Goal: Task Accomplishment & Management: Complete application form

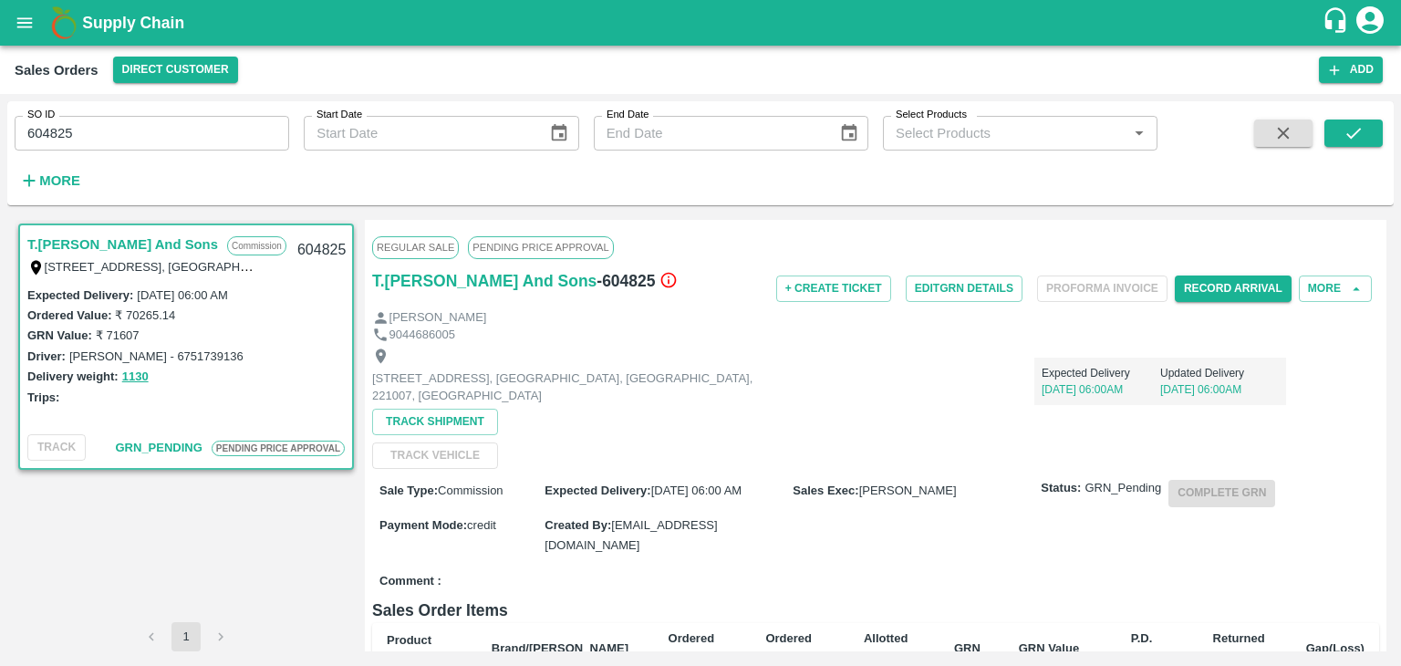
click at [14, 35] on button "open drawer" at bounding box center [25, 23] width 42 height 42
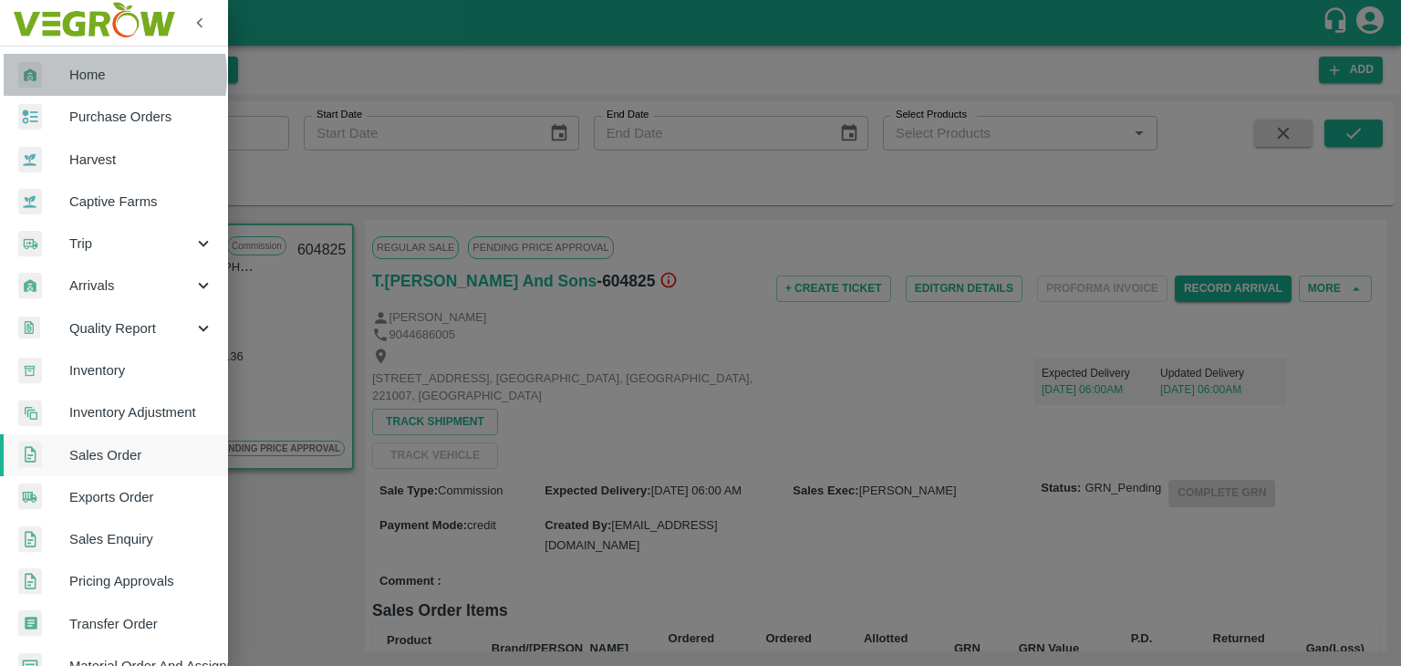
click at [89, 76] on span "Home" at bounding box center [141, 75] width 144 height 20
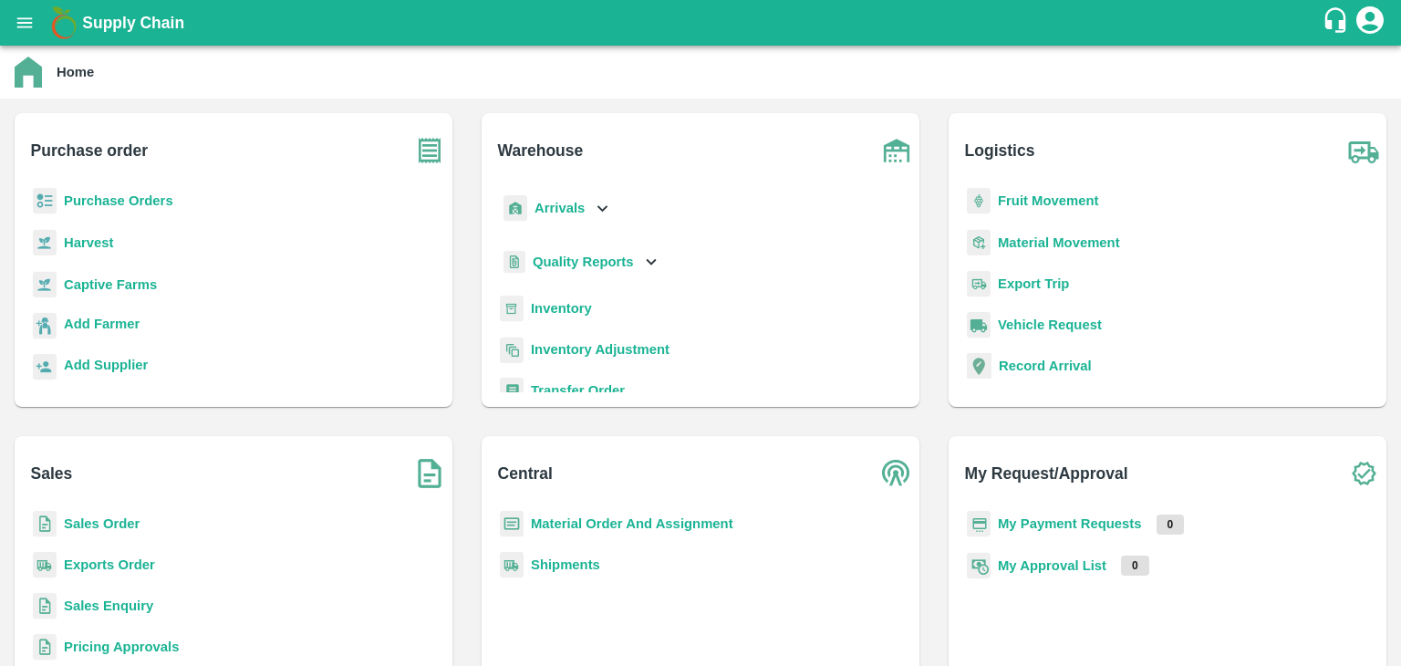
click at [129, 519] on b "Sales Order" at bounding box center [102, 523] width 76 height 15
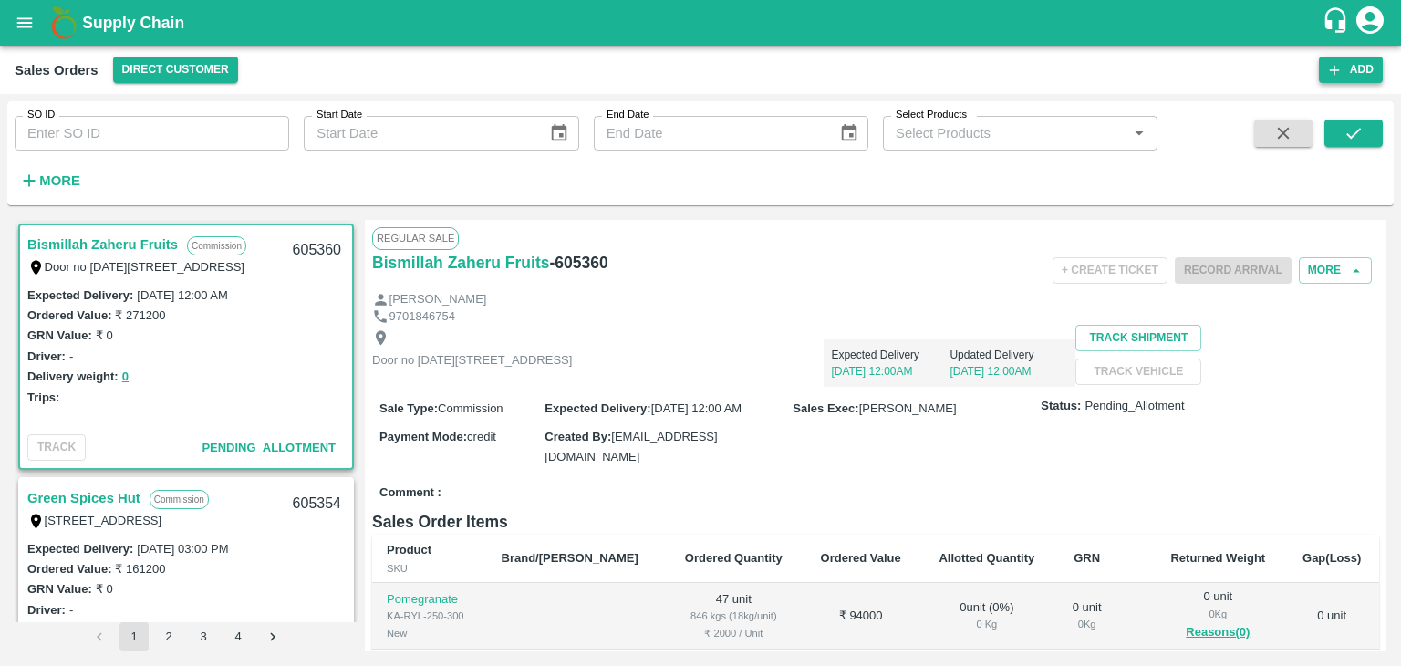
click at [1361, 63] on button "Add" at bounding box center [1351, 70] width 64 height 26
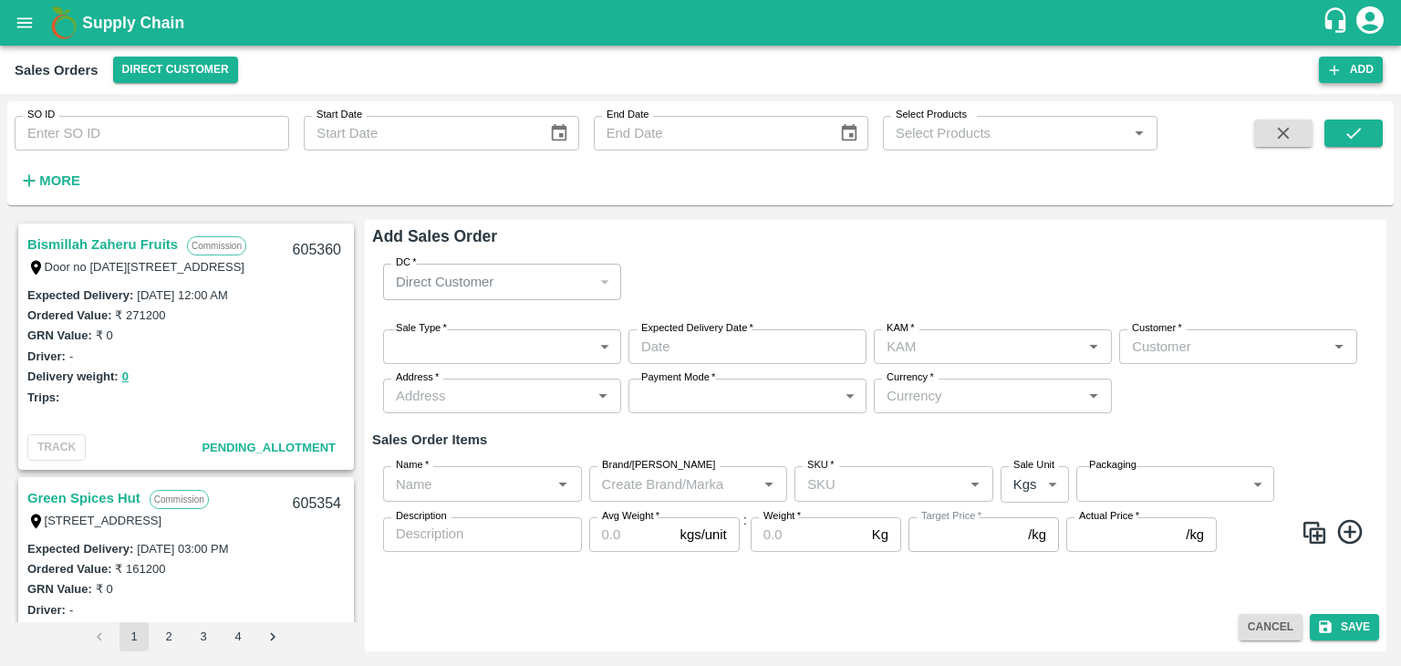
type input "[PERSON_NAME]"
drag, startPoint x: 1361, startPoint y: 63, endPoint x: 1026, endPoint y: 92, distance: 337.0
click at [1026, 92] on div "Sales Orders Direct Customer Add" at bounding box center [700, 70] width 1401 height 48
click at [1341, 68] on icon "button" at bounding box center [1335, 70] width 16 height 16
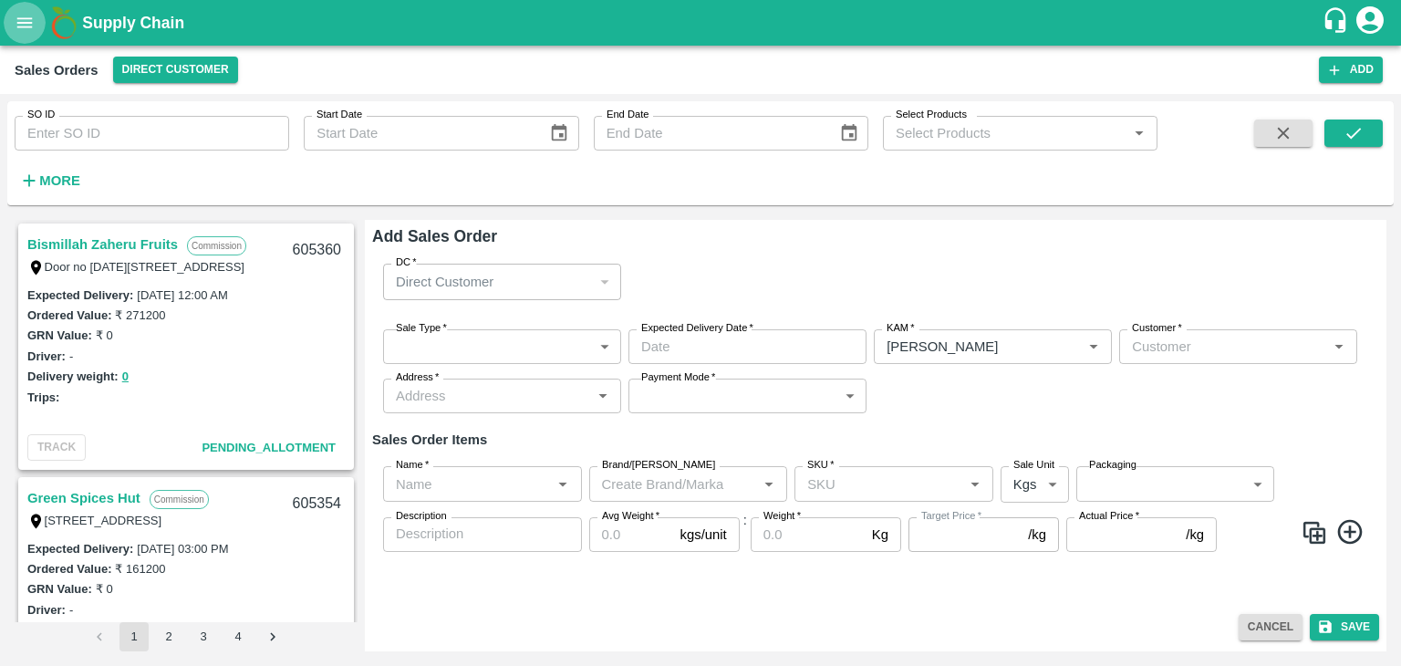
click at [26, 27] on icon "open drawer" at bounding box center [25, 23] width 20 height 20
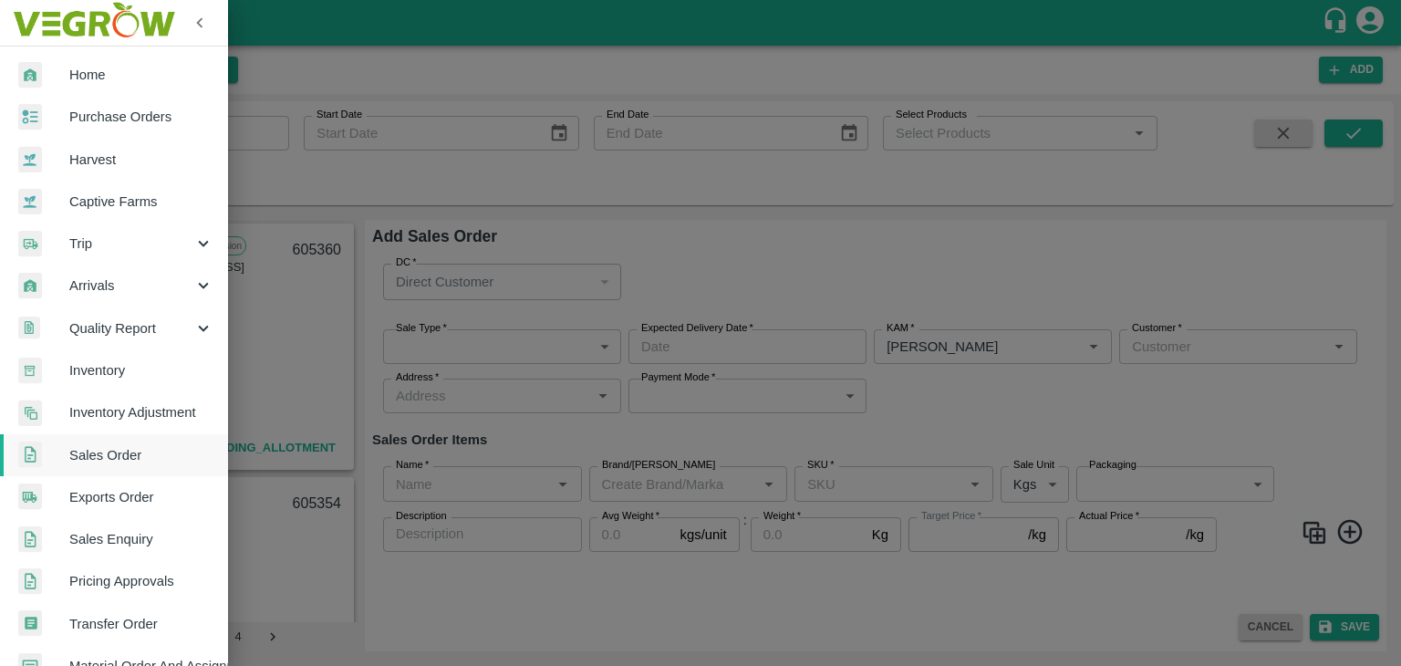
click at [80, 77] on span "Home" at bounding box center [141, 75] width 144 height 20
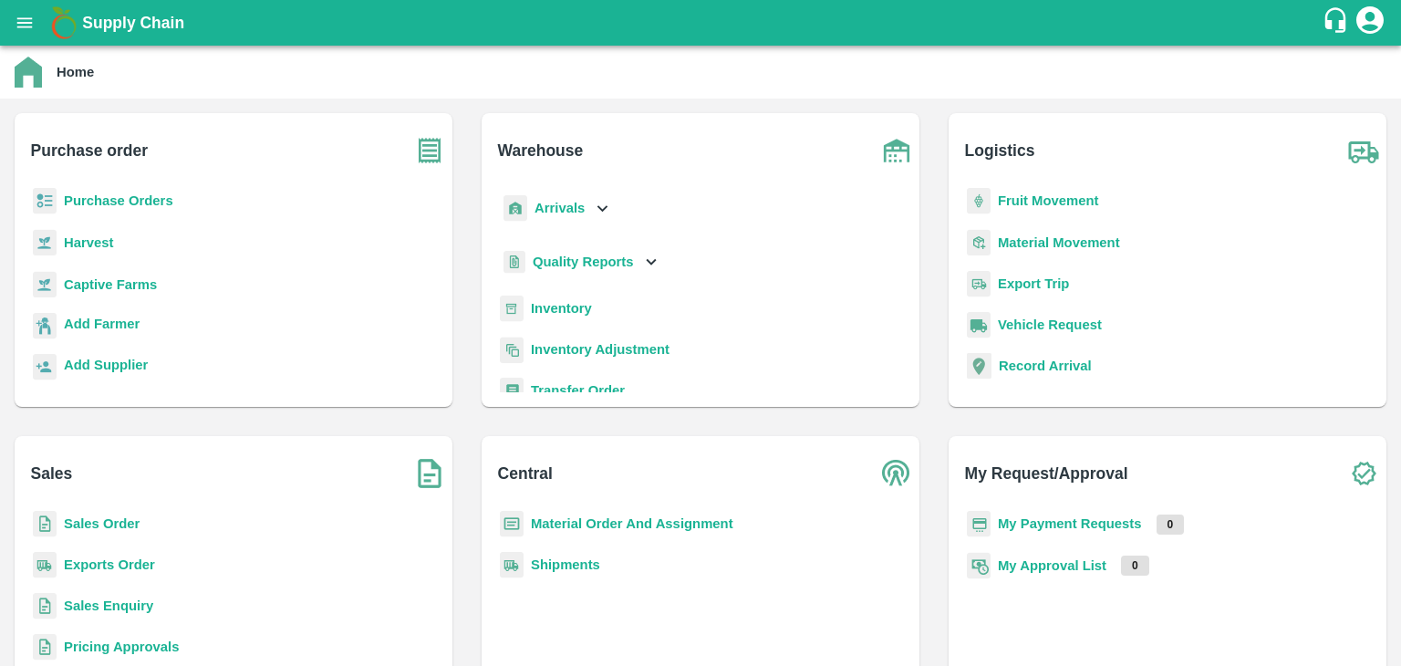
click at [90, 536] on div "Sales Order" at bounding box center [233, 531] width 409 height 41
click at [90, 530] on b "Sales Order" at bounding box center [102, 523] width 76 height 15
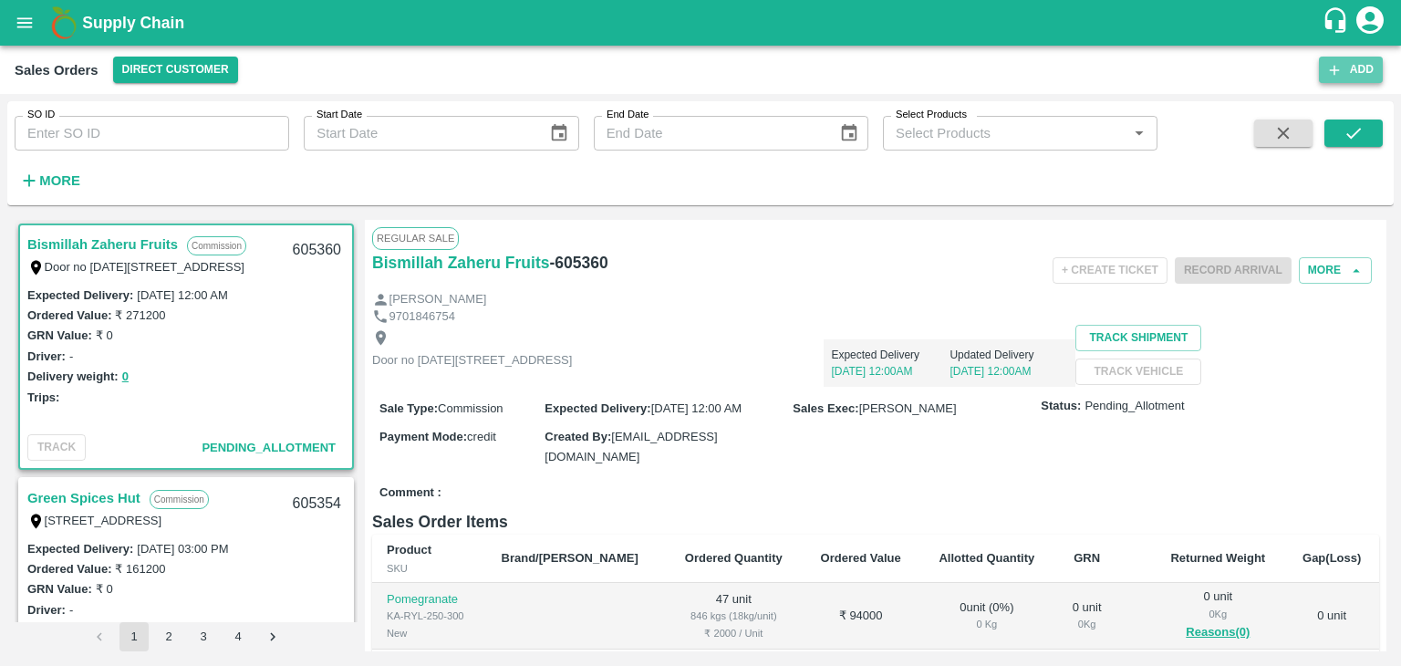
click at [1341, 68] on icon "button" at bounding box center [1335, 70] width 16 height 16
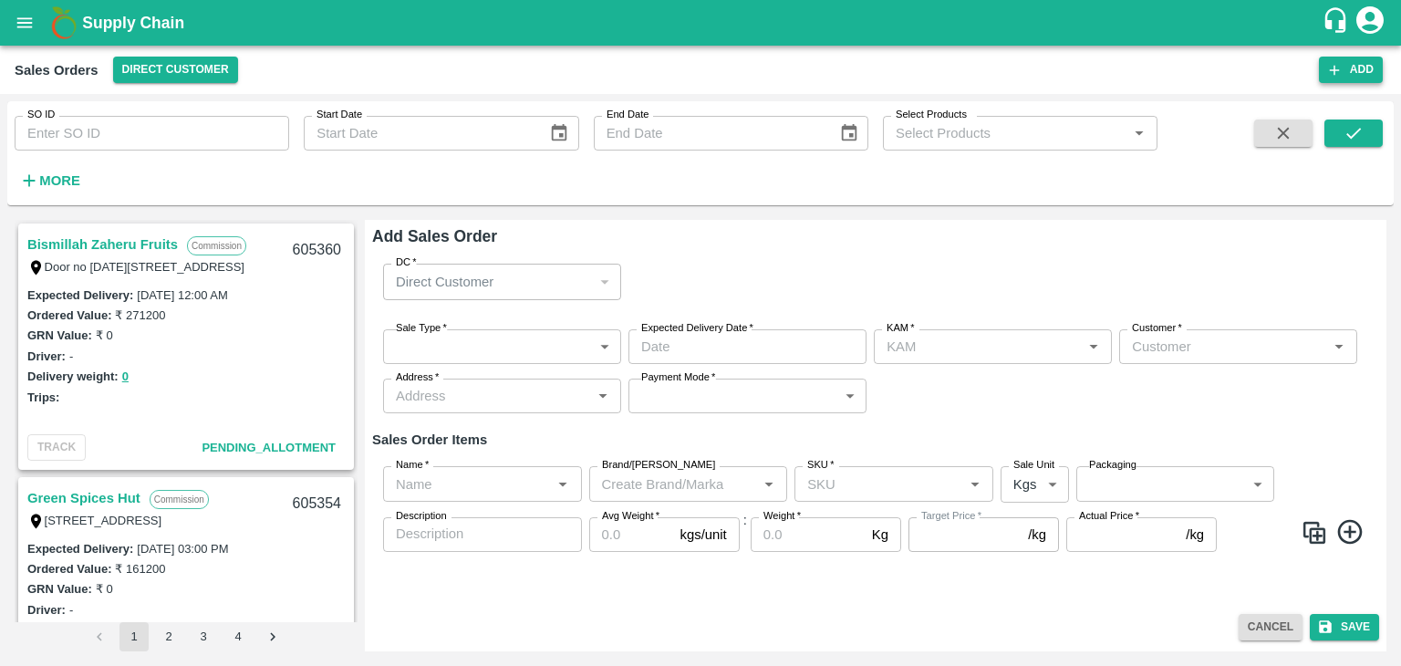
type input "[PERSON_NAME]"
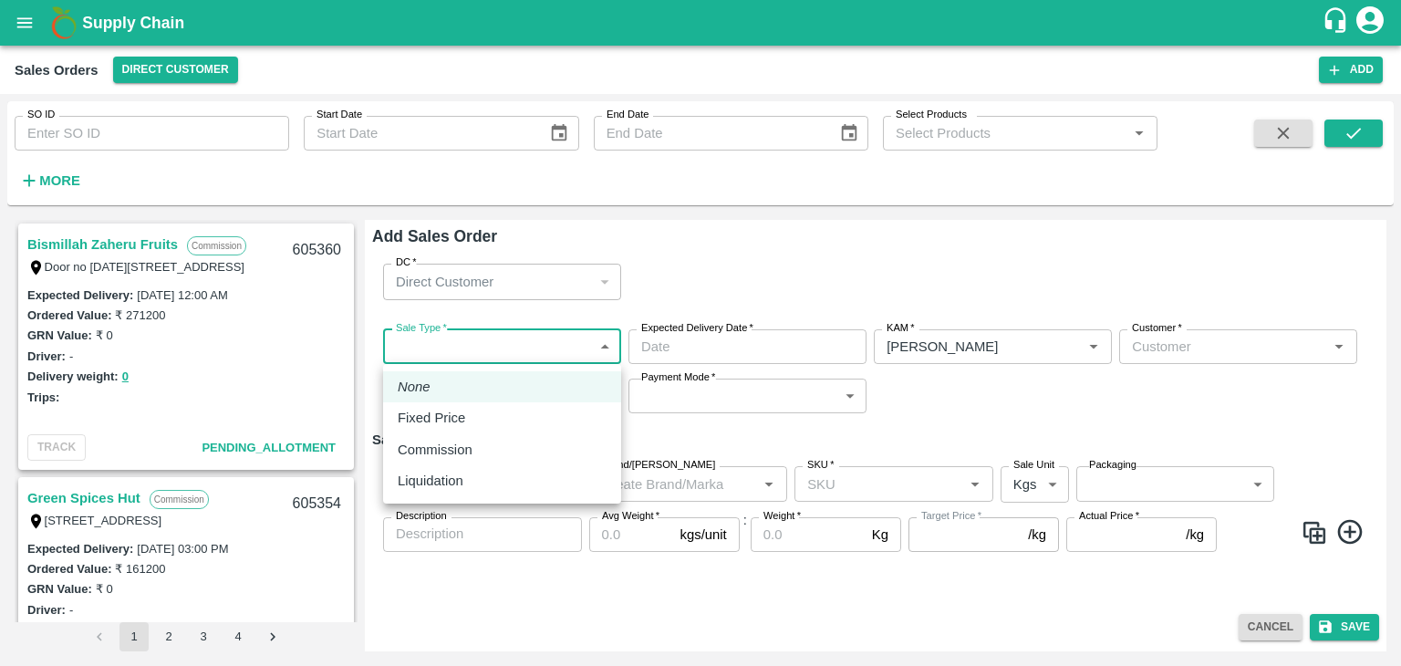
click at [509, 341] on body "Supply Chain Sales Orders Direct Customer Add SO ID SO ID Start Date Start Date…" at bounding box center [700, 333] width 1401 height 666
click at [465, 453] on p "Commission" at bounding box center [435, 450] width 75 height 20
type input "2"
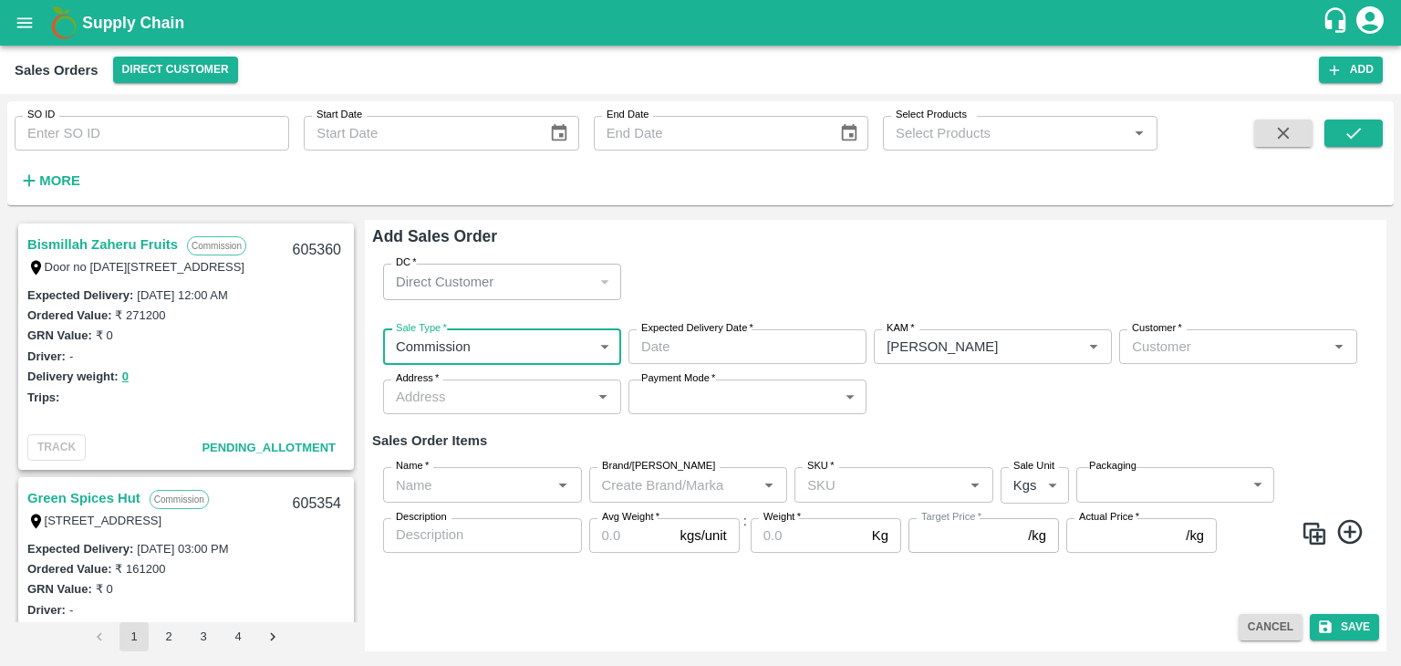
type input "DD/MM/YYYY hh:mm aa"
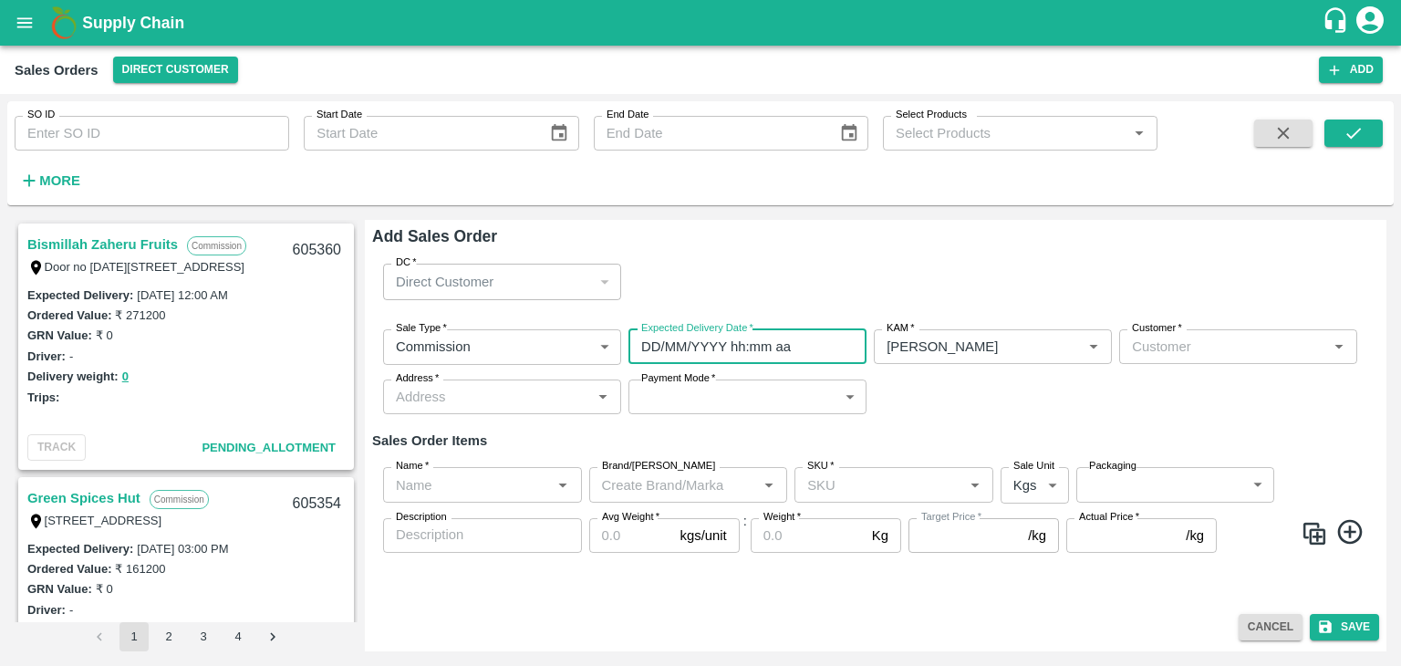
click at [763, 357] on input "DD/MM/YYYY hh:mm aa" at bounding box center [741, 346] width 225 height 35
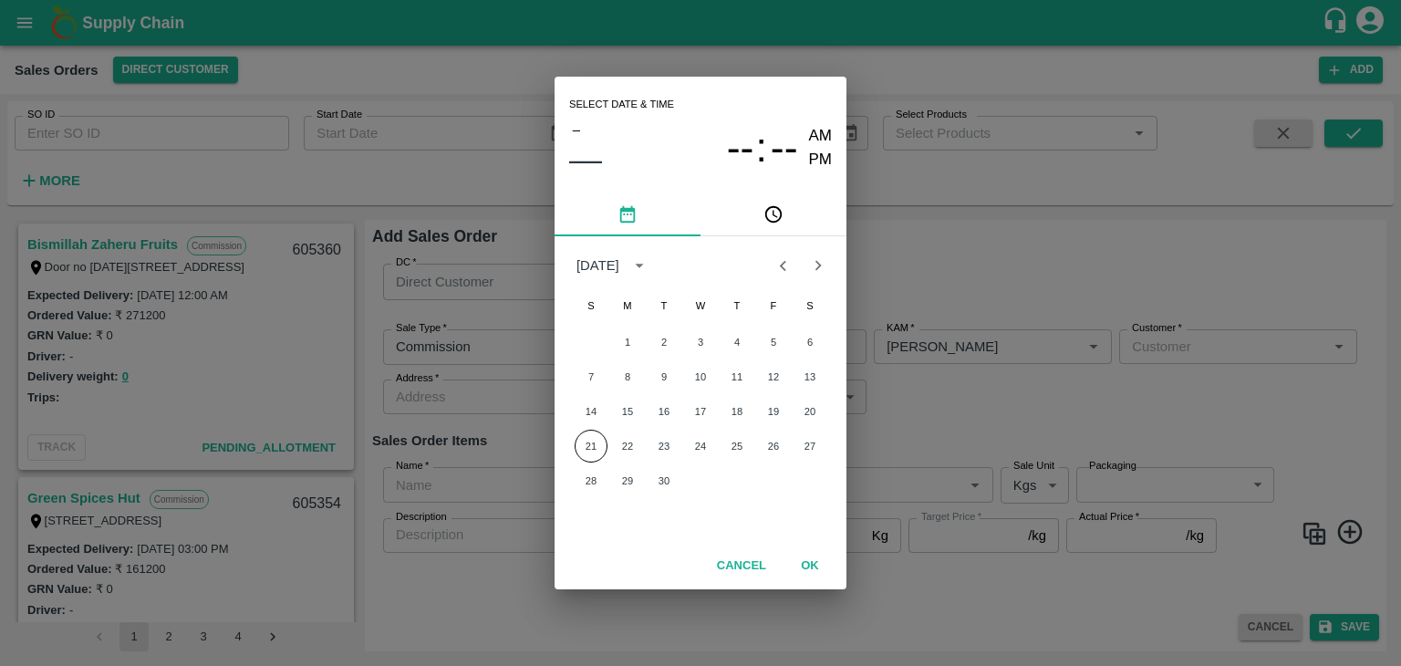
click at [763, 357] on div "1 2 3 4 5 6" at bounding box center [701, 342] width 292 height 33
click at [708, 445] on button "24" at bounding box center [700, 446] width 33 height 33
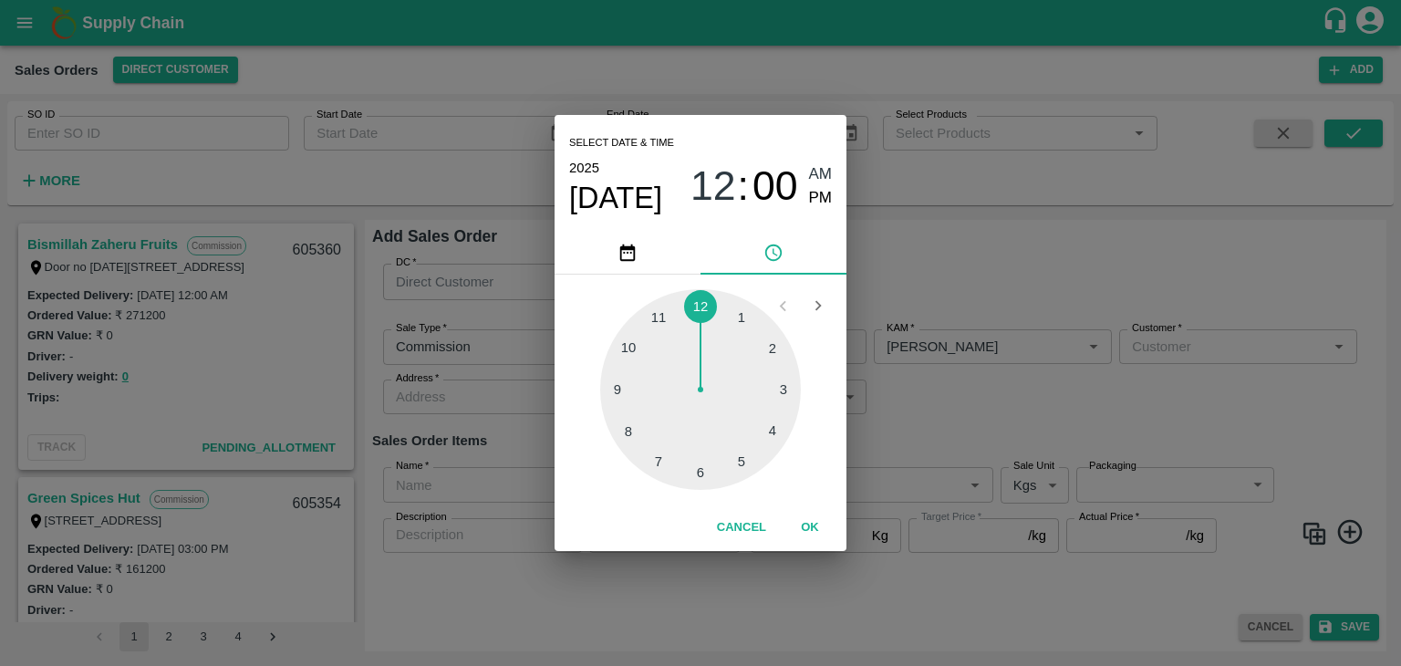
click at [704, 471] on div at bounding box center [700, 389] width 201 height 201
type input "[DATE] 06:00 AM"
click at [827, 174] on span "AM" at bounding box center [821, 174] width 24 height 25
click at [814, 521] on button "OK" at bounding box center [810, 528] width 58 height 32
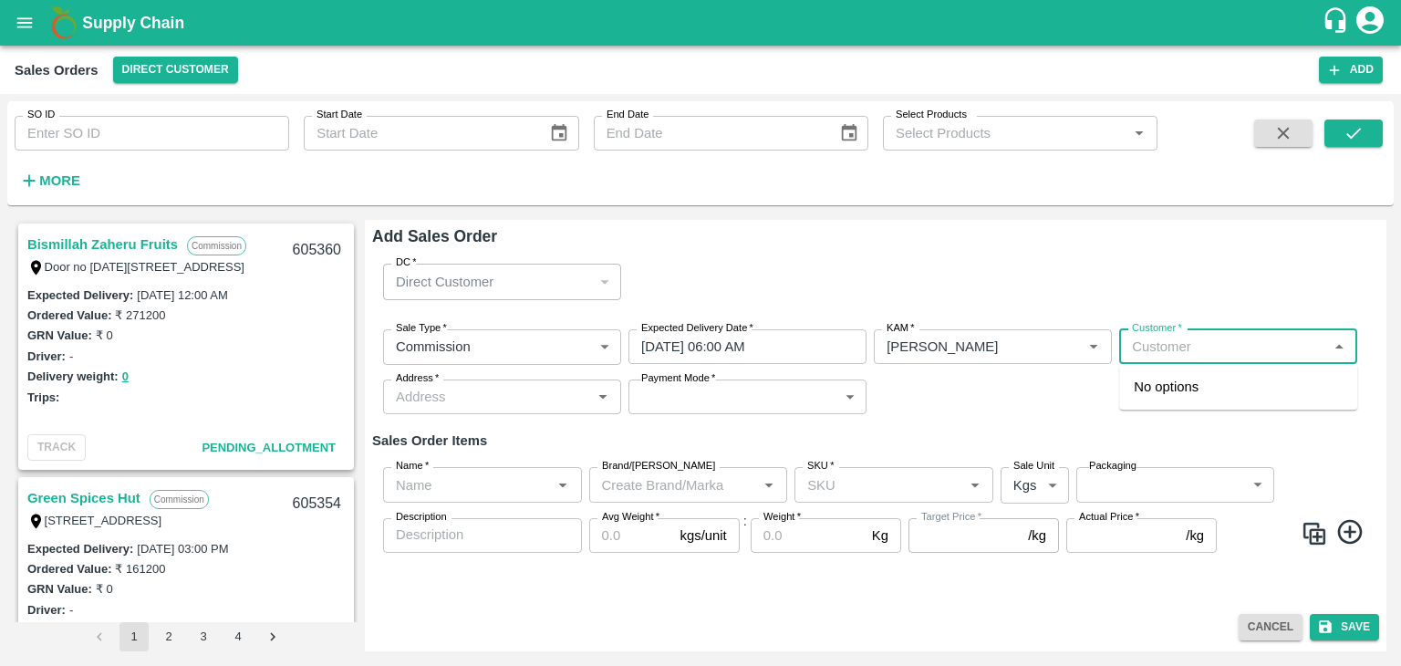
click at [1176, 340] on input "Customer   *" at bounding box center [1223, 347] width 197 height 24
click at [1196, 394] on p "T.[PERSON_NAME] And Sons" at bounding box center [1225, 387] width 183 height 20
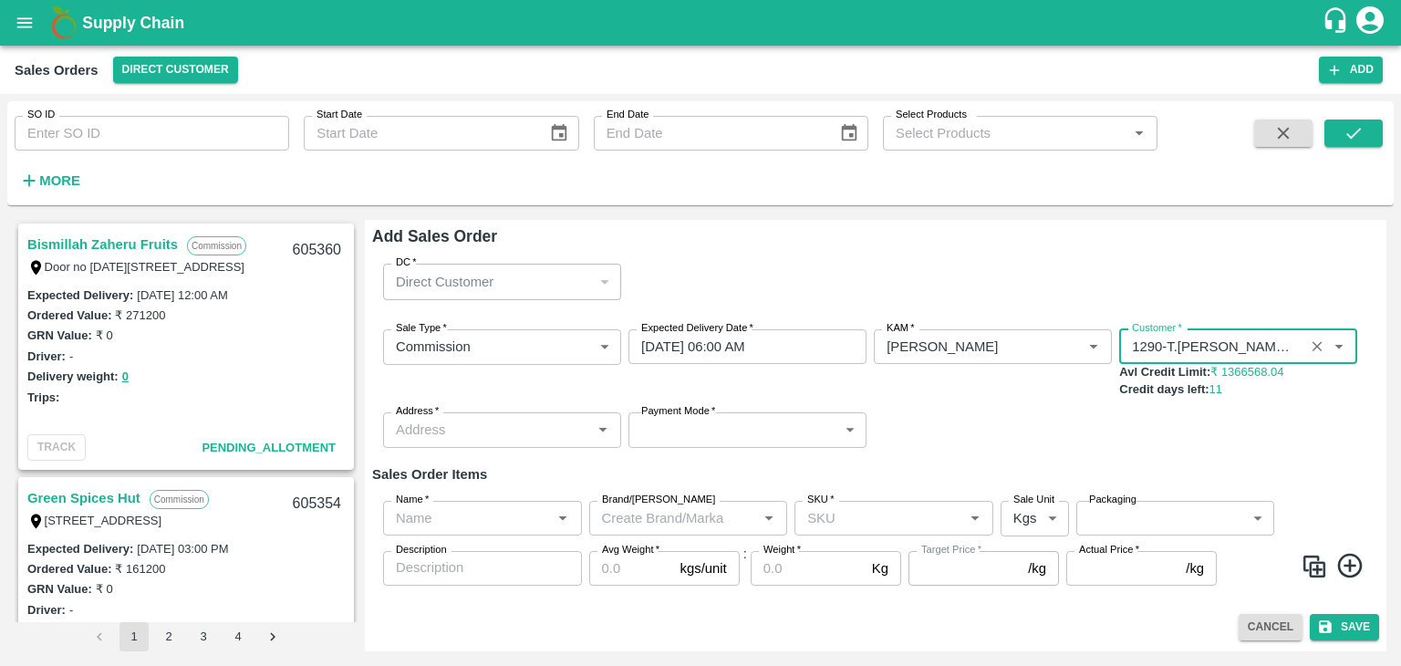
click at [486, 414] on div "Address   *" at bounding box center [502, 429] width 238 height 35
type input "1290-T.[PERSON_NAME] And Sons"
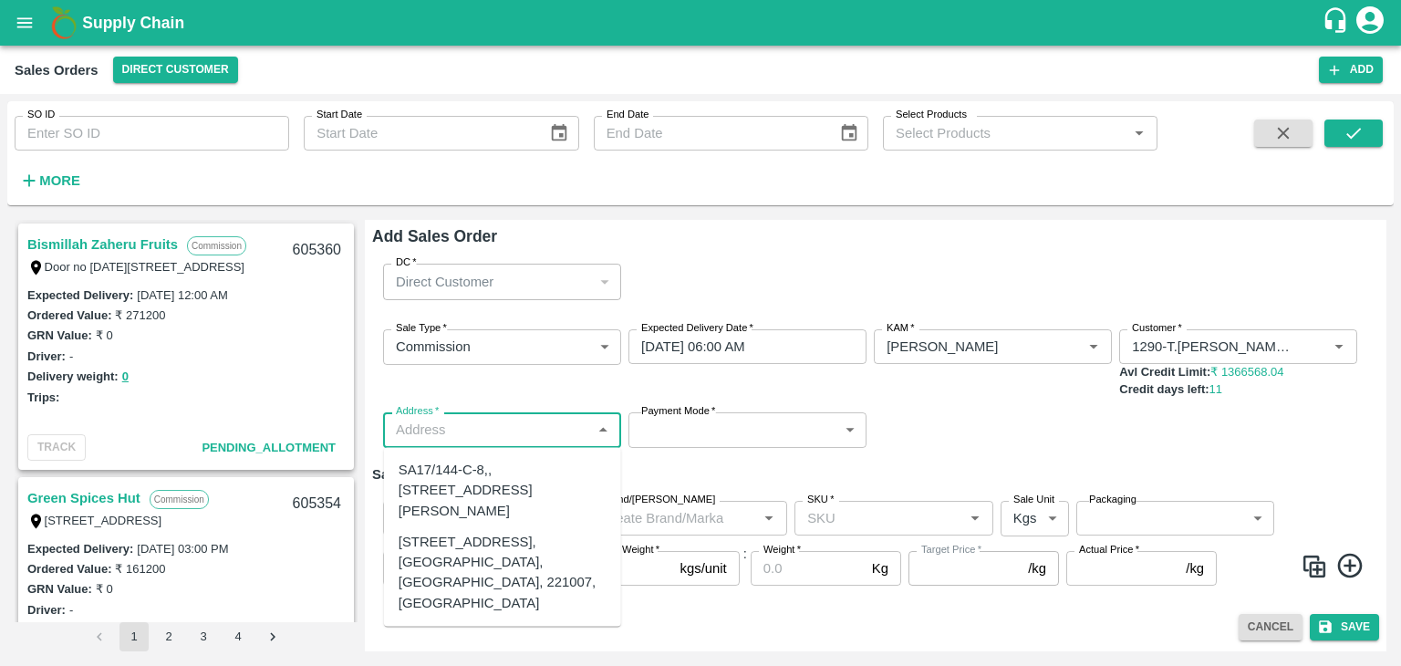
click at [502, 592] on div "[STREET_ADDRESS], [GEOGRAPHIC_DATA], [GEOGRAPHIC_DATA], 221007, [GEOGRAPHIC_DAT…" at bounding box center [503, 572] width 208 height 81
type input "[STREET_ADDRESS], [GEOGRAPHIC_DATA], [GEOGRAPHIC_DATA], 221007, [GEOGRAPHIC_DAT…"
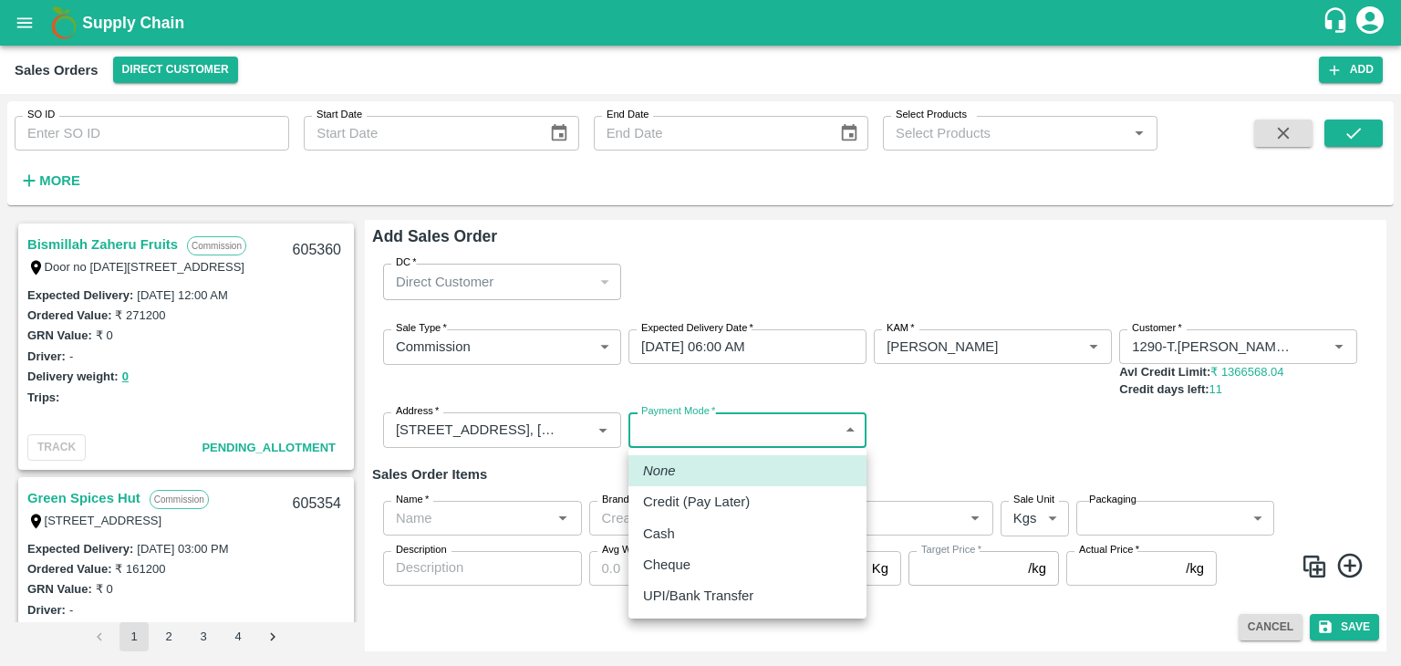
click at [713, 427] on body "Supply Chain Sales Orders Direct Customer Add SO ID SO ID Start Date Start Date…" at bounding box center [700, 333] width 1401 height 666
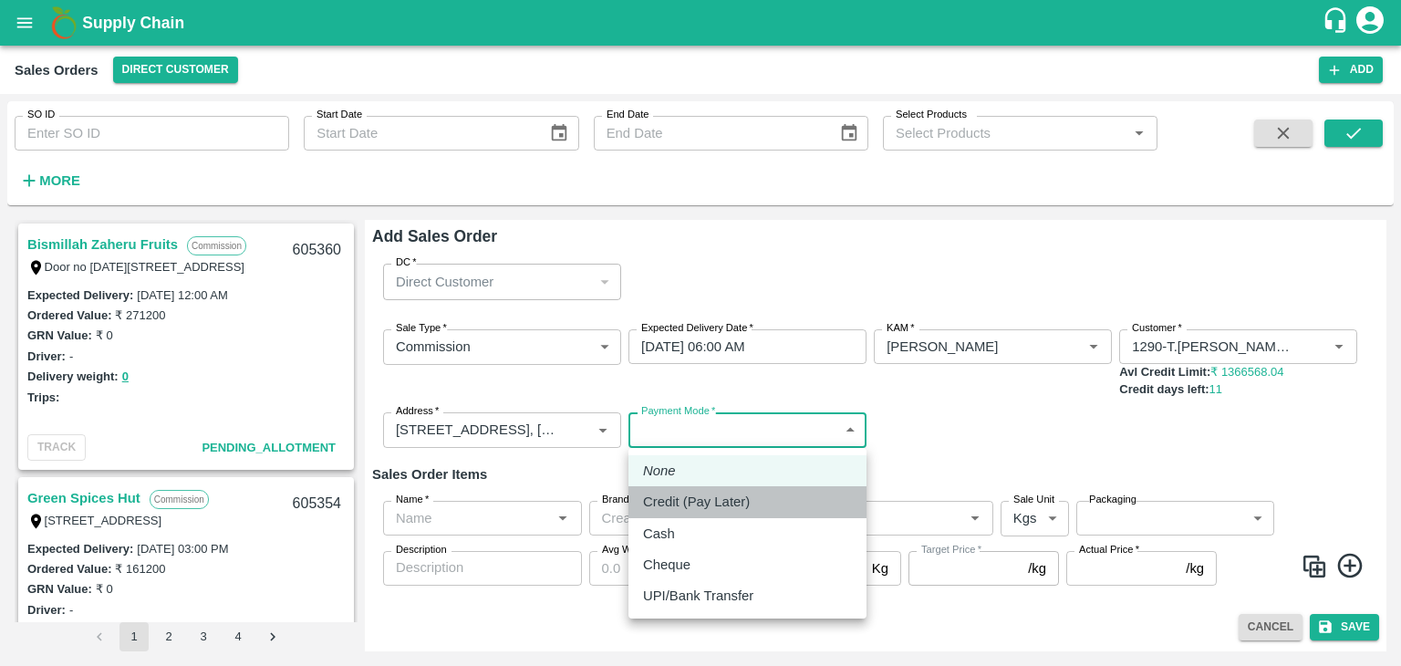
click at [712, 509] on p "Credit (Pay Later)" at bounding box center [696, 502] width 107 height 20
type input "credit"
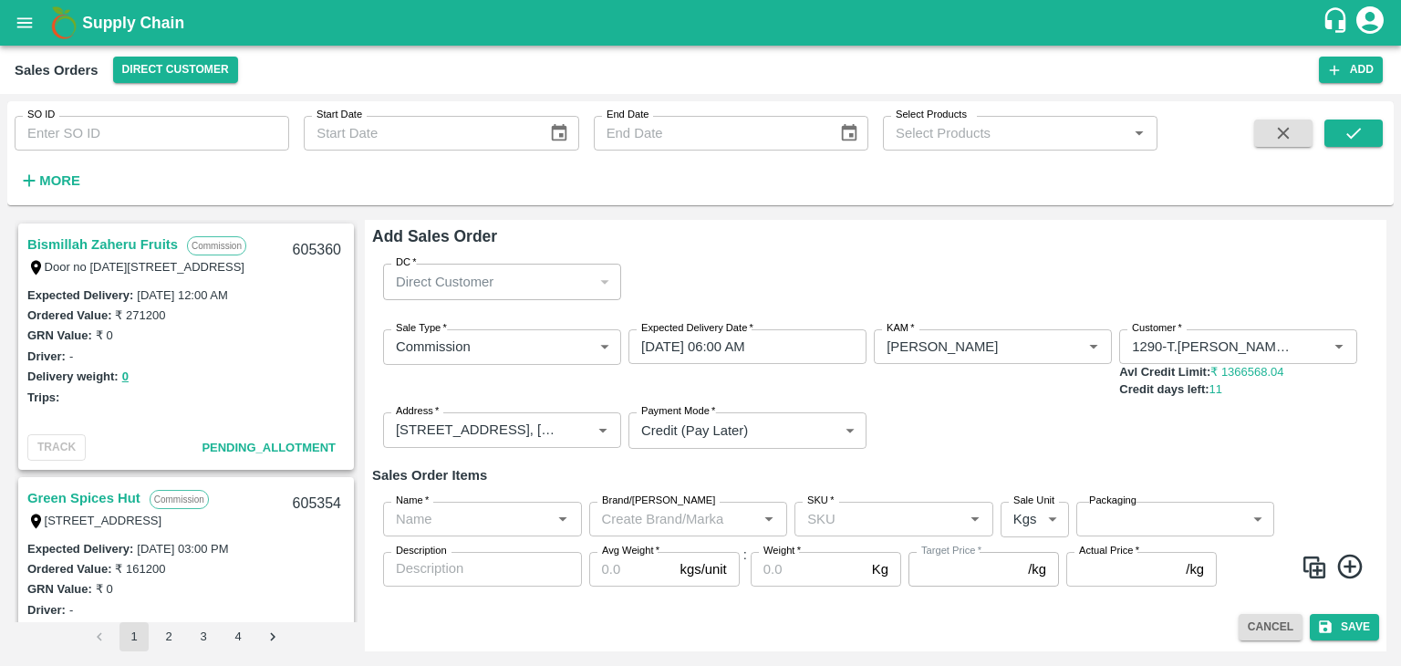
click at [1349, 568] on icon at bounding box center [1350, 566] width 25 height 25
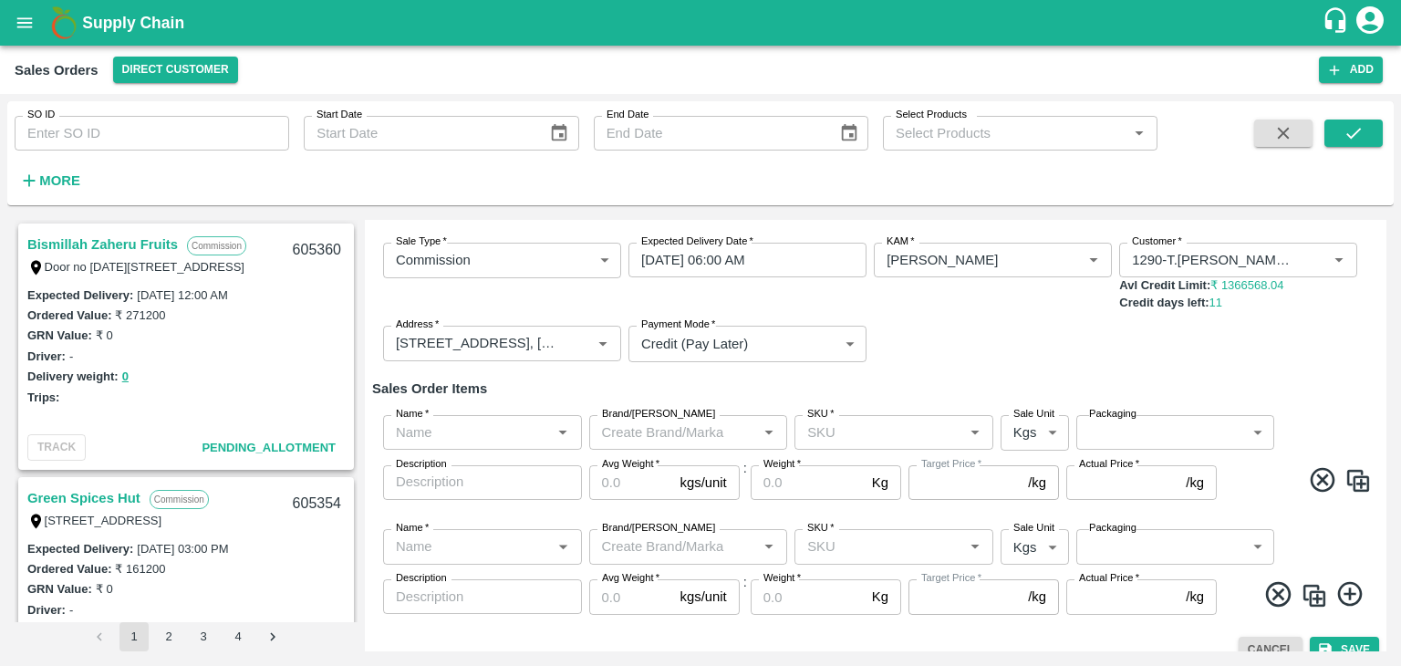
scroll to position [102, 0]
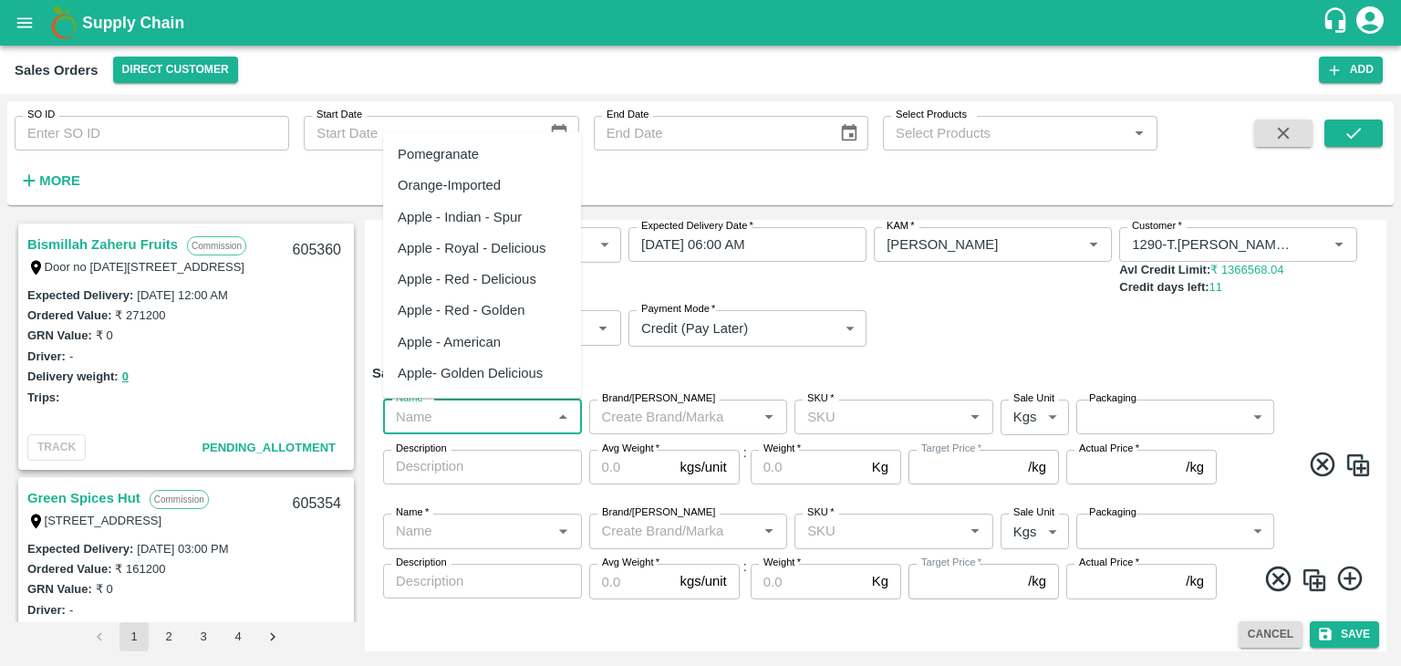
click at [502, 412] on input "Name   *" at bounding box center [468, 417] width 158 height 24
click at [478, 154] on div "Pomegranate" at bounding box center [438, 154] width 81 height 20
type input "Pomegranate"
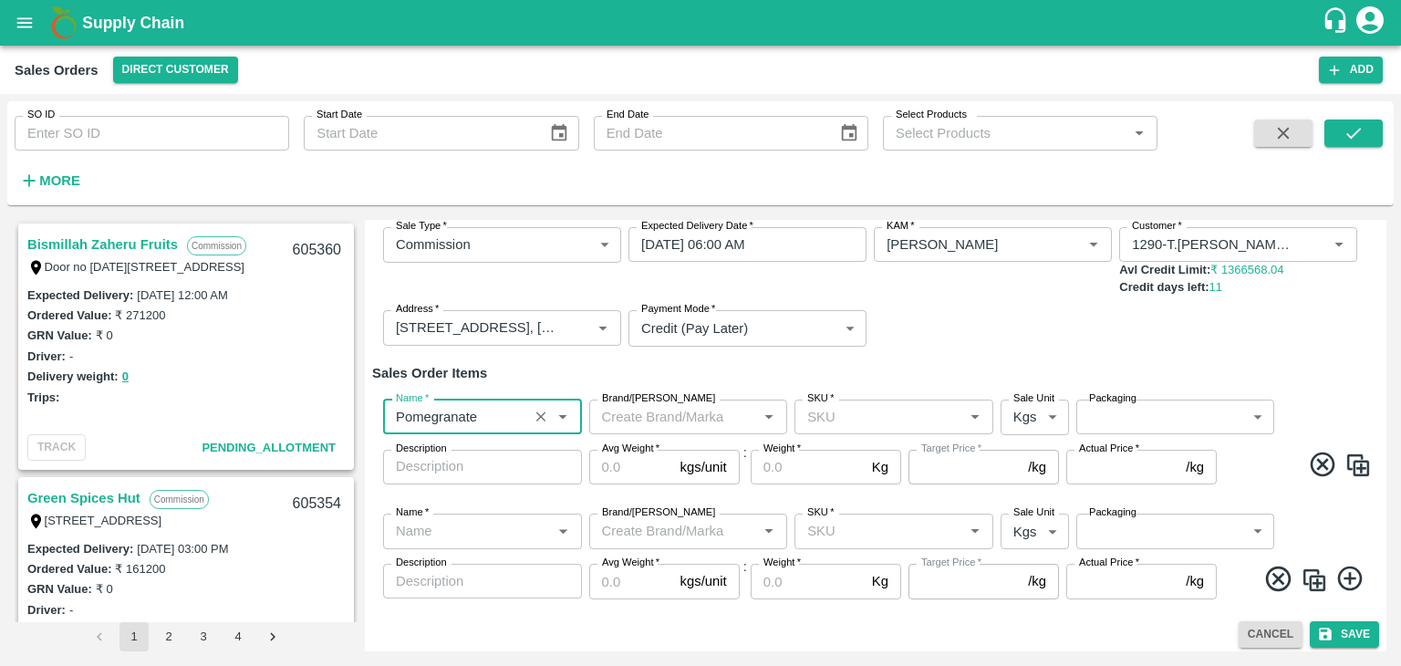
click at [712, 406] on input "Brand/[PERSON_NAME]" at bounding box center [674, 417] width 158 height 24
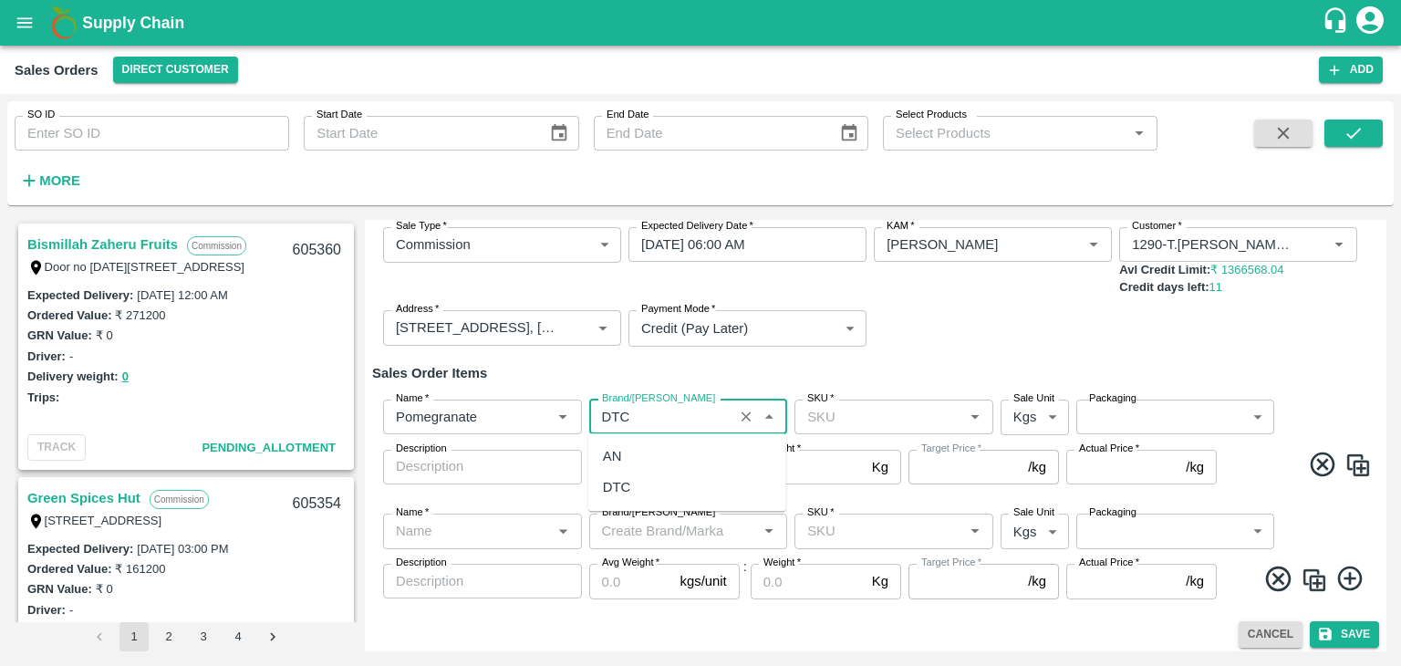
click at [639, 483] on div "DTC" at bounding box center [687, 487] width 198 height 31
type input "DTC"
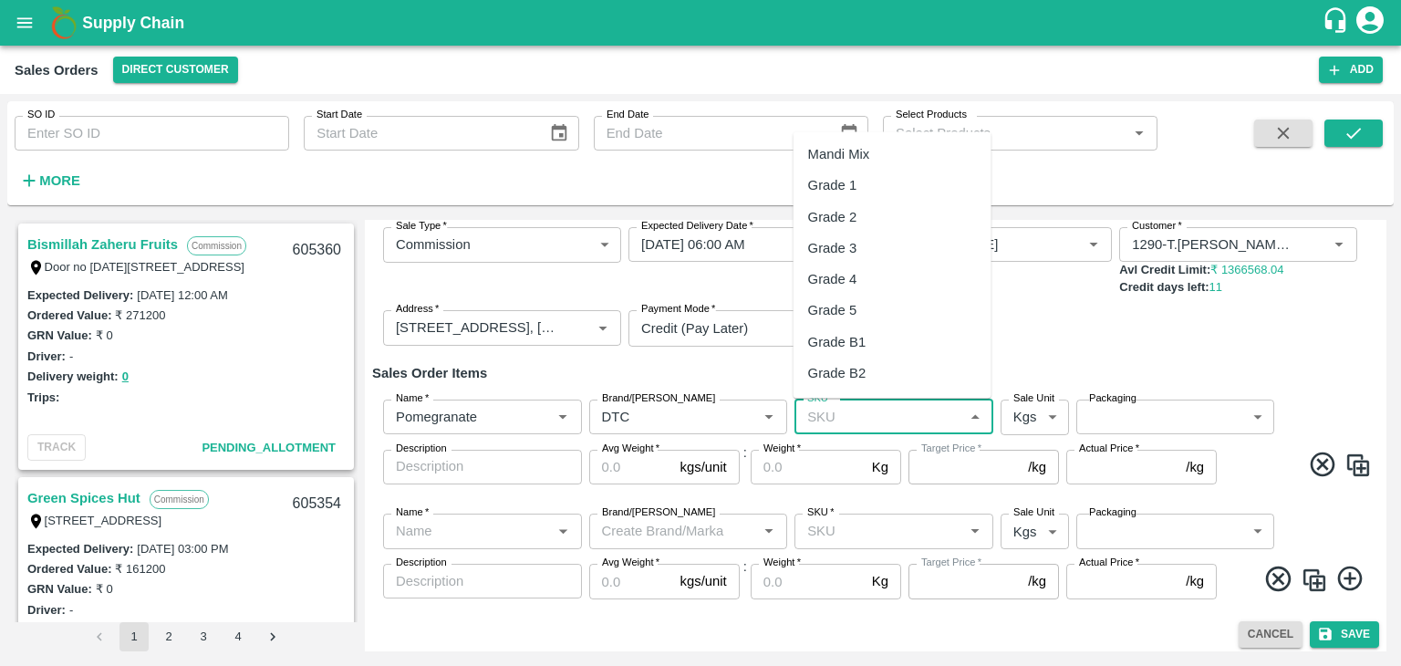
click at [857, 418] on input "SKU   *" at bounding box center [879, 417] width 158 height 24
click at [635, 412] on input "Brand/[PERSON_NAME]" at bounding box center [662, 417] width 134 height 24
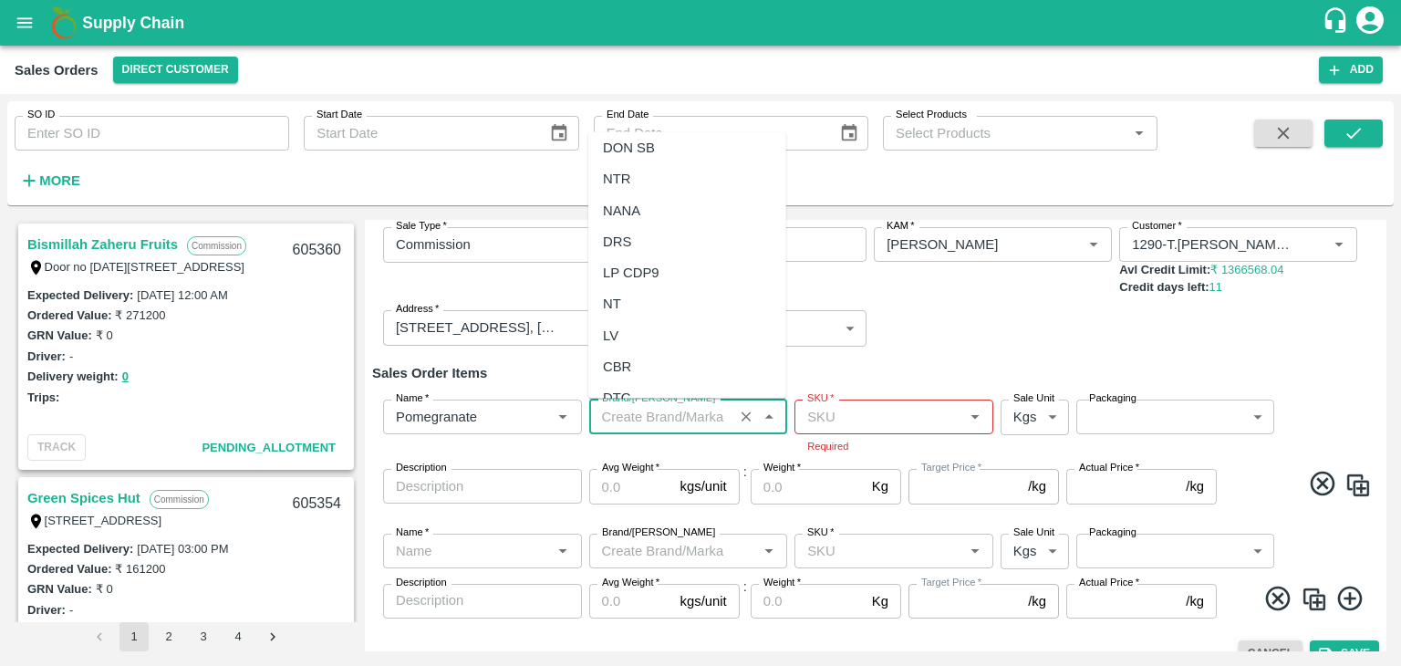
scroll to position [0, 0]
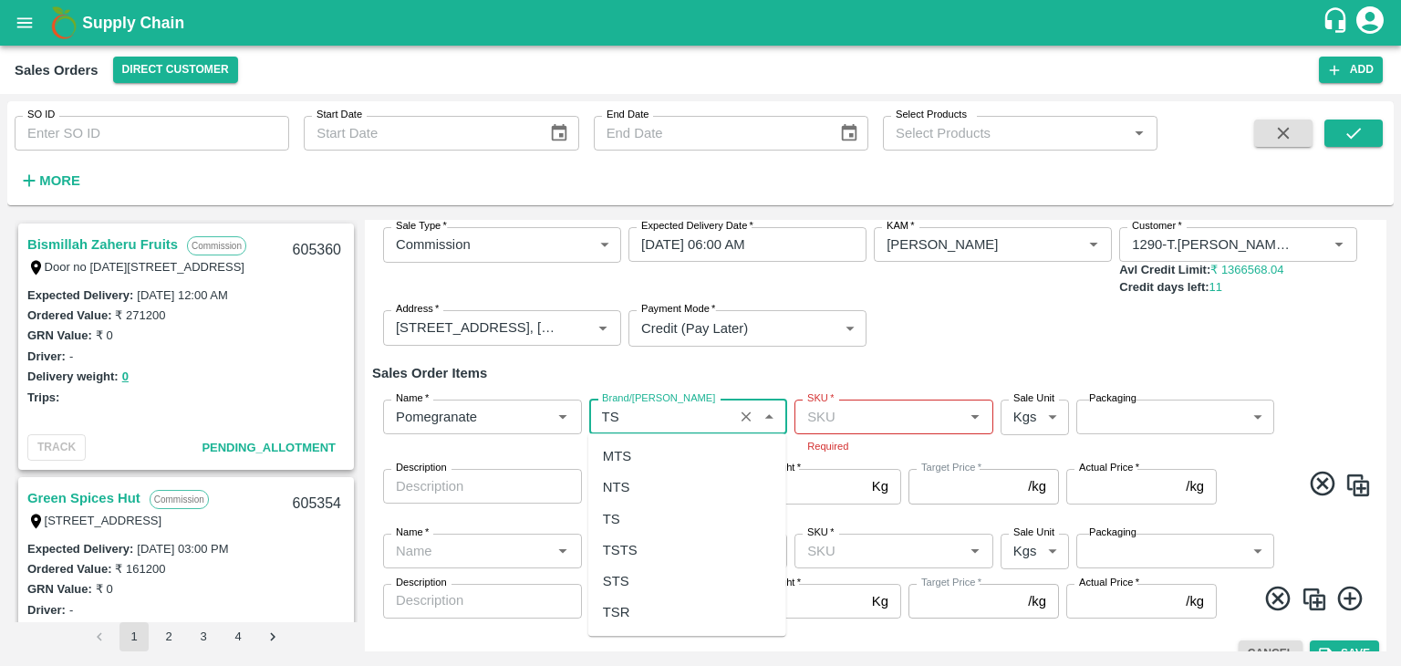
click at [635, 513] on div "TS" at bounding box center [687, 519] width 198 height 31
type input "TS"
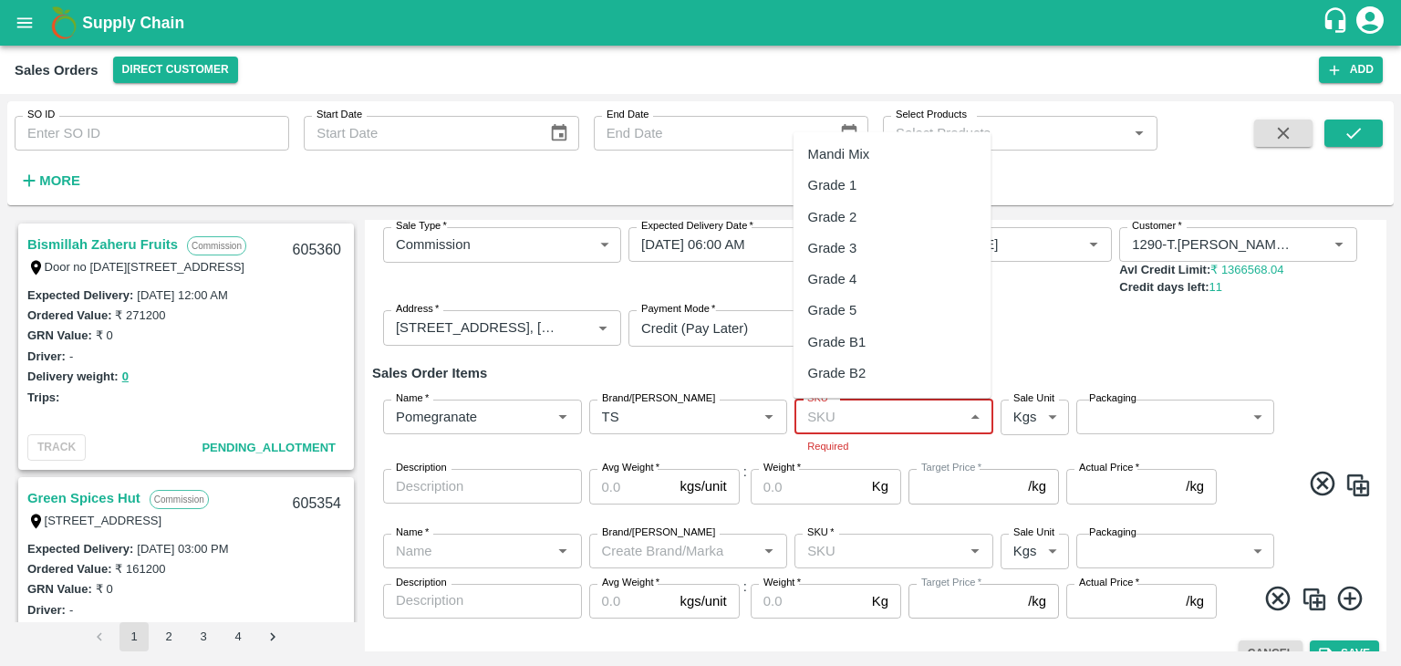
click at [923, 414] on input "SKU   *" at bounding box center [879, 417] width 158 height 24
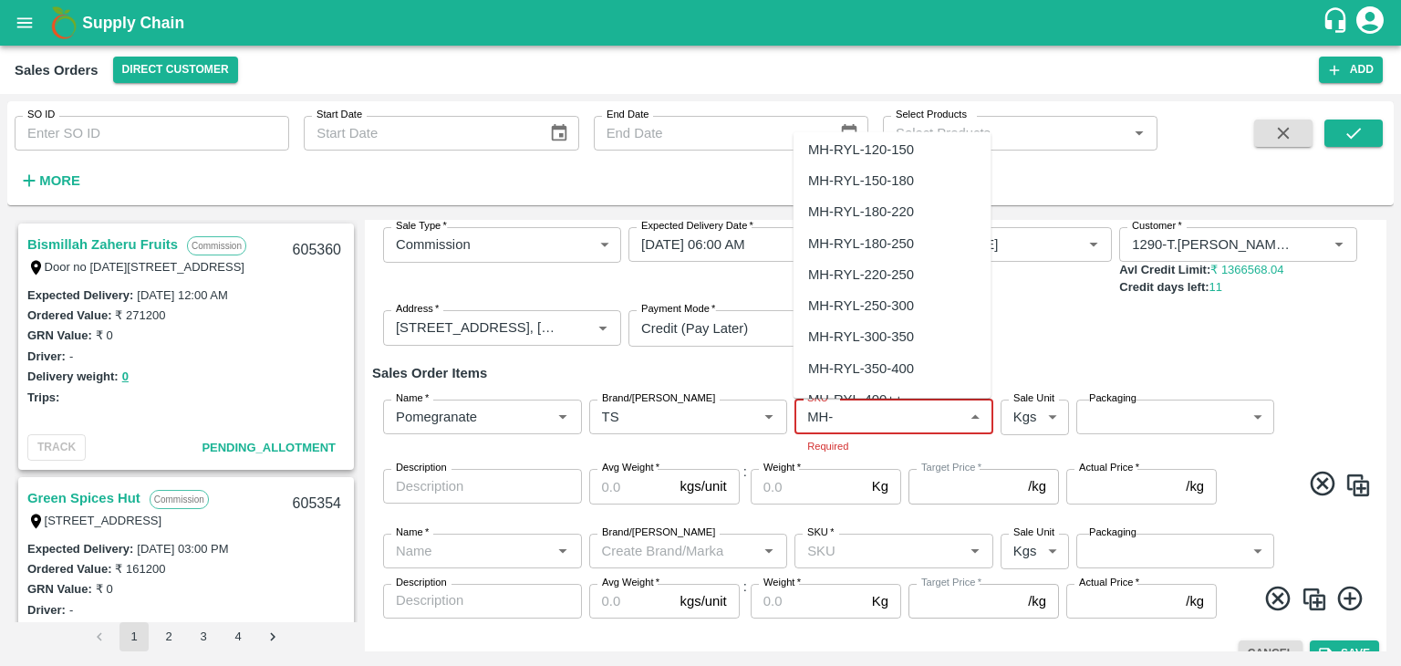
scroll to position [538, 0]
click at [885, 337] on div "MH-RYL-300-350" at bounding box center [861, 336] width 106 height 20
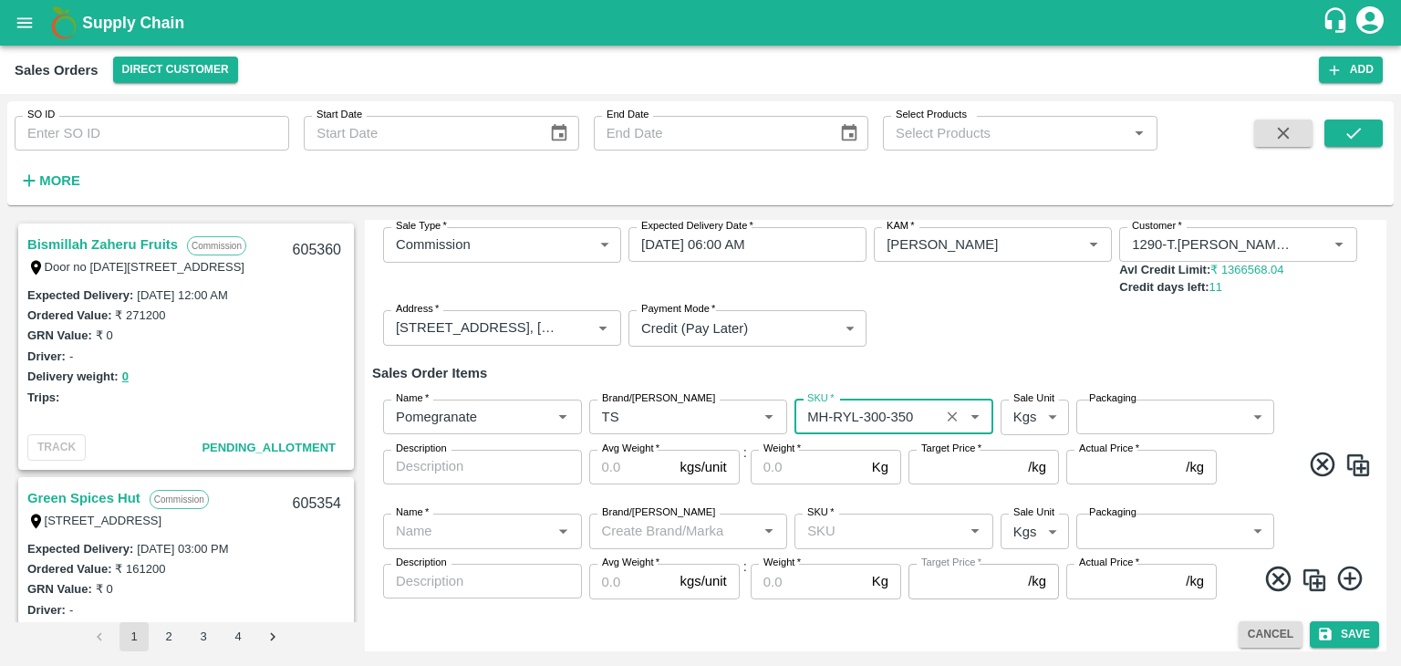
type input "MH-RYL-300-350"
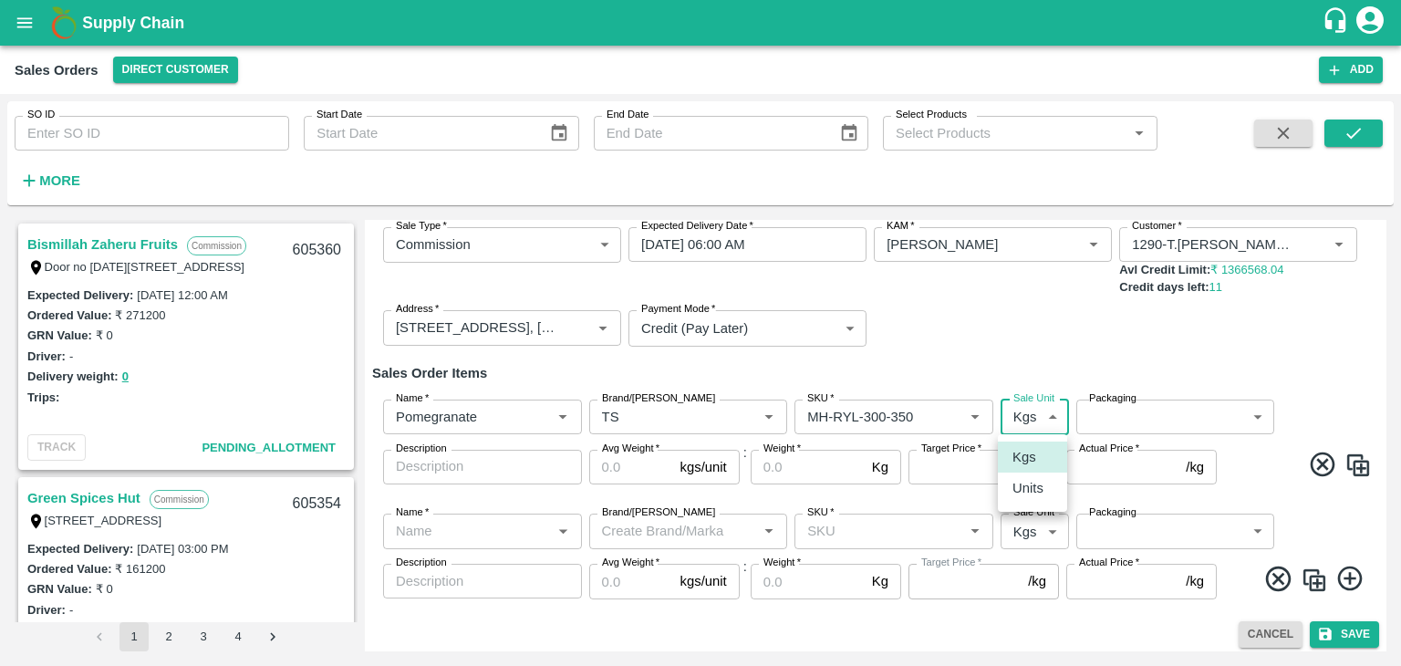
click at [1030, 412] on body "Supply Chain Sales Orders Direct Customer Add SO ID SO ID Start Date Start Date…" at bounding box center [700, 333] width 1401 height 666
click at [1020, 486] on p "Units" at bounding box center [1028, 488] width 31 height 20
type input "2"
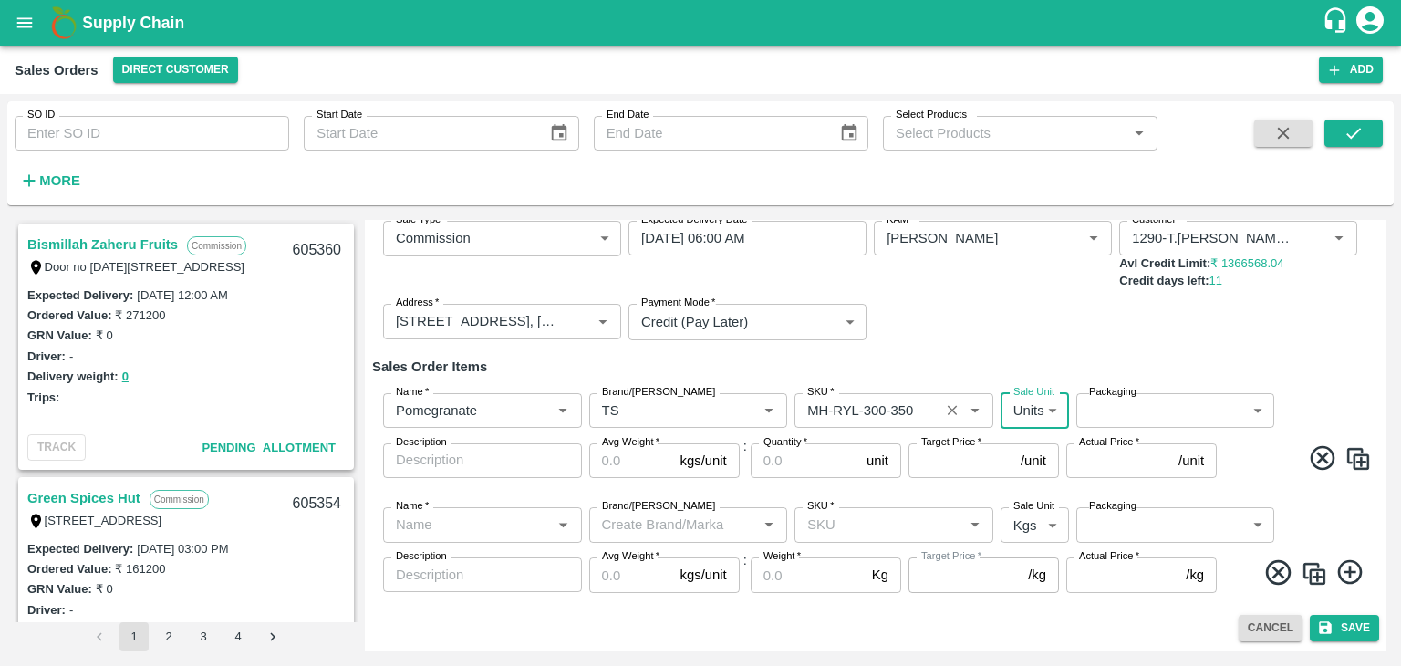
click at [921, 404] on input "SKU   *" at bounding box center [867, 411] width 134 height 24
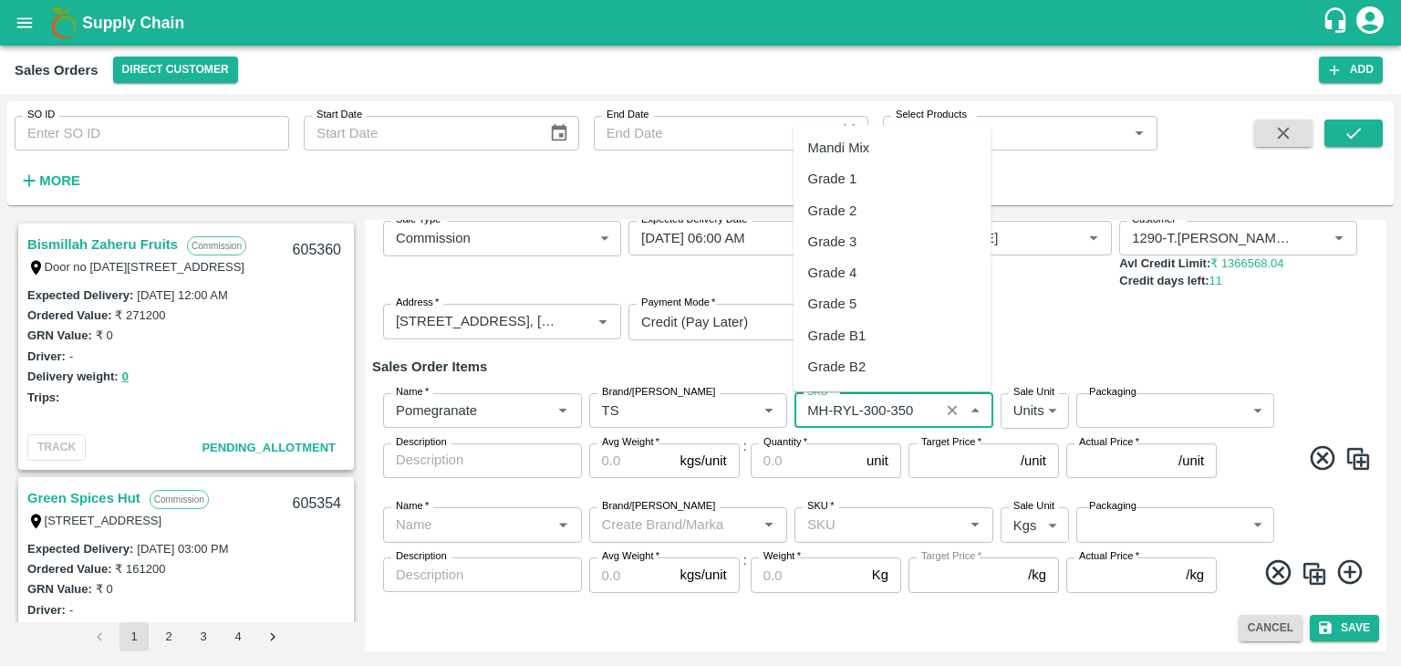
scroll to position [803, 0]
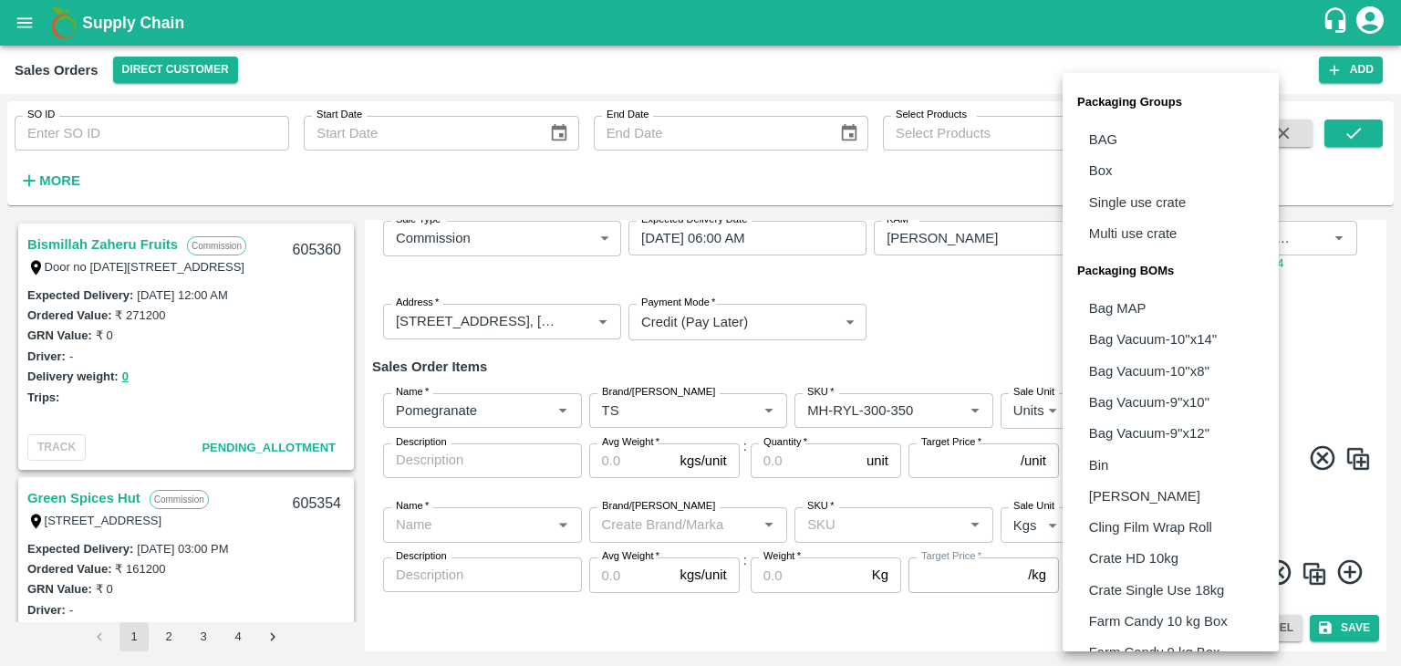
click at [1148, 410] on body "Supply Chain Sales Orders Direct Customer Add SO ID SO ID Start Date Start Date…" at bounding box center [700, 333] width 1401 height 666
click at [1114, 174] on li "Box" at bounding box center [1171, 170] width 216 height 31
type input "GRP/1"
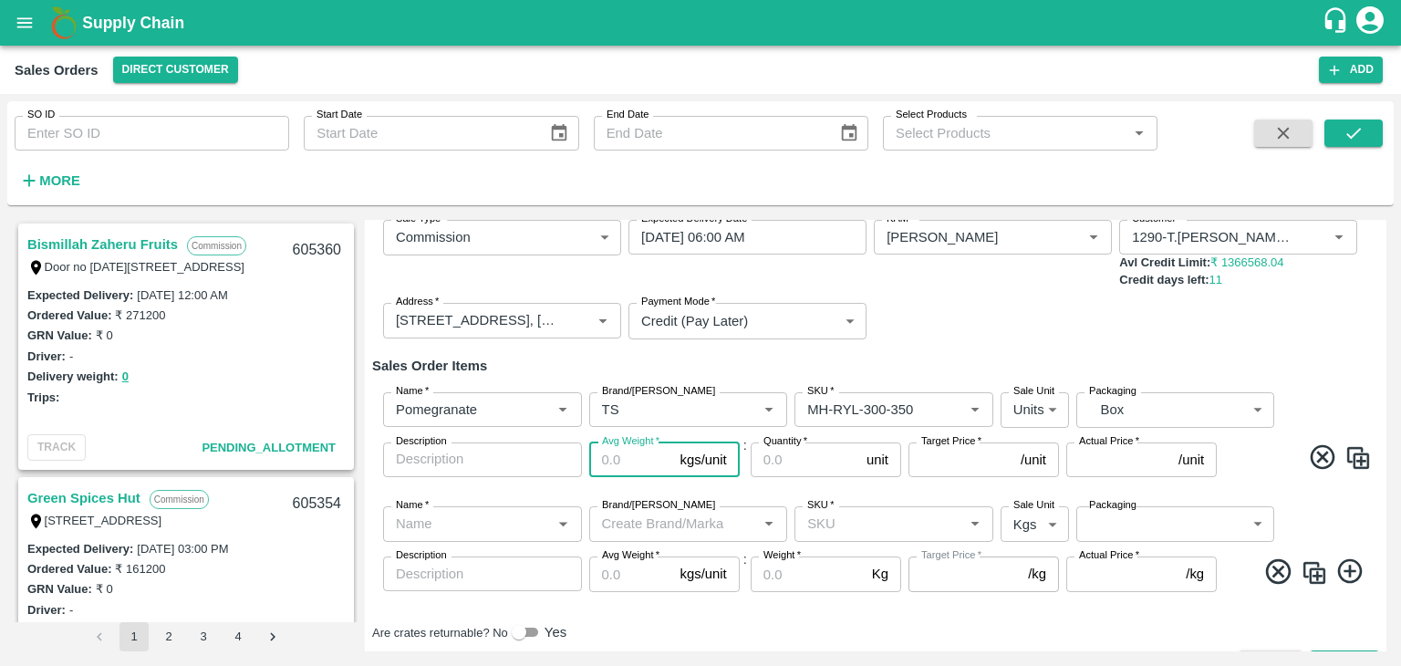
click at [617, 456] on input "Avg Weight   *" at bounding box center [631, 460] width 84 height 35
type input "10"
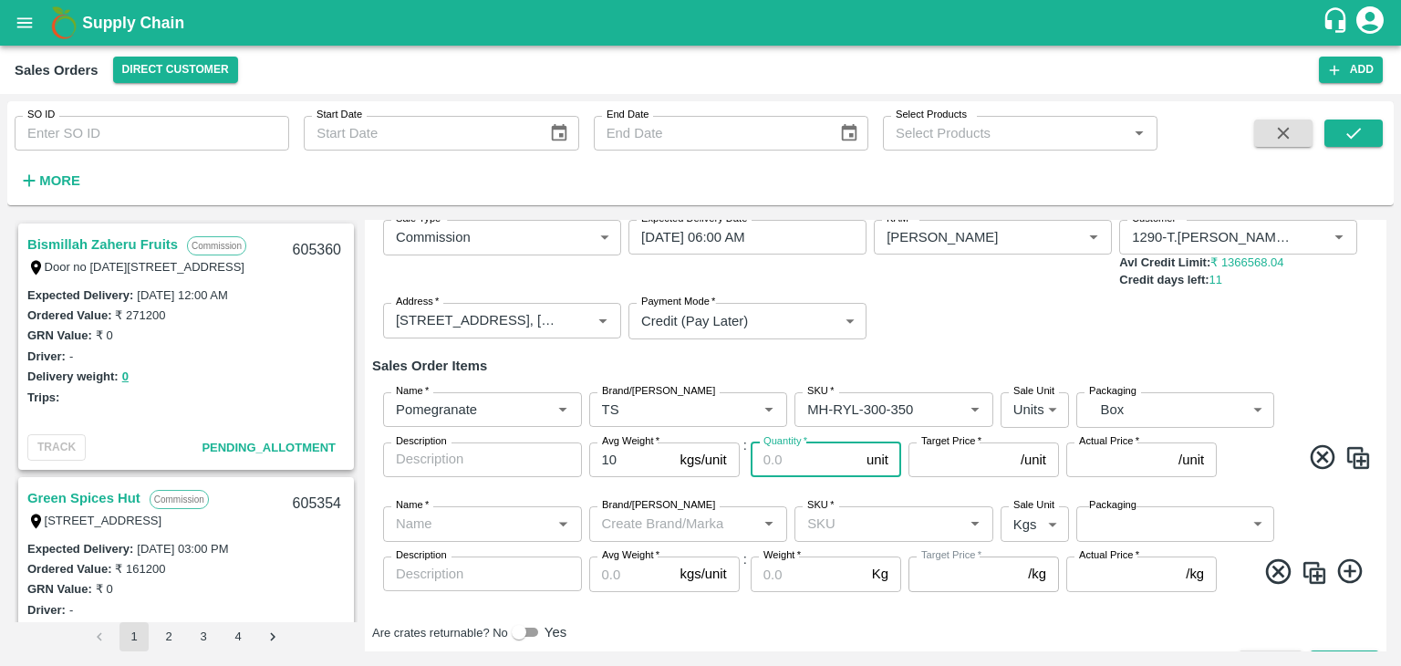
click at [815, 458] on input "Quantity   *" at bounding box center [805, 460] width 109 height 35
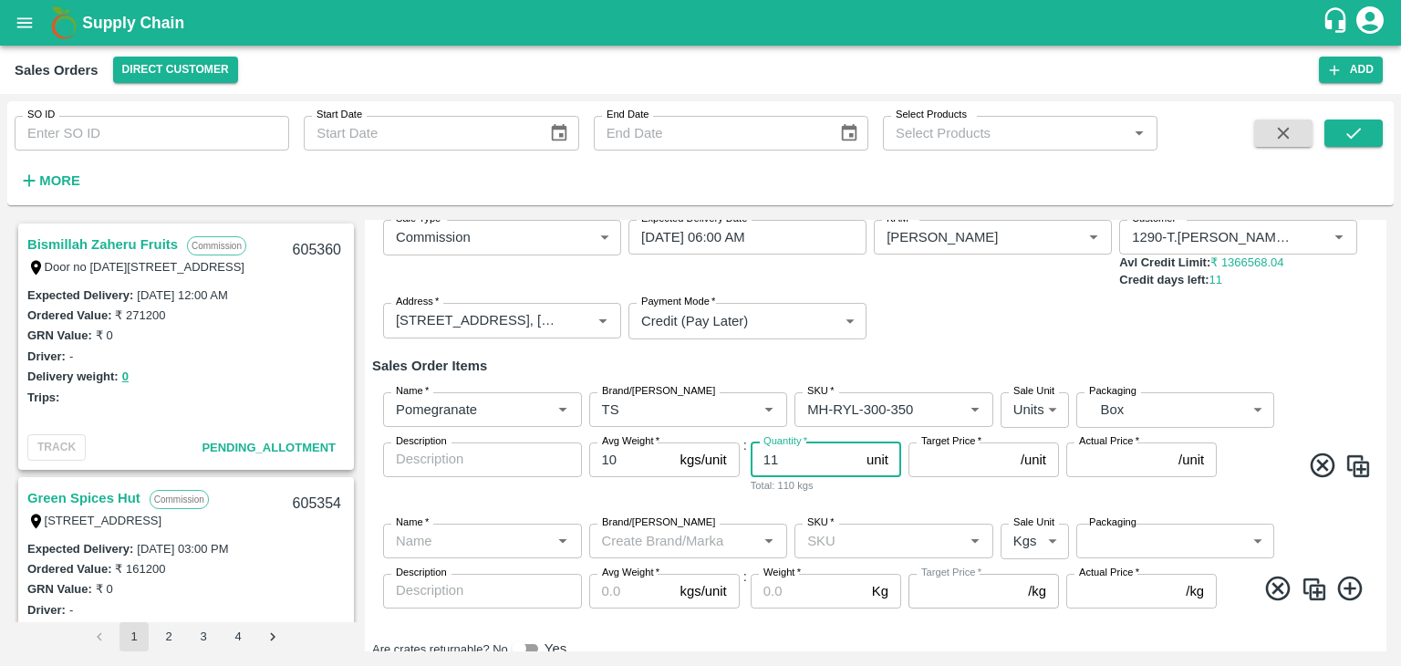
type input "11"
click at [932, 468] on input "Target Price   *" at bounding box center [961, 460] width 105 height 35
click at [972, 460] on input "Target Price   *" at bounding box center [961, 460] width 105 height 35
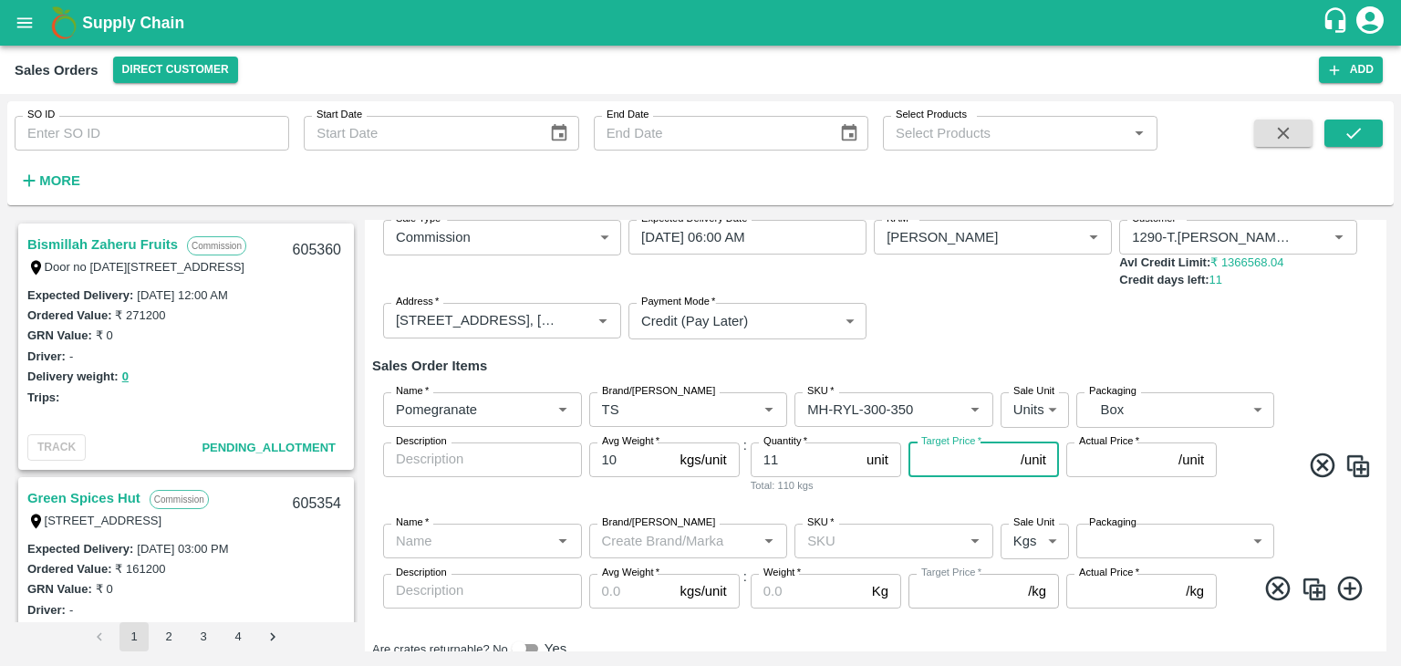
click at [972, 460] on input "Target Price   *" at bounding box center [961, 460] width 105 height 35
type input "1300"
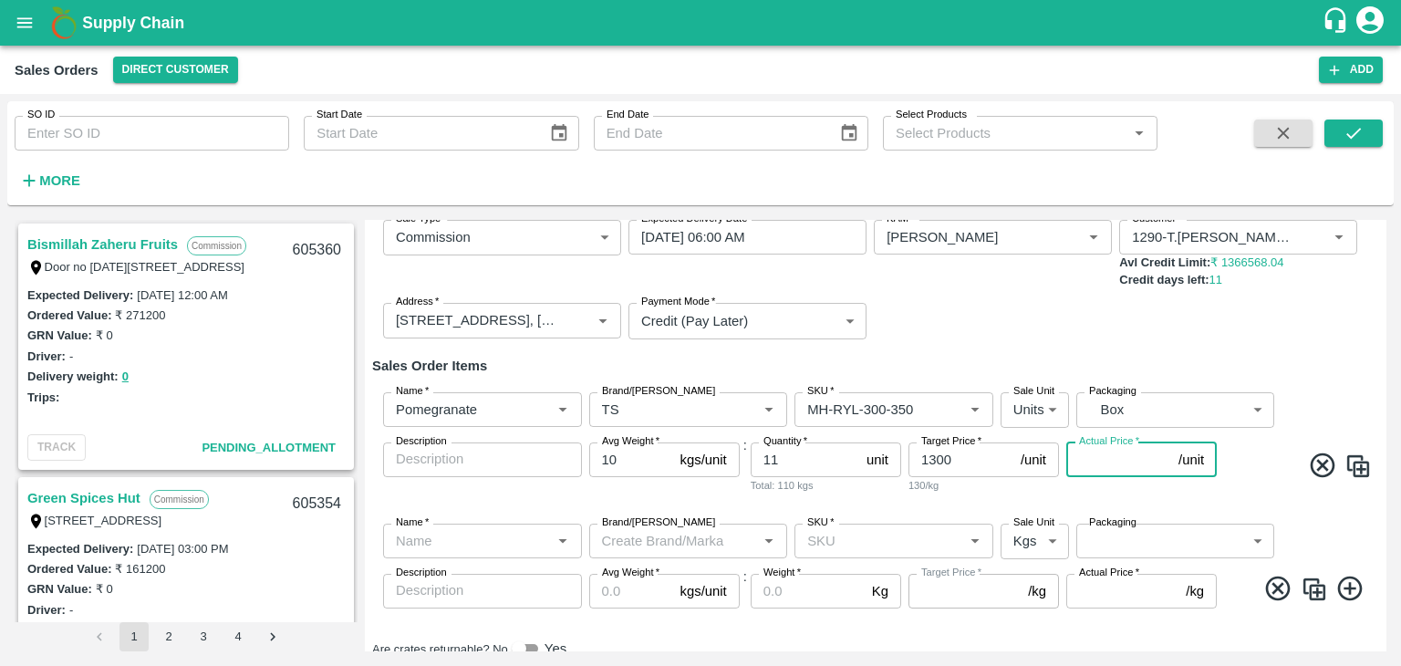
click at [1121, 472] on input "Actual Price   *" at bounding box center [1119, 460] width 105 height 35
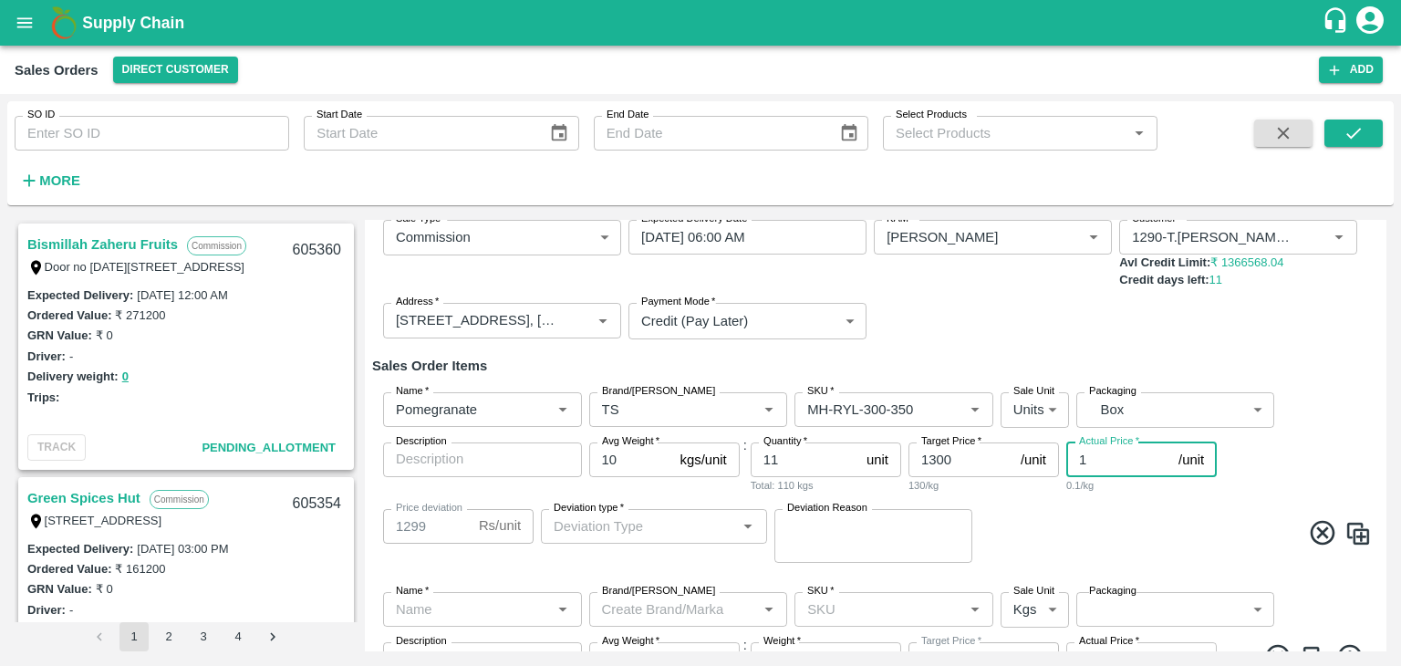
type input "13"
type input "1287"
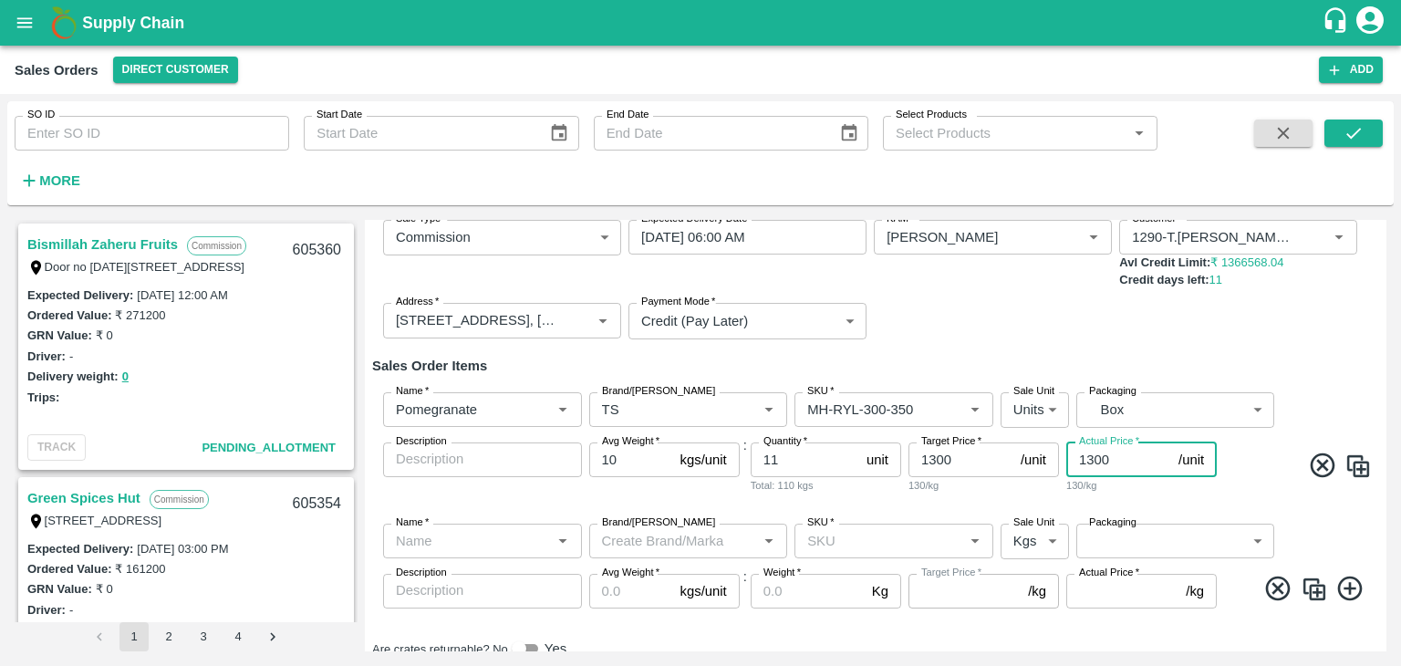
scroll to position [163, 0]
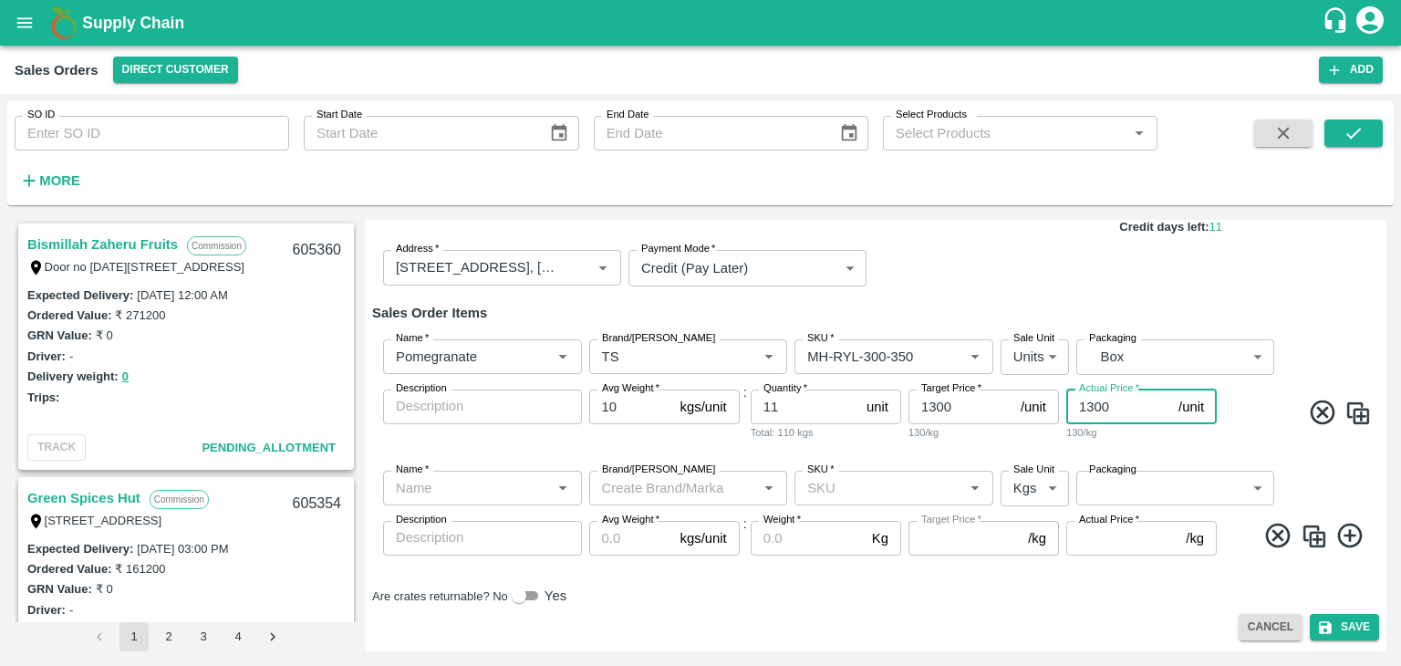
type input "1300"
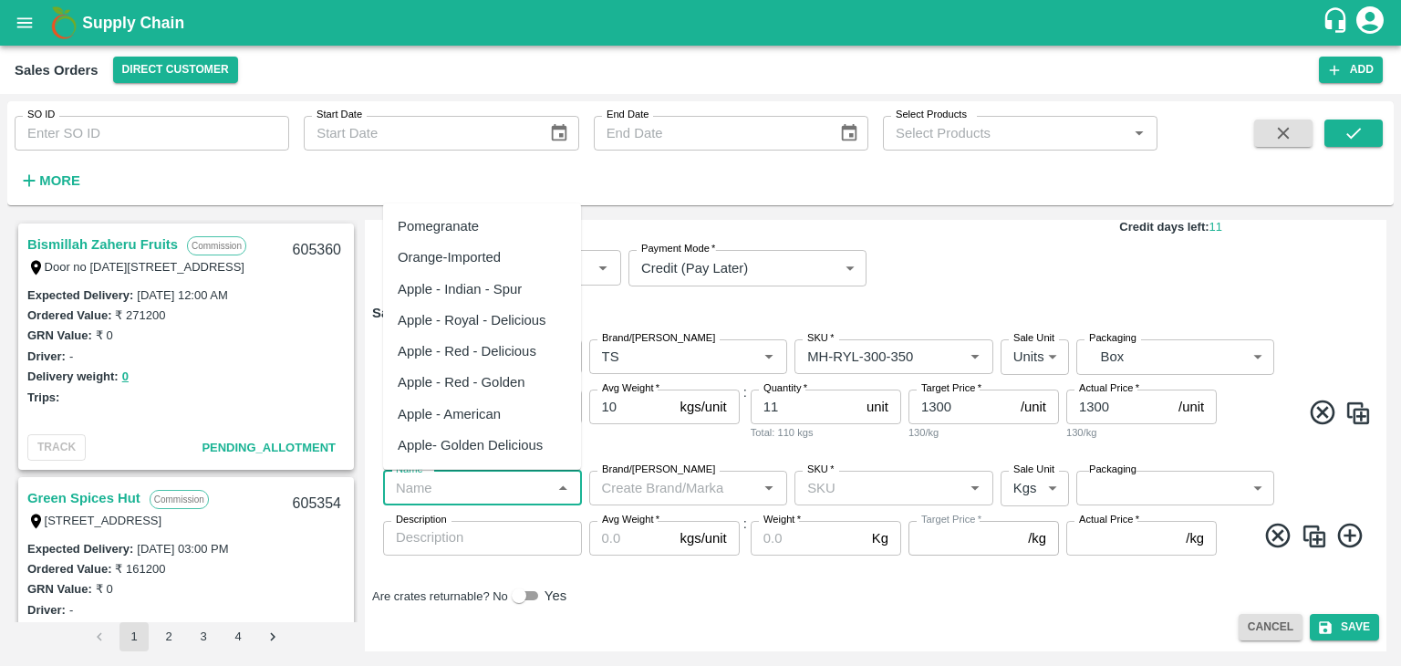
click at [439, 479] on input "Name   *" at bounding box center [468, 488] width 158 height 24
type input "0"
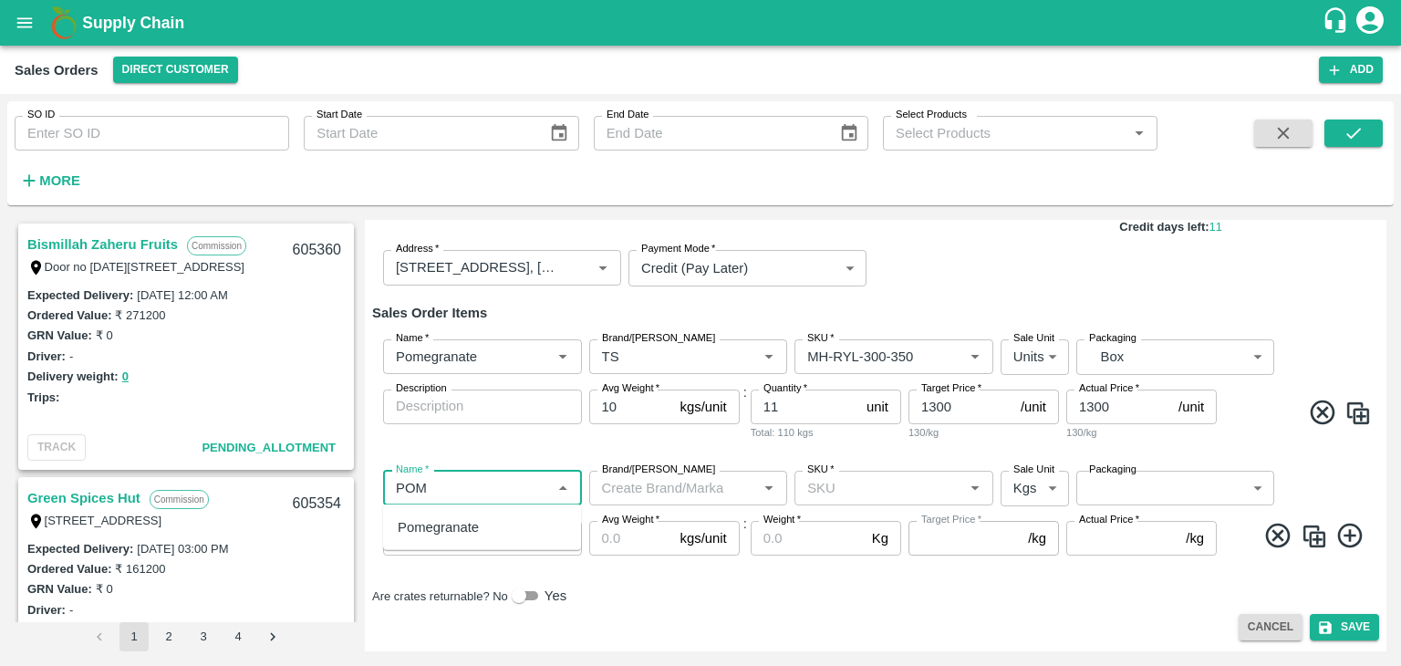
click at [441, 536] on div "Pomegranate" at bounding box center [438, 527] width 81 height 20
type input "Pomegranate"
click at [688, 484] on input "Brand/[PERSON_NAME]" at bounding box center [674, 488] width 158 height 24
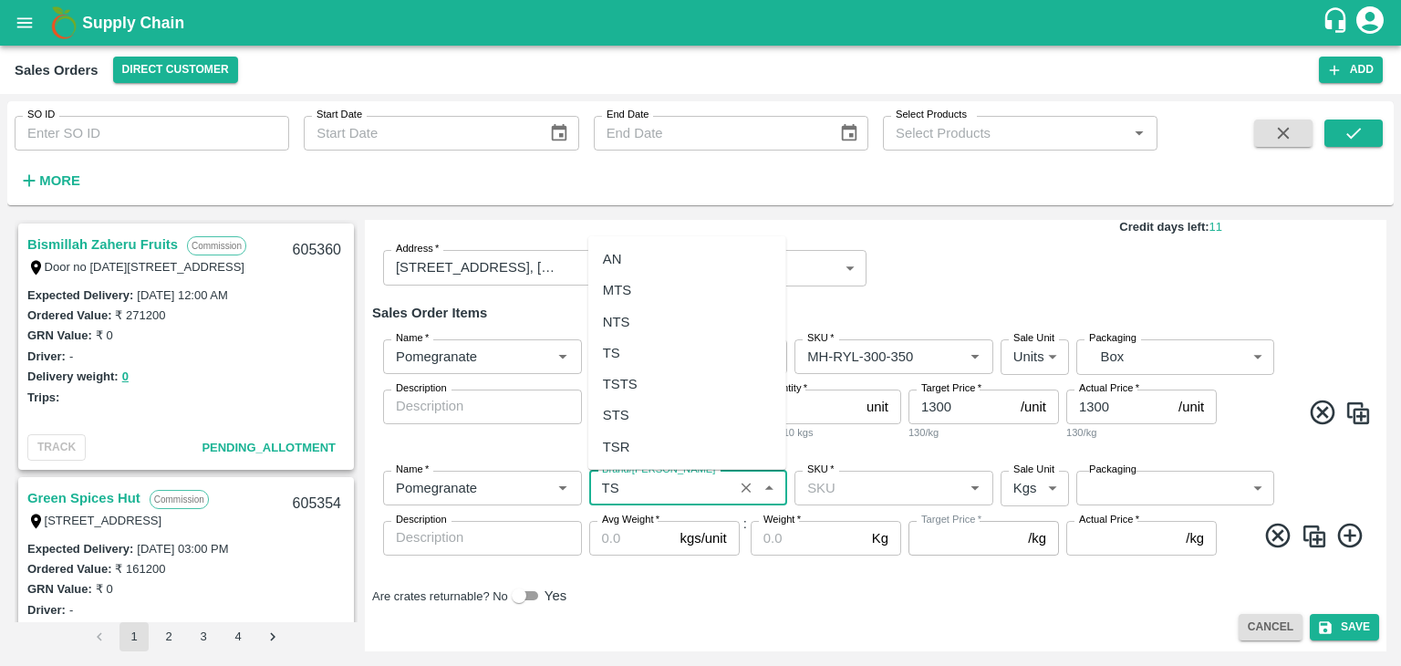
click at [668, 359] on div "TS" at bounding box center [687, 353] width 198 height 31
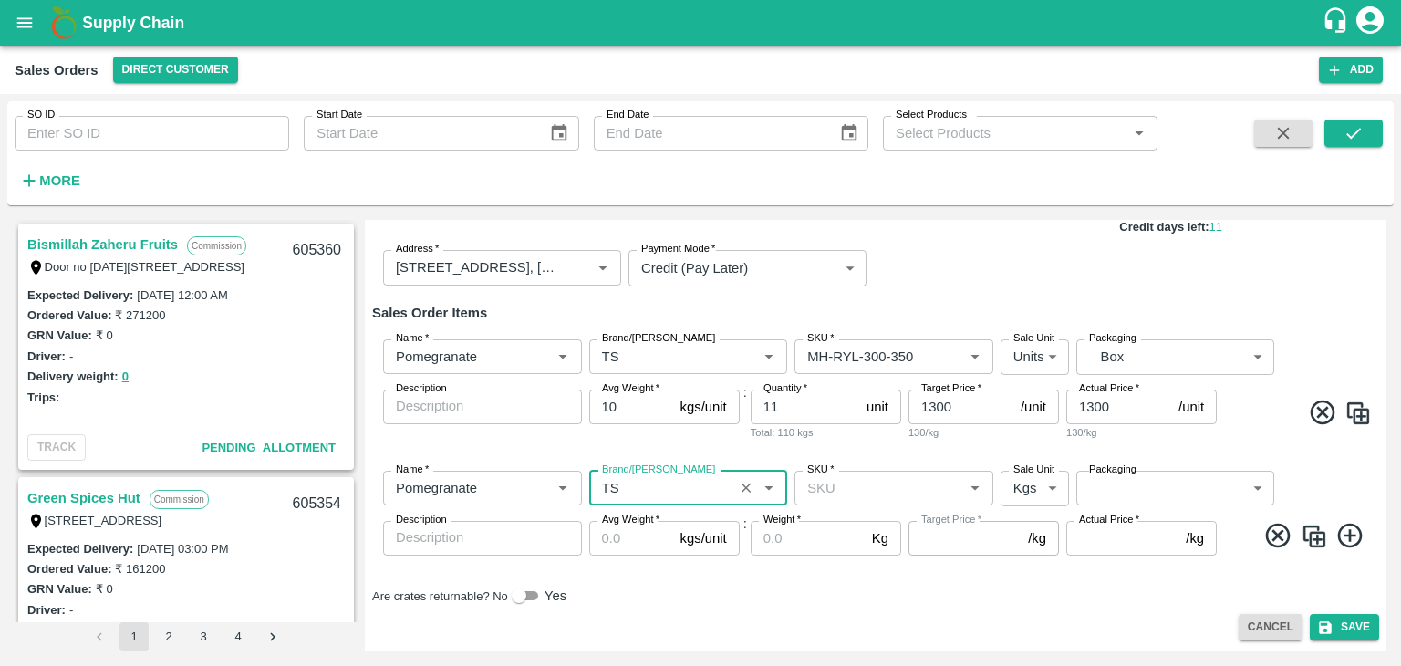
type input "TS"
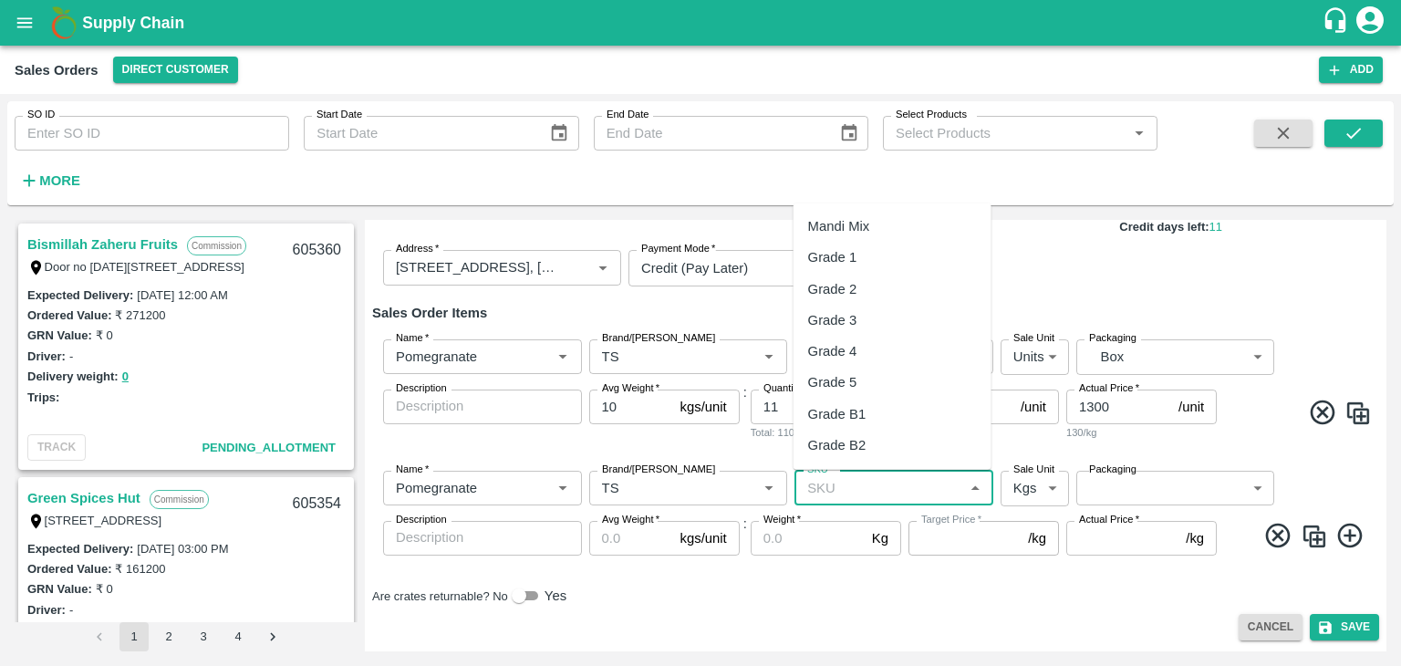
click at [894, 482] on input "SKU   *" at bounding box center [879, 488] width 158 height 24
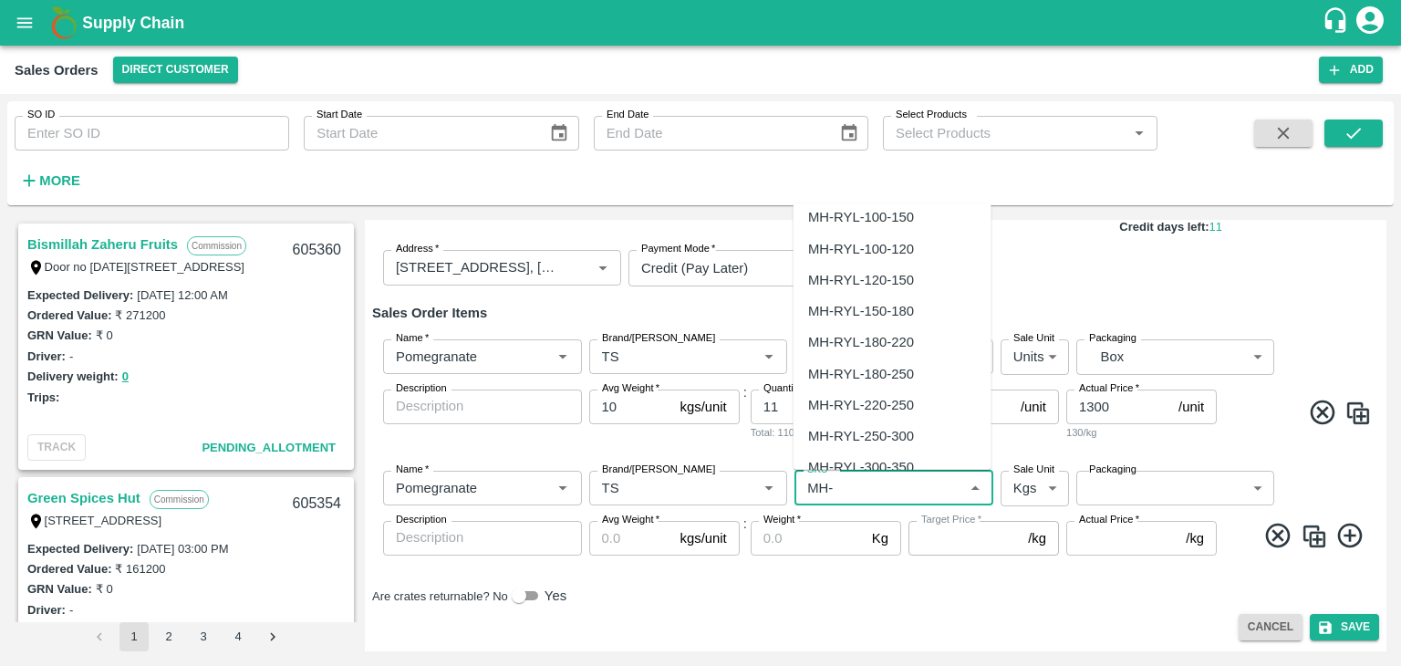
scroll to position [526, 0]
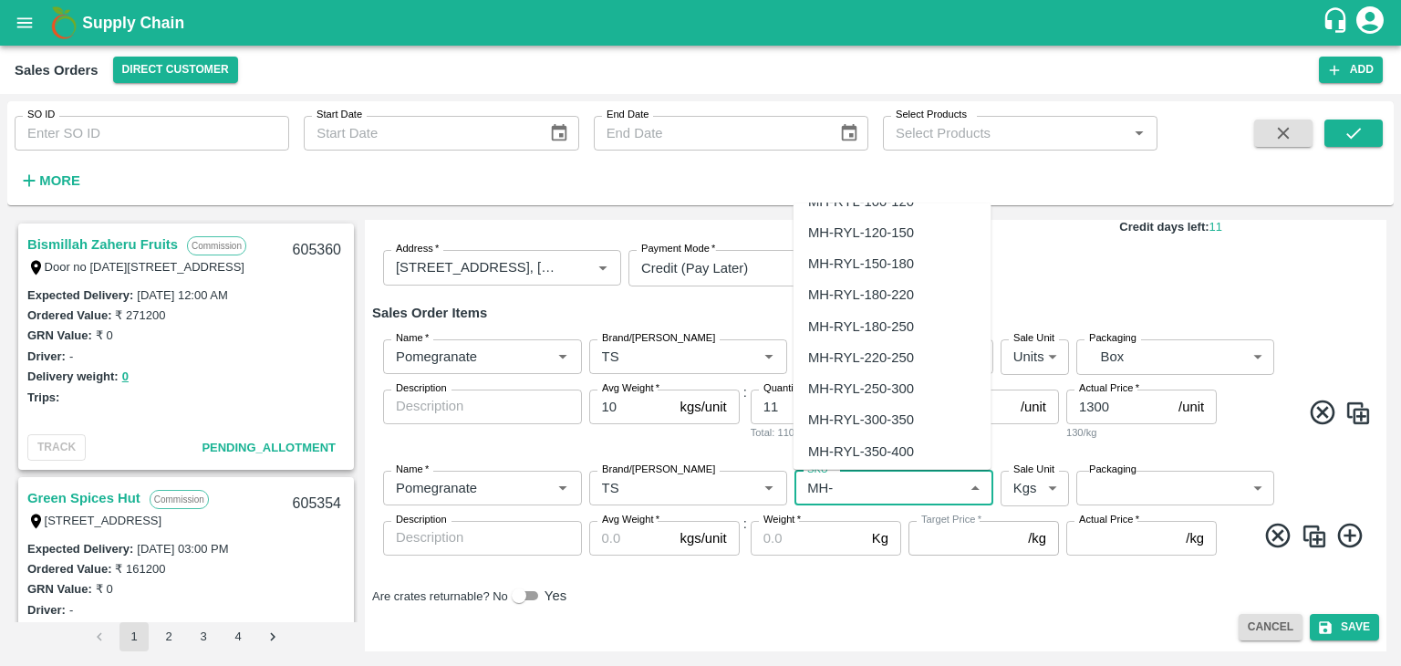
click at [905, 383] on div "MH-RYL-250-300" at bounding box center [861, 389] width 106 height 20
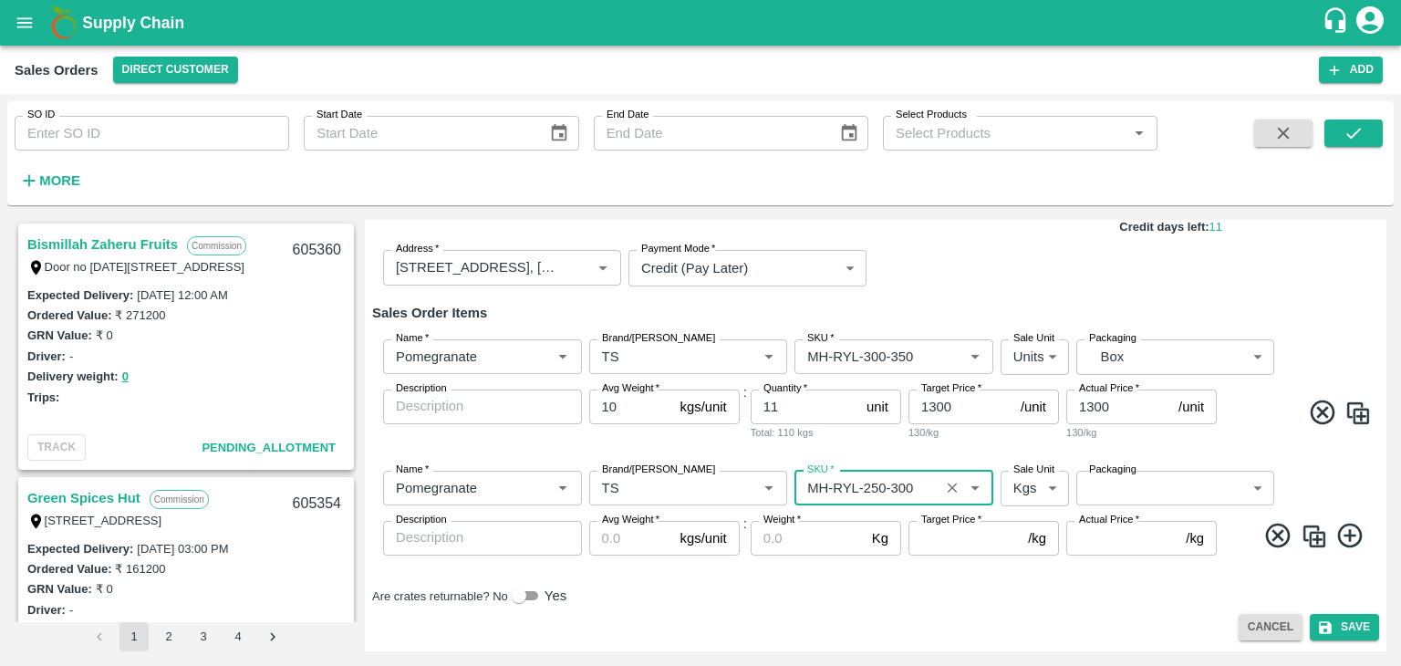
type input "MH-RYL-250-300"
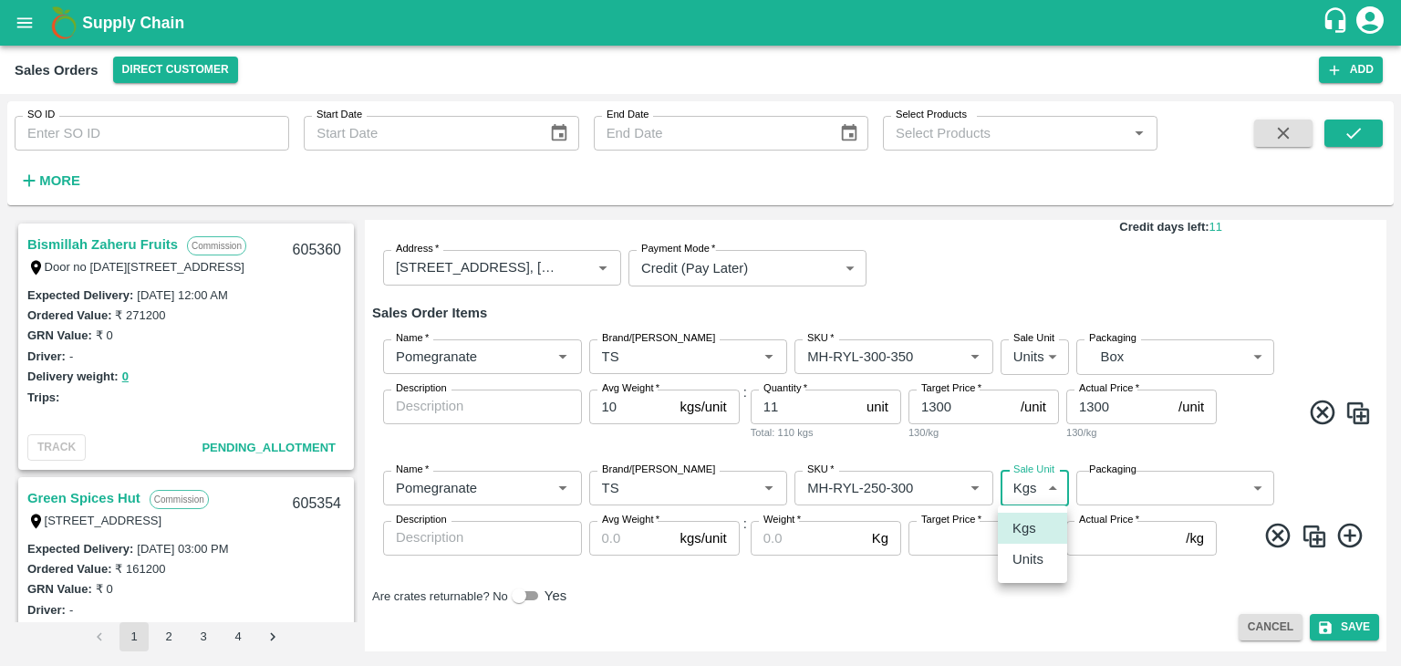
click at [1047, 488] on body "Supply Chain Sales Orders Direct Customer Add SO ID SO ID Start Date Start Date…" at bounding box center [700, 333] width 1401 height 666
drag, startPoint x: 1034, startPoint y: 561, endPoint x: 1116, endPoint y: 495, distance: 105.2
click at [1116, 495] on div "Kgs Units" at bounding box center [700, 333] width 1401 height 666
click at [1116, 495] on div at bounding box center [700, 333] width 1401 height 666
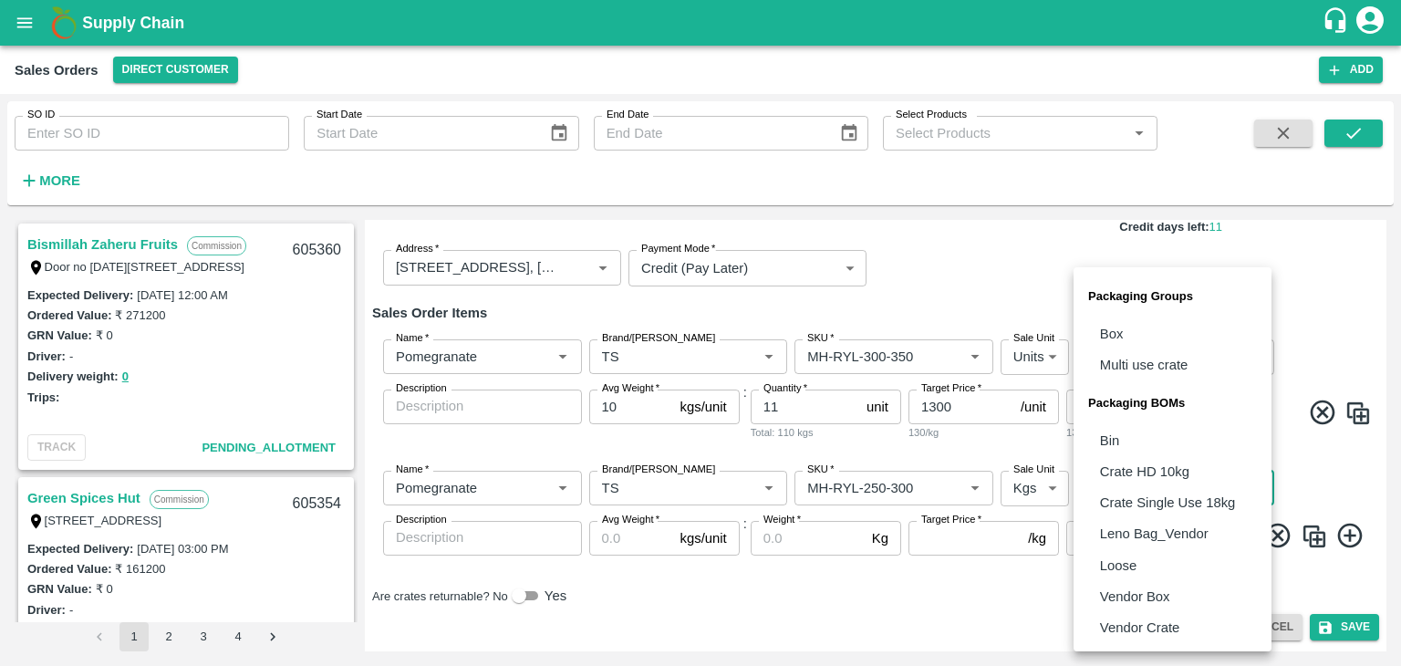
click at [1116, 495] on body "Supply Chain Sales Orders Direct Customer Add SO ID SO ID Start Date Start Date…" at bounding box center [700, 333] width 1401 height 666
click at [1104, 331] on p "Box" at bounding box center [1112, 334] width 24 height 20
type input "GRP/1"
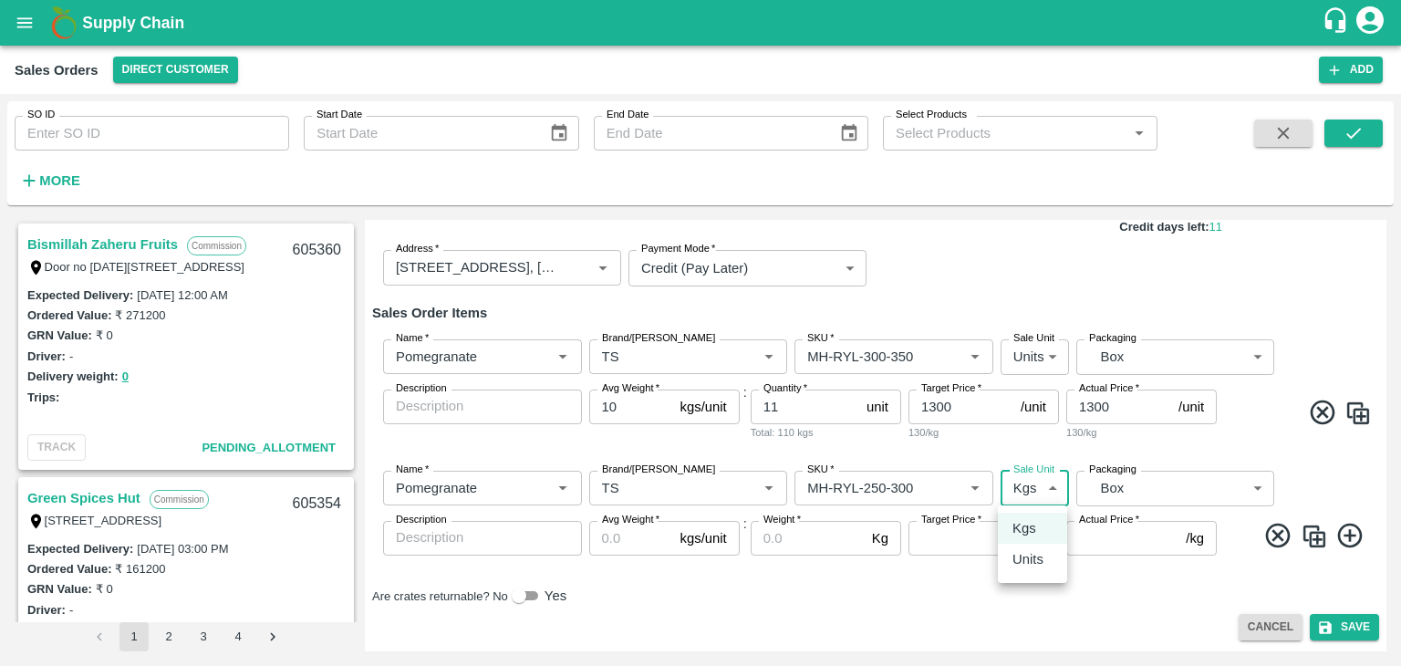
click at [1043, 490] on body "Supply Chain Sales Orders Direct Customer Add SO ID SO ID Start Date Start Date…" at bounding box center [700, 333] width 1401 height 666
click at [1028, 562] on p "Units" at bounding box center [1028, 559] width 31 height 20
type input "2"
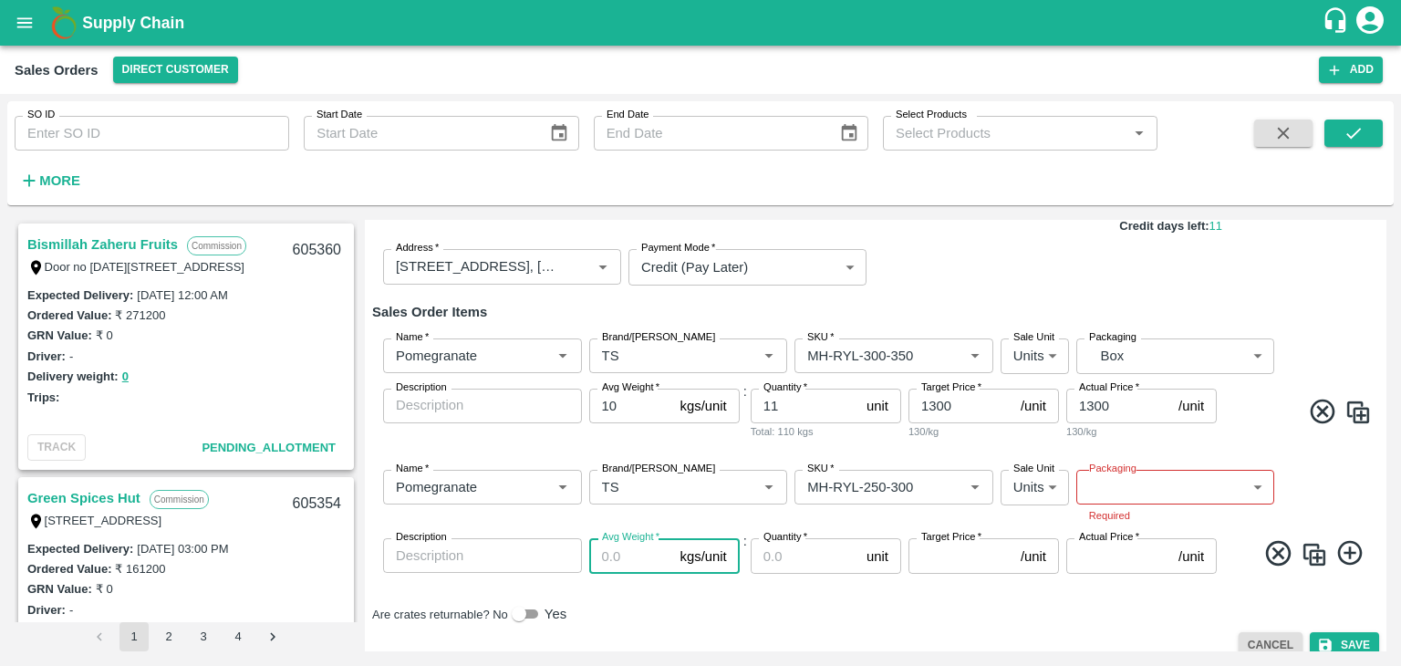
click at [628, 558] on input "Avg Weight   *" at bounding box center [631, 555] width 84 height 35
type input "10"
click at [780, 560] on input "Quantity   *" at bounding box center [805, 555] width 109 height 35
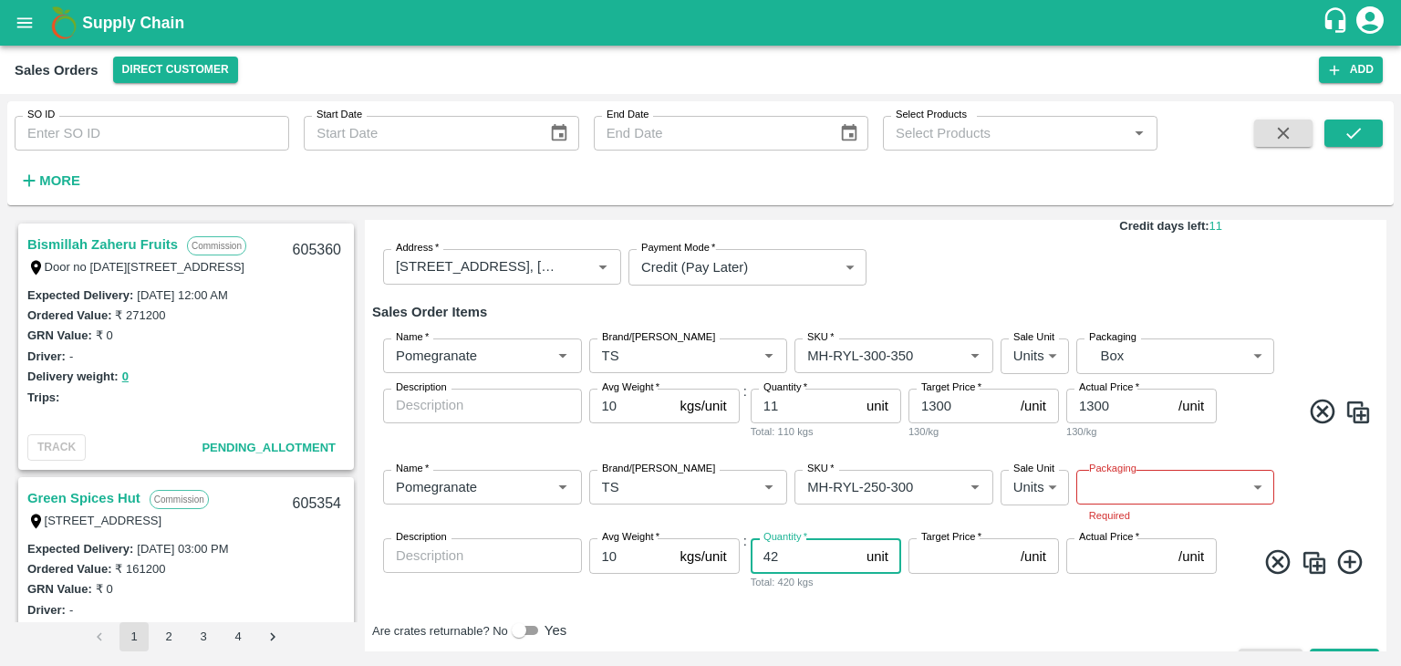
type input "42"
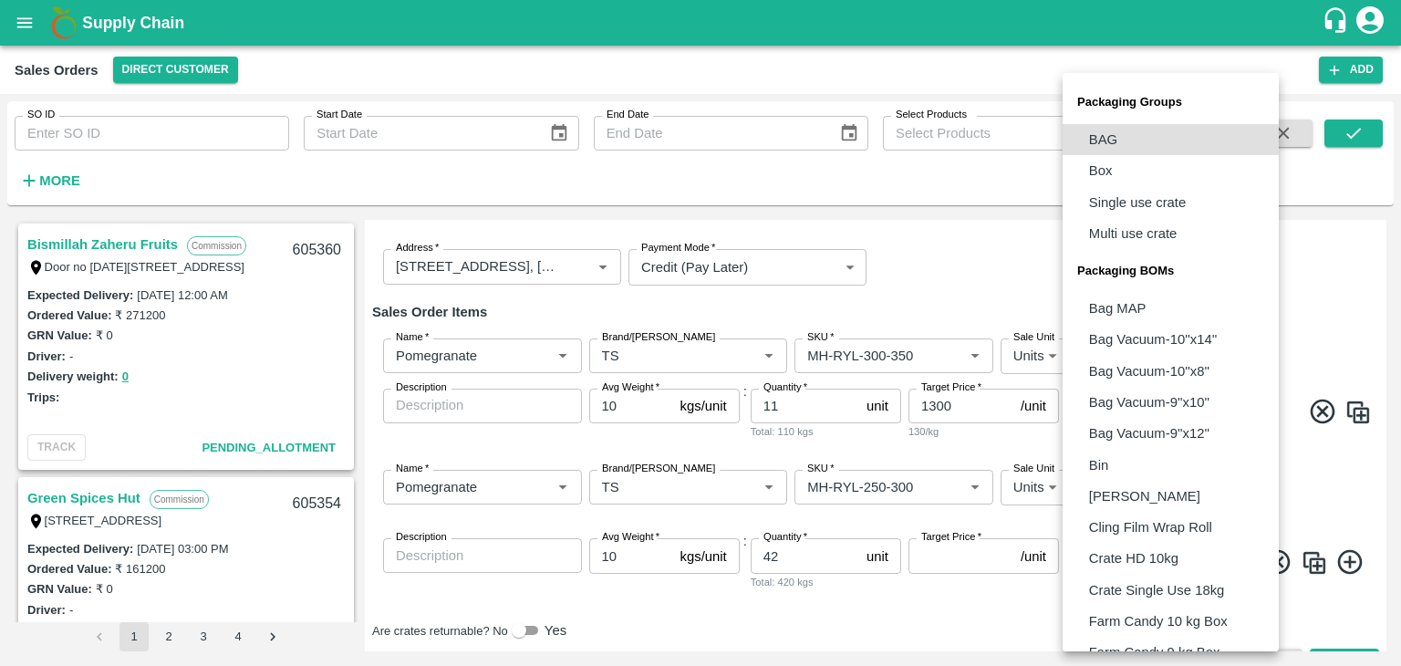
click at [1134, 497] on body "Supply Chain Sales Orders Direct Customer Add SO ID SO ID Start Date Start Date…" at bounding box center [700, 333] width 1401 height 666
click at [1138, 161] on li "Box" at bounding box center [1171, 170] width 216 height 31
type input "GRP/1"
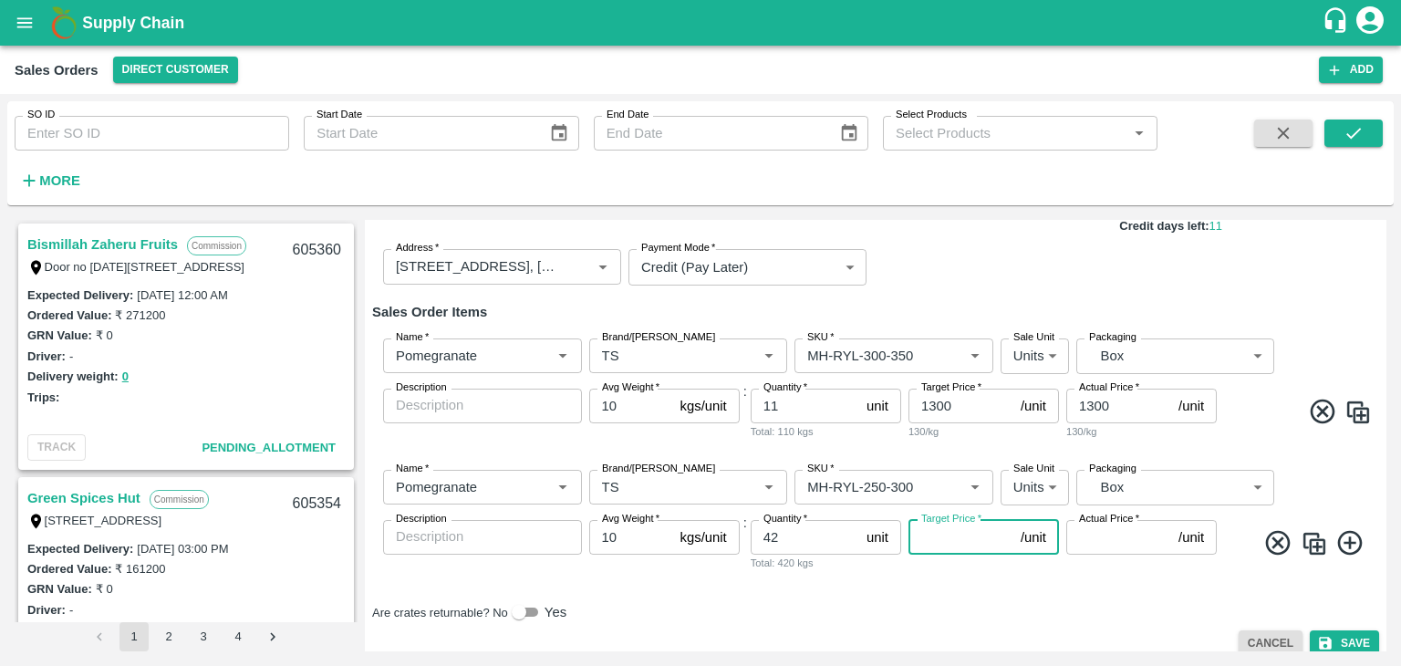
click at [973, 530] on input "Target Price   *" at bounding box center [961, 537] width 105 height 35
click at [974, 541] on input "Target Price   *" at bounding box center [961, 537] width 105 height 35
type input "1200"
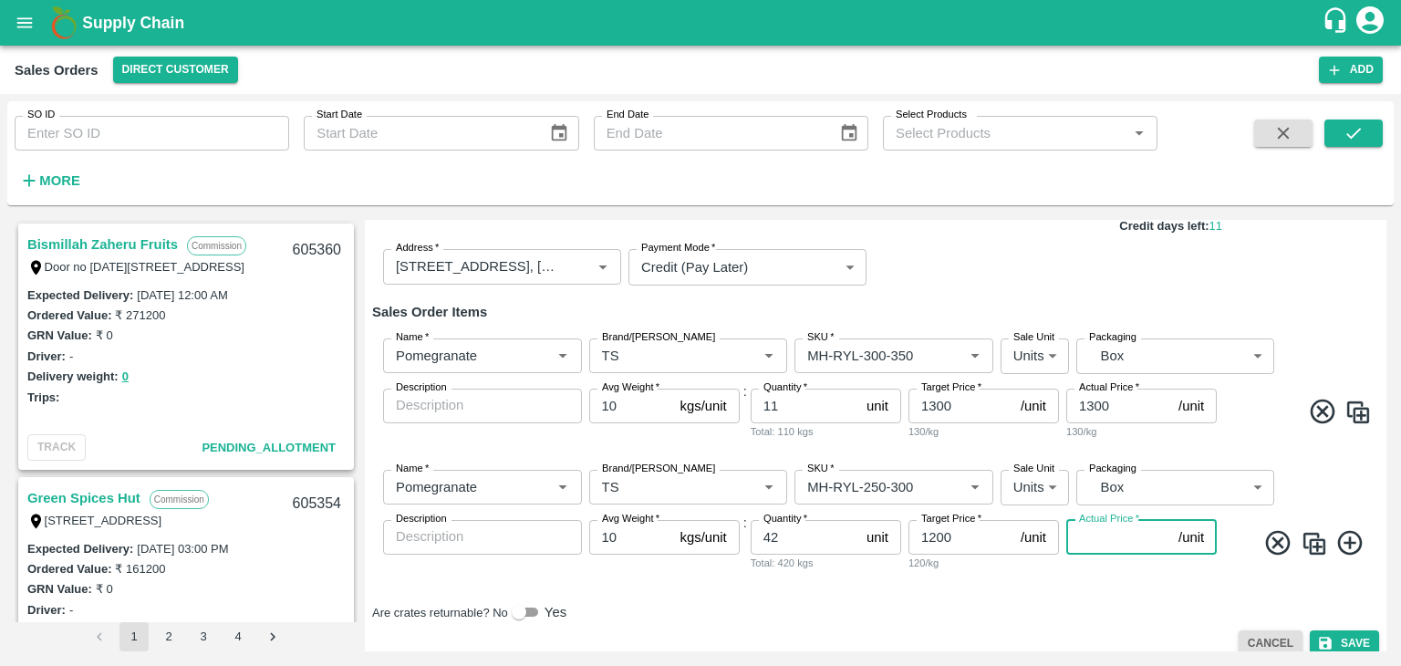
click at [1120, 541] on input "Actual Price   *" at bounding box center [1119, 537] width 105 height 35
type input "12"
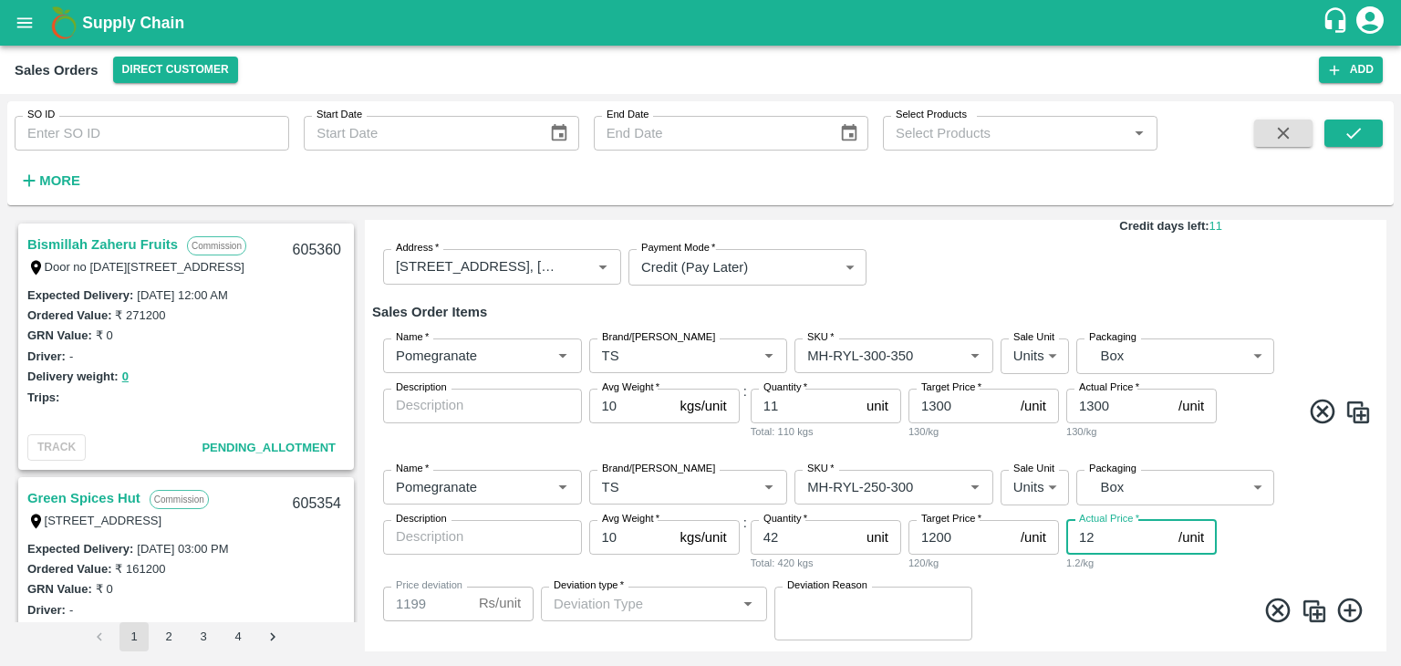
type input "1188"
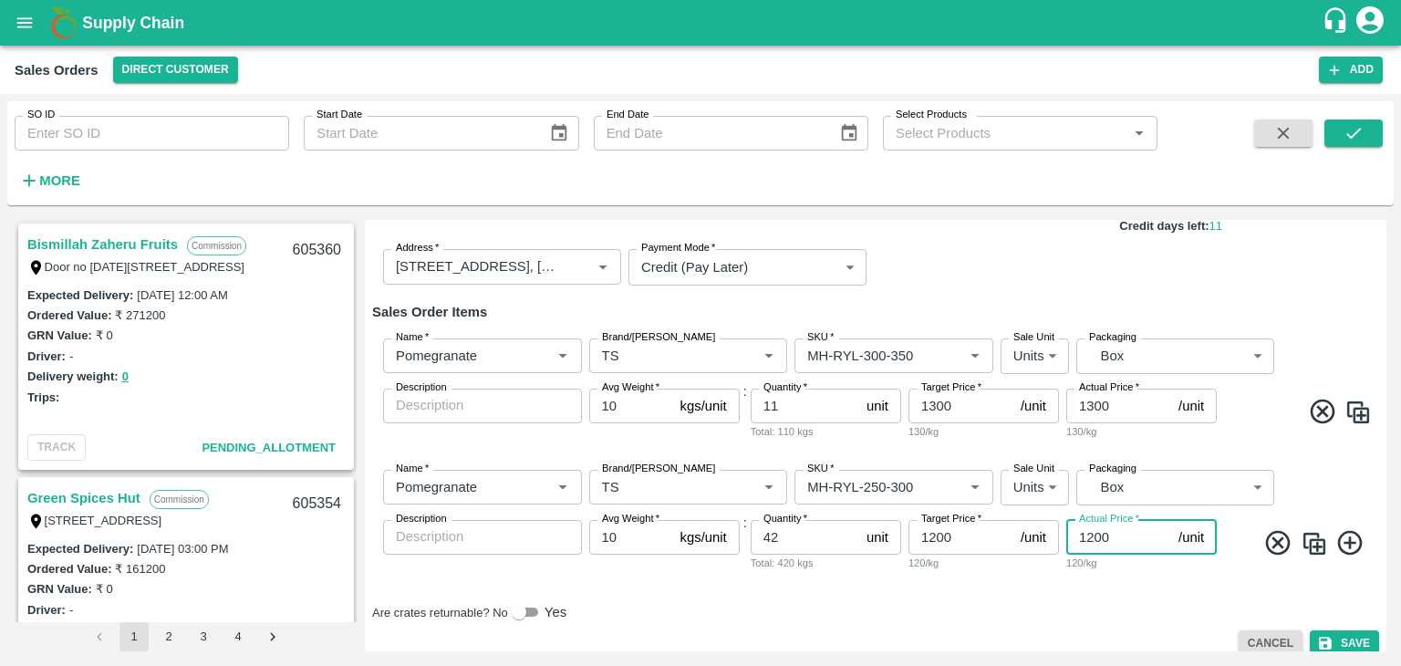
scroll to position [180, 0]
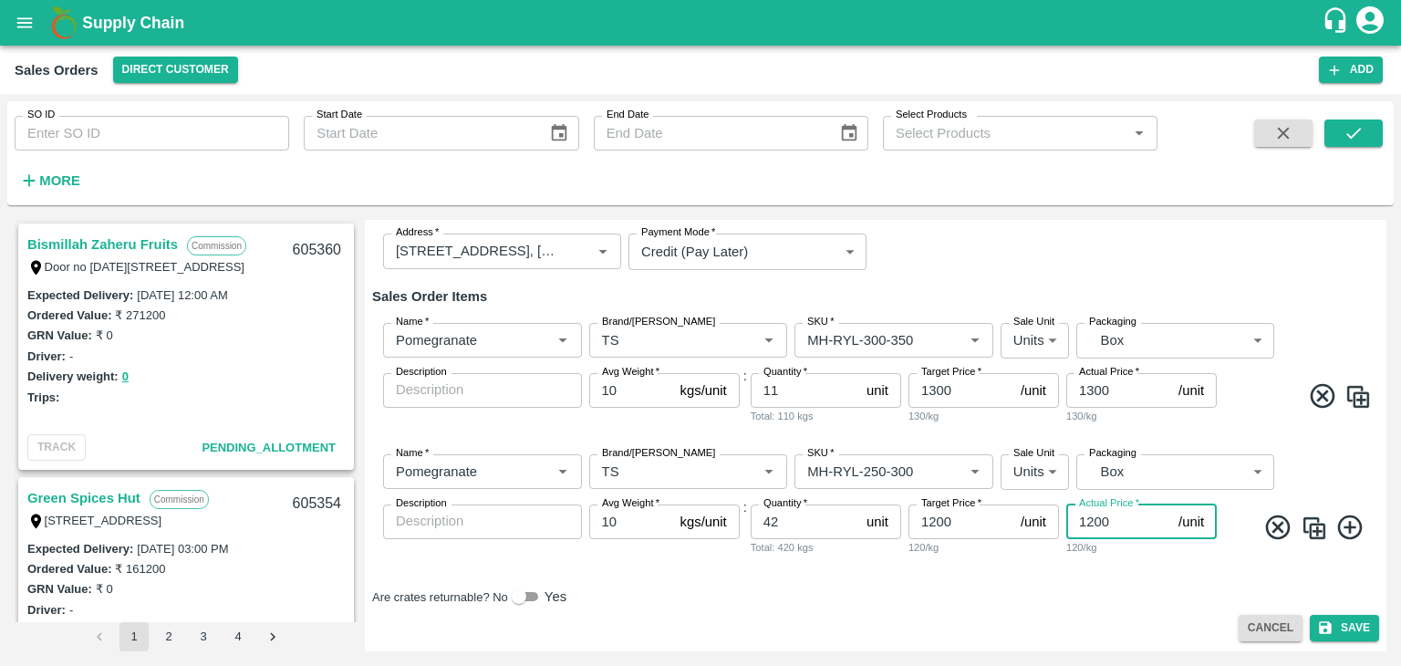
type input "1200"
click at [1348, 521] on icon at bounding box center [1351, 528] width 30 height 30
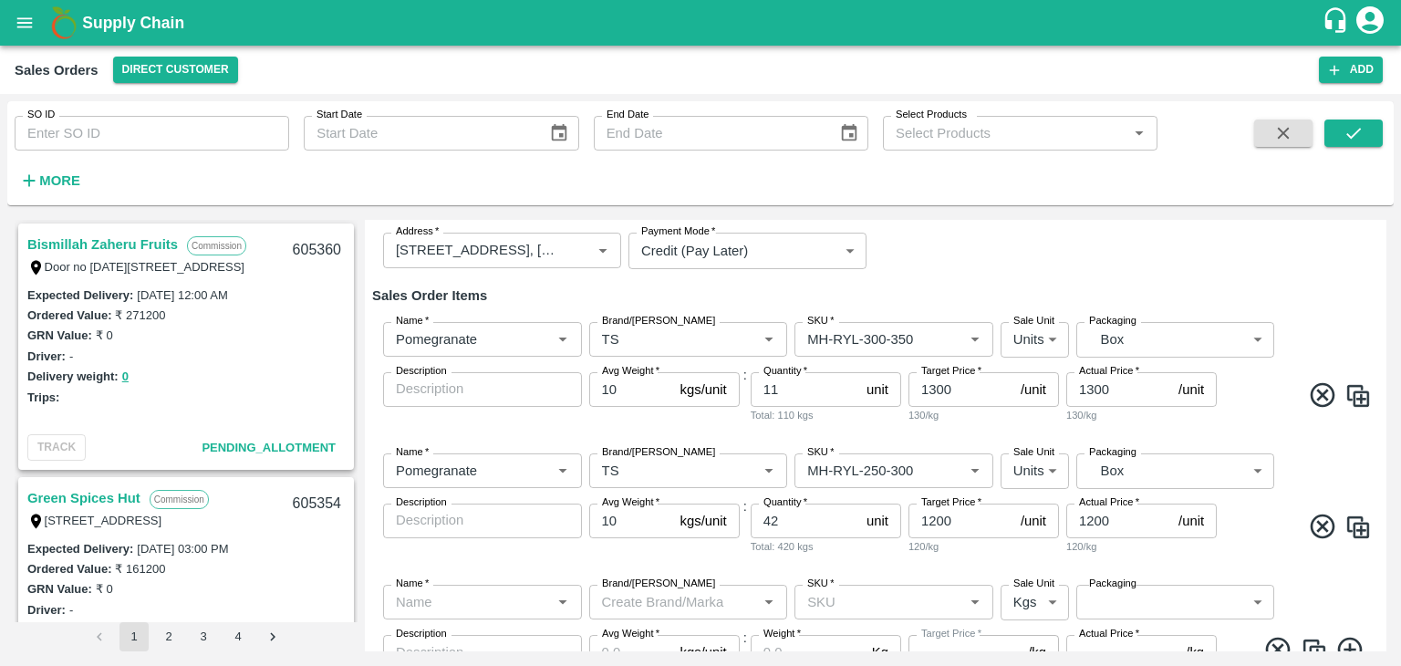
scroll to position [295, 0]
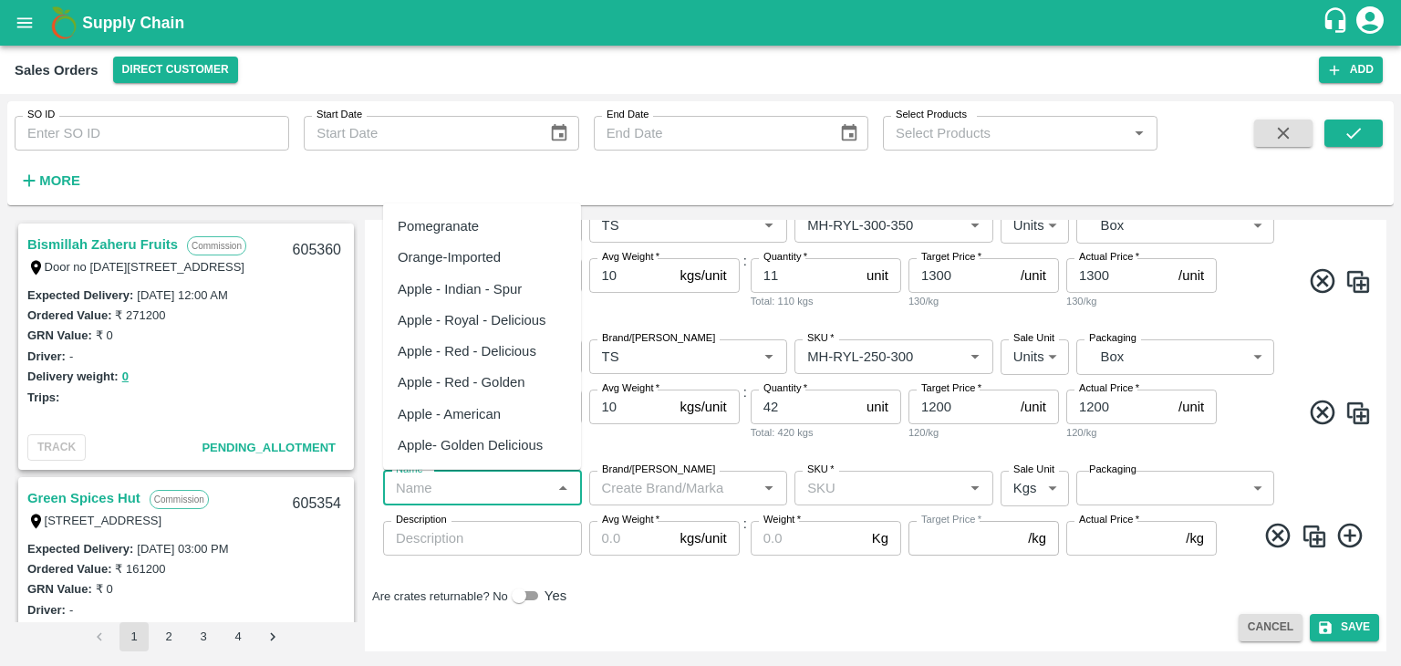
click at [478, 490] on input "Name   *" at bounding box center [468, 488] width 158 height 24
click at [474, 231] on div "Pomegranate" at bounding box center [438, 226] width 81 height 20
type input "Pomegranate"
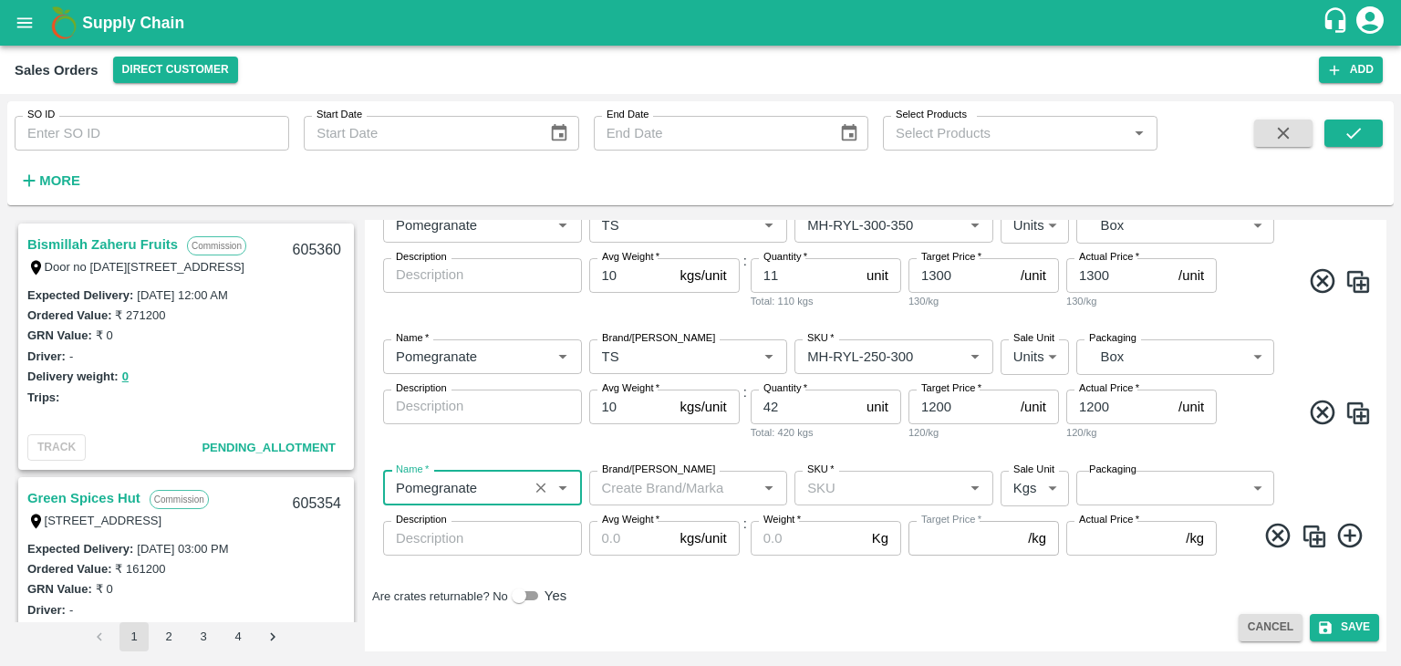
click at [658, 484] on input "Brand/[PERSON_NAME]" at bounding box center [674, 488] width 158 height 24
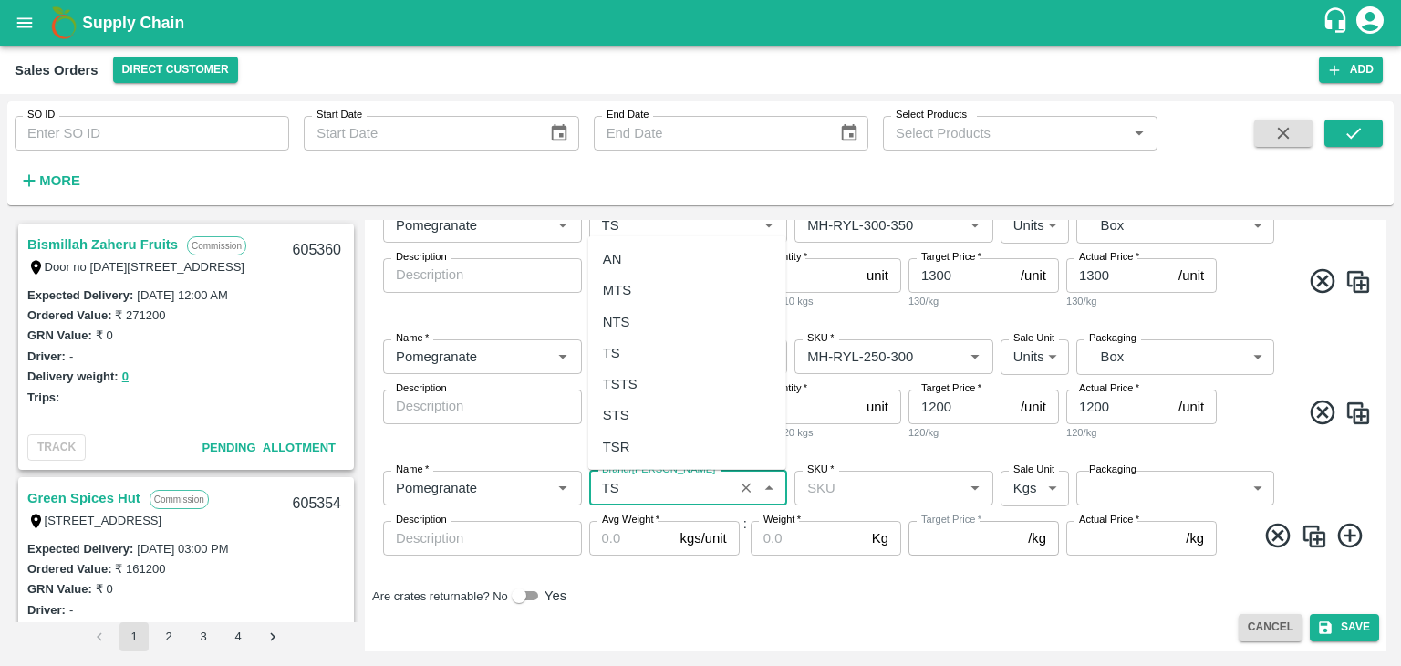
click at [646, 359] on div "TS" at bounding box center [687, 353] width 198 height 31
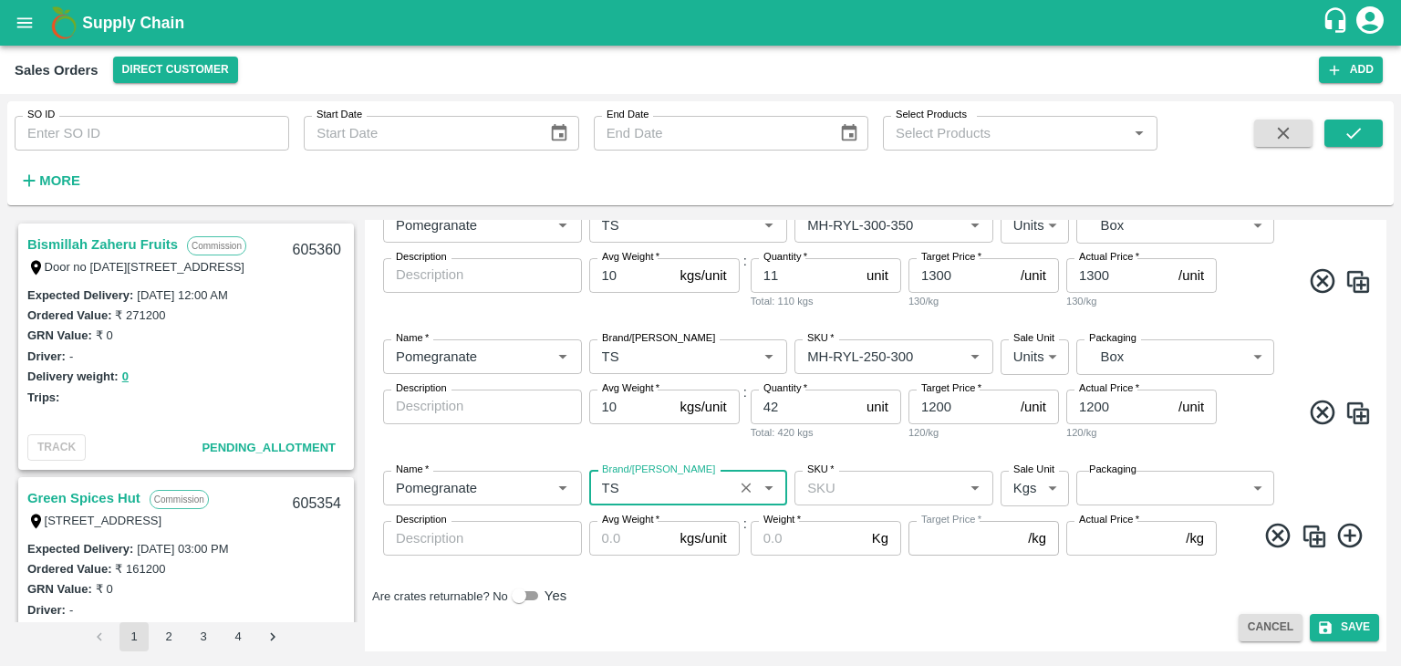
type input "TS"
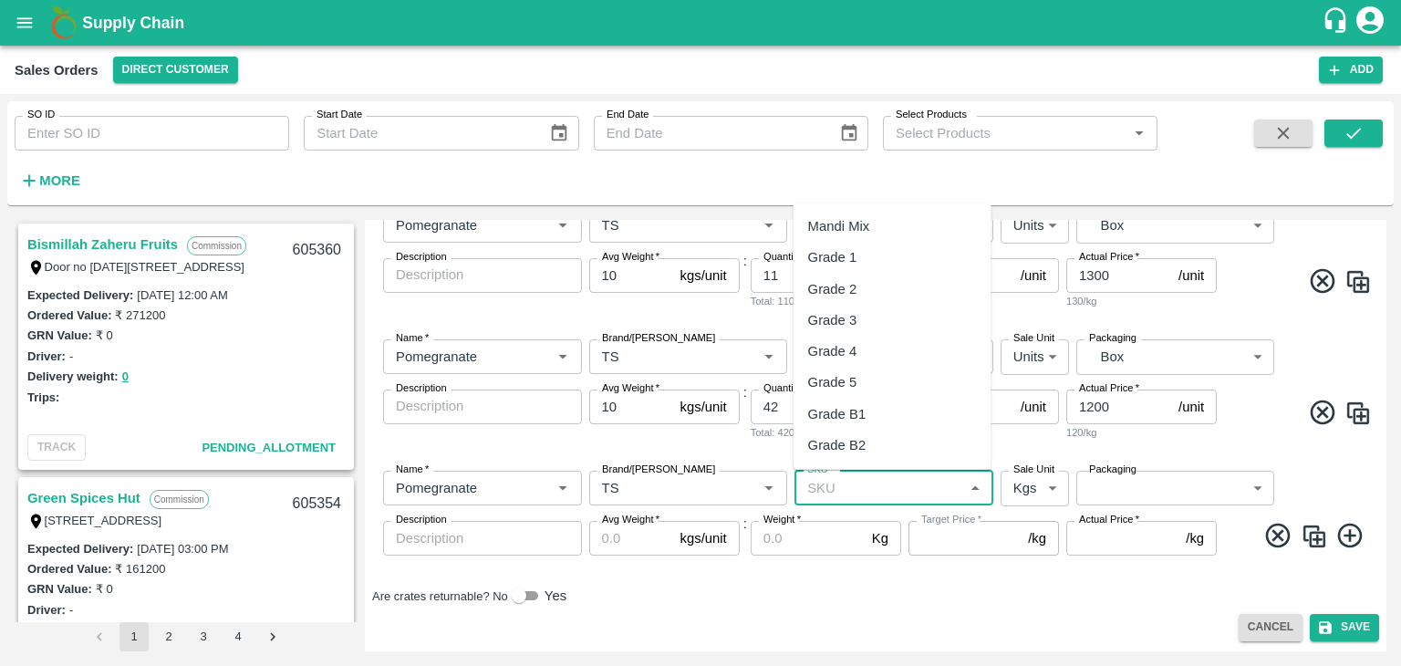
click at [860, 493] on input "SKU   *" at bounding box center [879, 488] width 158 height 24
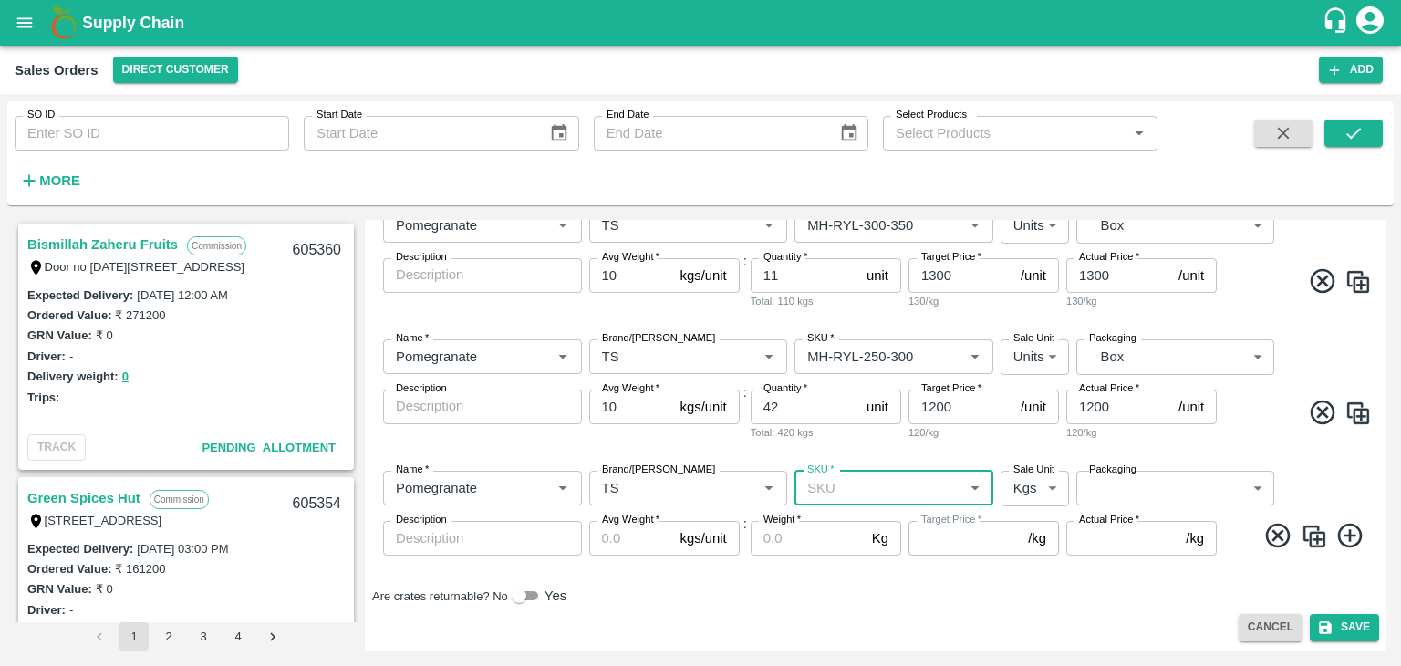
click at [870, 486] on input "SKU   *" at bounding box center [879, 488] width 158 height 24
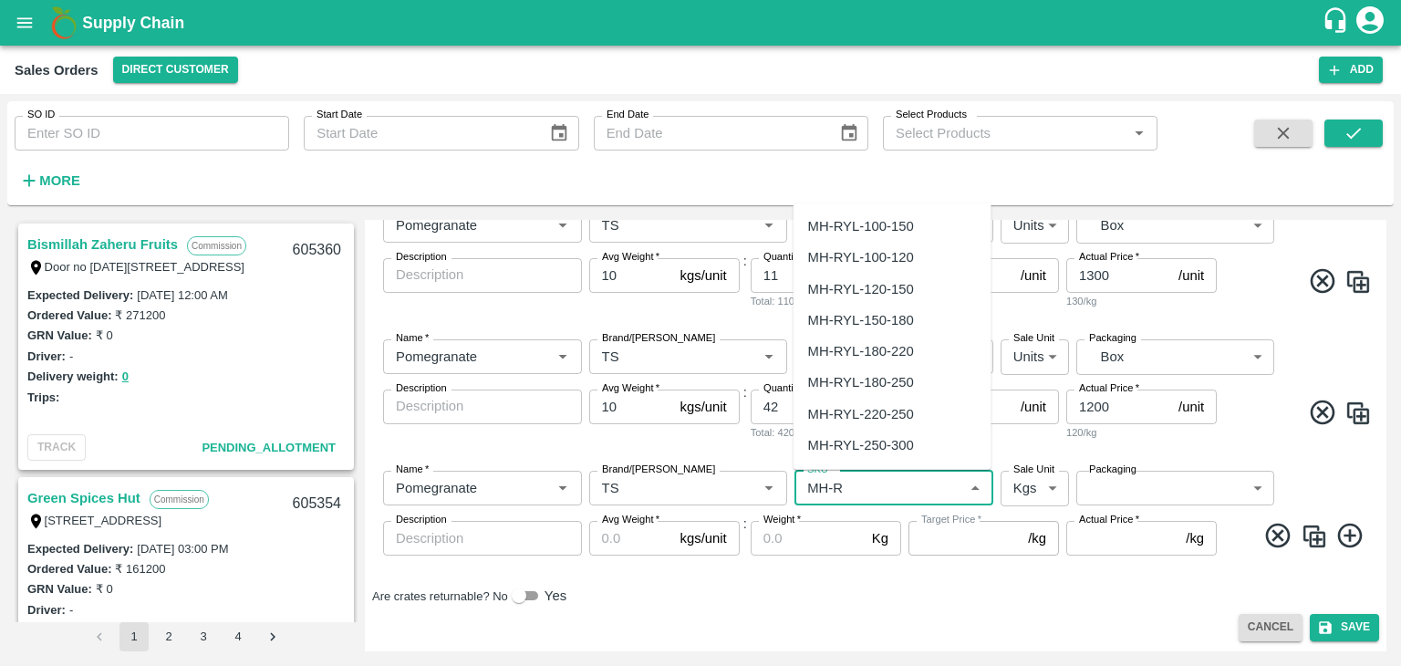
click at [874, 418] on div "MH-RYL-220-250" at bounding box center [861, 413] width 106 height 20
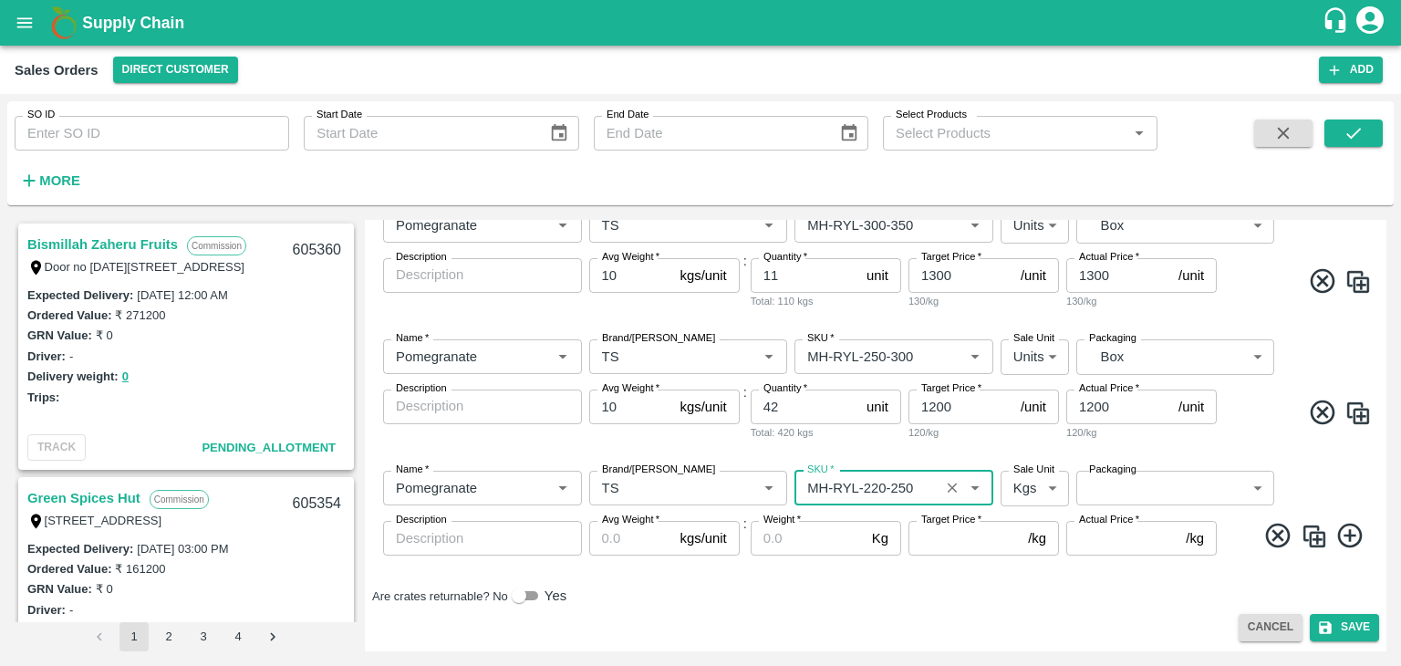
type input "MH-RYL-220-250"
click at [1043, 472] on label "Sale Unit" at bounding box center [1034, 470] width 41 height 15
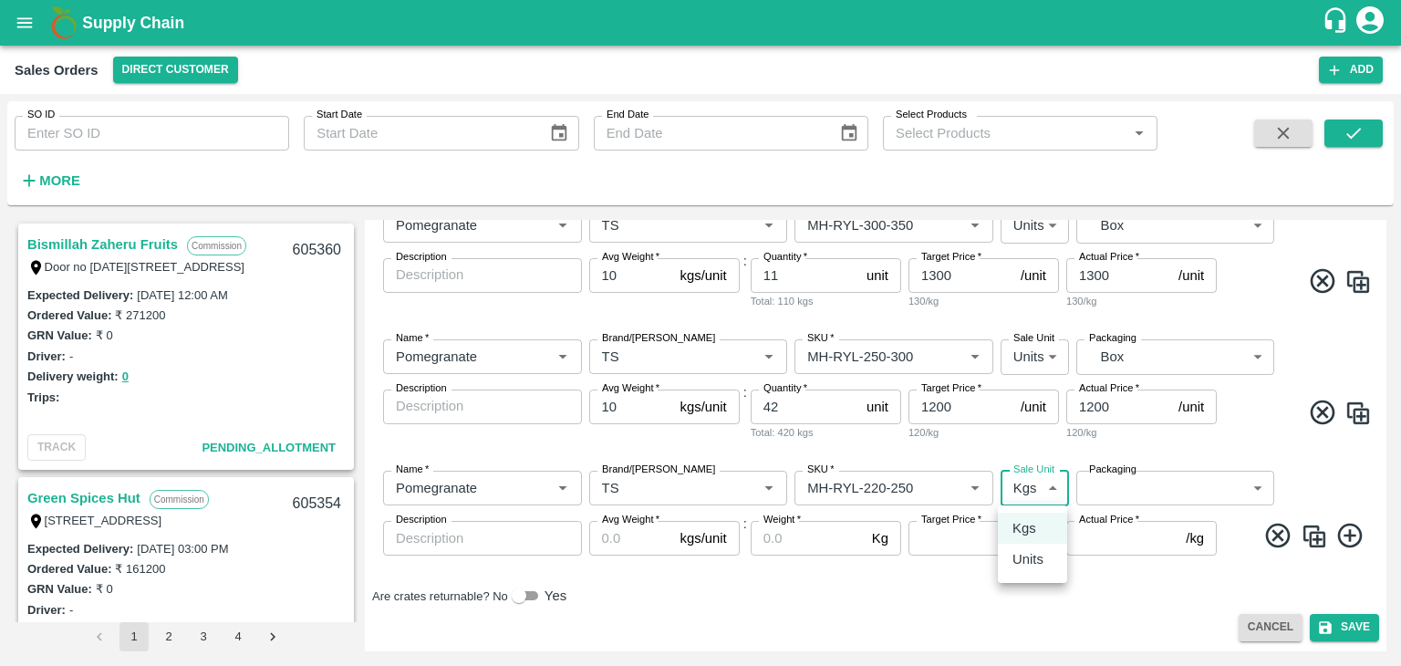
click at [1041, 494] on body "Supply Chain Sales Orders Direct Customer Add SO ID SO ID Start Date Start Date…" at bounding box center [700, 333] width 1401 height 666
click at [1036, 559] on p "Units" at bounding box center [1028, 559] width 31 height 20
type input "2"
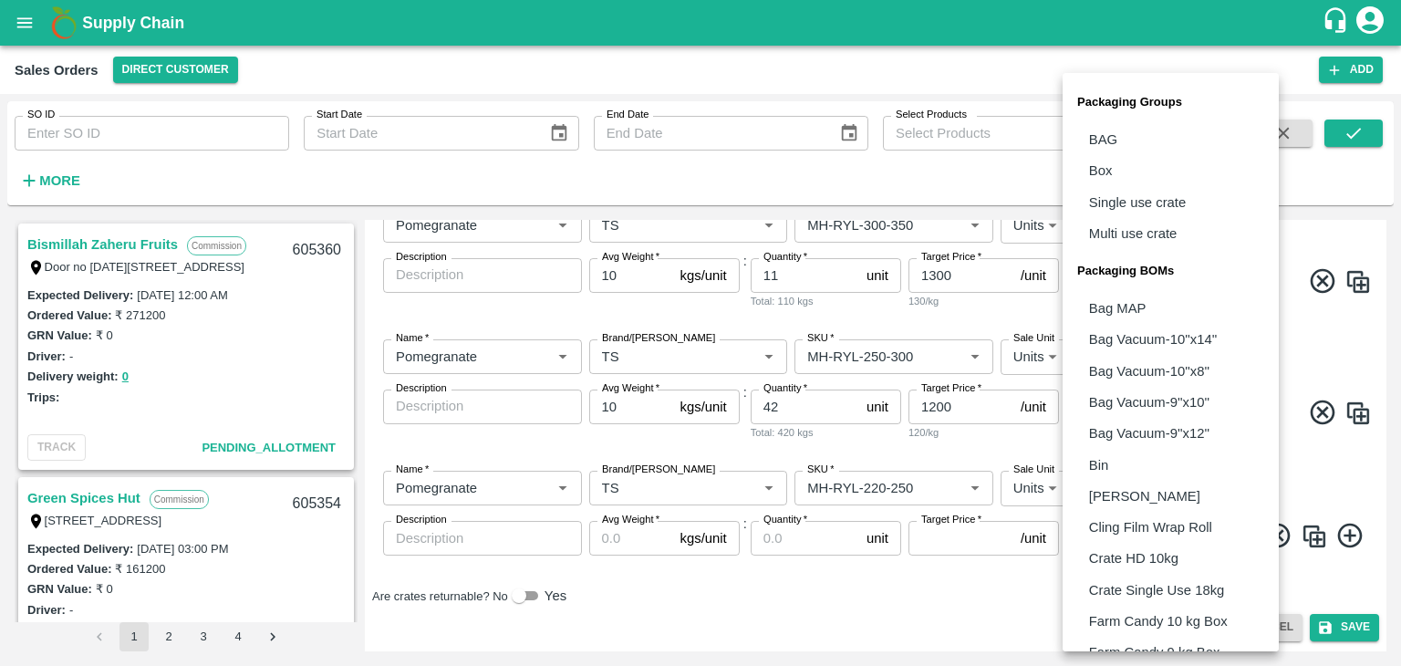
click at [1132, 490] on body "Supply Chain Sales Orders Direct Customer Add SO ID SO ID Start Date Start Date…" at bounding box center [700, 333] width 1401 height 666
click at [1095, 165] on p "Box" at bounding box center [1101, 171] width 24 height 20
type input "GRP/1"
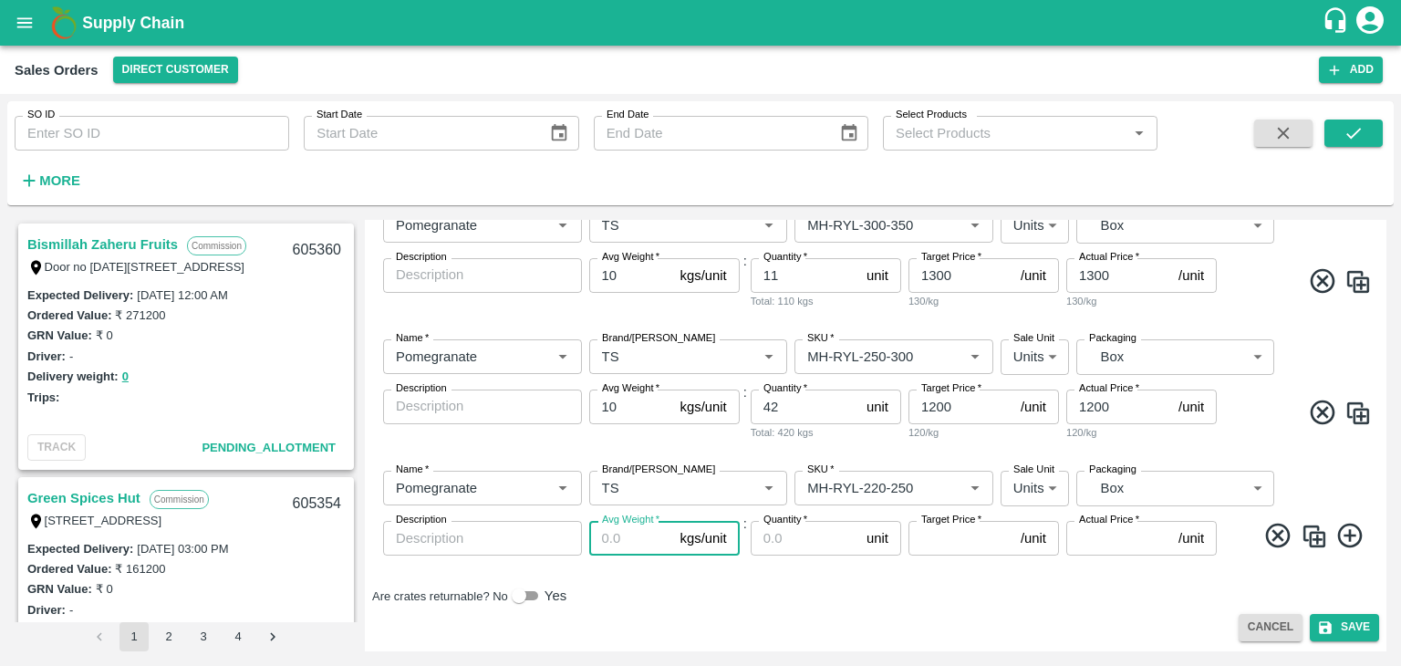
click at [643, 541] on input "Avg Weight   *" at bounding box center [631, 538] width 84 height 35
type input "10"
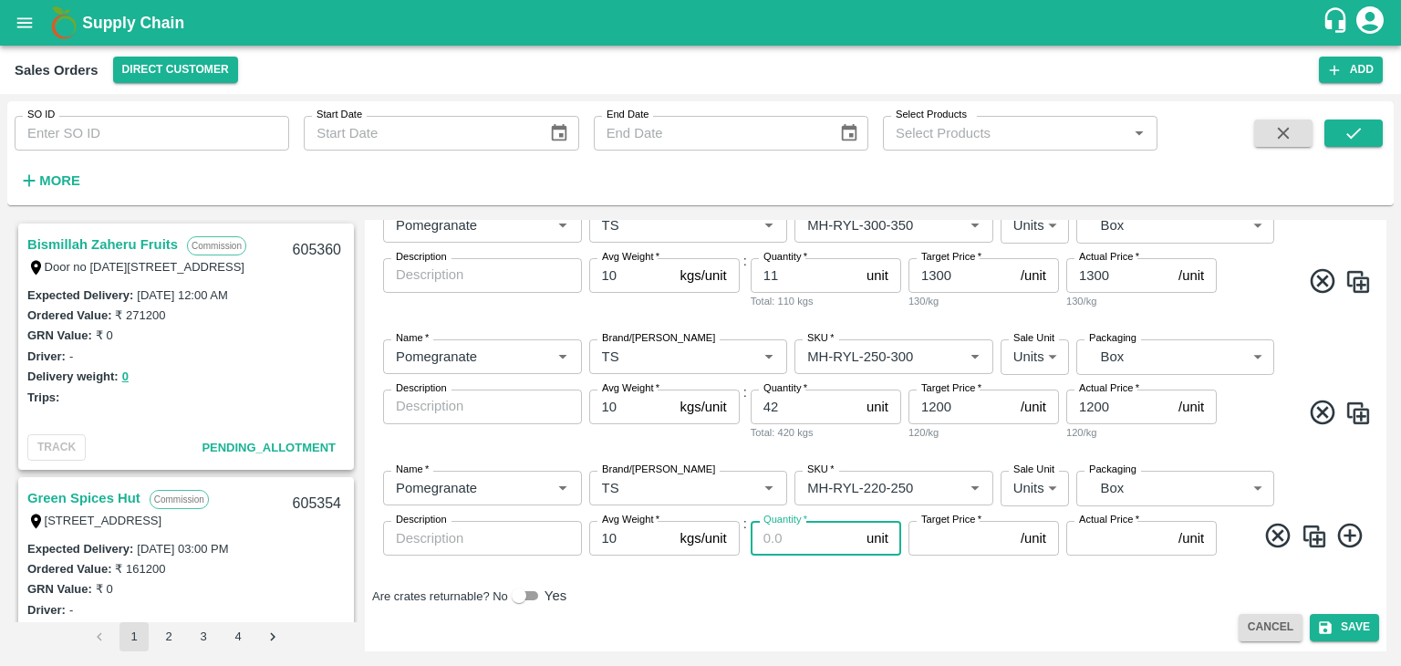
click at [798, 537] on input "Quantity   *" at bounding box center [805, 538] width 109 height 35
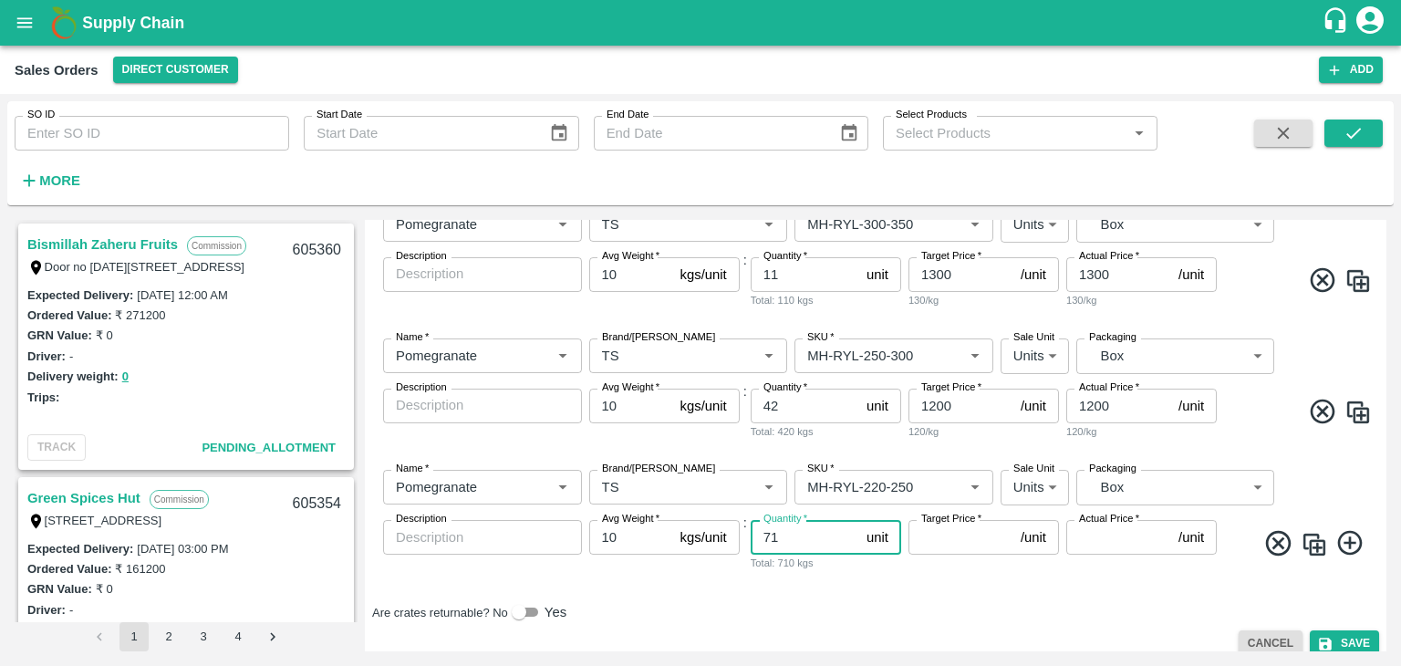
type input "71"
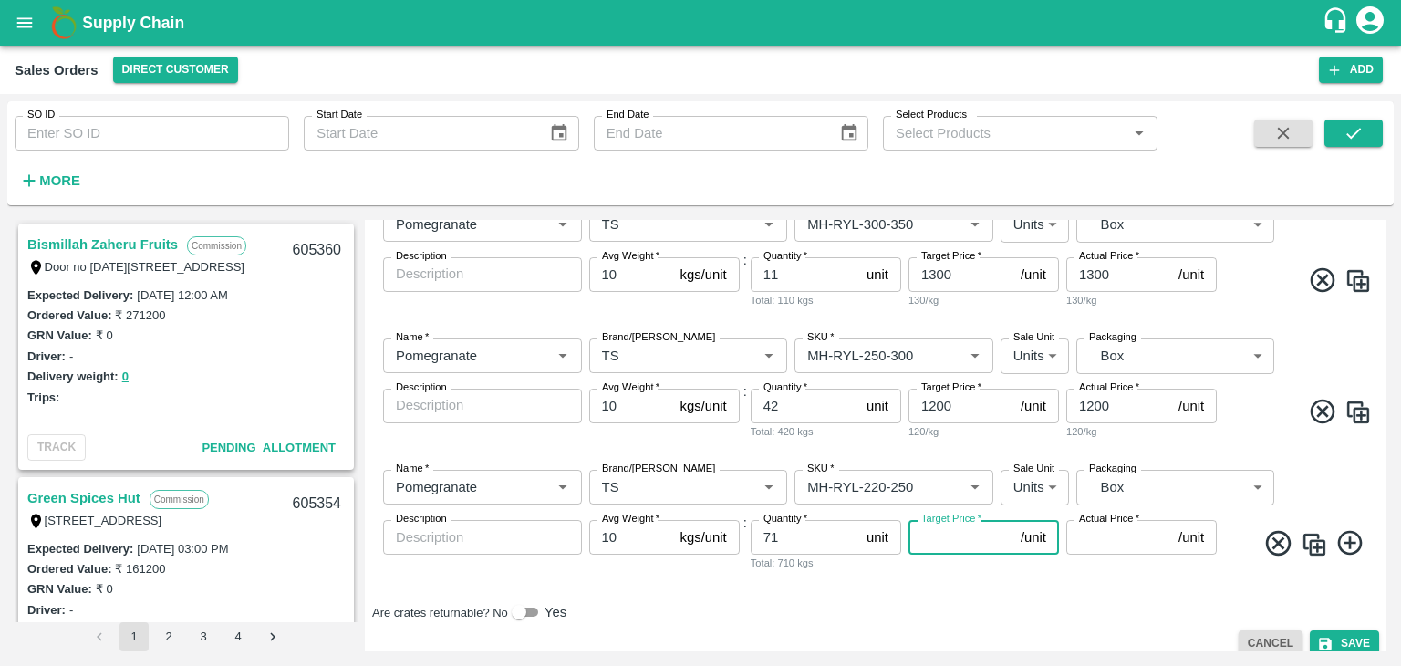
click at [975, 534] on input "Target Price   *" at bounding box center [961, 537] width 105 height 35
type input "1100"
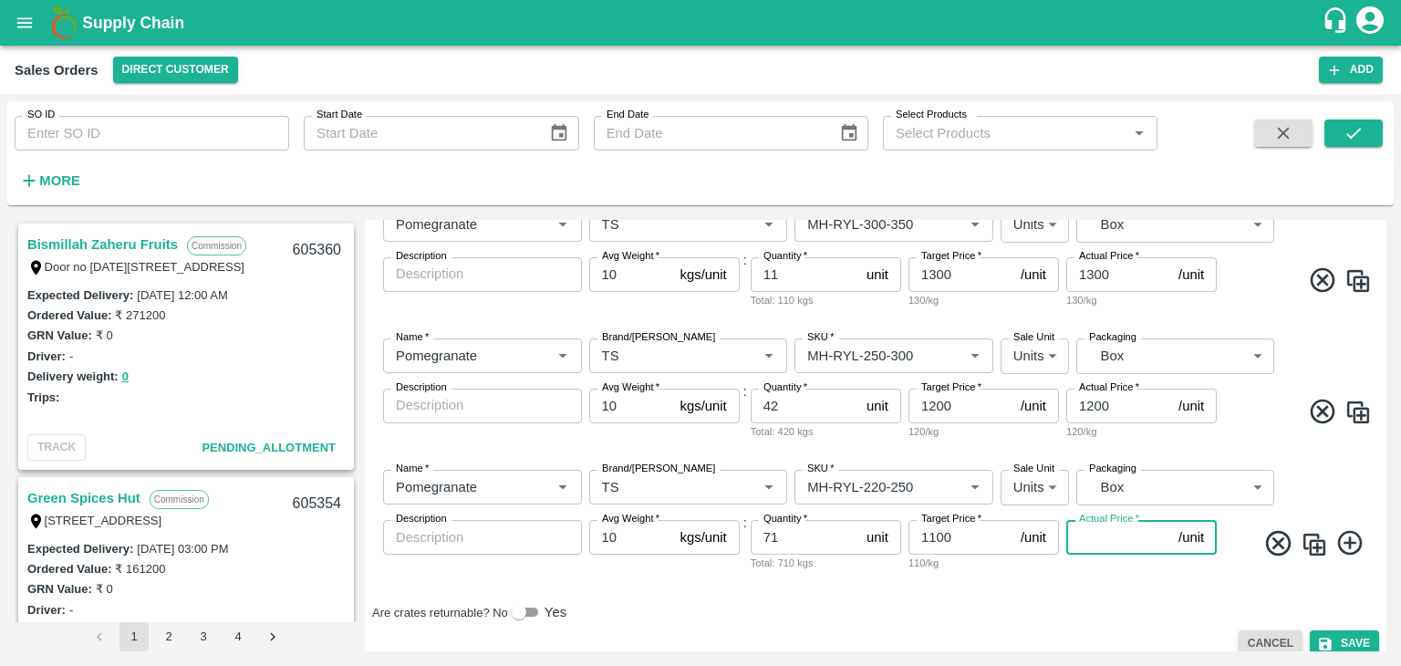
click at [1143, 541] on input "Actual Price   *" at bounding box center [1119, 537] width 105 height 35
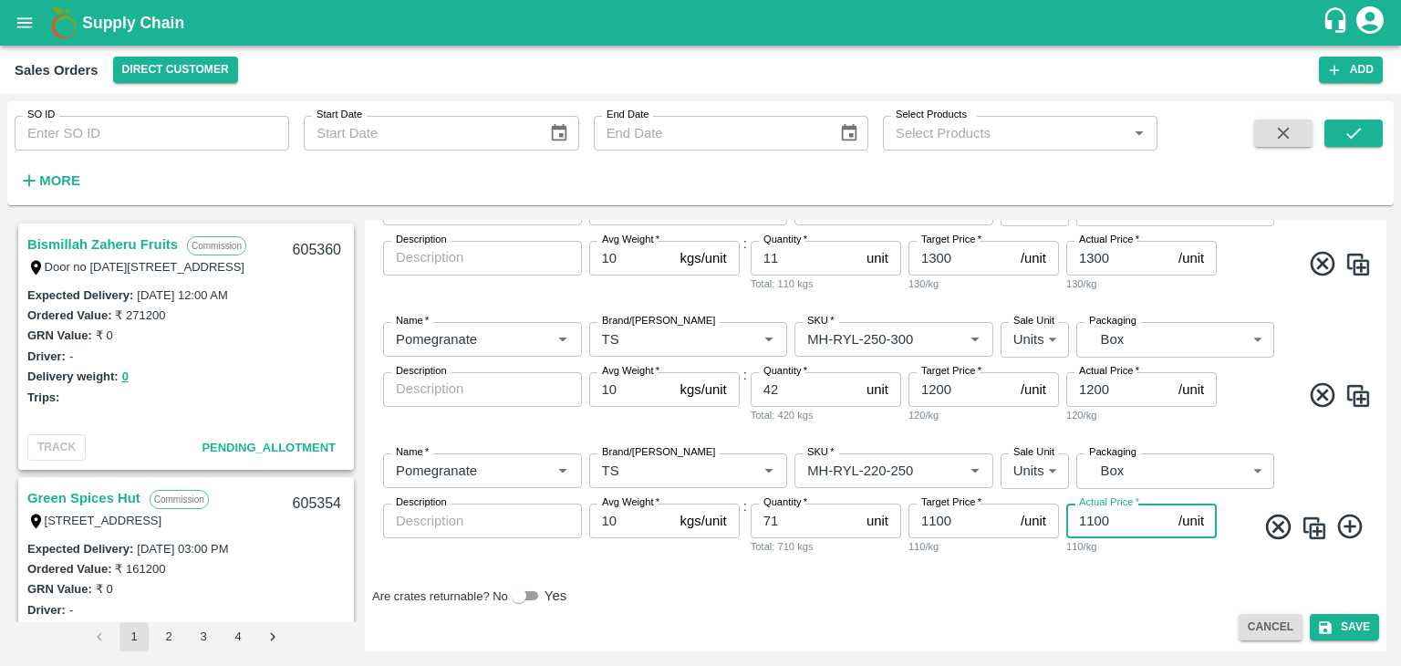
type input "1100"
click at [1351, 530] on icon at bounding box center [1351, 527] width 30 height 30
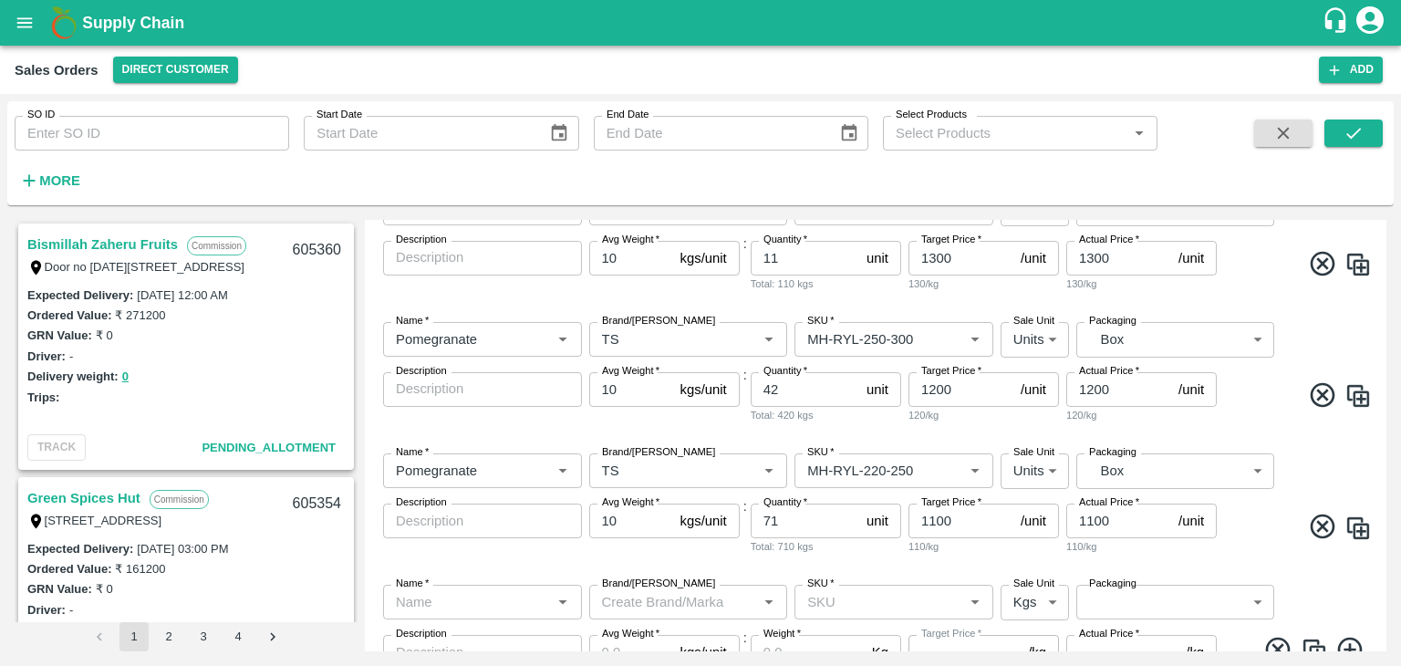
scroll to position [426, 0]
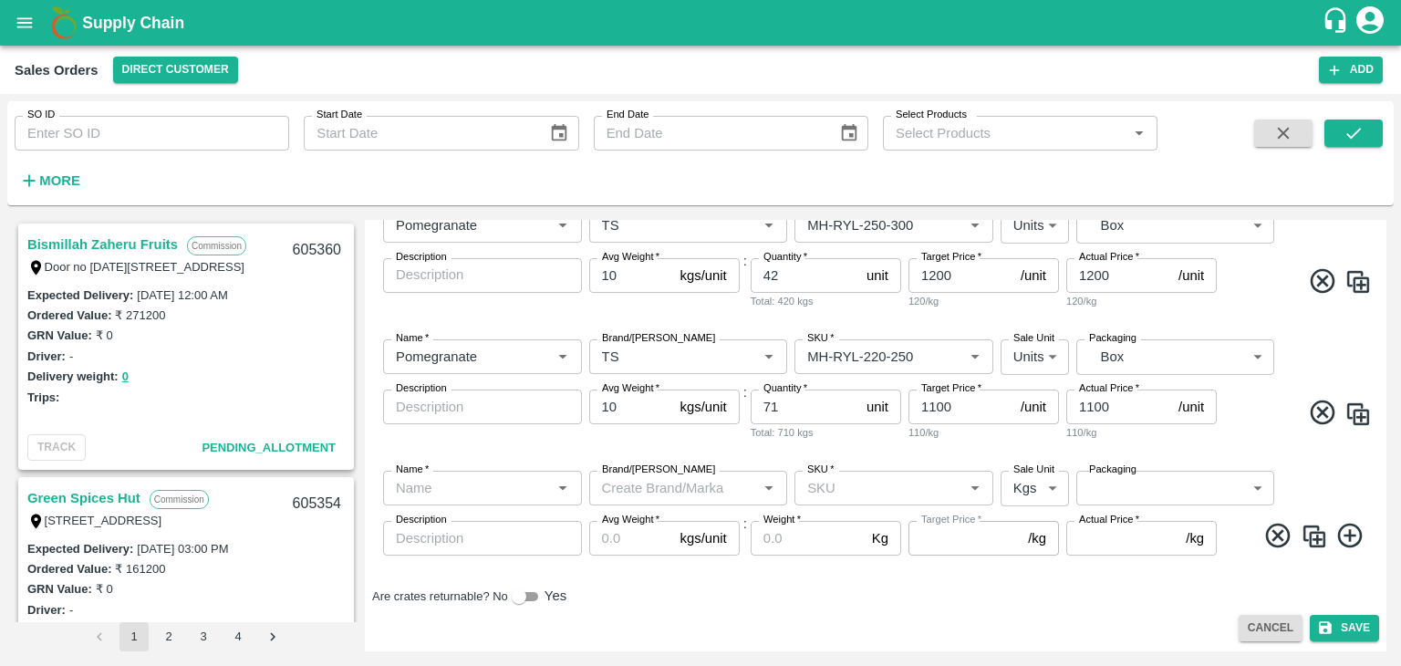
click at [431, 492] on input "Name   *" at bounding box center [468, 488] width 158 height 24
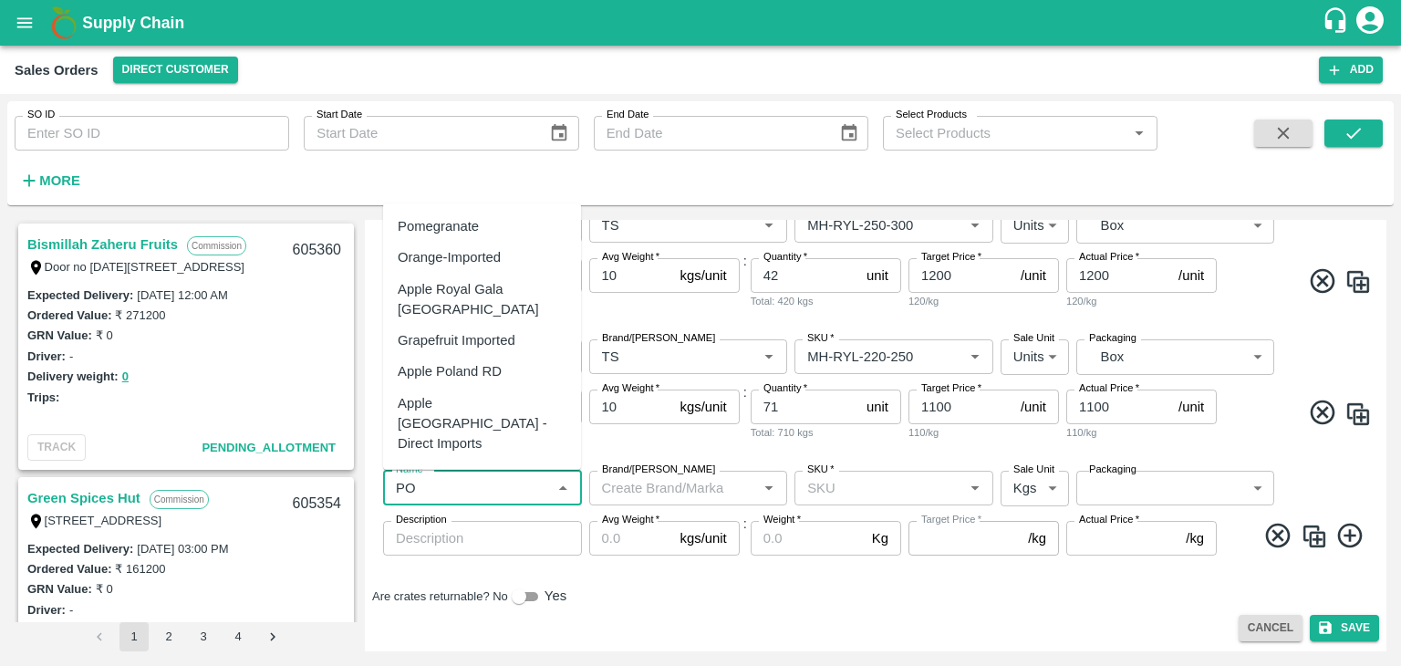
click at [475, 220] on div "Pomegranate" at bounding box center [438, 226] width 81 height 20
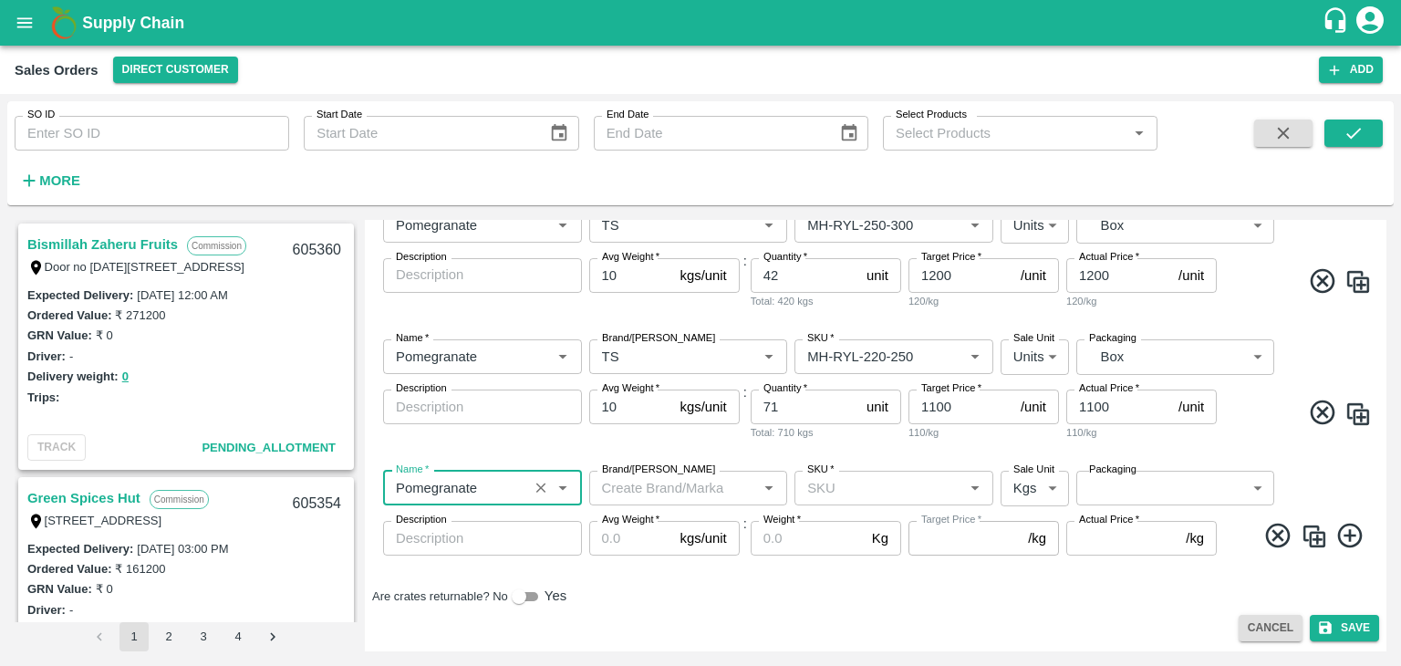
type input "Pomegranate"
click at [717, 484] on input "Brand/[PERSON_NAME]" at bounding box center [674, 488] width 158 height 24
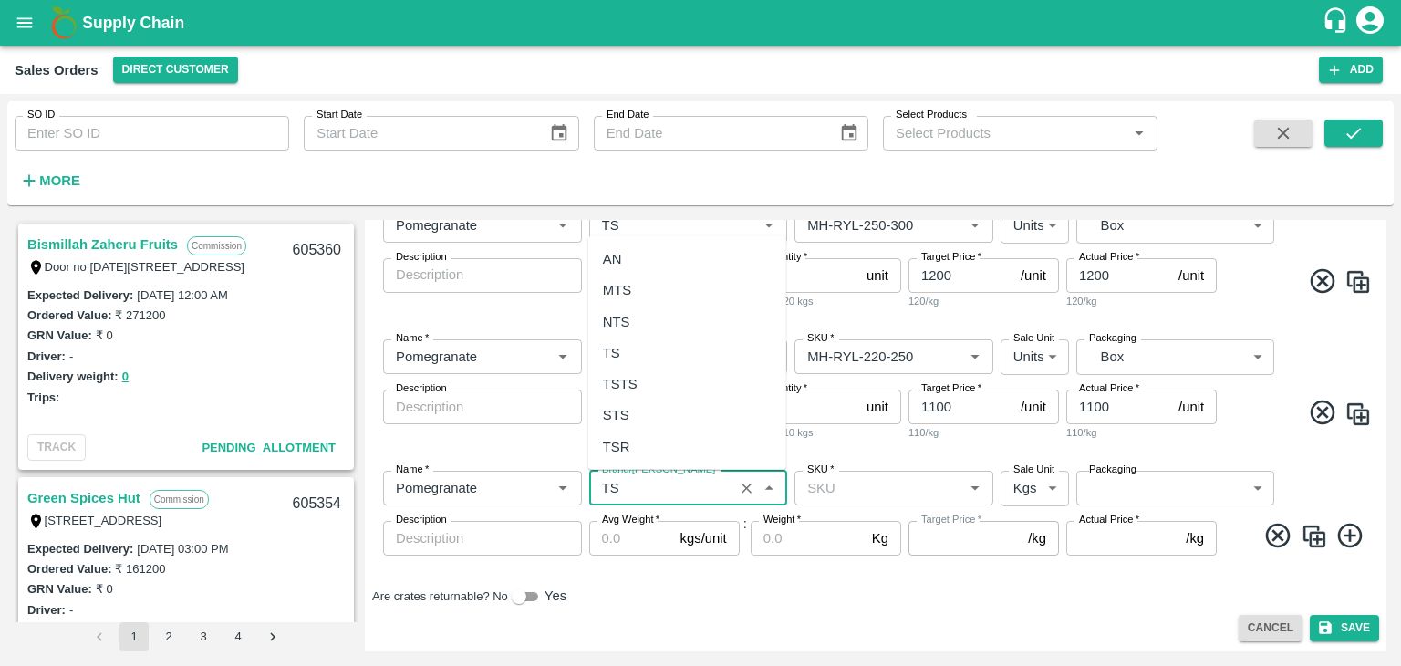
click at [661, 355] on div "TS" at bounding box center [687, 353] width 198 height 31
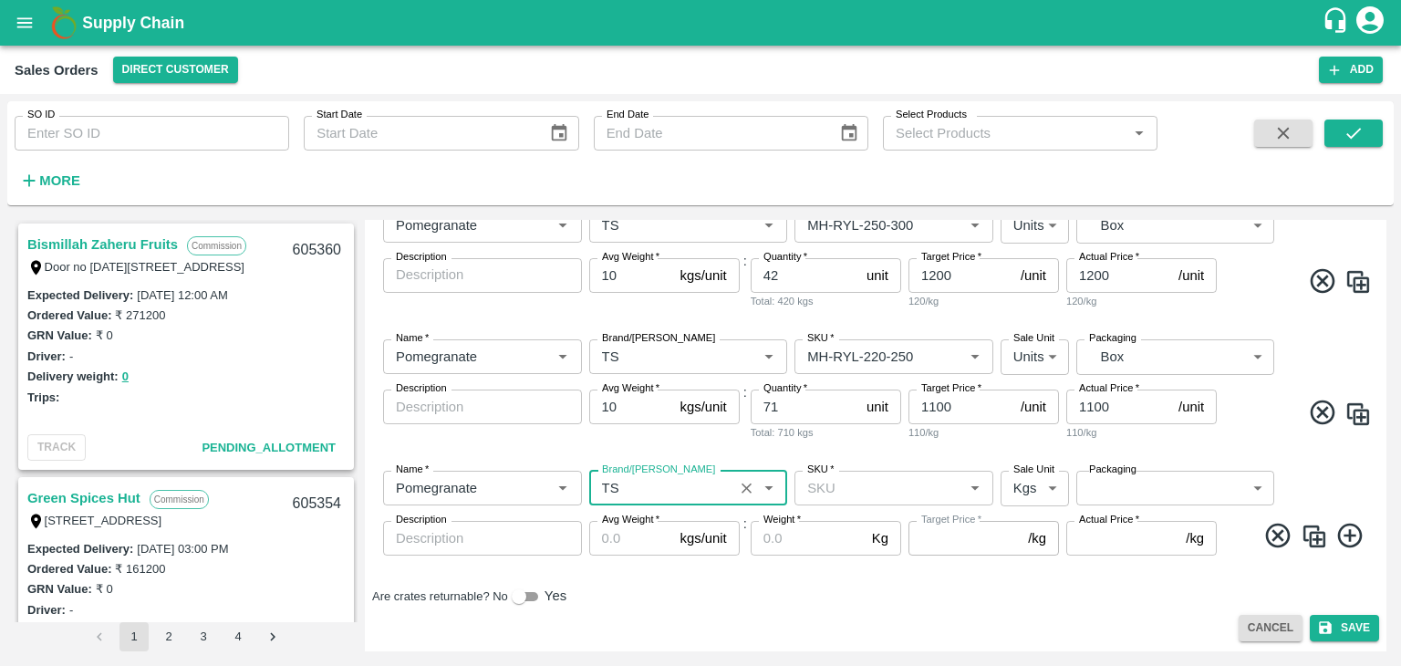
type input "TS"
click at [904, 479] on input "SKU   *" at bounding box center [879, 488] width 158 height 24
click at [891, 490] on input "SKU   *" at bounding box center [879, 488] width 158 height 24
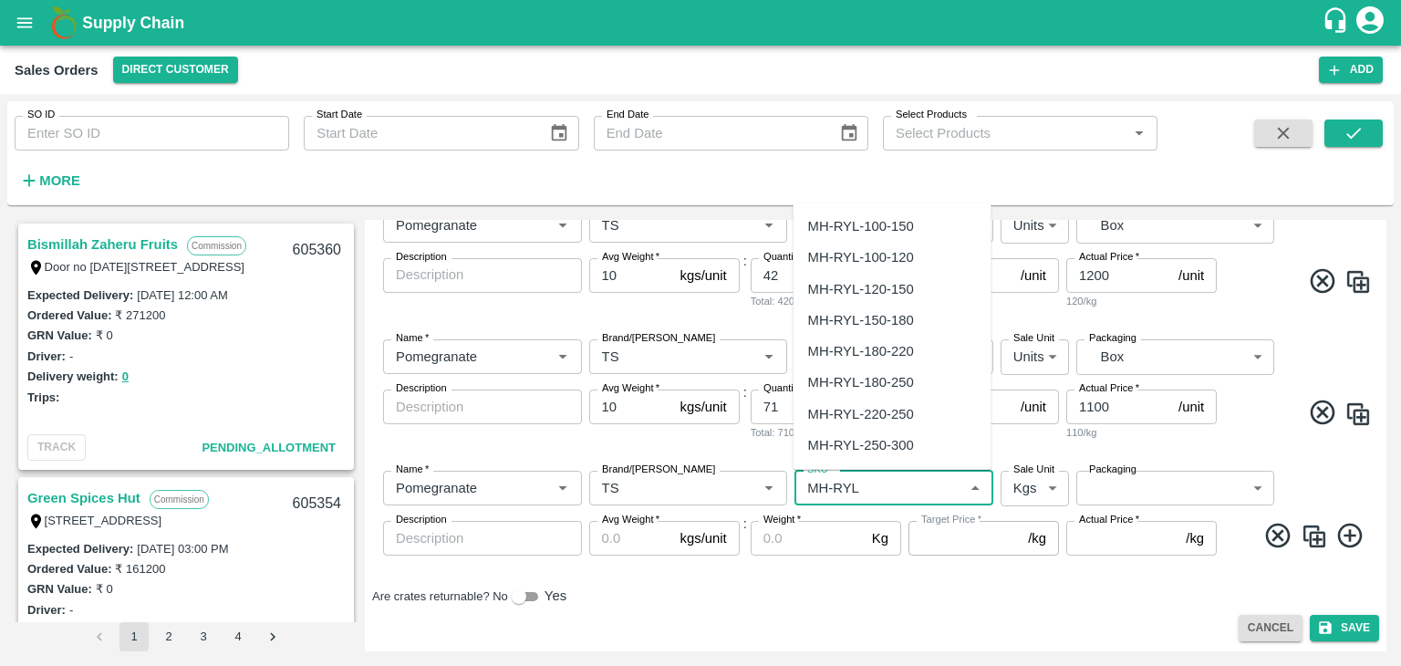
click at [882, 348] on div "MH-RYL-180-220" at bounding box center [861, 351] width 106 height 20
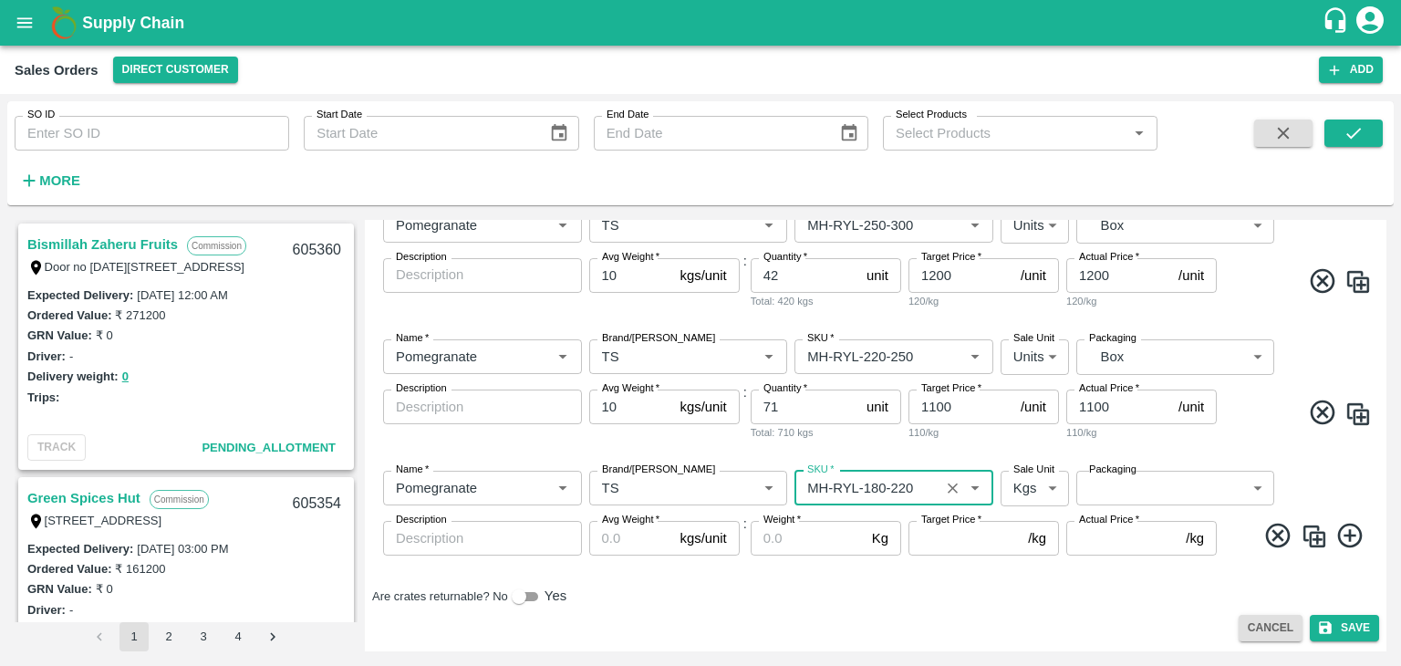
type input "MH-RYL-180-220"
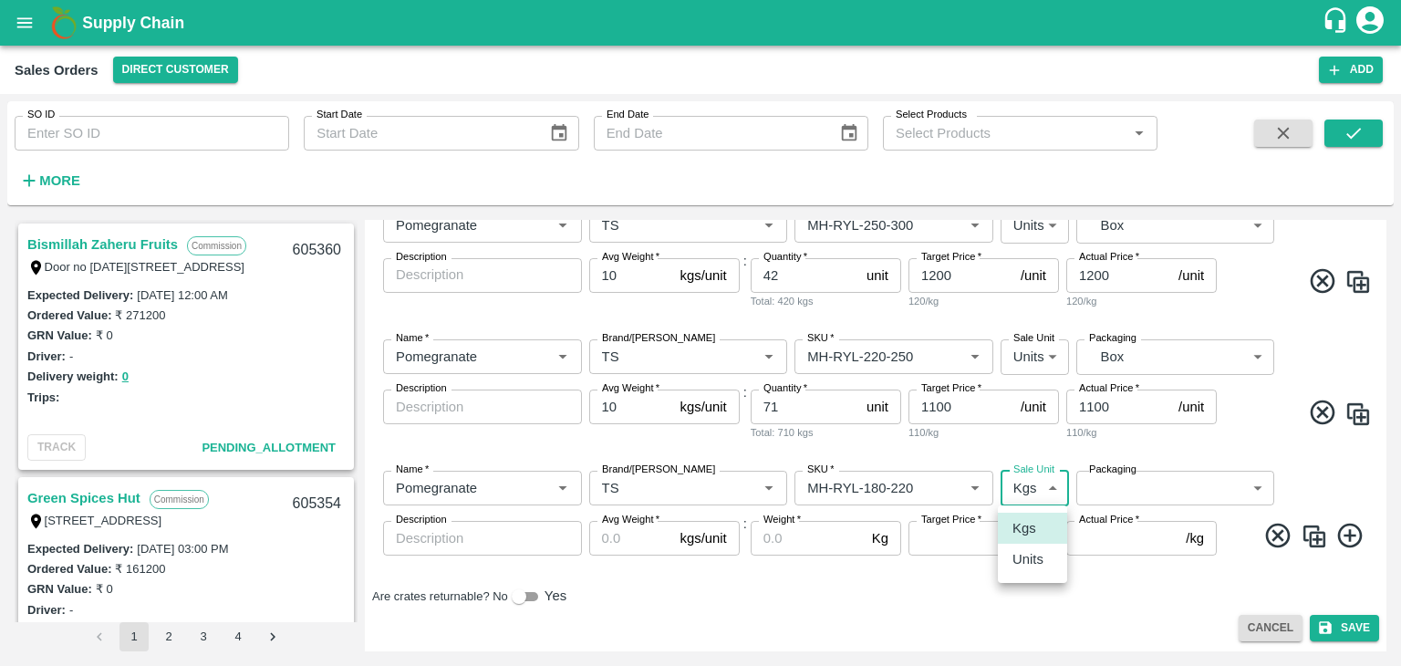
click at [1051, 483] on body "Supply Chain Sales Orders Direct Customer Add SO ID SO ID Start Date Start Date…" at bounding box center [700, 333] width 1401 height 666
click at [1029, 555] on p "Units" at bounding box center [1028, 559] width 31 height 20
type input "2"
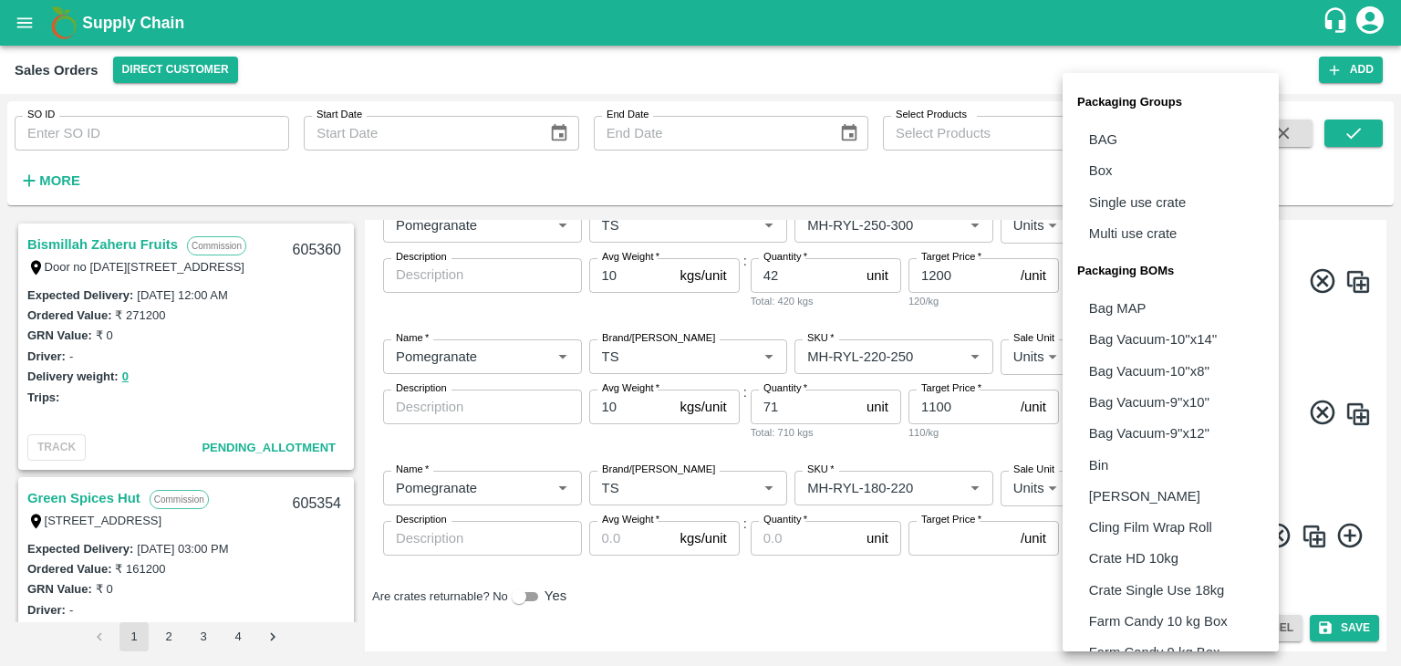
click at [1109, 486] on body "Supply Chain Sales Orders Direct Customer Add SO ID SO ID Start Date Start Date…" at bounding box center [700, 333] width 1401 height 666
click at [1126, 168] on li "Box" at bounding box center [1171, 170] width 216 height 31
type input "GRP/1"
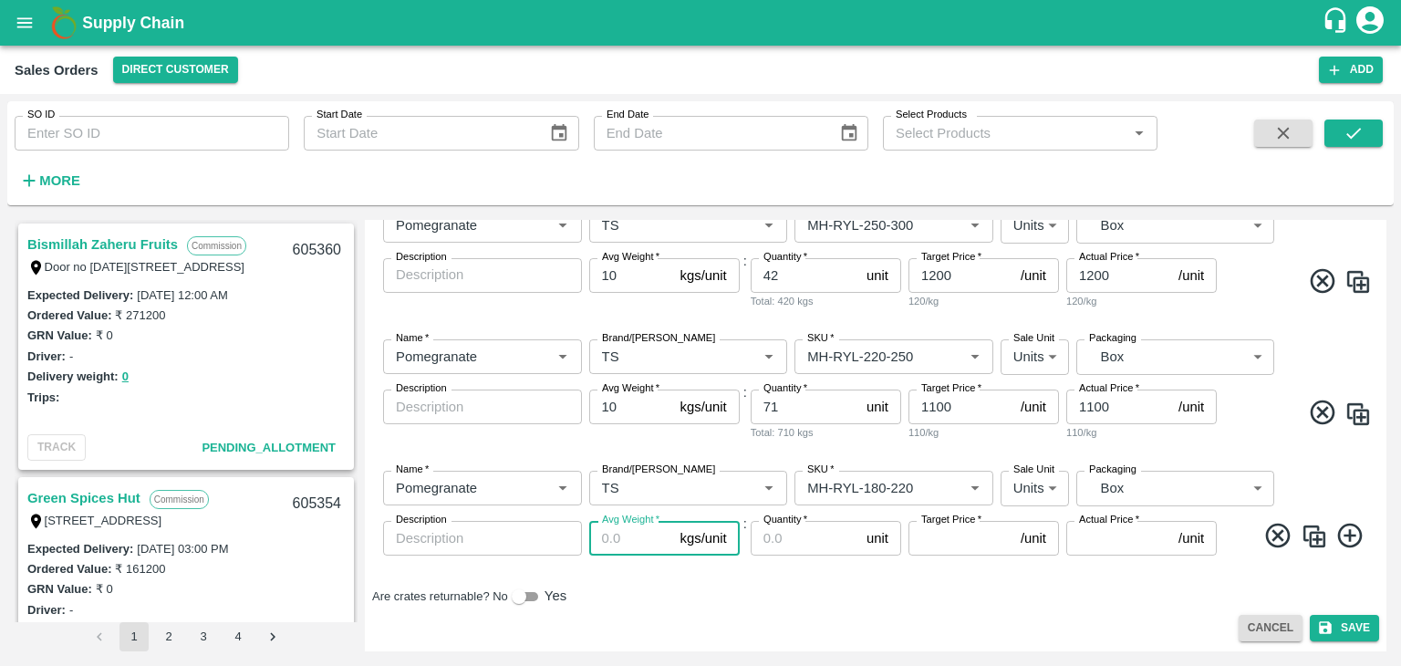
click at [625, 537] on input "Avg Weight   *" at bounding box center [631, 538] width 84 height 35
type input "10"
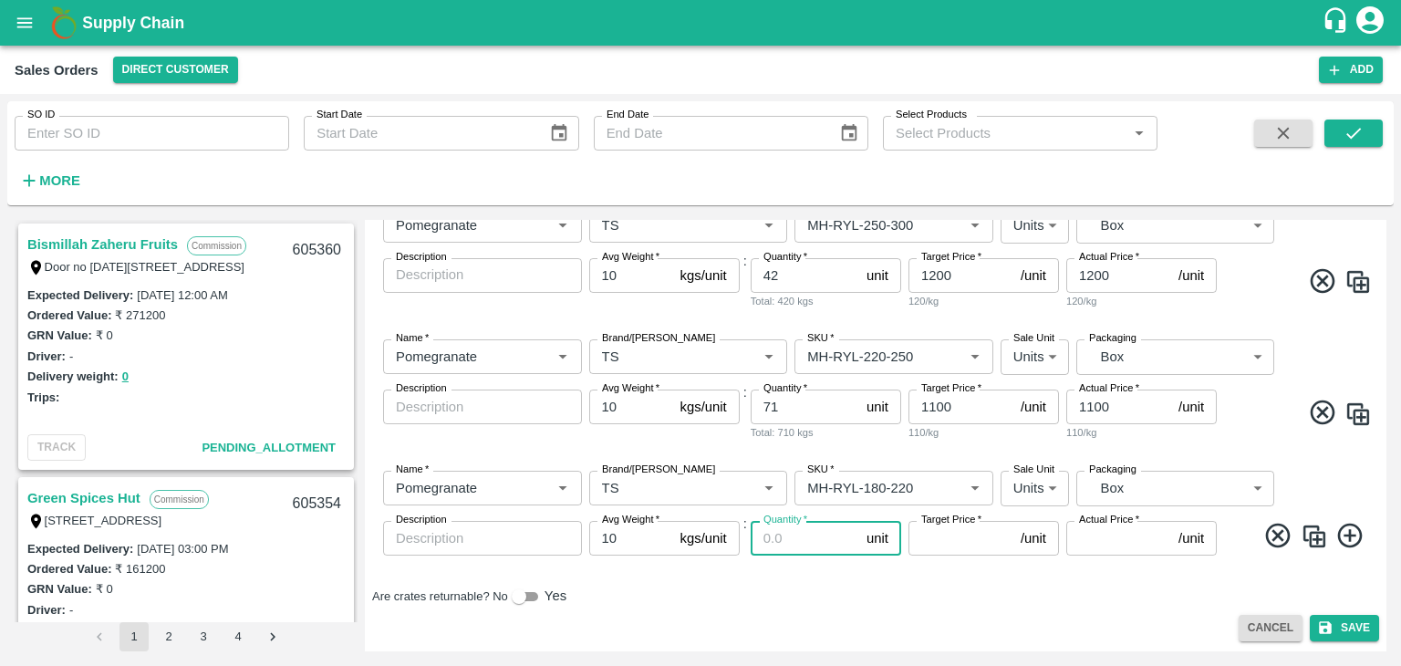
click at [787, 541] on input "Quantity   *" at bounding box center [805, 538] width 109 height 35
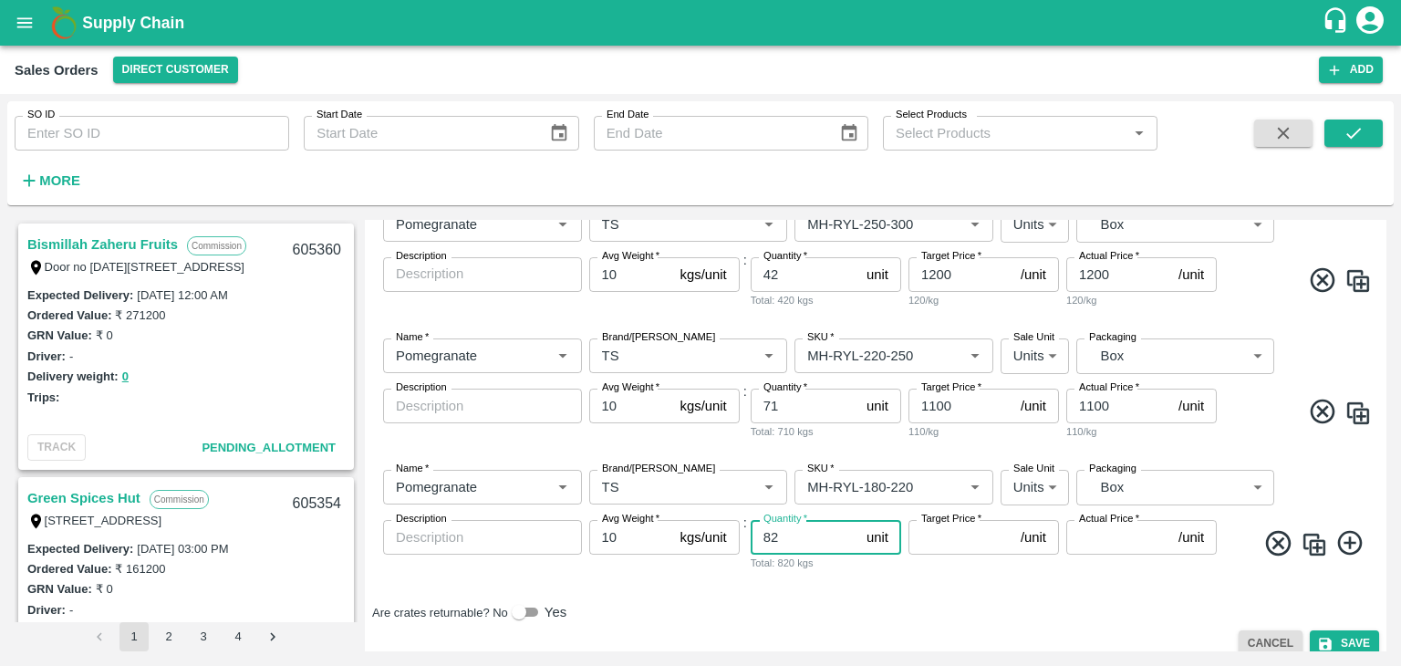
type input "82"
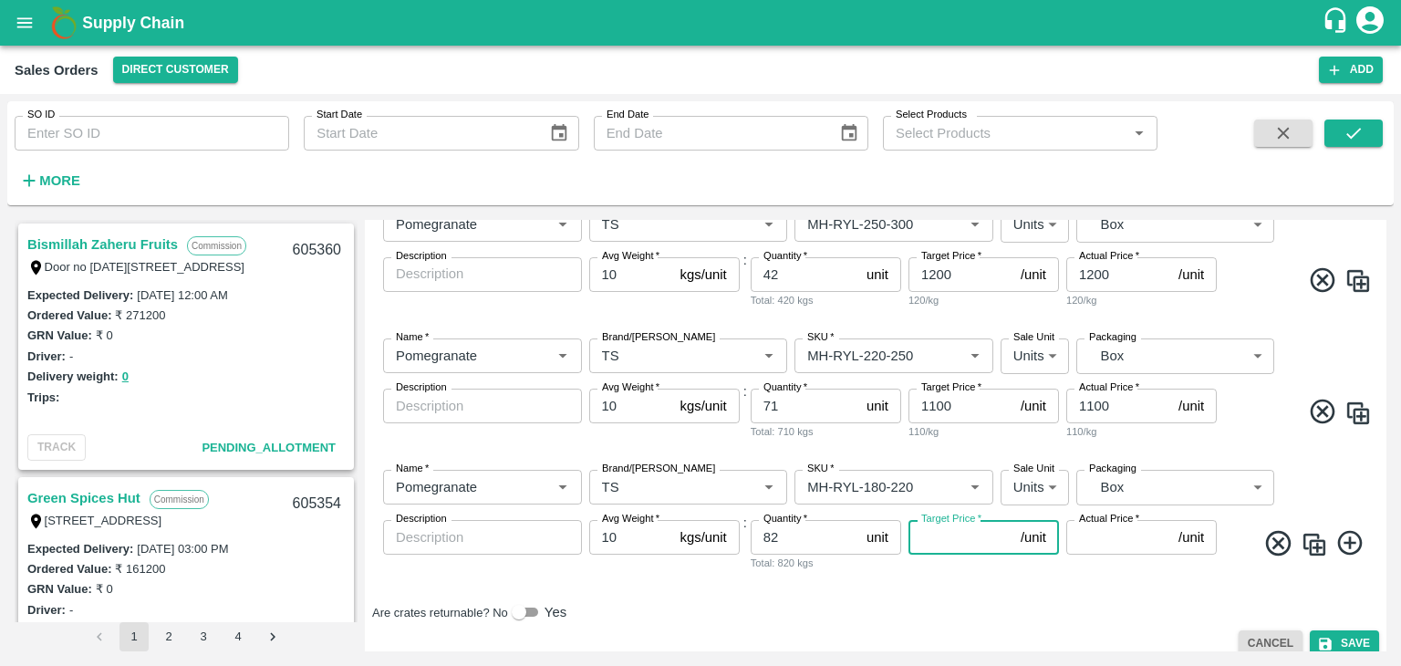
click at [986, 548] on input "Target Price   *" at bounding box center [961, 537] width 105 height 35
click at [981, 535] on input "Target Price   *" at bounding box center [961, 537] width 105 height 35
type input "900"
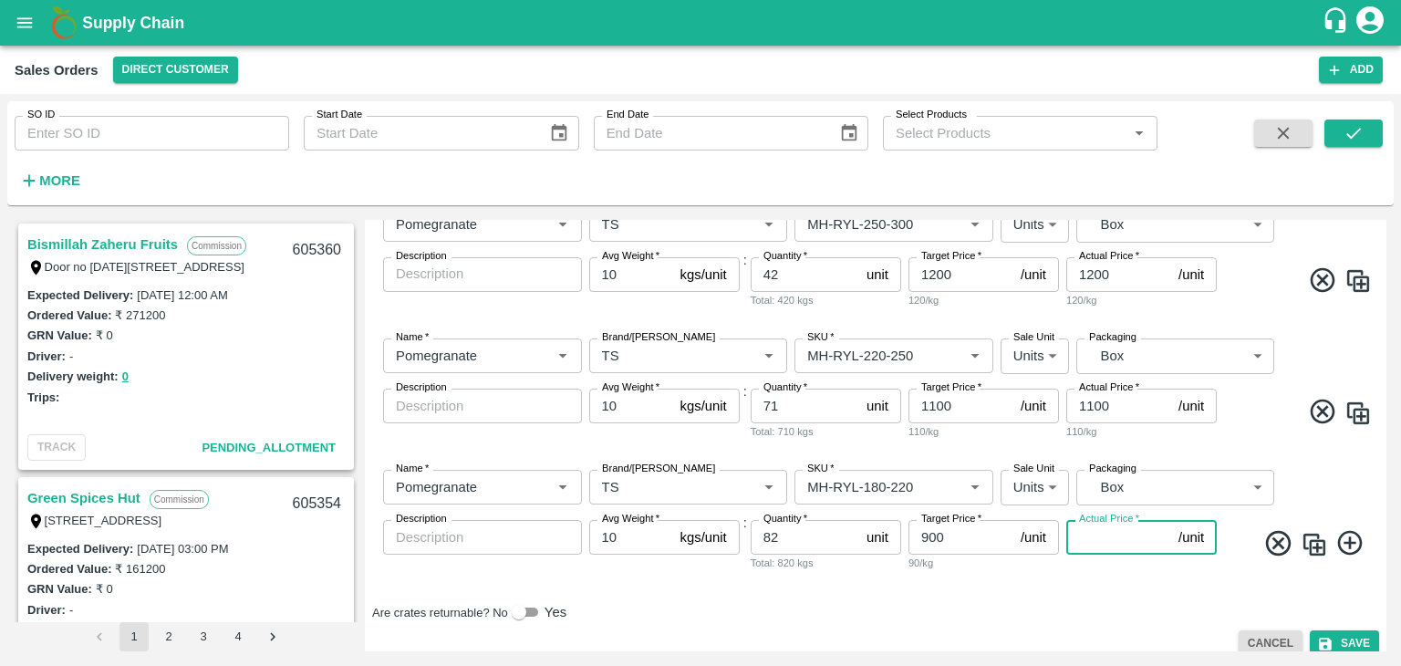
click at [1120, 530] on input "Actual Price   *" at bounding box center [1119, 537] width 105 height 35
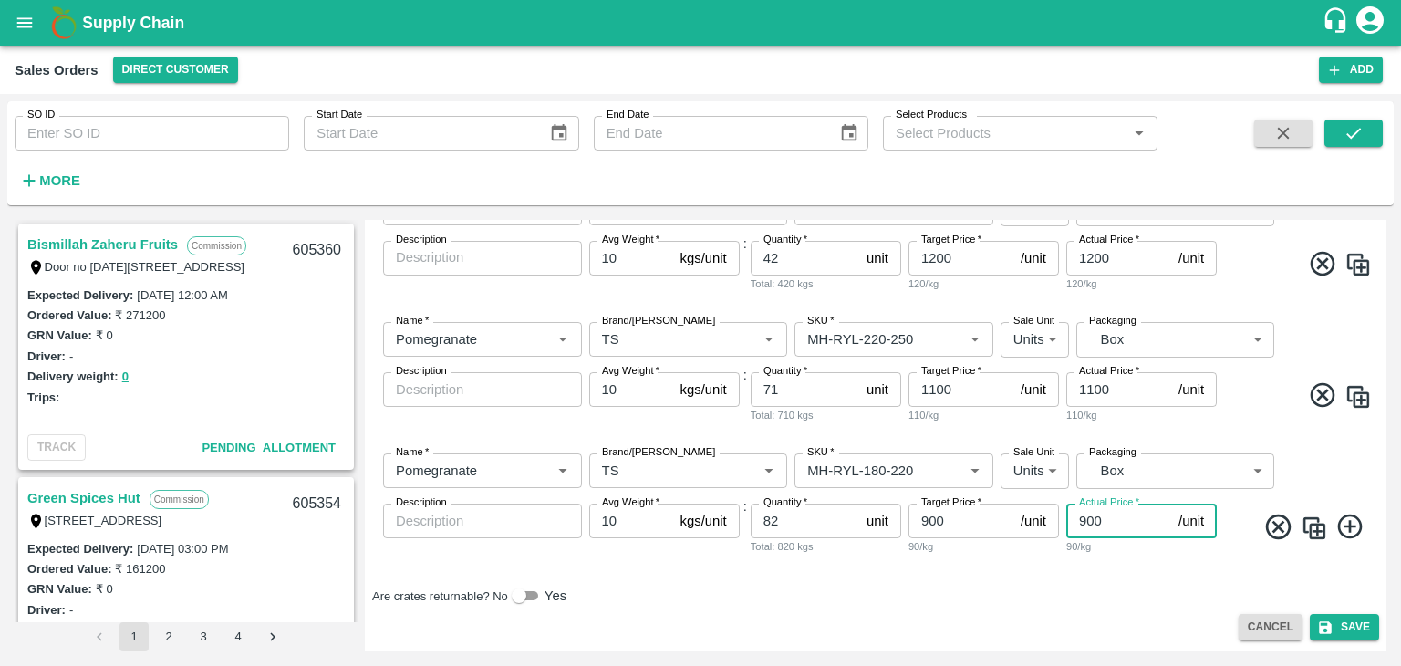
type input "900"
click at [1349, 526] on icon at bounding box center [1350, 527] width 25 height 25
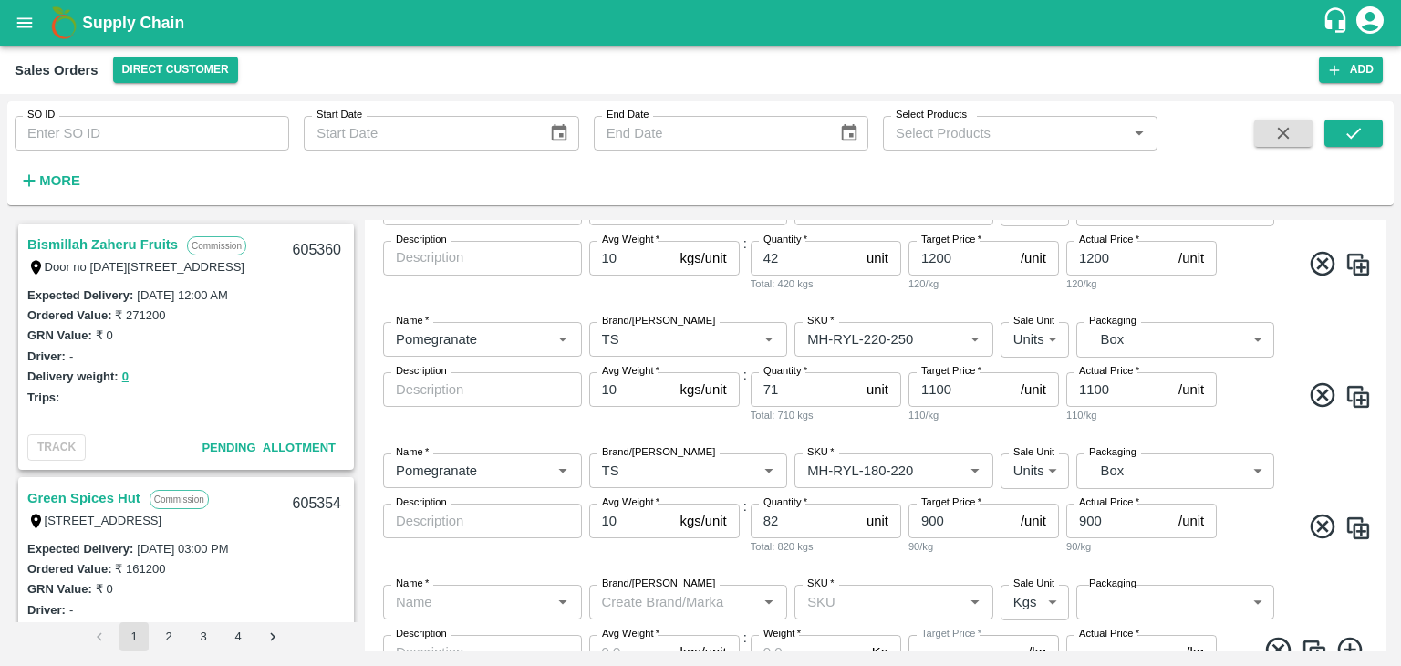
scroll to position [557, 0]
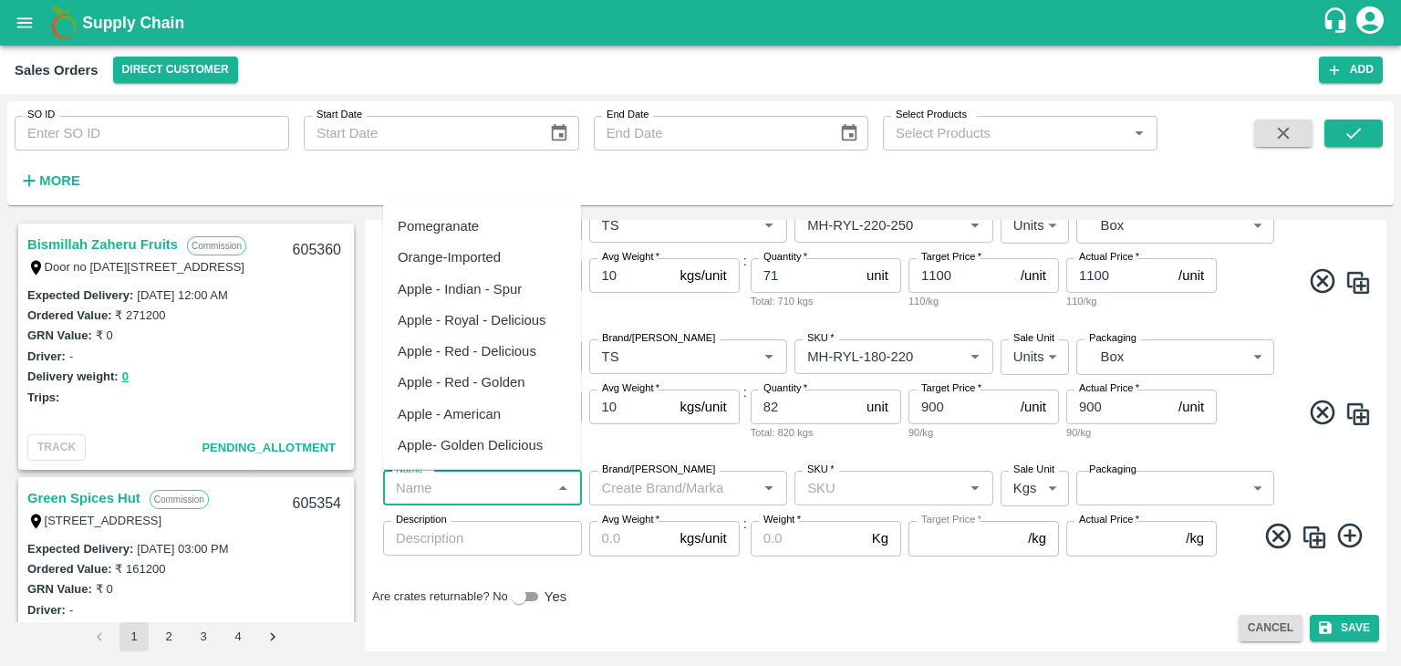
click at [491, 484] on input "Name   *" at bounding box center [468, 488] width 158 height 24
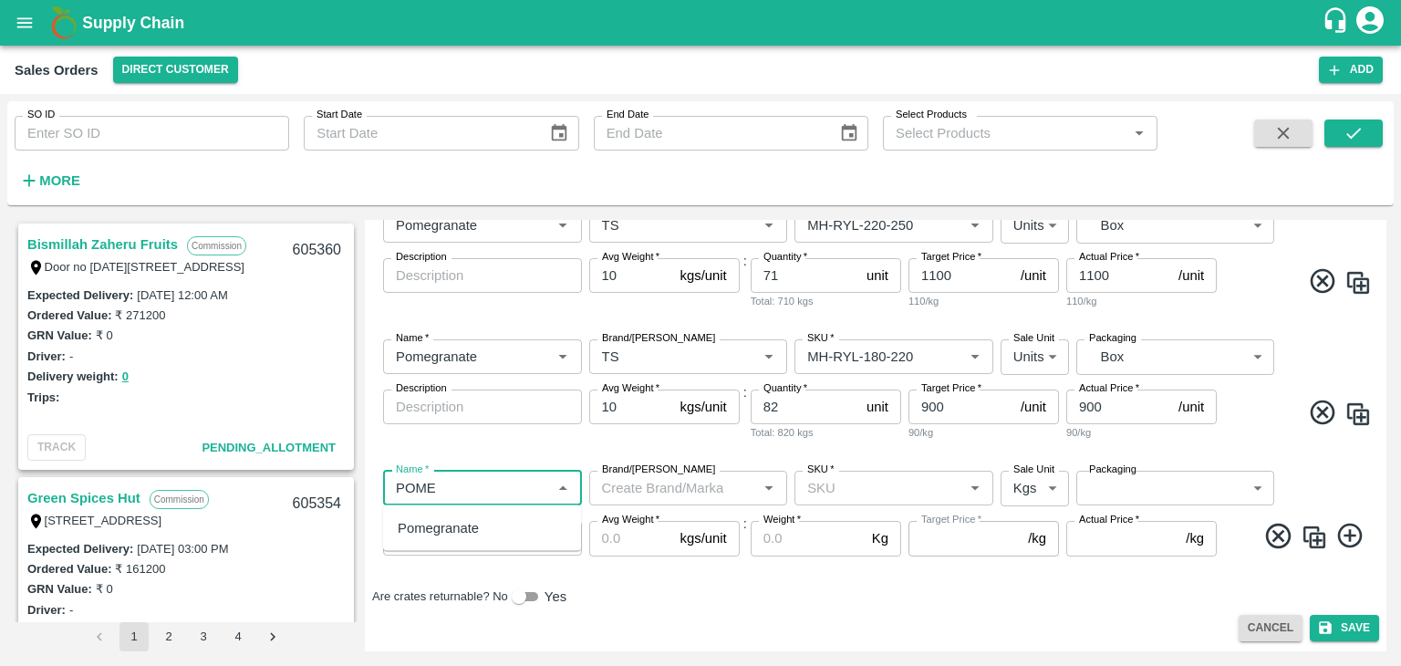
click at [484, 526] on div "Pomegranate" at bounding box center [482, 528] width 198 height 31
type input "Pomegranate"
click at [640, 490] on input "Brand/[PERSON_NAME]" at bounding box center [674, 488] width 158 height 24
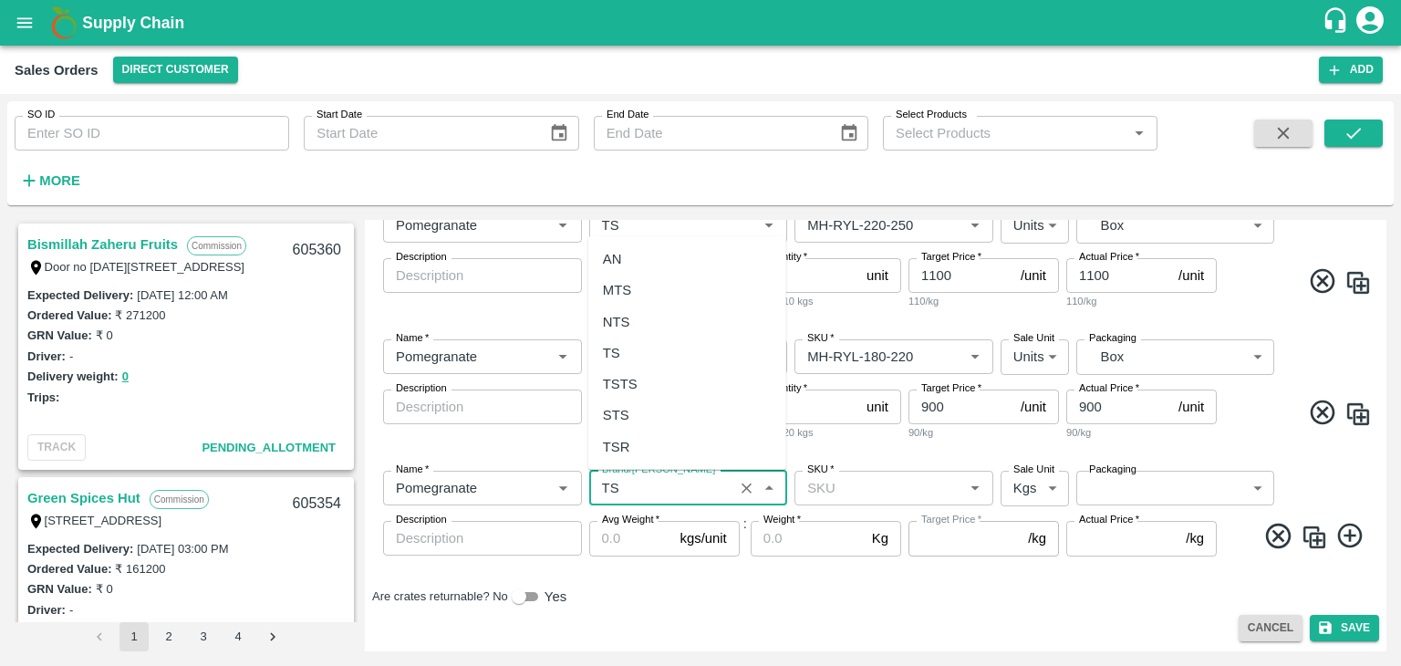
click at [650, 359] on div "TS" at bounding box center [687, 353] width 198 height 31
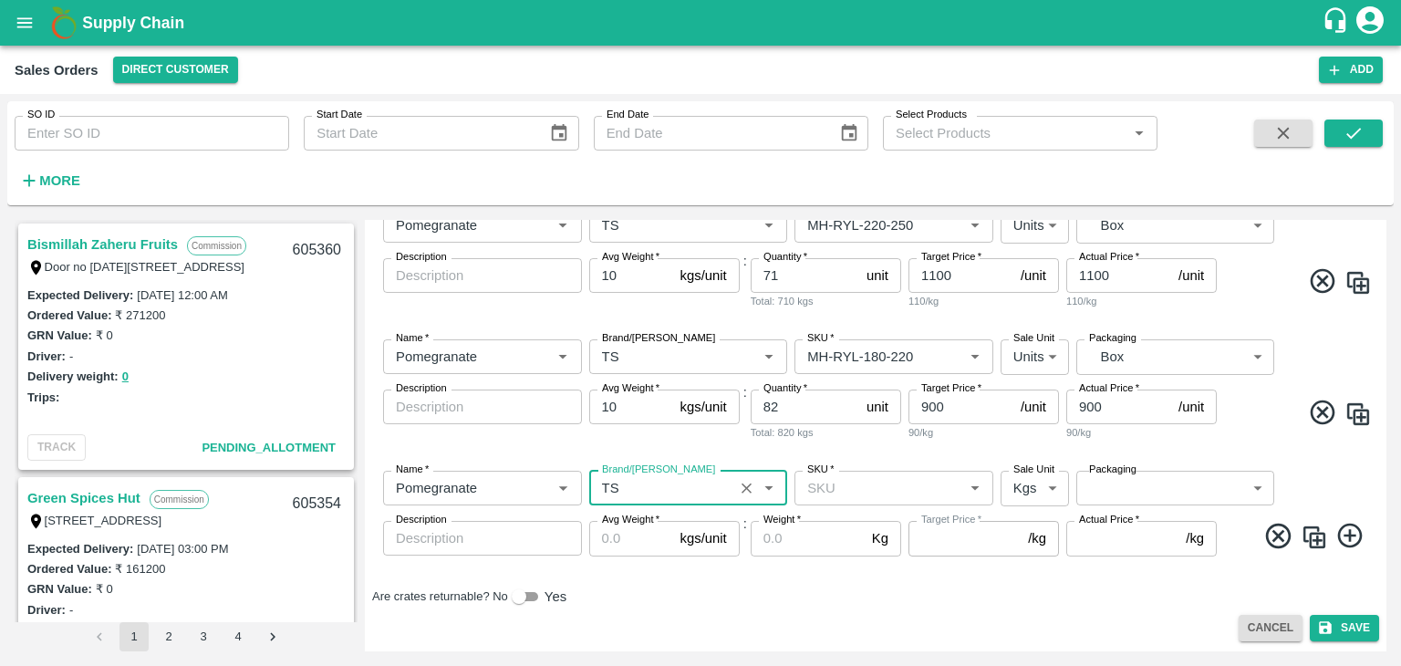
type input "TS"
click at [854, 498] on input "SKU   *" at bounding box center [879, 488] width 158 height 24
click at [850, 486] on input "SKU   *" at bounding box center [879, 488] width 158 height 24
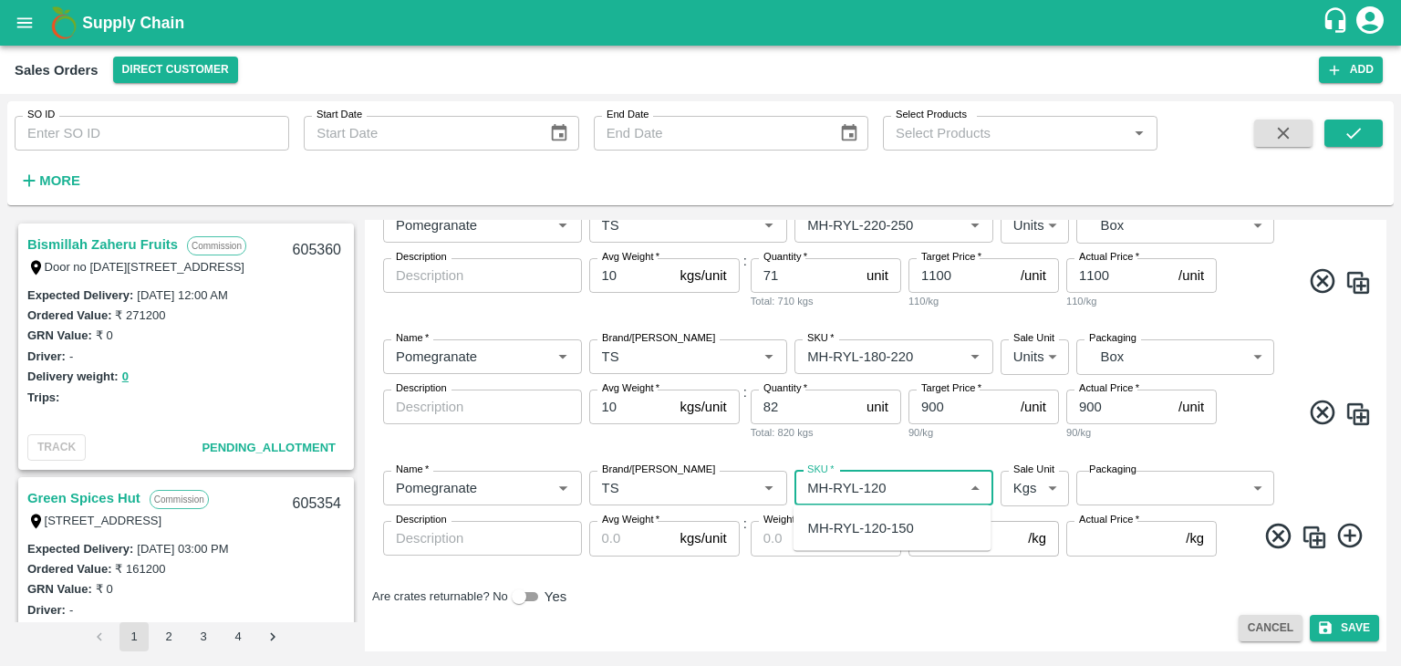
click at [864, 528] on div "MH-RYL-120-150" at bounding box center [861, 528] width 106 height 20
type input "MH-RYL-120-150"
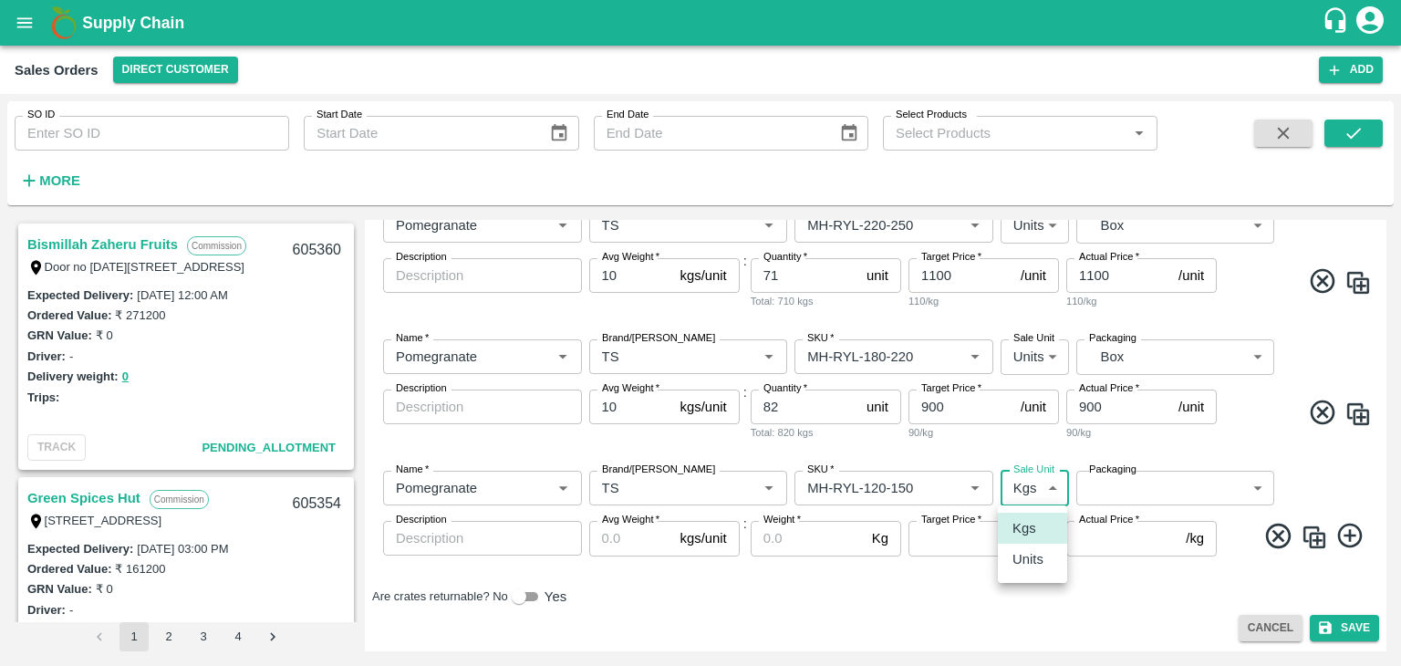
click at [1025, 495] on body "Supply Chain Sales Orders Direct Customer Add SO ID SO ID Start Date Start Date…" at bounding box center [700, 333] width 1401 height 666
click at [1022, 557] on p "Units" at bounding box center [1028, 559] width 31 height 20
type input "2"
click at [1112, 492] on body "Supply Chain Sales Orders Direct Customer Add SO ID SO ID Start Date Start Date…" at bounding box center [700, 333] width 1401 height 666
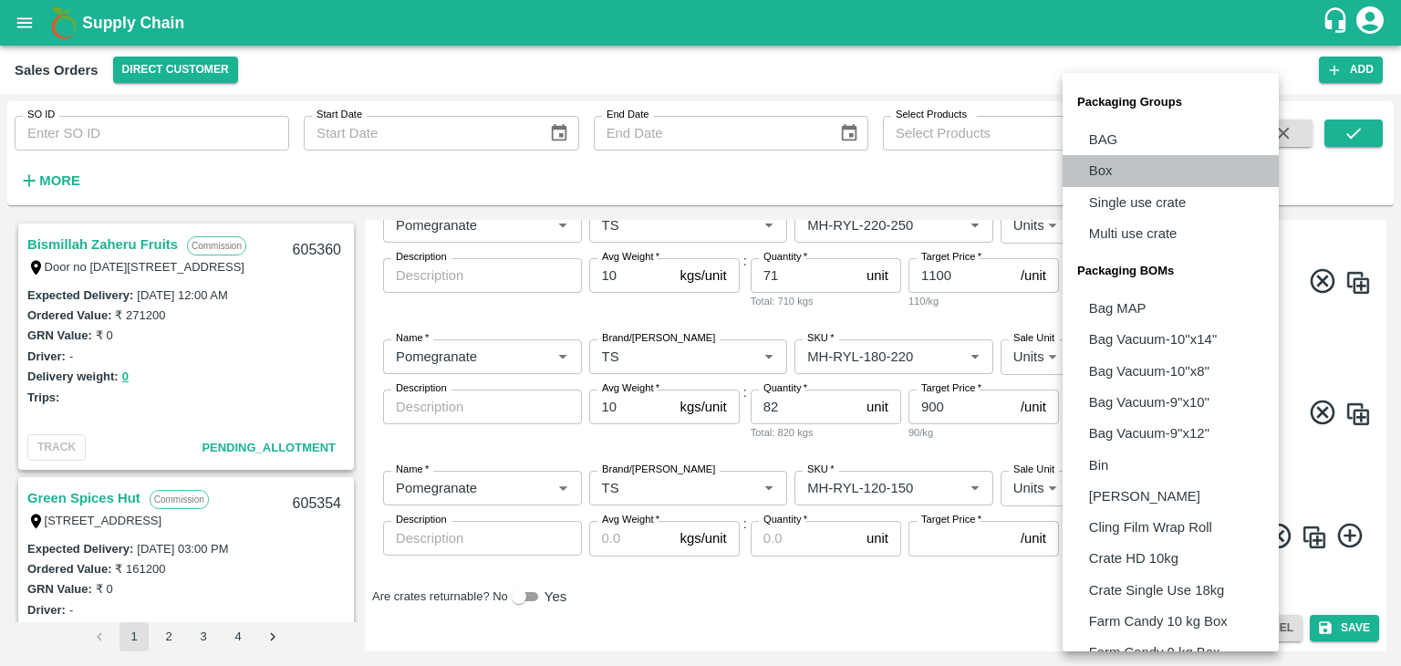
click at [1099, 176] on p "Box" at bounding box center [1101, 171] width 24 height 20
type input "GRP/1"
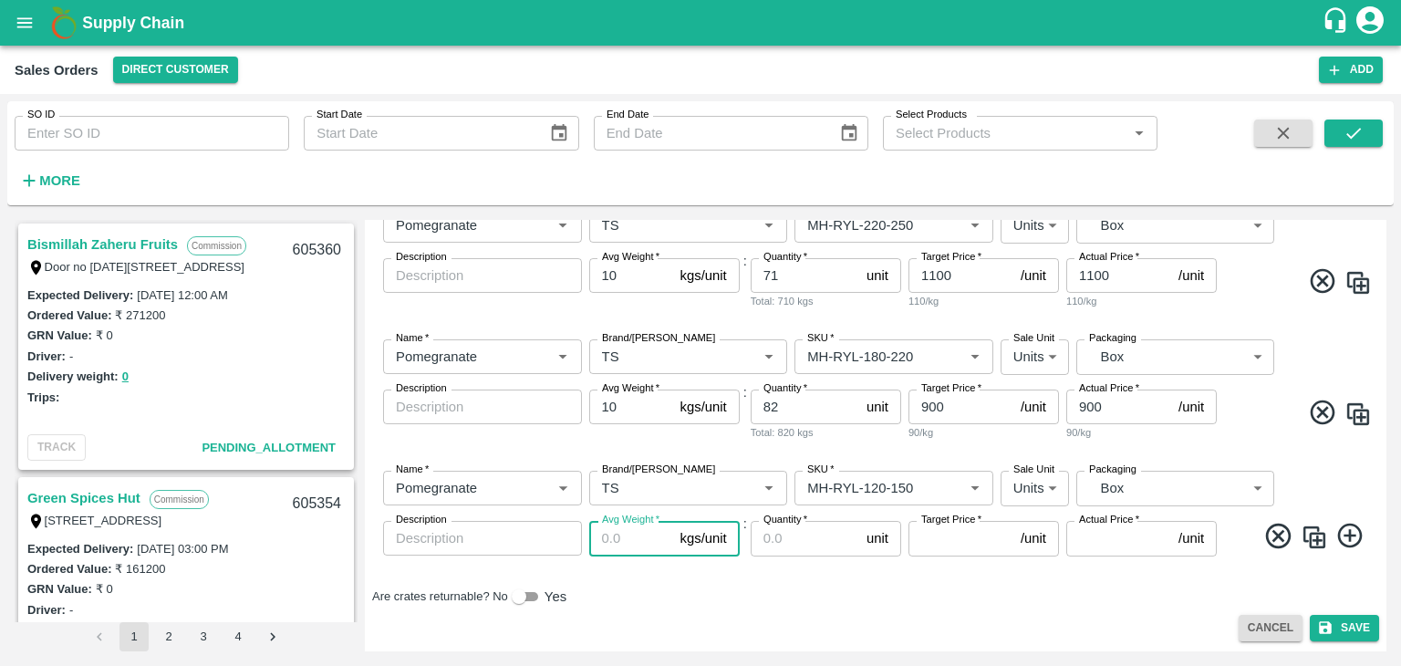
click at [636, 536] on input "Avg Weight   *" at bounding box center [631, 538] width 84 height 35
type input "10"
click at [790, 537] on input "Quantity   *" at bounding box center [805, 538] width 109 height 35
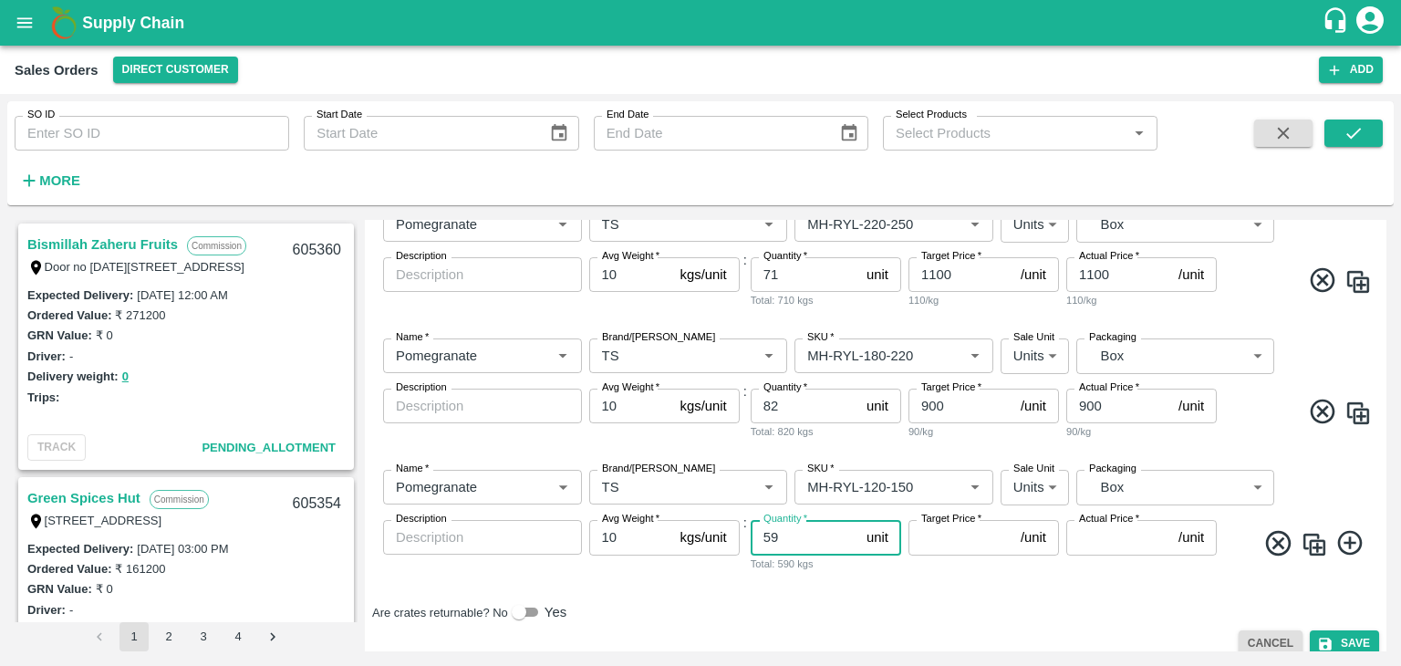
type input "59"
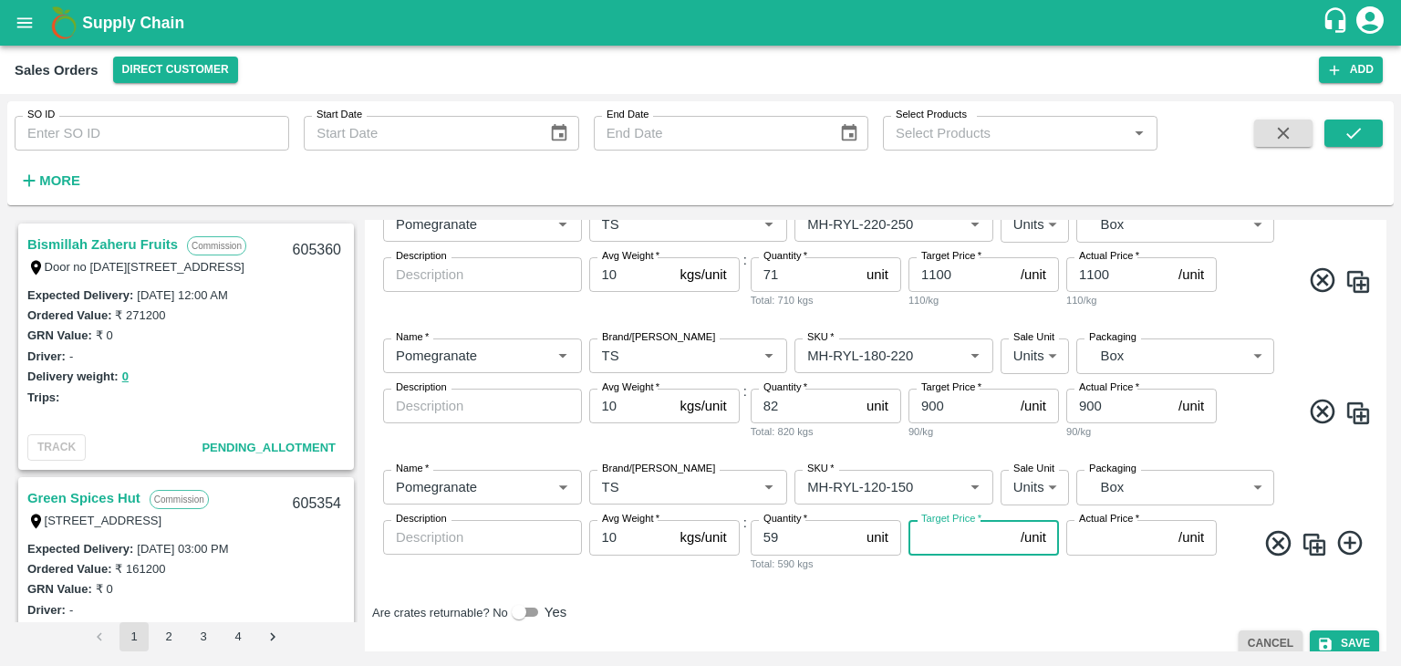
click at [977, 530] on input "Target Price   *" at bounding box center [961, 537] width 105 height 35
type input "700"
click at [1135, 543] on input "Actual Price   *" at bounding box center [1119, 537] width 105 height 35
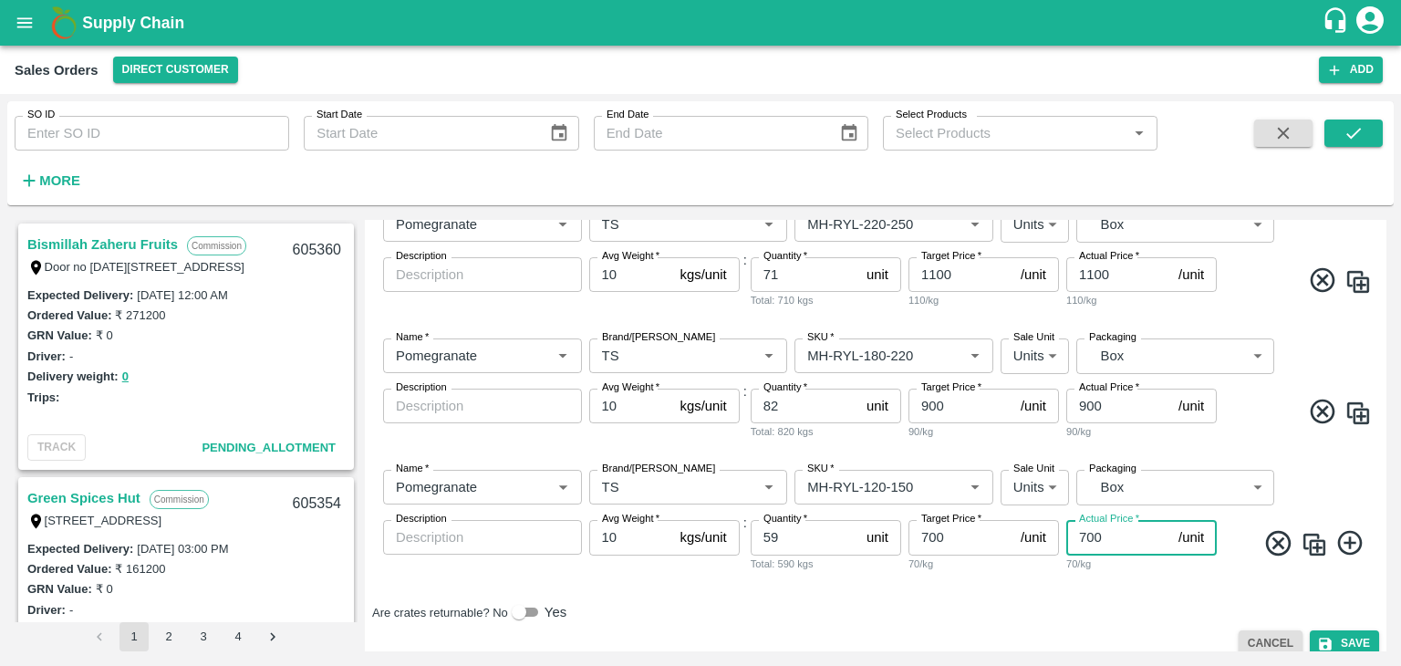
scroll to position [574, 0]
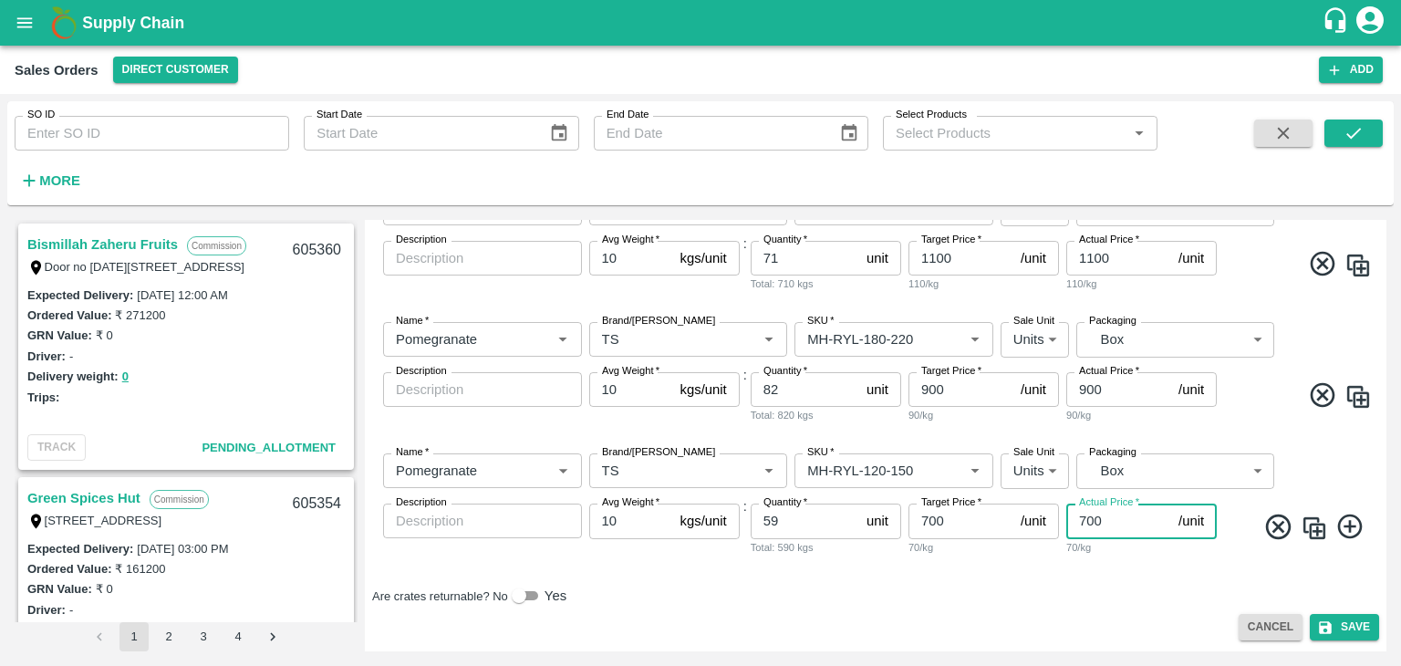
type input "700"
click at [1347, 534] on icon at bounding box center [1351, 527] width 30 height 30
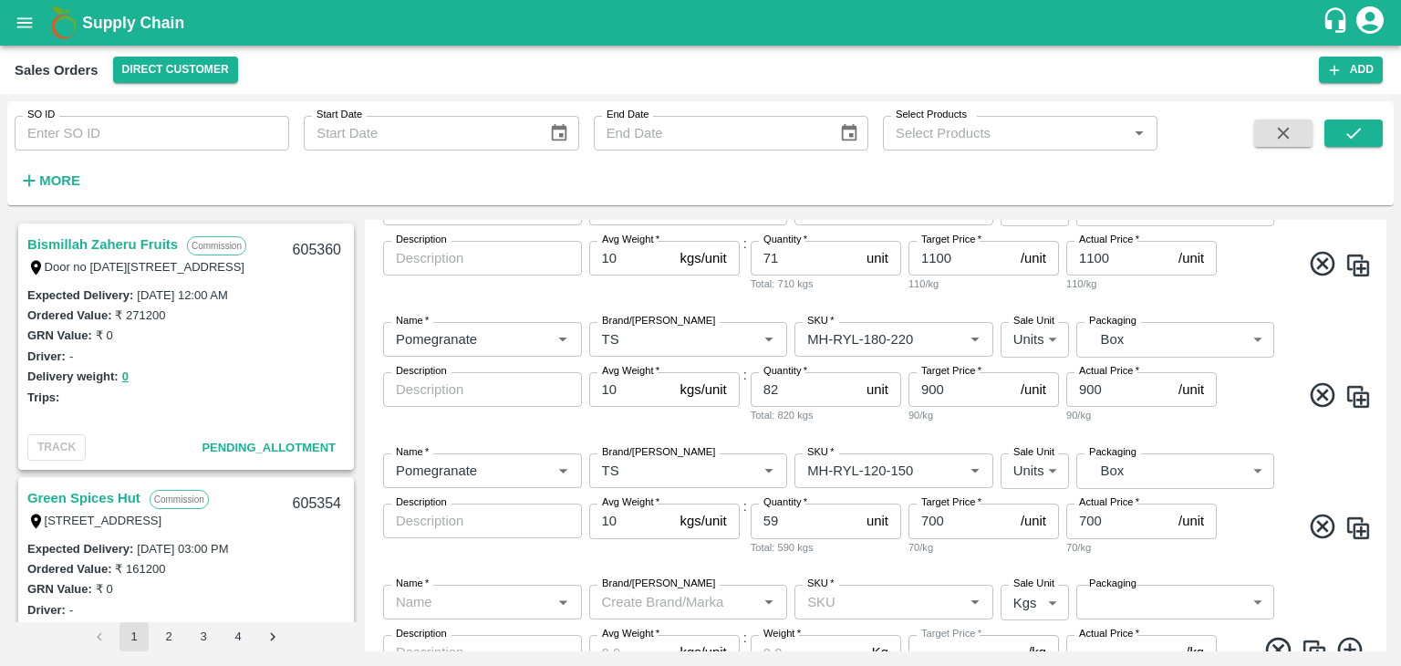
scroll to position [689, 0]
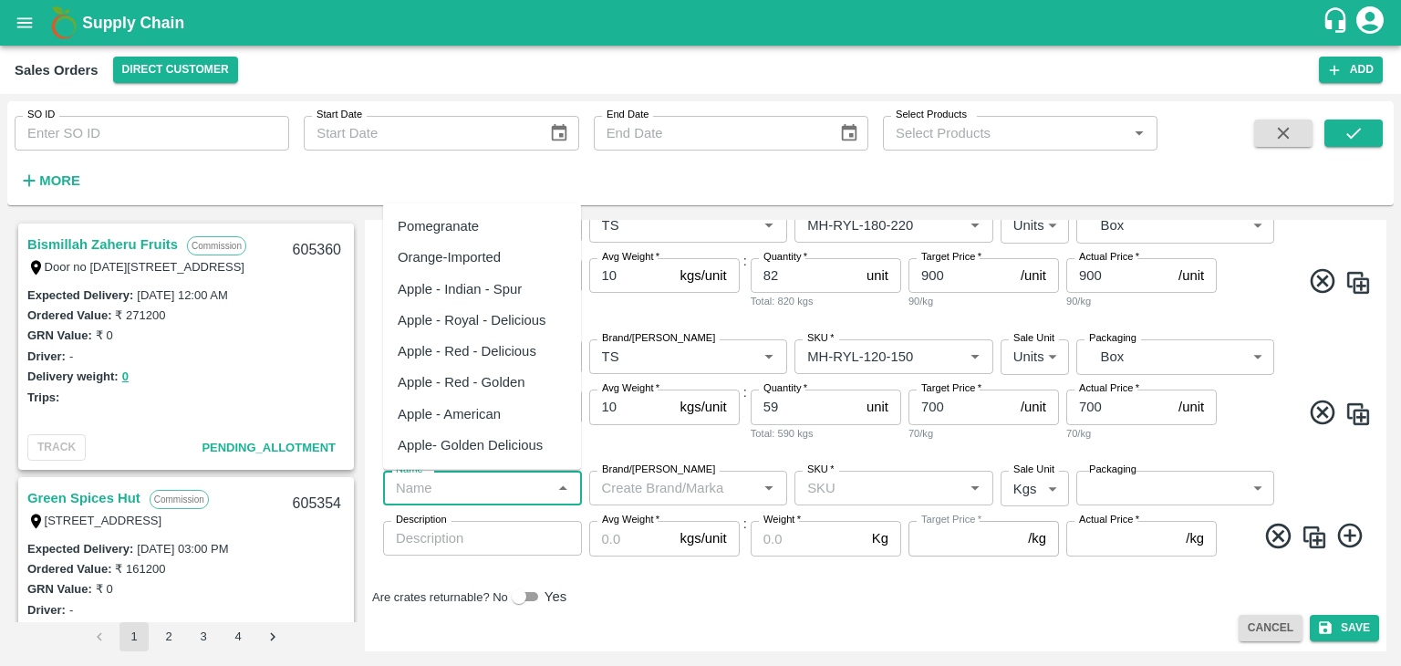
click at [469, 486] on input "Name   *" at bounding box center [468, 488] width 158 height 24
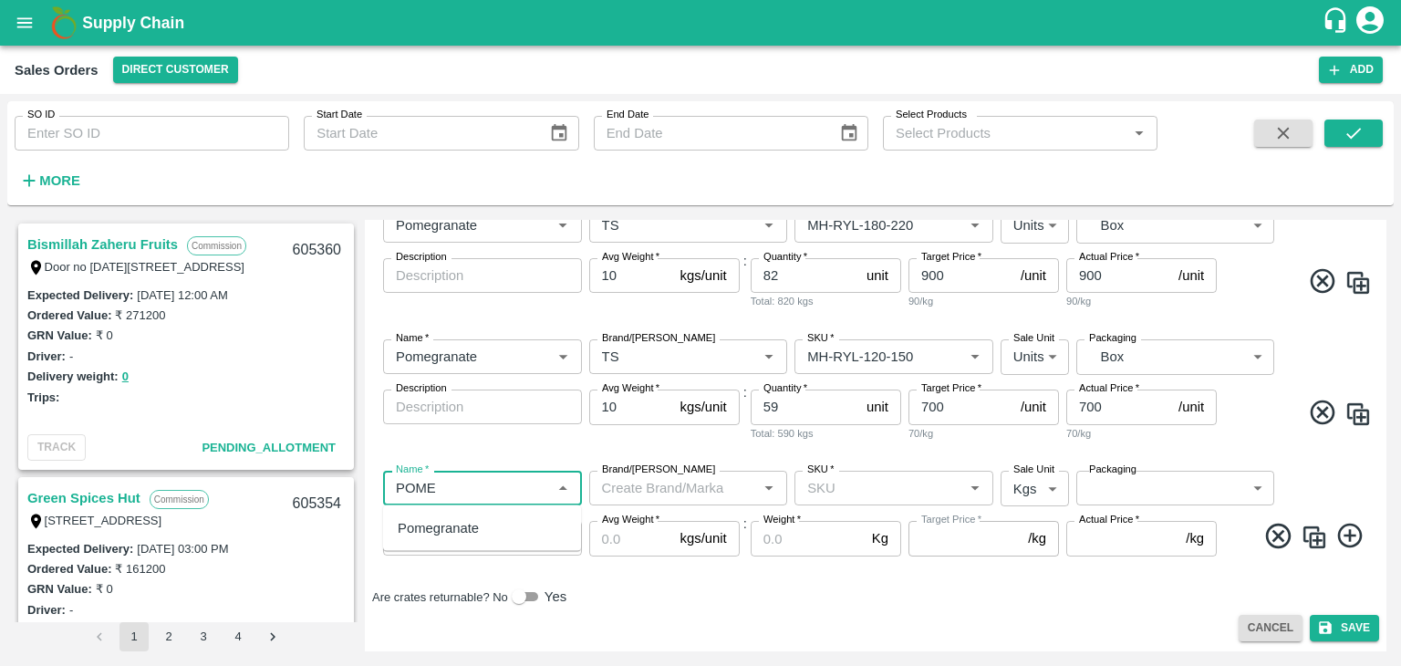
click at [482, 532] on div "Pomegranate" at bounding box center [482, 528] width 198 height 31
type input "Pomegranate"
click at [638, 490] on input "Brand/[PERSON_NAME]" at bounding box center [674, 488] width 158 height 24
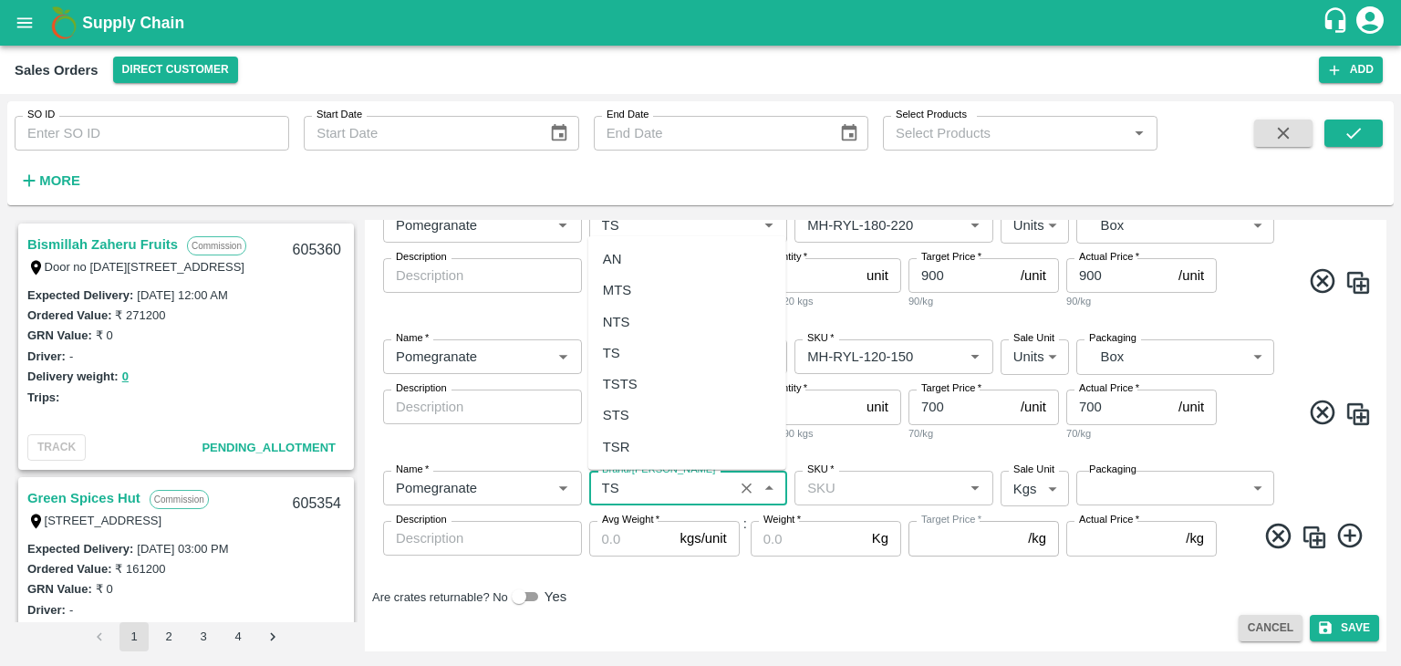
click at [631, 350] on div "TS" at bounding box center [687, 353] width 198 height 31
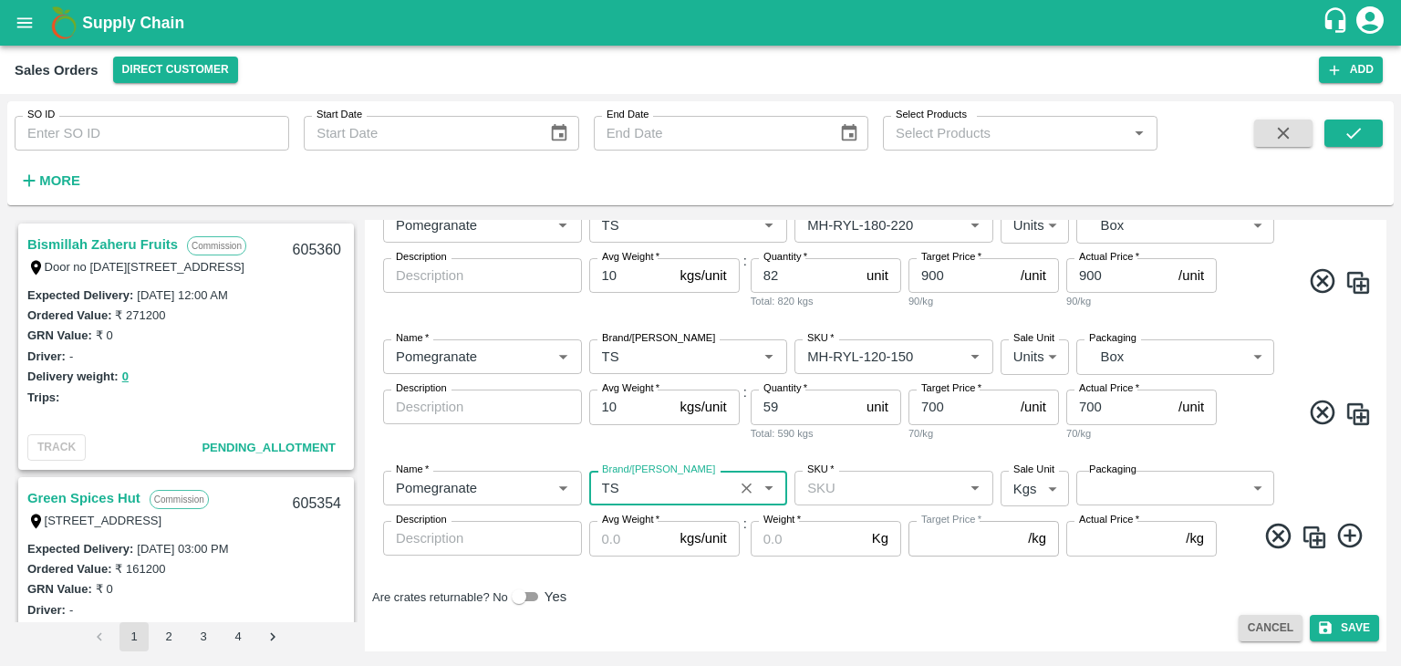
type input "TS"
click at [888, 486] on input "SKU   *" at bounding box center [879, 488] width 158 height 24
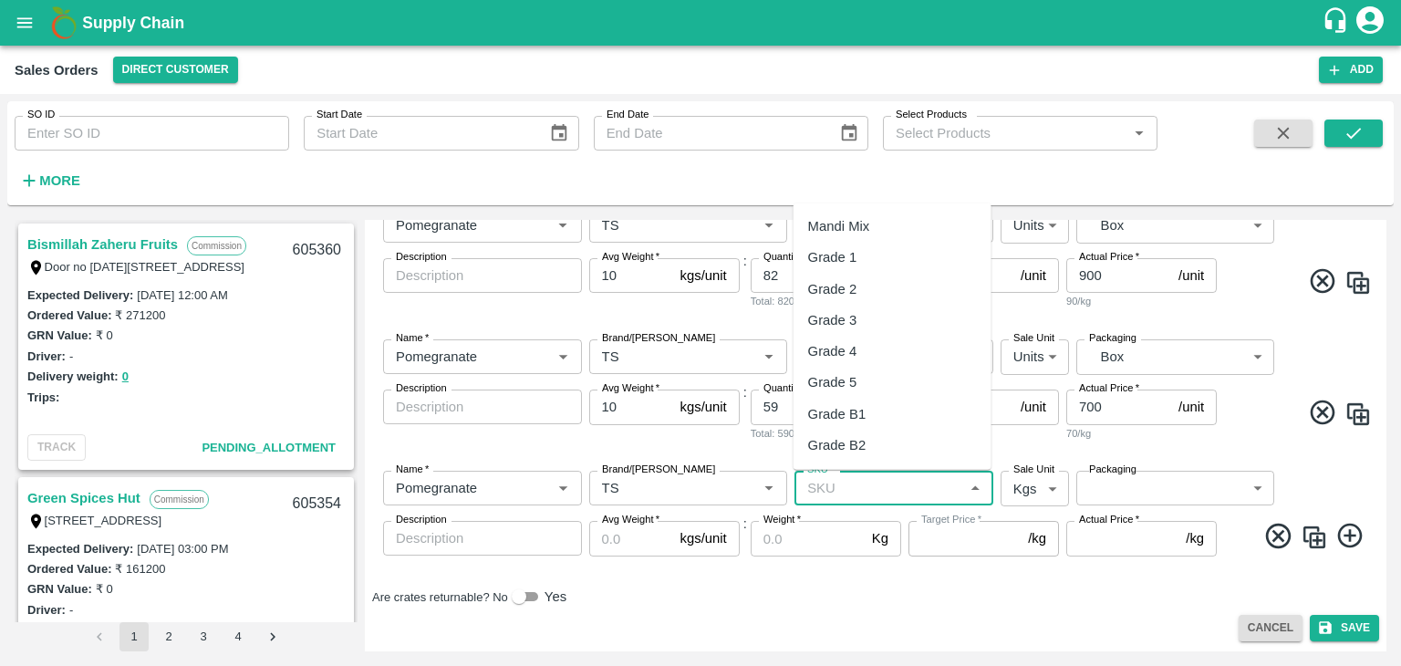
click at [888, 486] on input "SKU   *" at bounding box center [879, 488] width 158 height 24
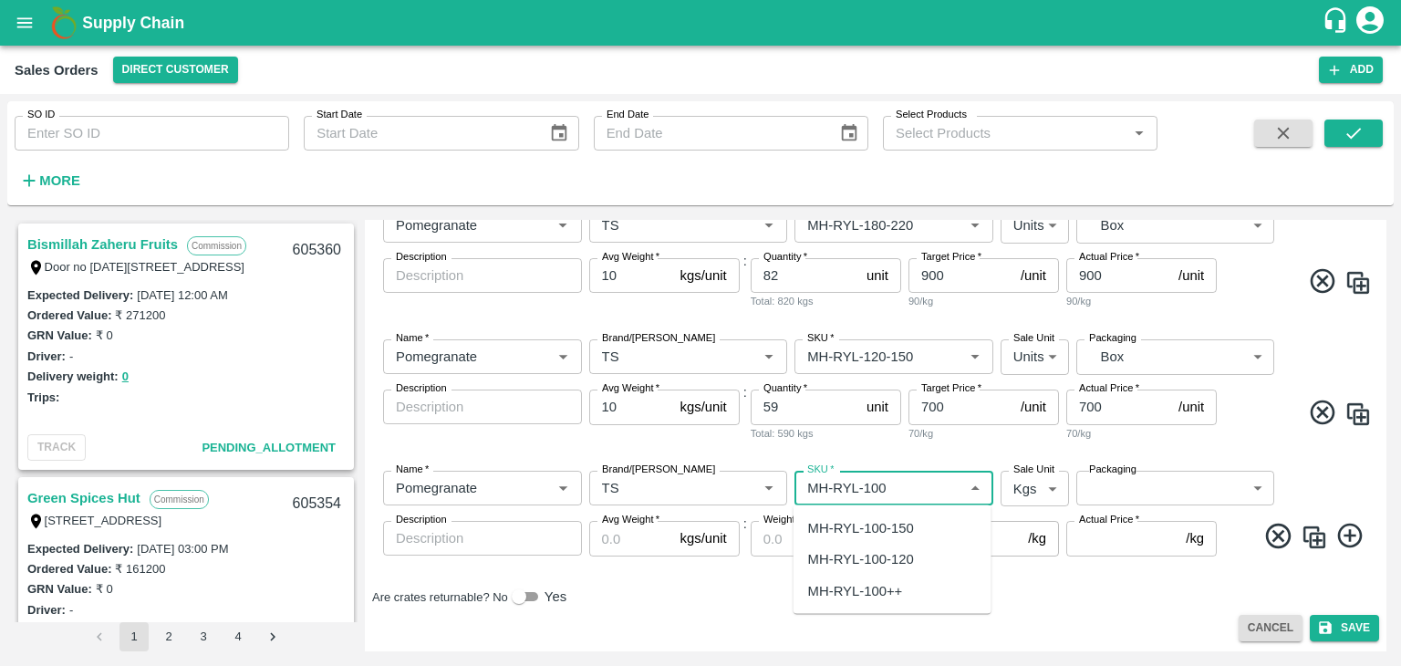
click at [892, 559] on div "MH-RYL-100-120" at bounding box center [861, 559] width 106 height 20
type input "MH-RYL-100-120"
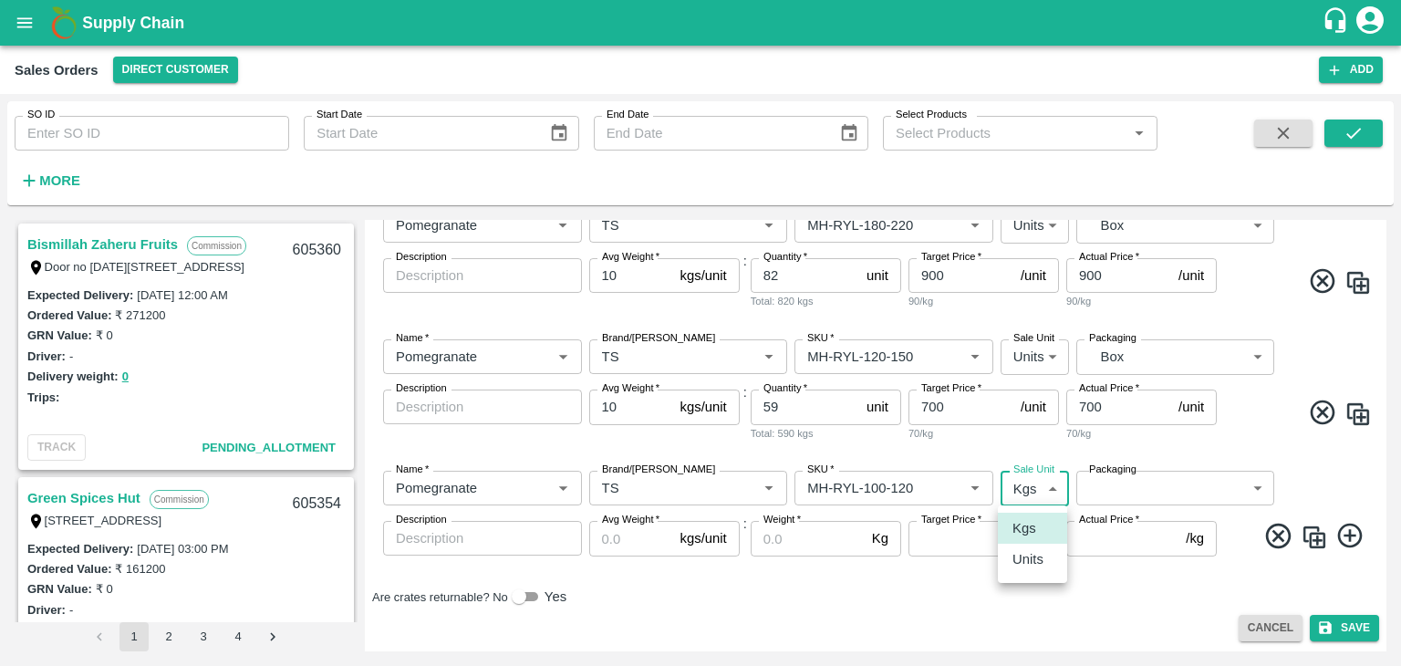
click at [1042, 490] on body "Supply Chain Sales Orders Direct Customer Add SO ID SO ID Start Date Start Date…" at bounding box center [700, 333] width 1401 height 666
click at [1027, 563] on p "Units" at bounding box center [1028, 559] width 31 height 20
type input "2"
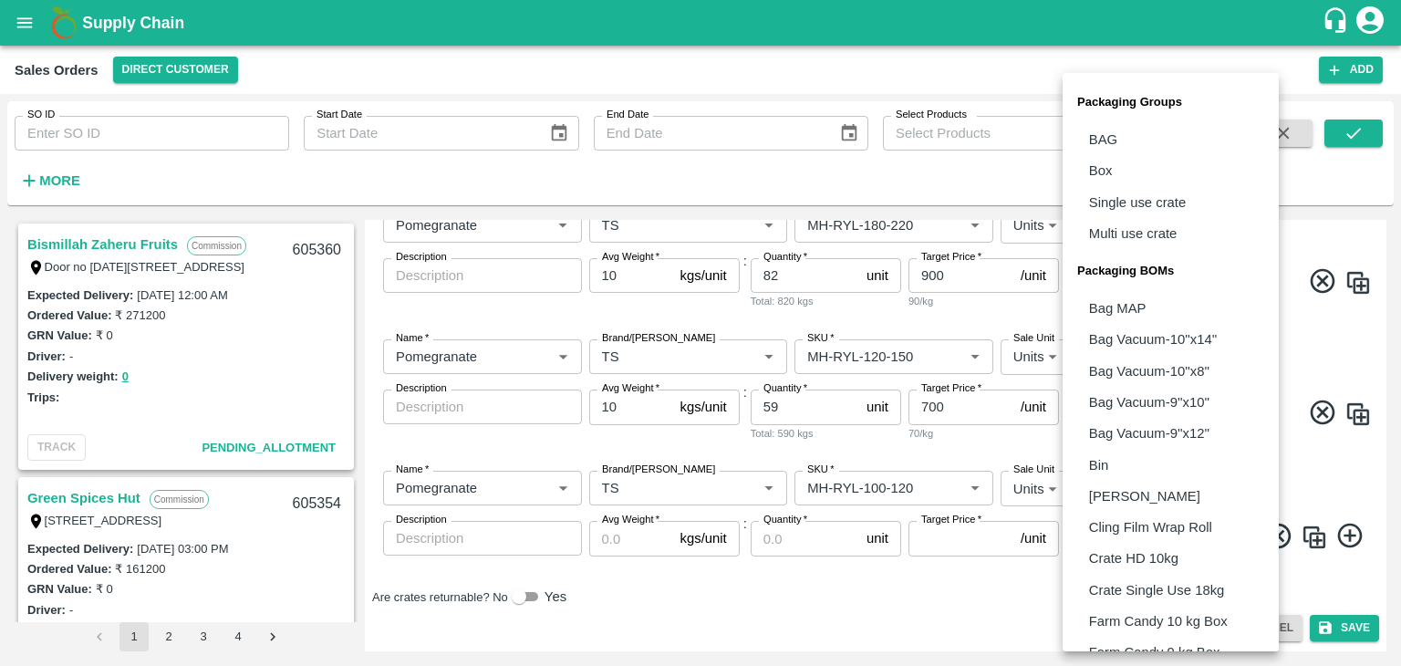
click at [1112, 492] on body "Supply Chain Sales Orders Direct Customer Add SO ID SO ID Start Date Start Date…" at bounding box center [700, 333] width 1401 height 666
click at [1102, 172] on p "Box" at bounding box center [1101, 171] width 24 height 20
type input "GRP/1"
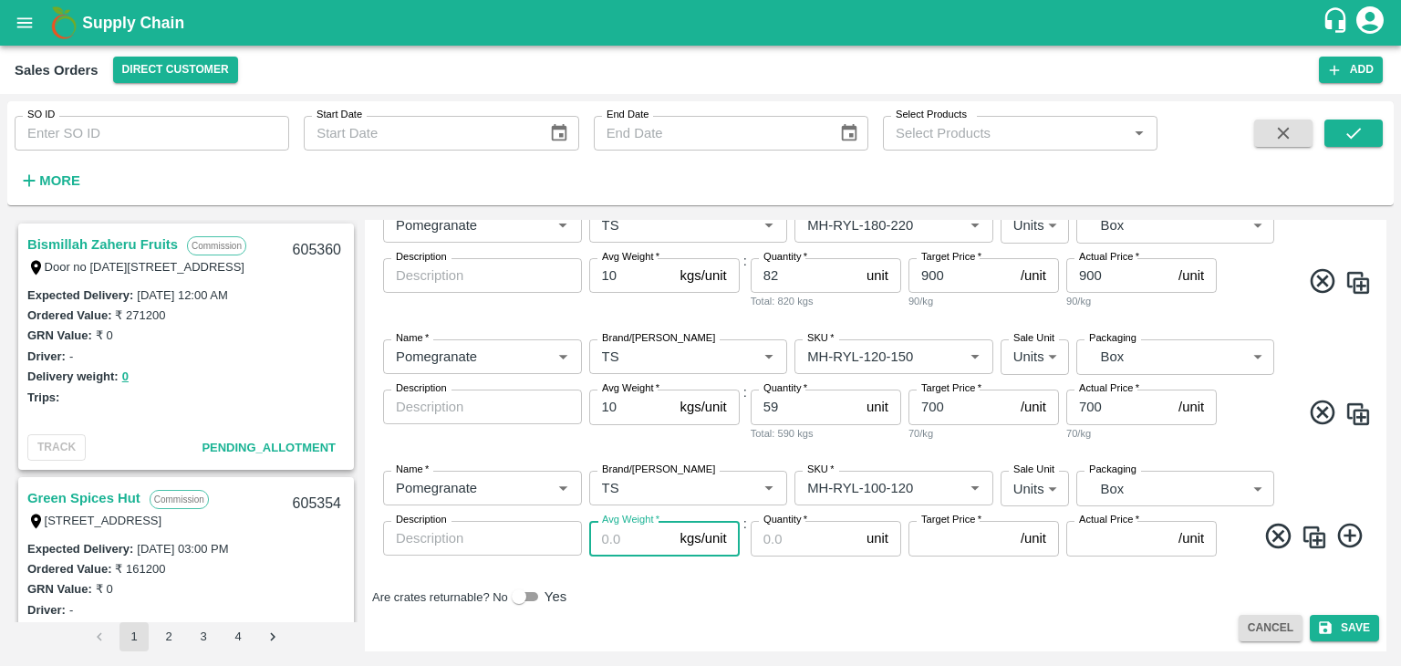
click at [617, 537] on input "Avg Weight   *" at bounding box center [631, 538] width 84 height 35
type input "10"
click at [792, 536] on input "Quantity   *" at bounding box center [805, 538] width 109 height 35
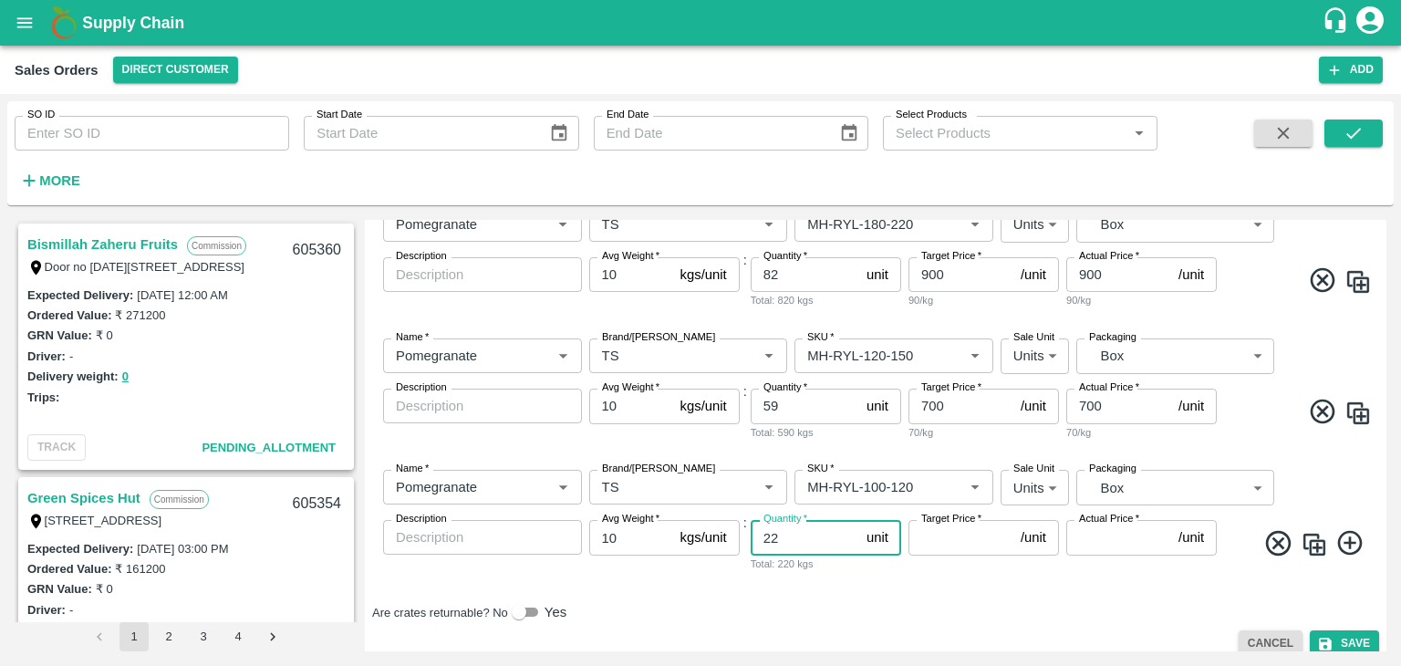
type input "22"
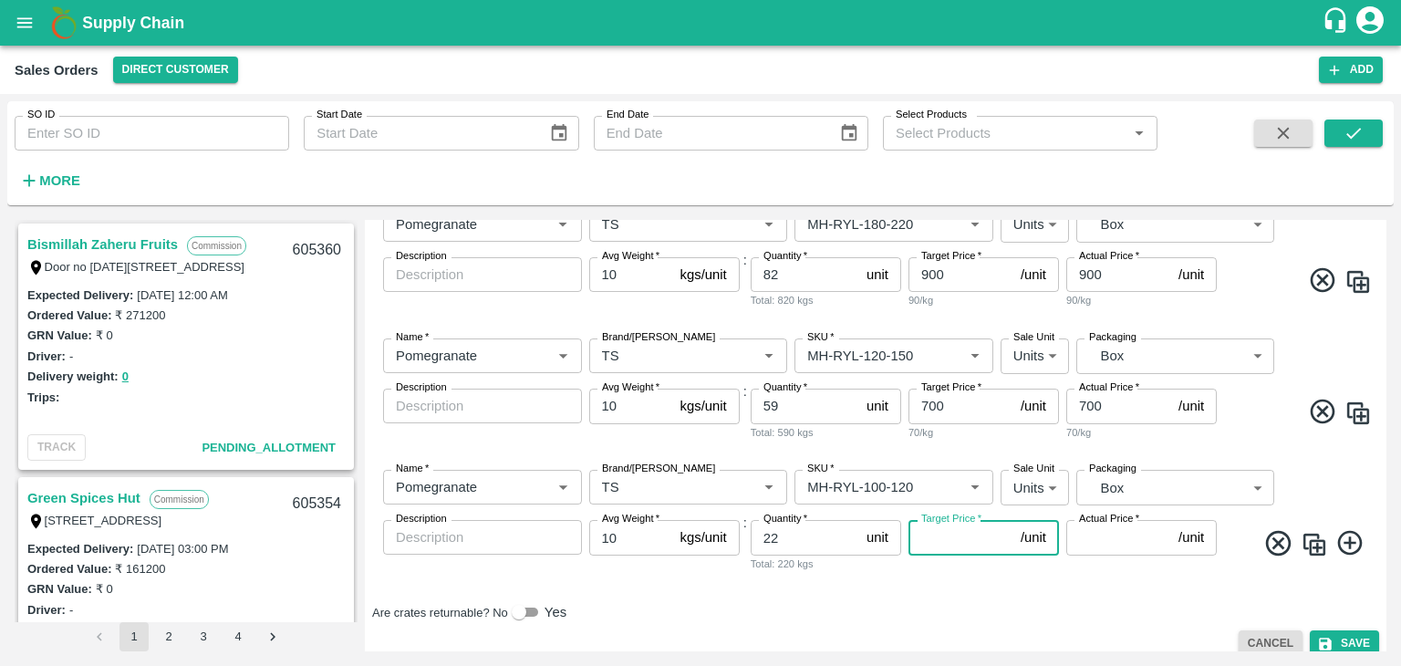
click at [983, 535] on input "Target Price   *" at bounding box center [961, 537] width 105 height 35
type input "600"
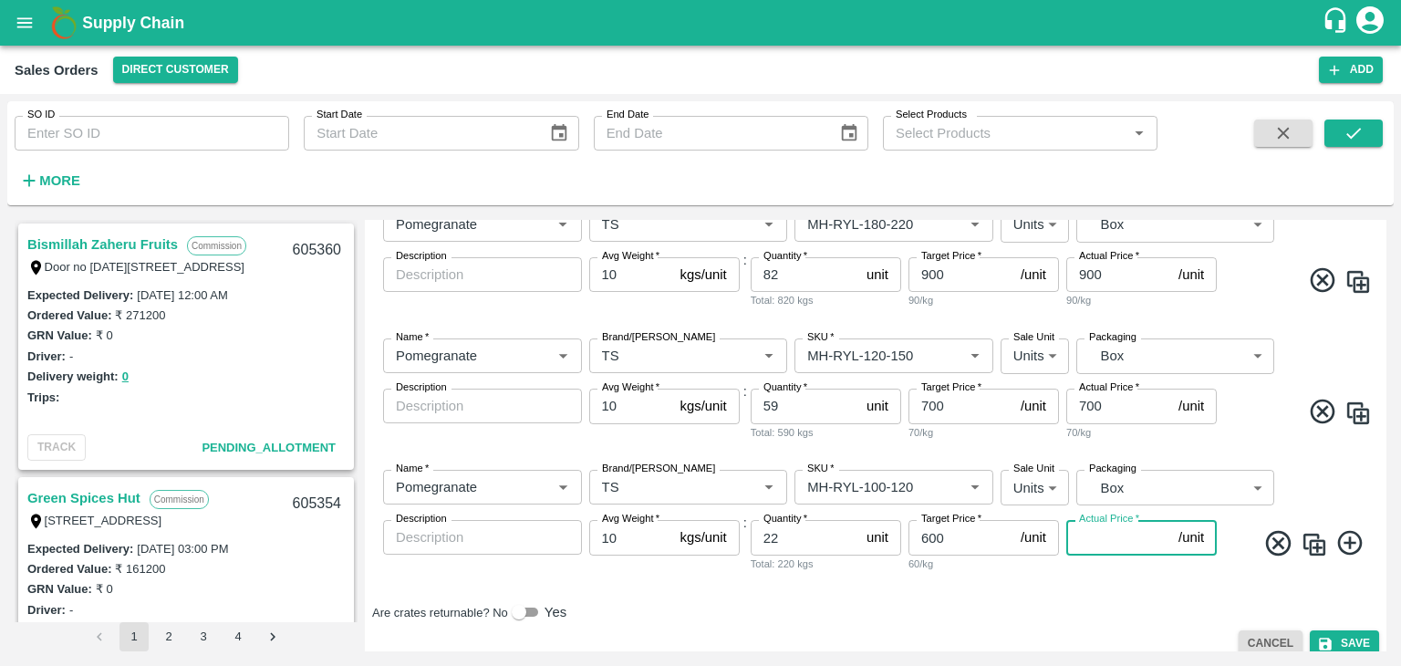
click at [1085, 545] on input "Actual Price   *" at bounding box center [1119, 537] width 105 height 35
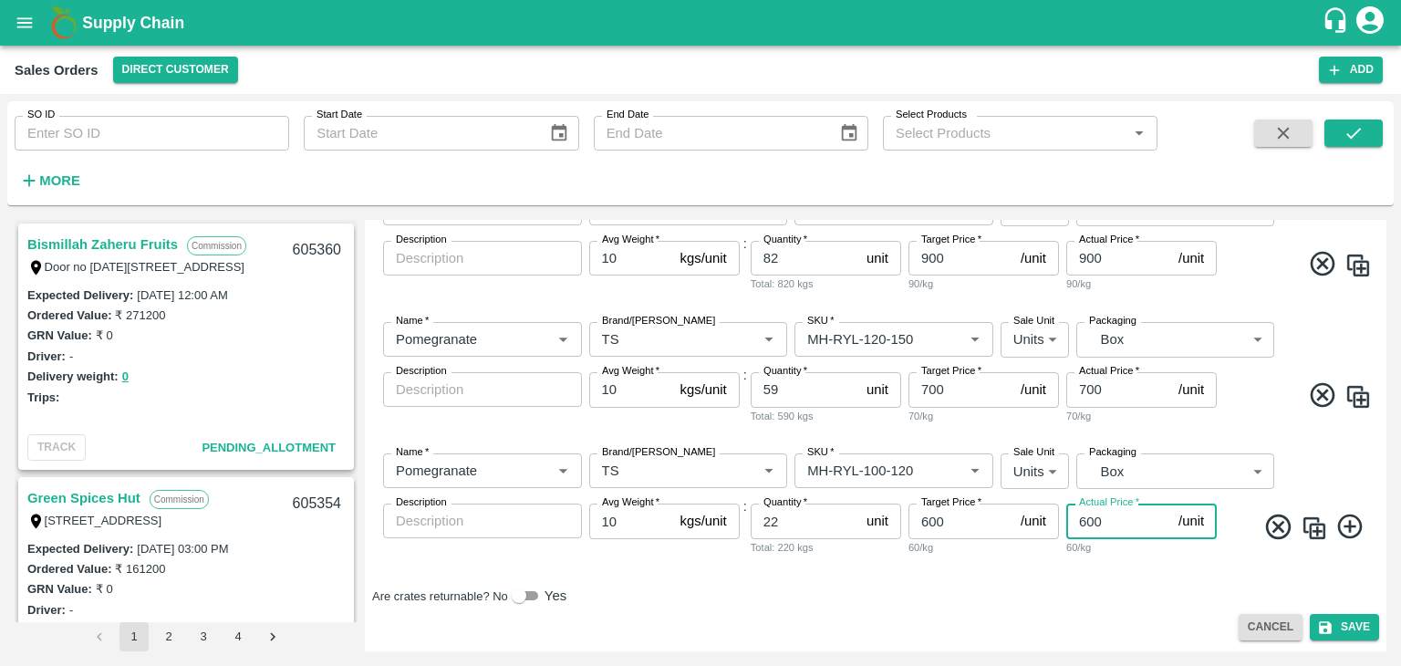
type input "600"
click at [1353, 526] on icon at bounding box center [1351, 527] width 30 height 30
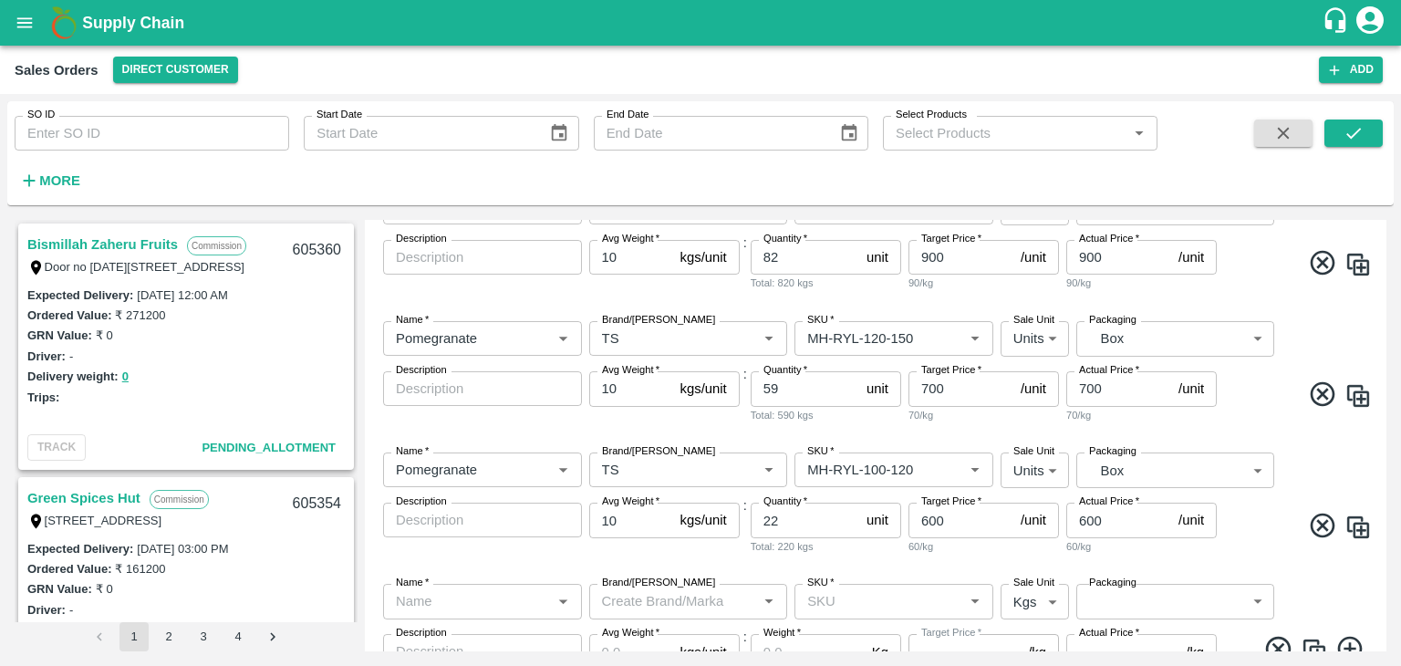
scroll to position [821, 0]
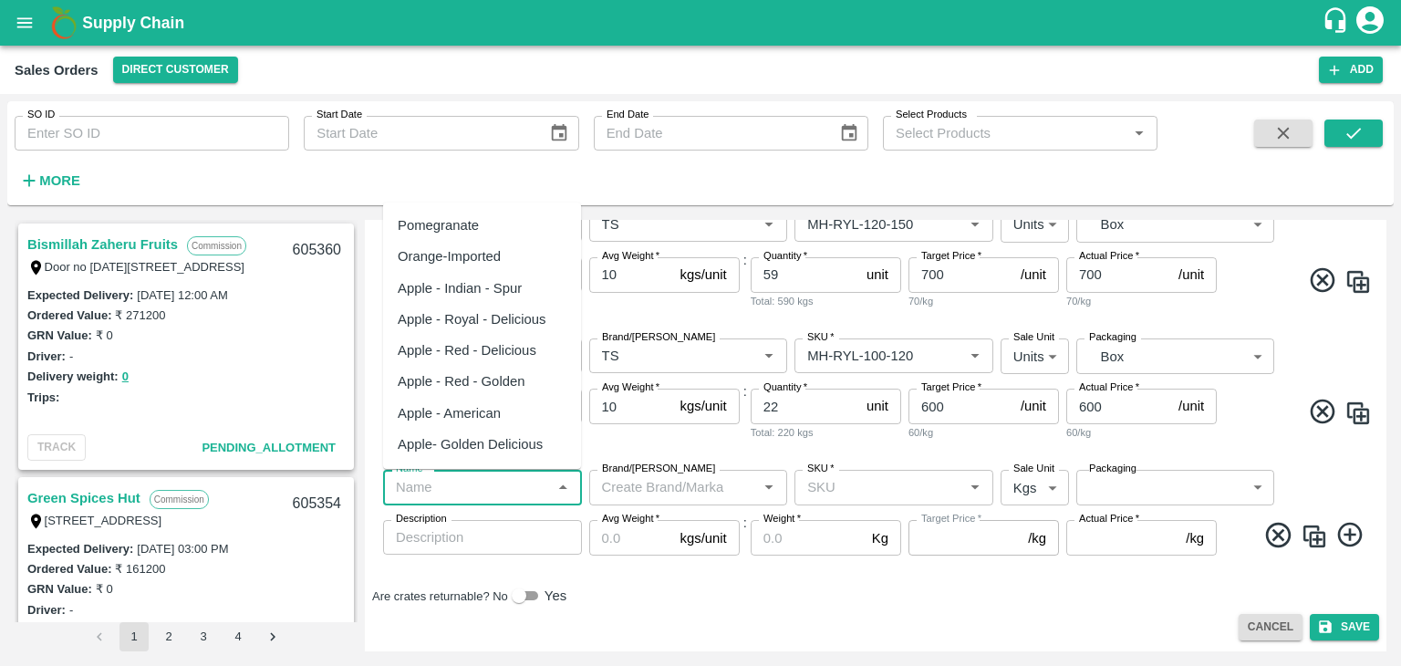
click at [515, 491] on input "Name   *" at bounding box center [468, 487] width 158 height 24
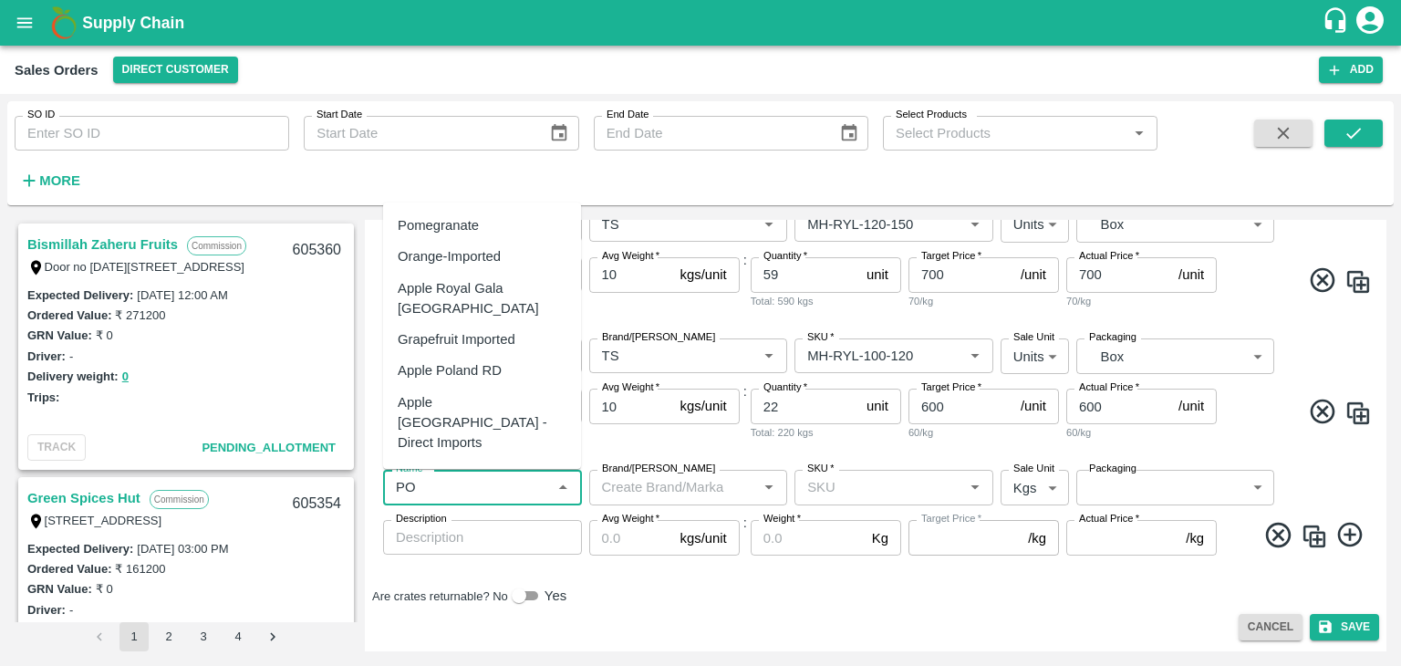
click at [529, 221] on div "Pomegranate" at bounding box center [482, 225] width 198 height 31
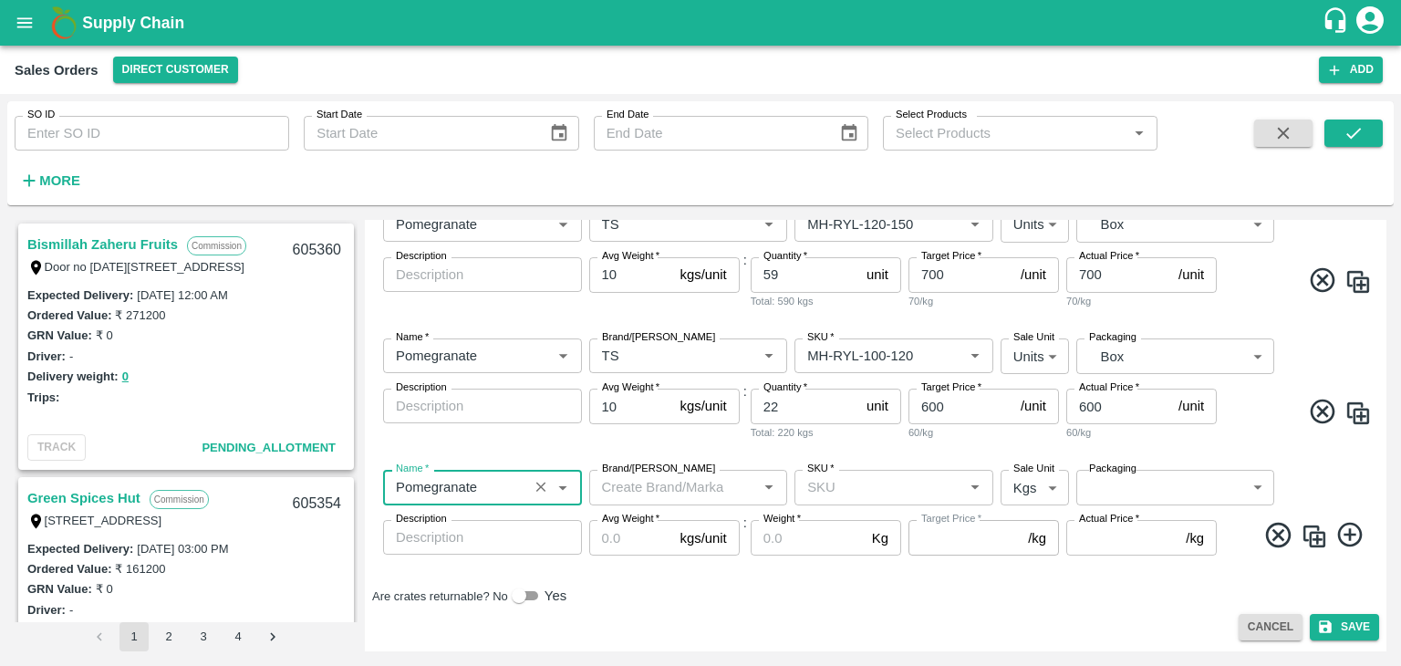
type input "Pomegranate"
click at [655, 489] on input "Brand/[PERSON_NAME]" at bounding box center [674, 487] width 158 height 24
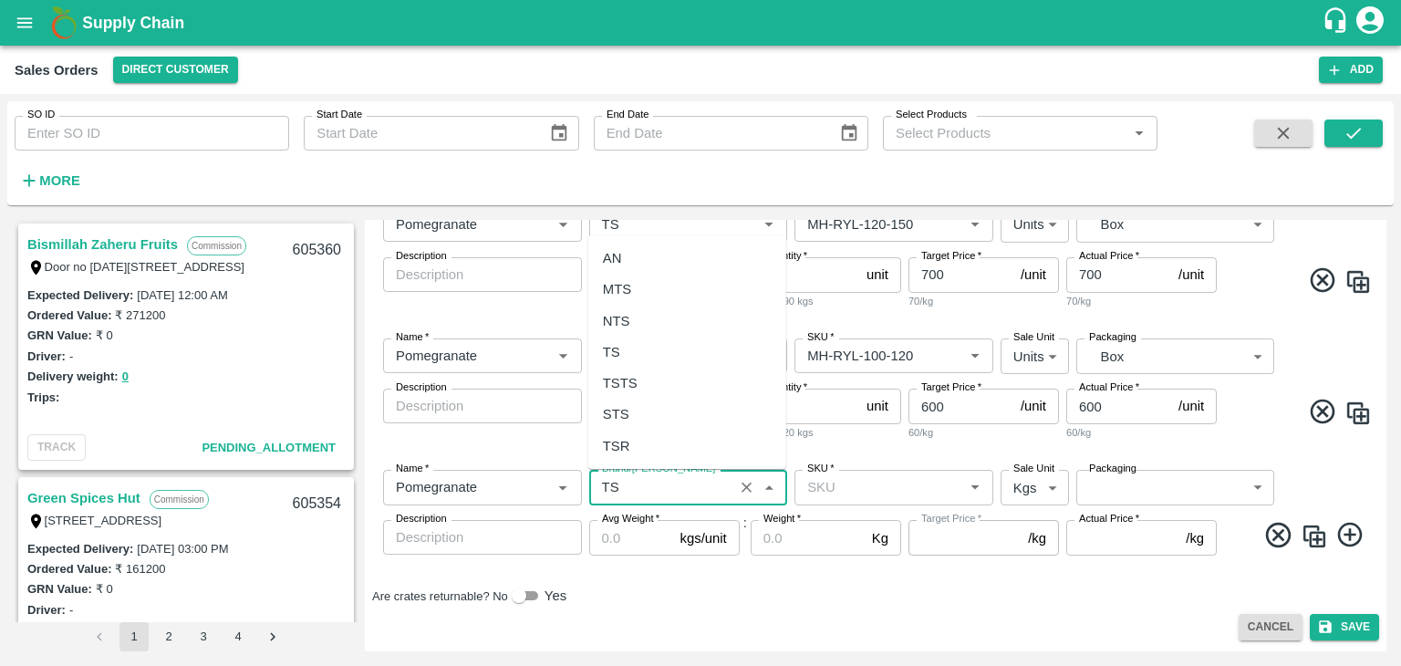
click at [636, 349] on div "TS" at bounding box center [687, 352] width 198 height 31
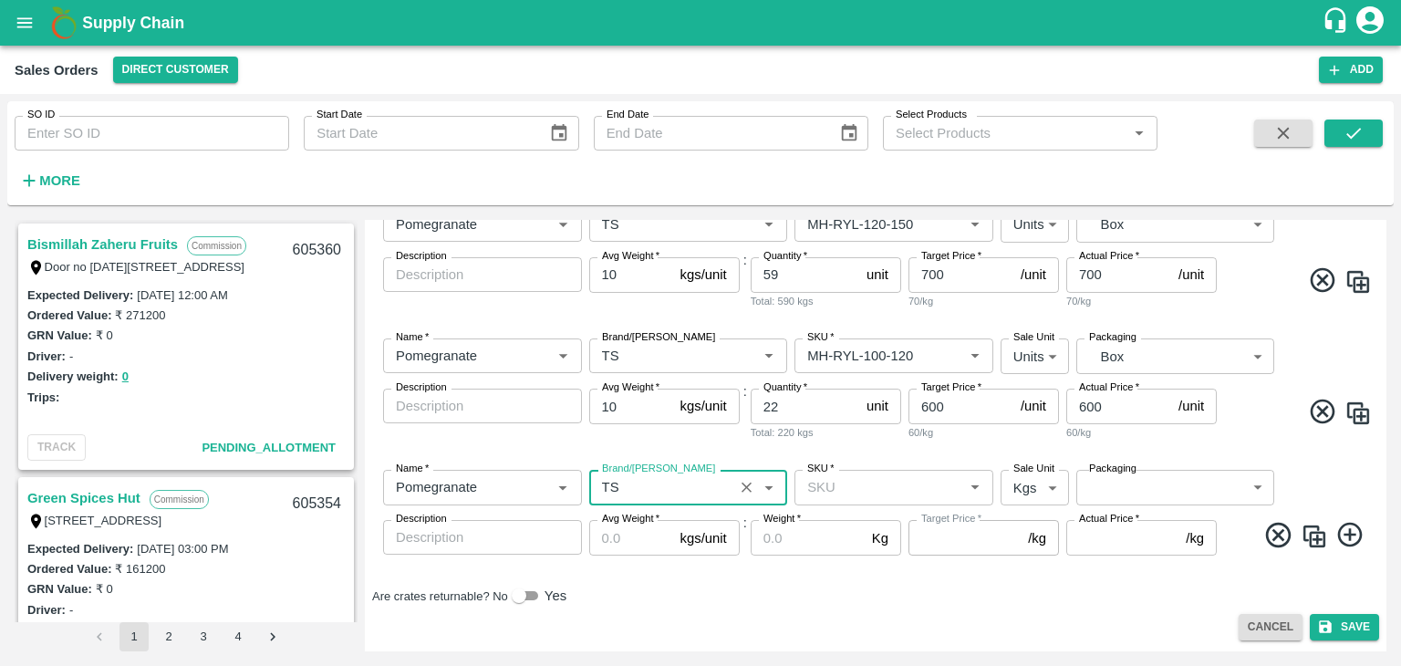
type input "TS"
click at [833, 486] on input "SKU   *" at bounding box center [879, 487] width 158 height 24
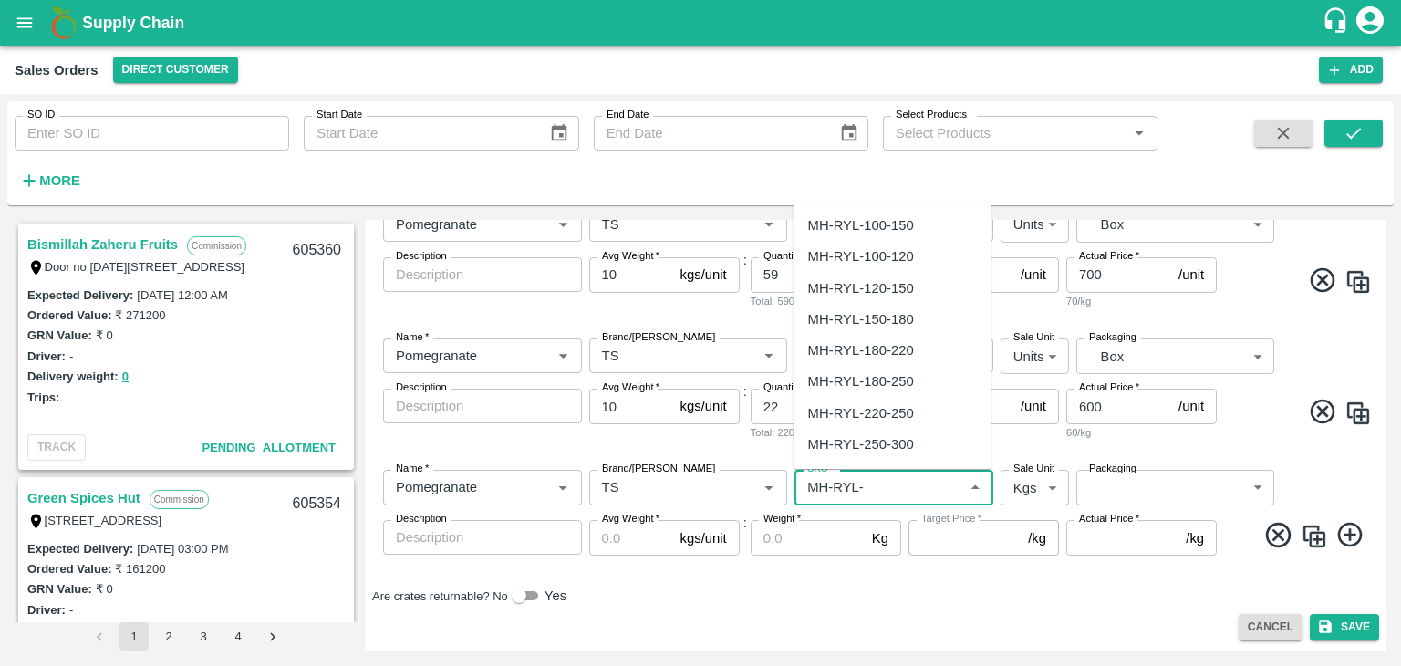
click at [901, 477] on input "SKU   *" at bounding box center [879, 487] width 158 height 24
type input "M"
type input "L"
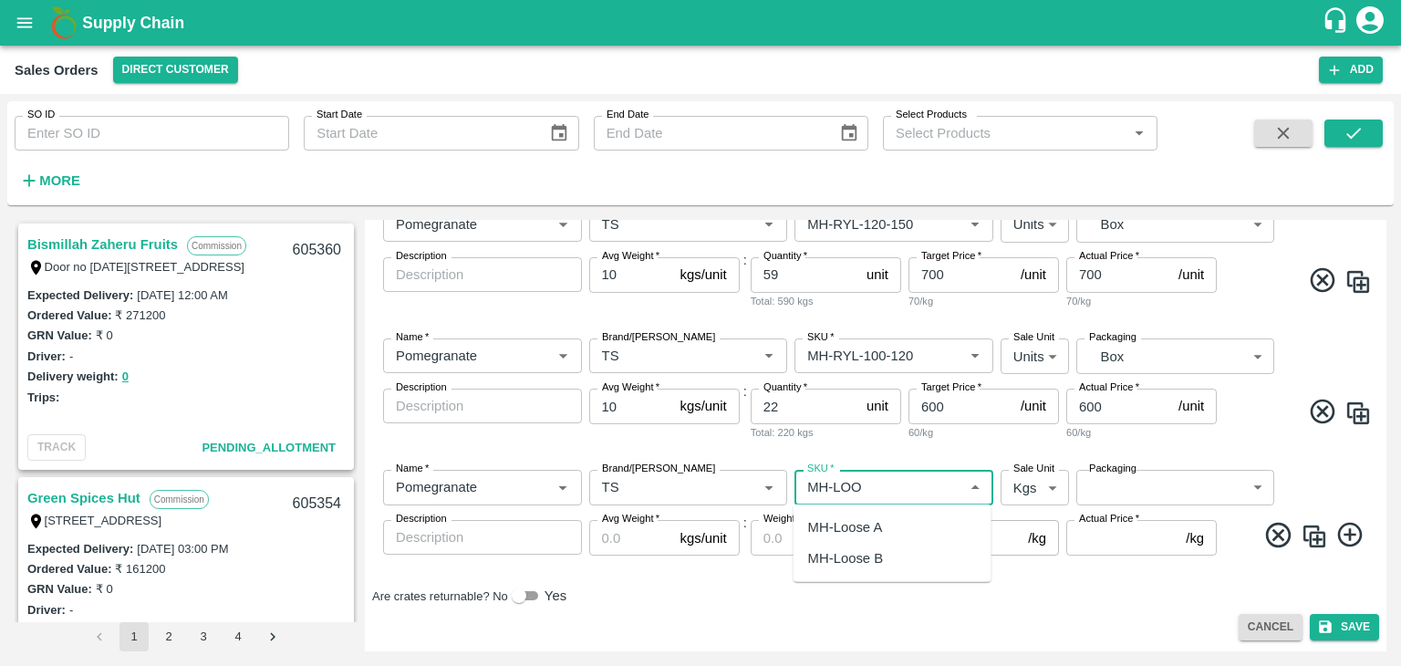
click at [880, 523] on div "MH-Loose A" at bounding box center [845, 527] width 75 height 20
type input "MH-Loose A"
click at [1050, 491] on body "Supply Chain Sales Orders Direct Customer Add SO ID SO ID Start Date Start Date…" at bounding box center [700, 333] width 1401 height 666
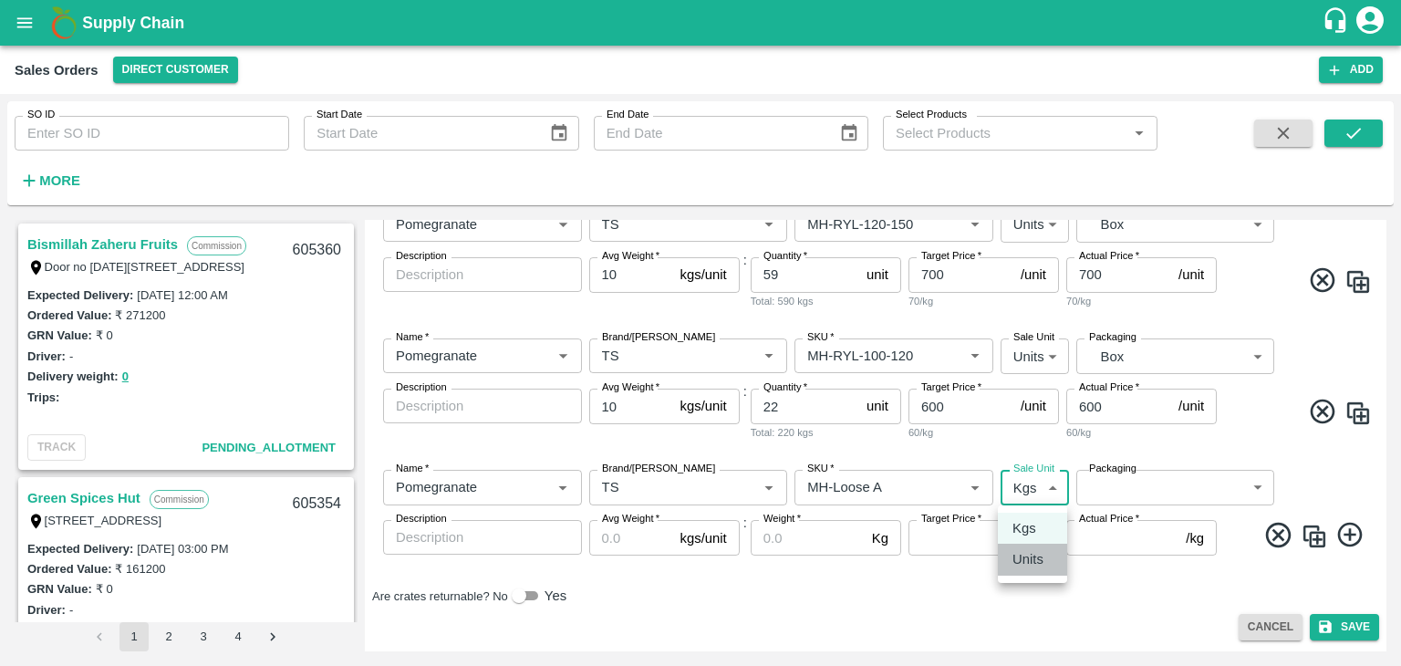
click at [1036, 558] on p "Units" at bounding box center [1028, 559] width 31 height 20
type input "2"
click at [1117, 495] on body "Supply Chain Sales Orders Direct Customer Add SO ID SO ID Start Date Start Date…" at bounding box center [700, 333] width 1401 height 666
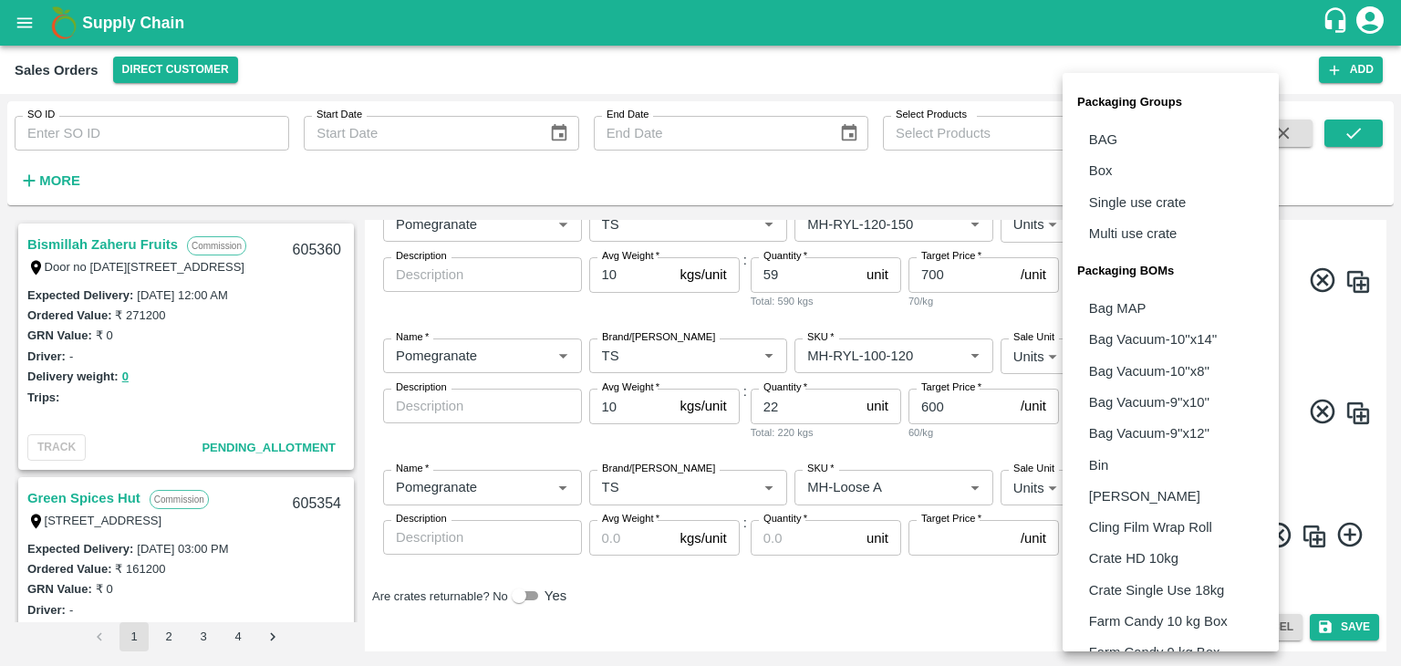
click at [1151, 168] on li "Box" at bounding box center [1171, 170] width 216 height 31
type input "GRP/1"
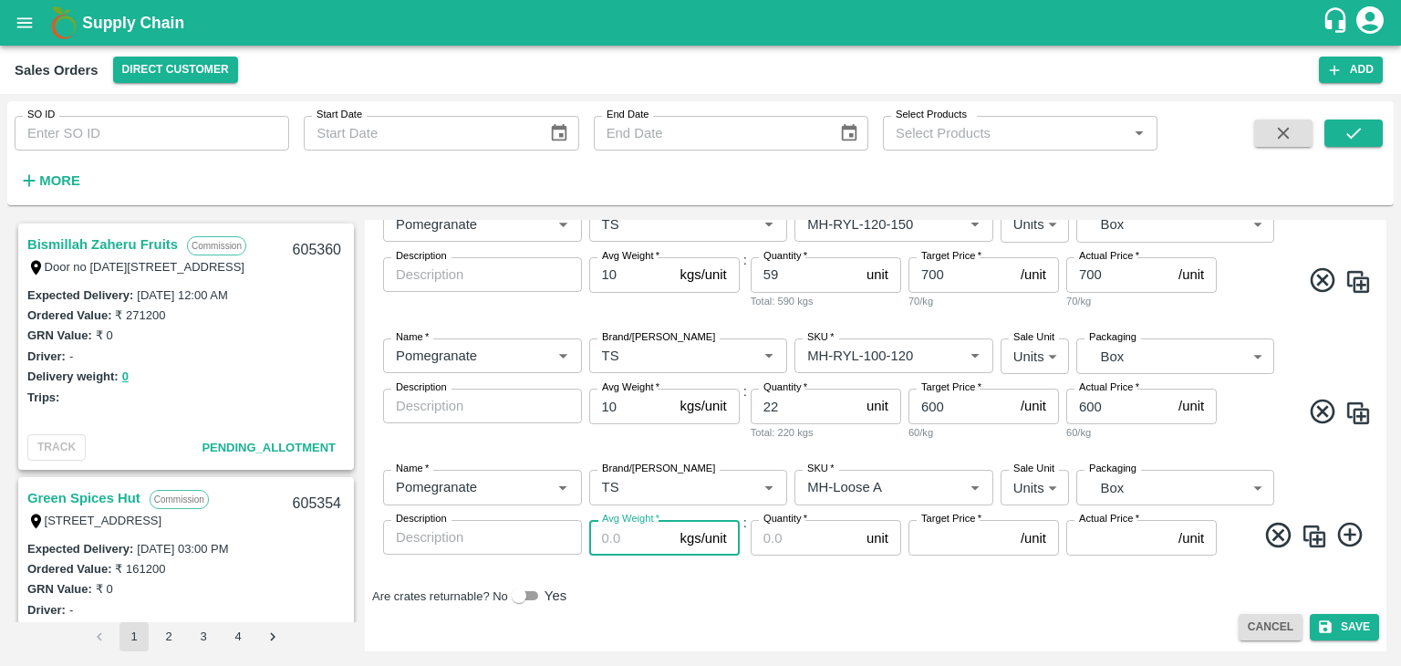
click at [624, 537] on input "Avg Weight   *" at bounding box center [631, 537] width 84 height 35
type input "10"
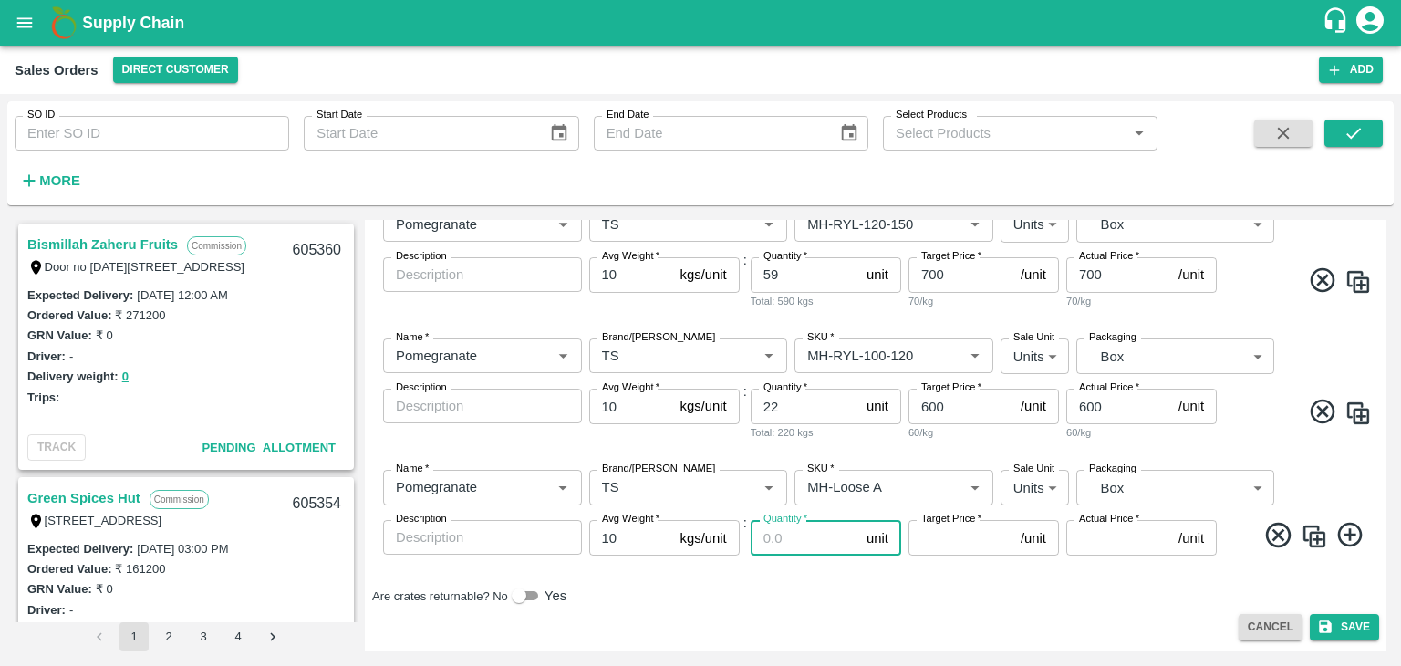
click at [801, 531] on input "Quantity   *" at bounding box center [805, 537] width 109 height 35
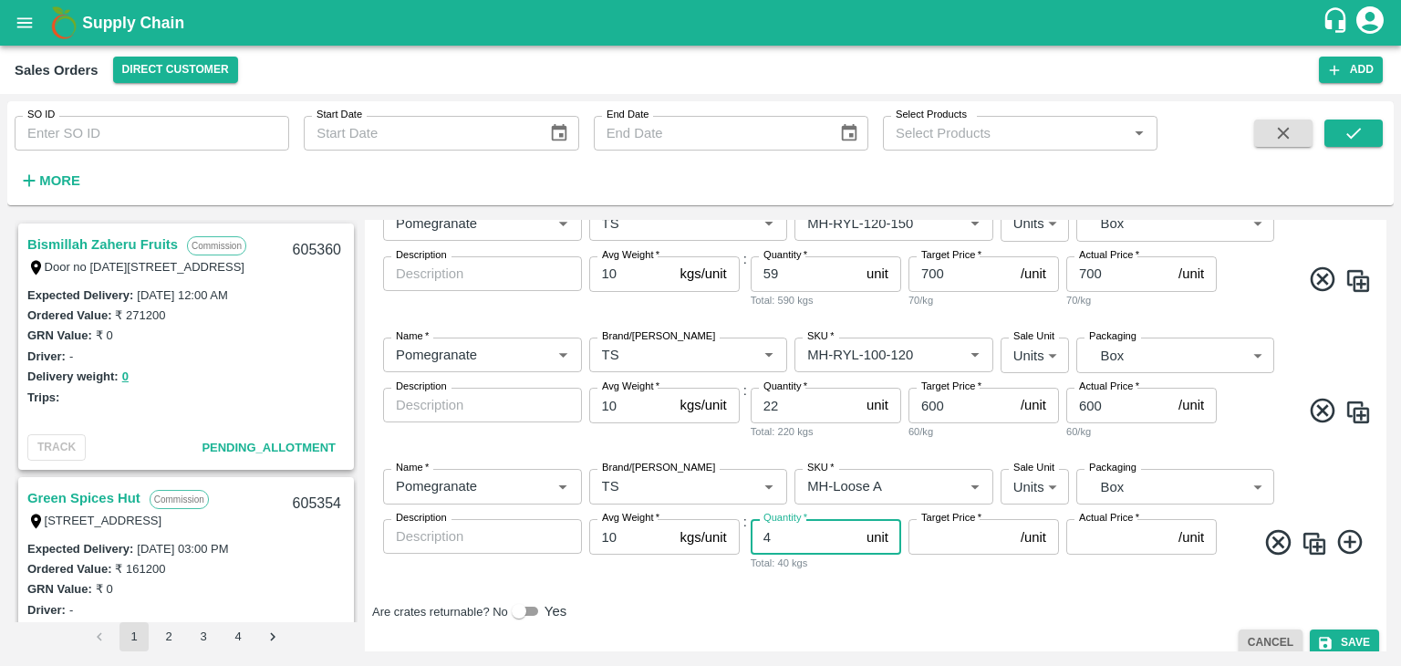
type input "4"
click at [942, 545] on input "Target Price   *" at bounding box center [961, 536] width 105 height 35
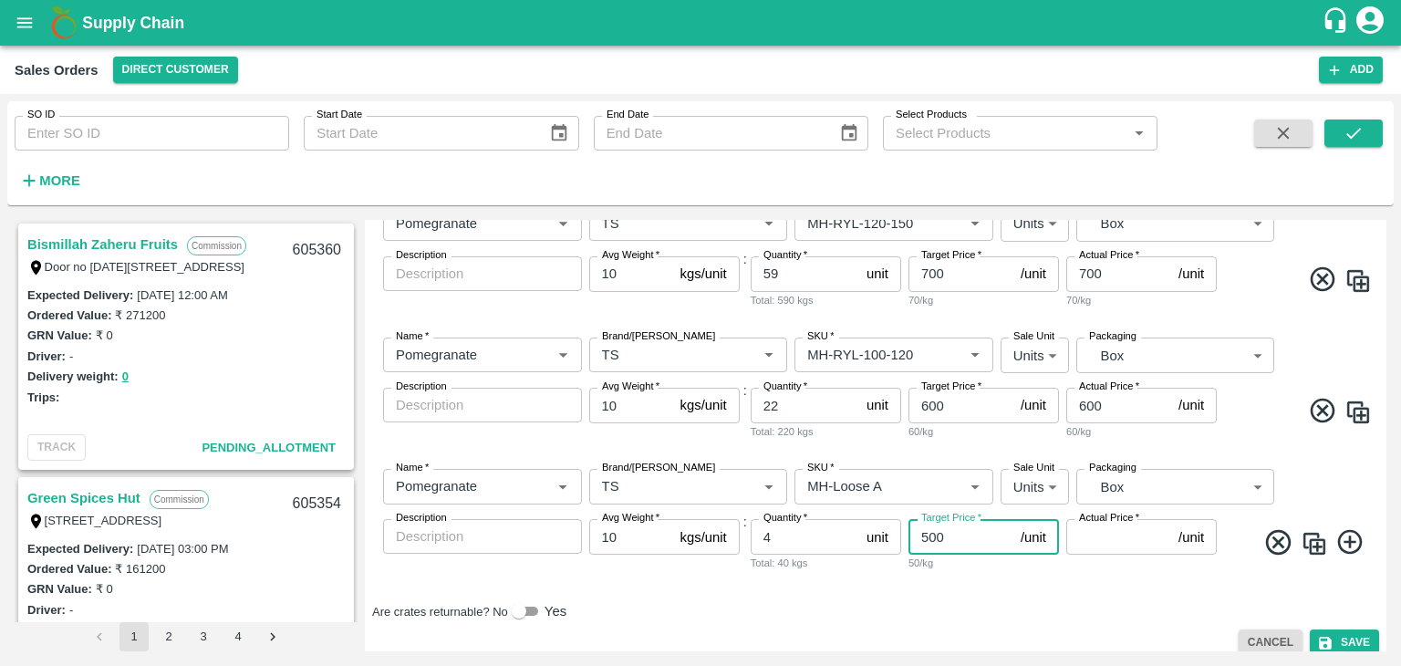
type input "500"
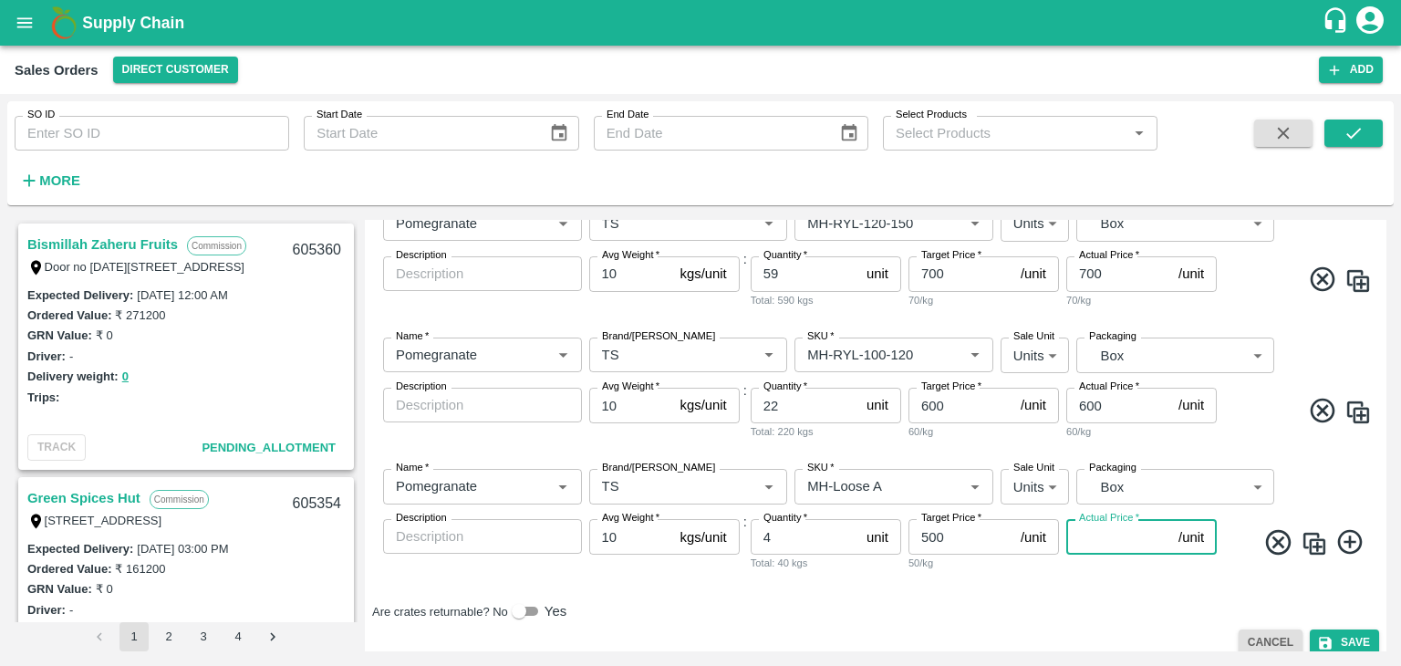
click at [1114, 529] on input "Actual Price   *" at bounding box center [1119, 536] width 105 height 35
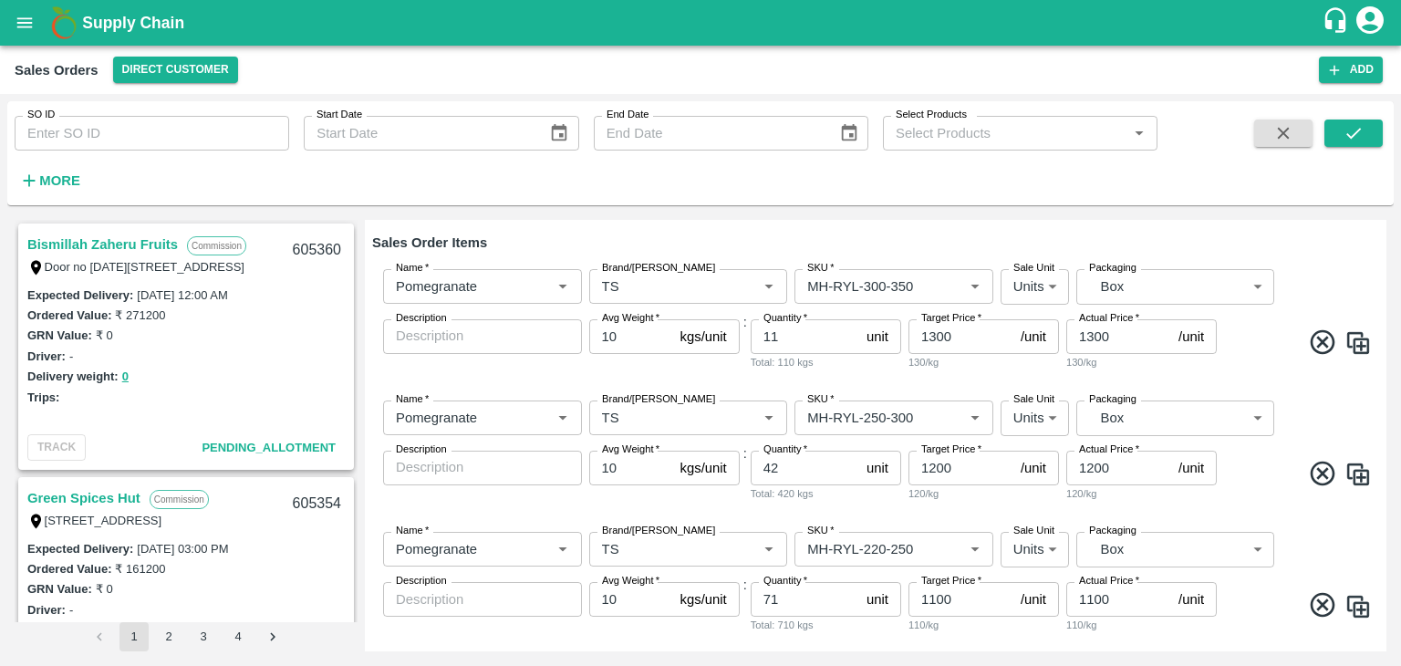
scroll to position [383, 0]
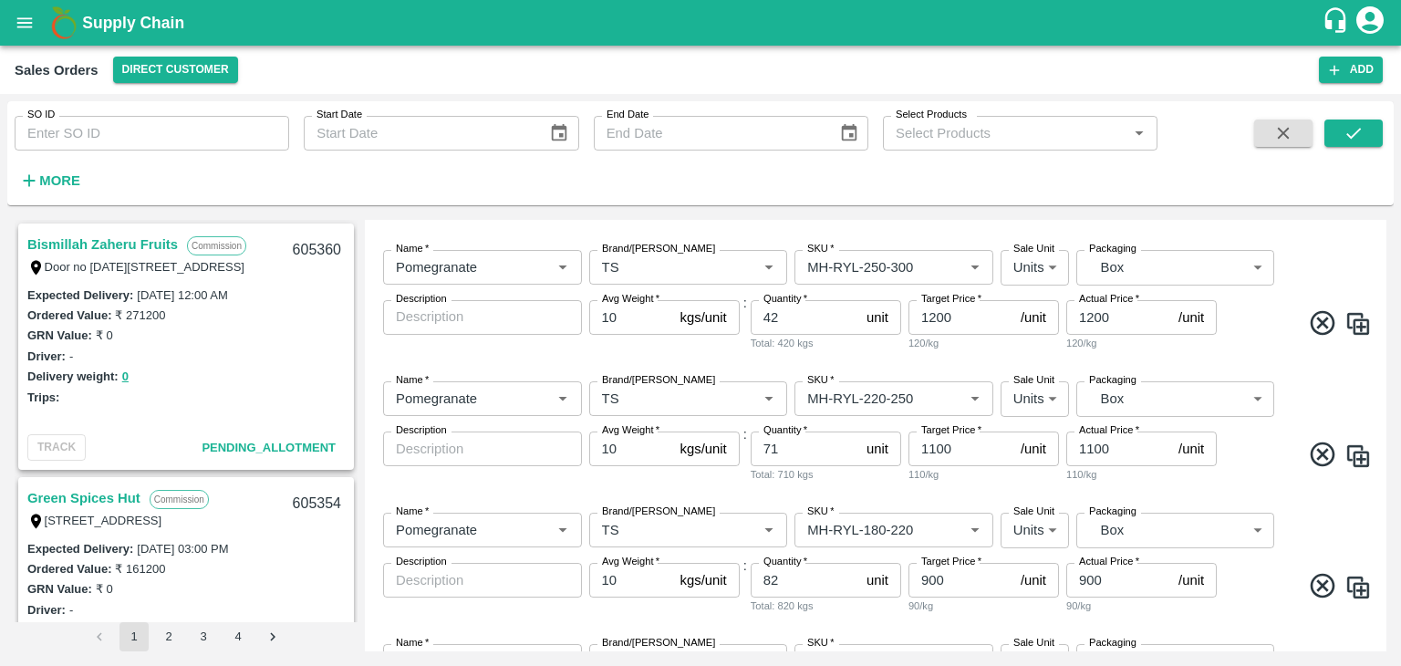
type input "500"
click at [818, 453] on input "71" at bounding box center [805, 449] width 109 height 35
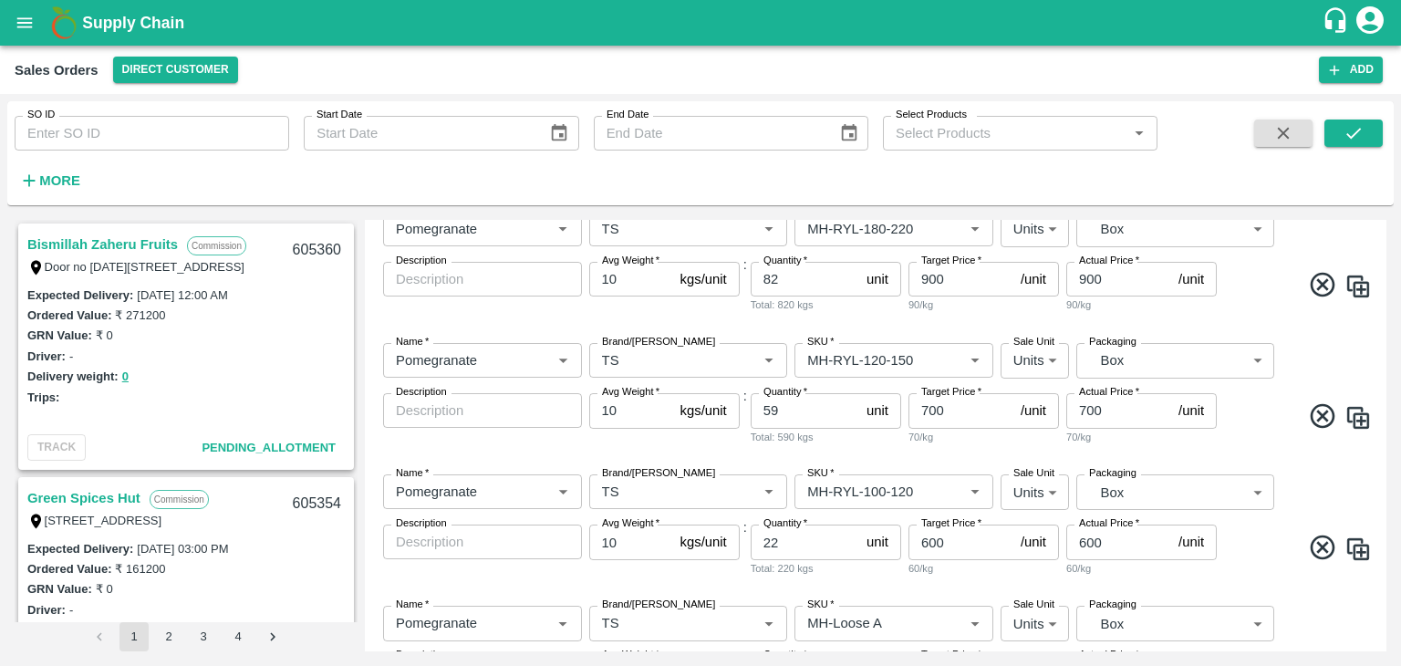
scroll to position [703, 0]
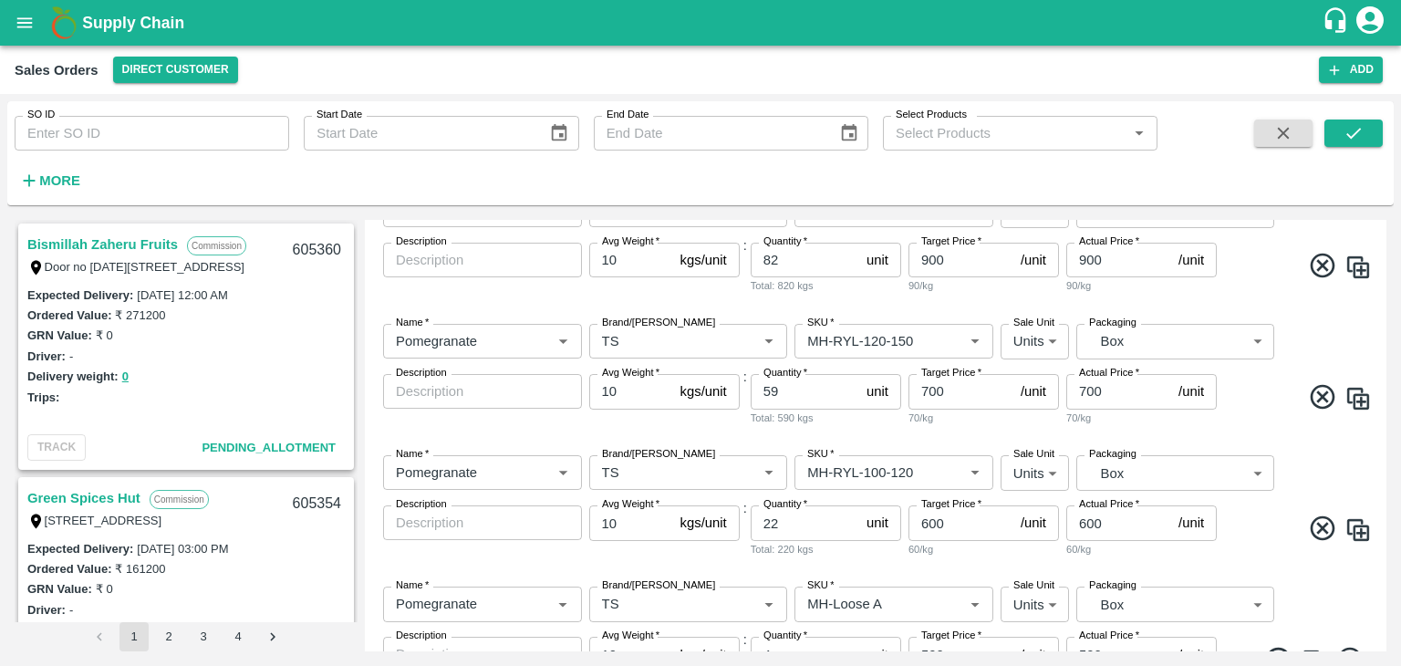
type input "73"
click at [799, 391] on input "59" at bounding box center [805, 391] width 109 height 35
type input "5"
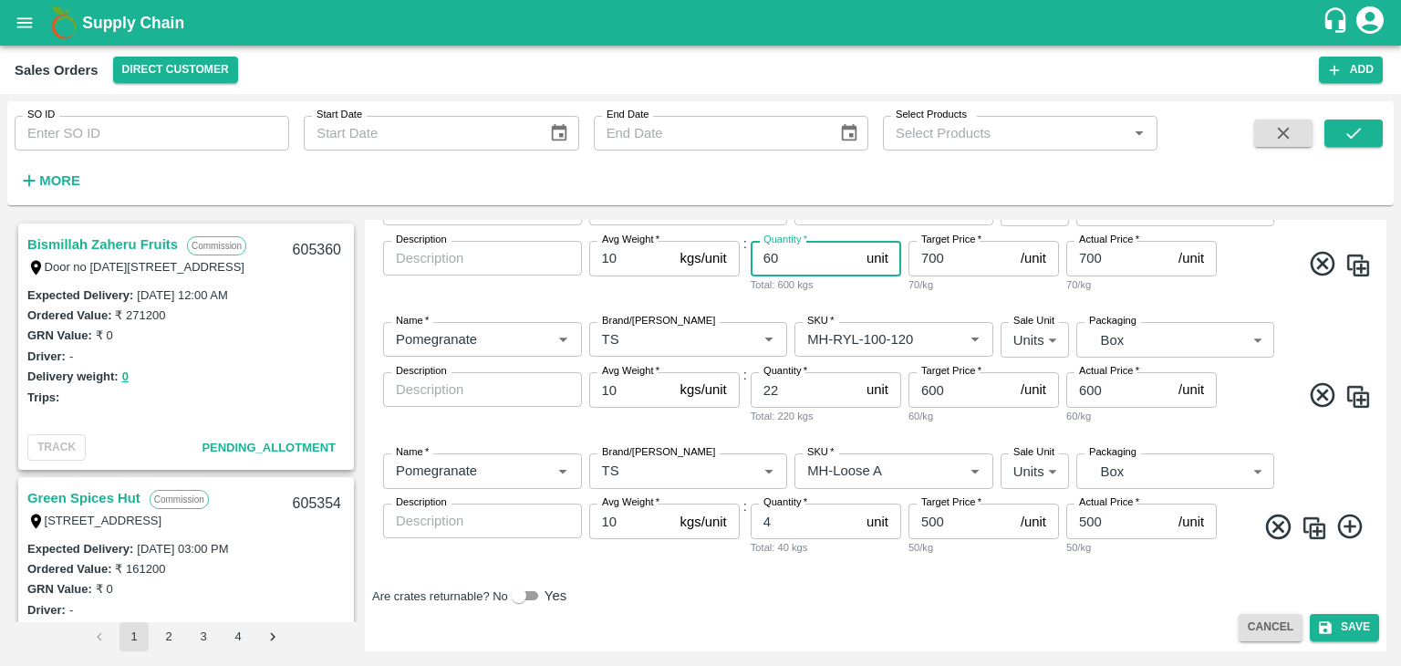
type input "60"
click at [1345, 525] on icon at bounding box center [1350, 527] width 25 height 25
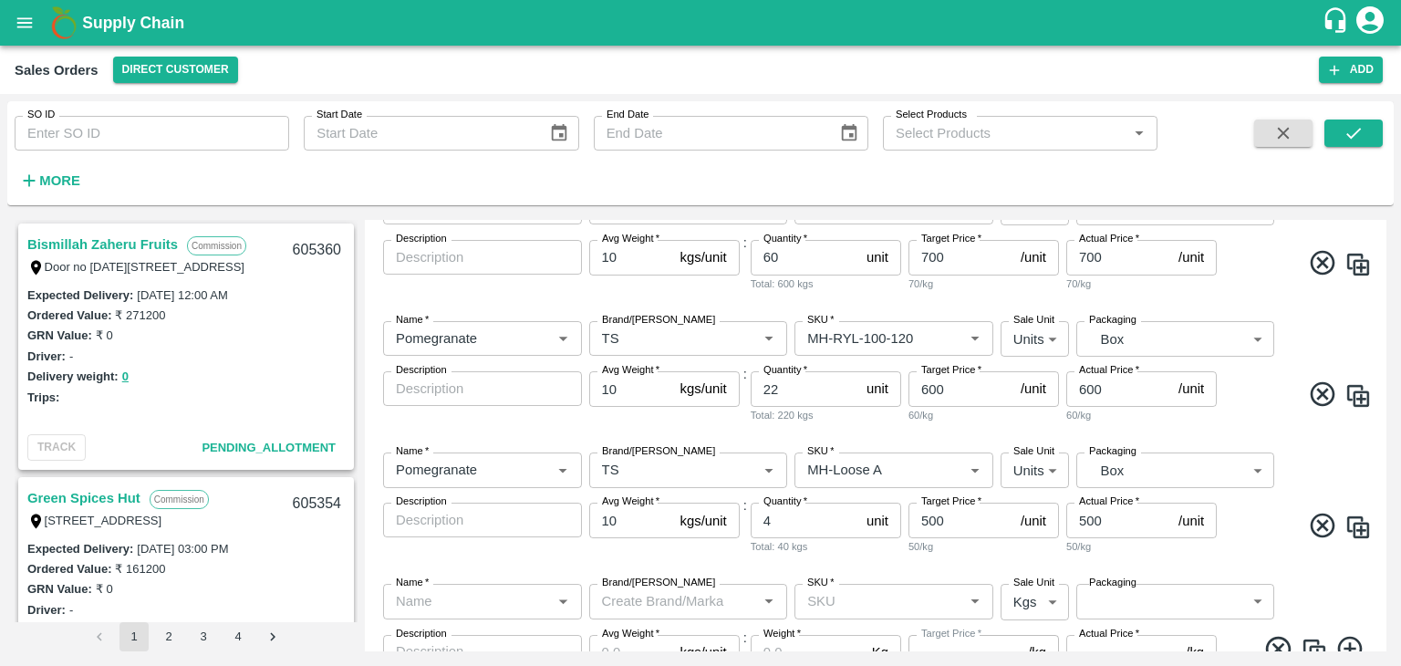
scroll to position [953, 0]
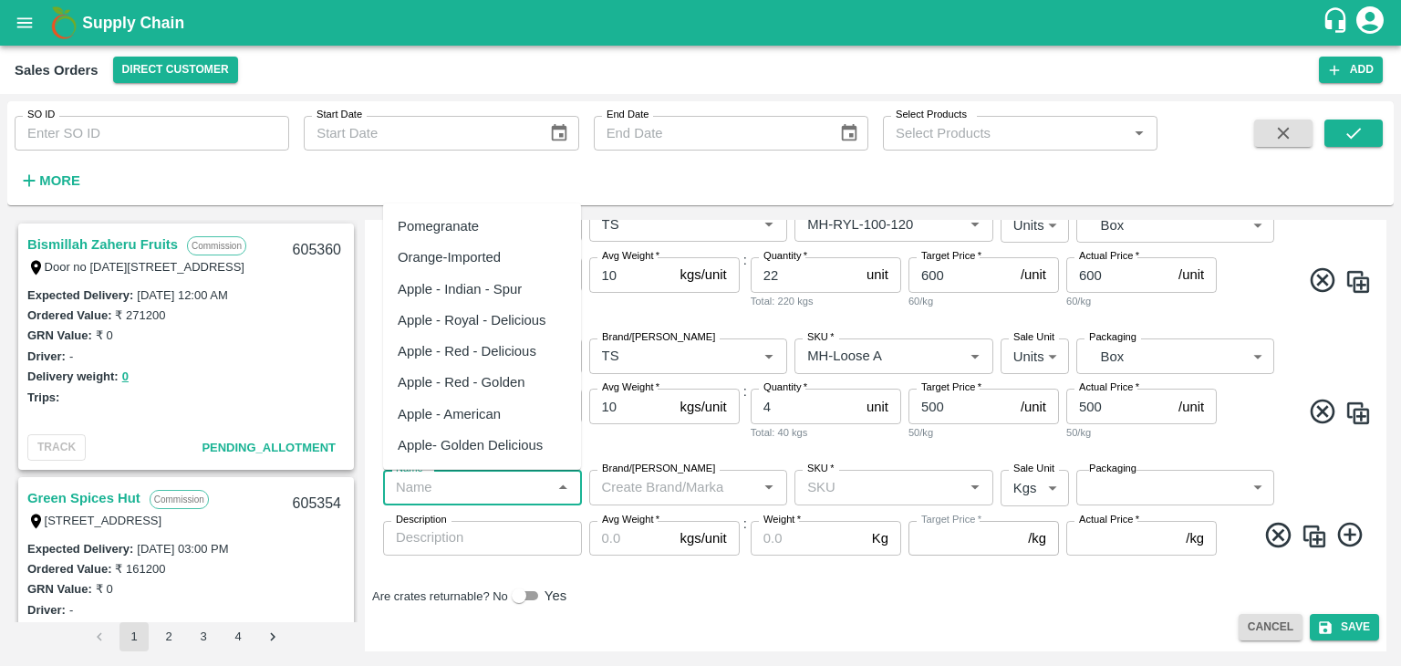
click at [483, 490] on input "Name   *" at bounding box center [468, 487] width 158 height 24
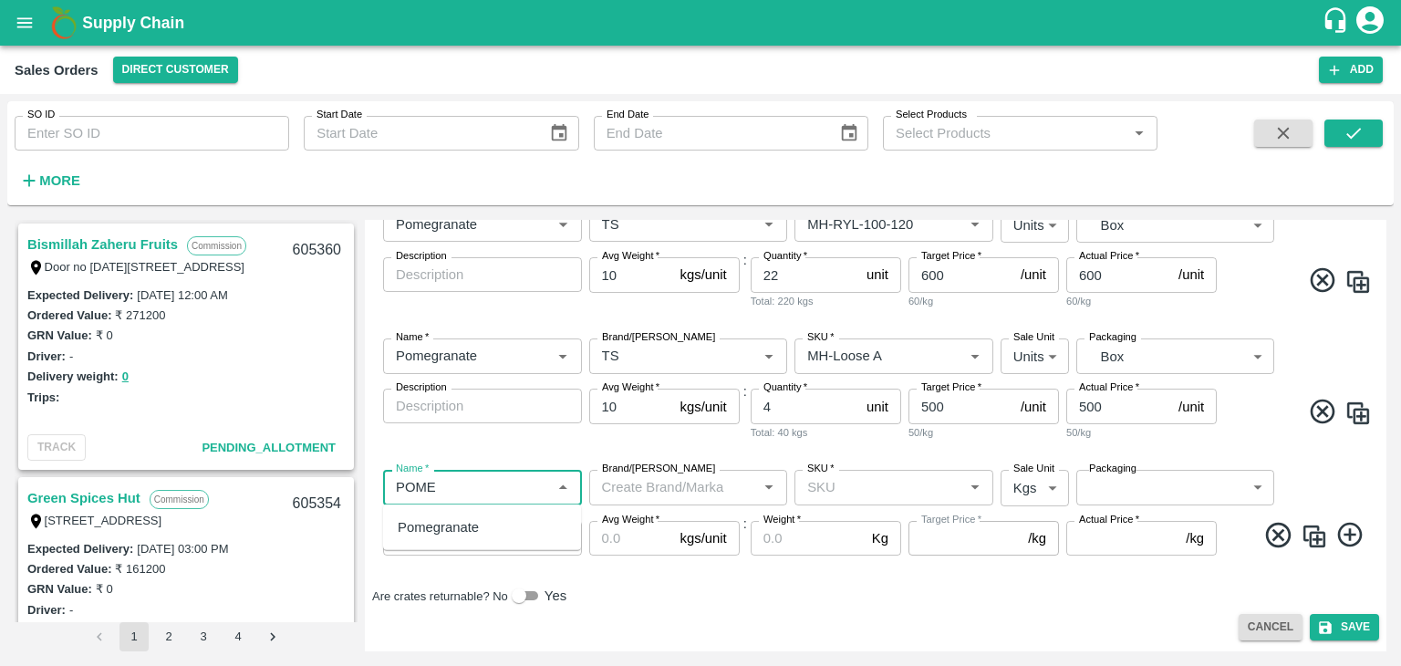
drag, startPoint x: 484, startPoint y: 545, endPoint x: 482, endPoint y: 519, distance: 25.6
click at [482, 519] on ul "Pomegranate" at bounding box center [482, 528] width 198 height 46
click at [482, 519] on div "Pomegranate" at bounding box center [482, 527] width 198 height 31
type input "Pomegranate"
click at [657, 492] on input "Brand/[PERSON_NAME]" at bounding box center [674, 487] width 158 height 24
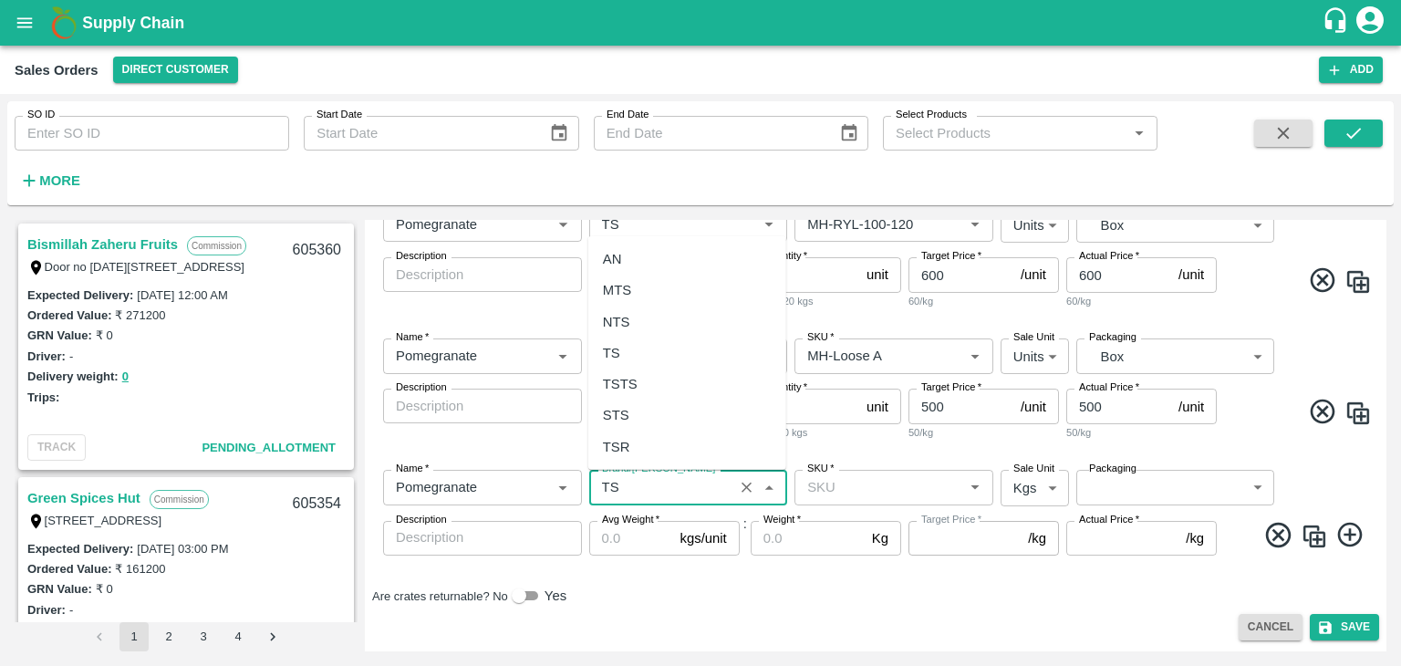
click at [666, 348] on div "TS" at bounding box center [687, 353] width 198 height 31
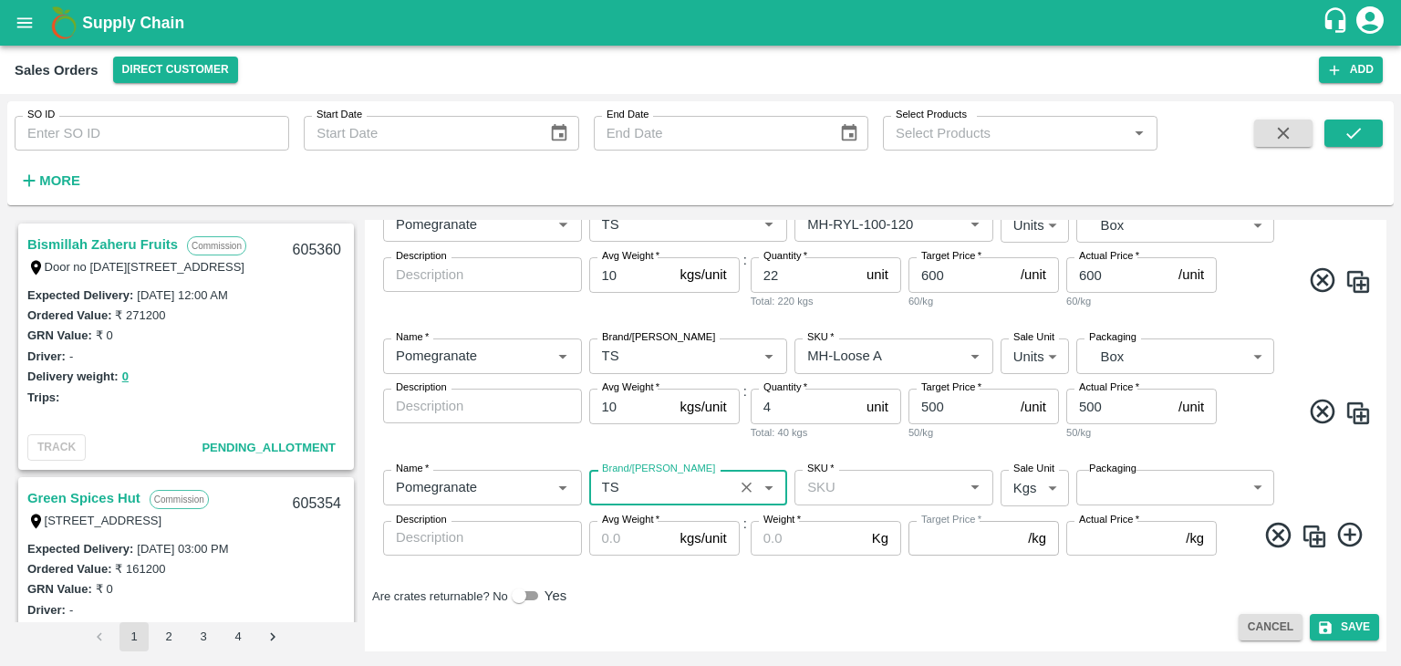
type input "TS"
click at [887, 494] on input "SKU   *" at bounding box center [879, 487] width 158 height 24
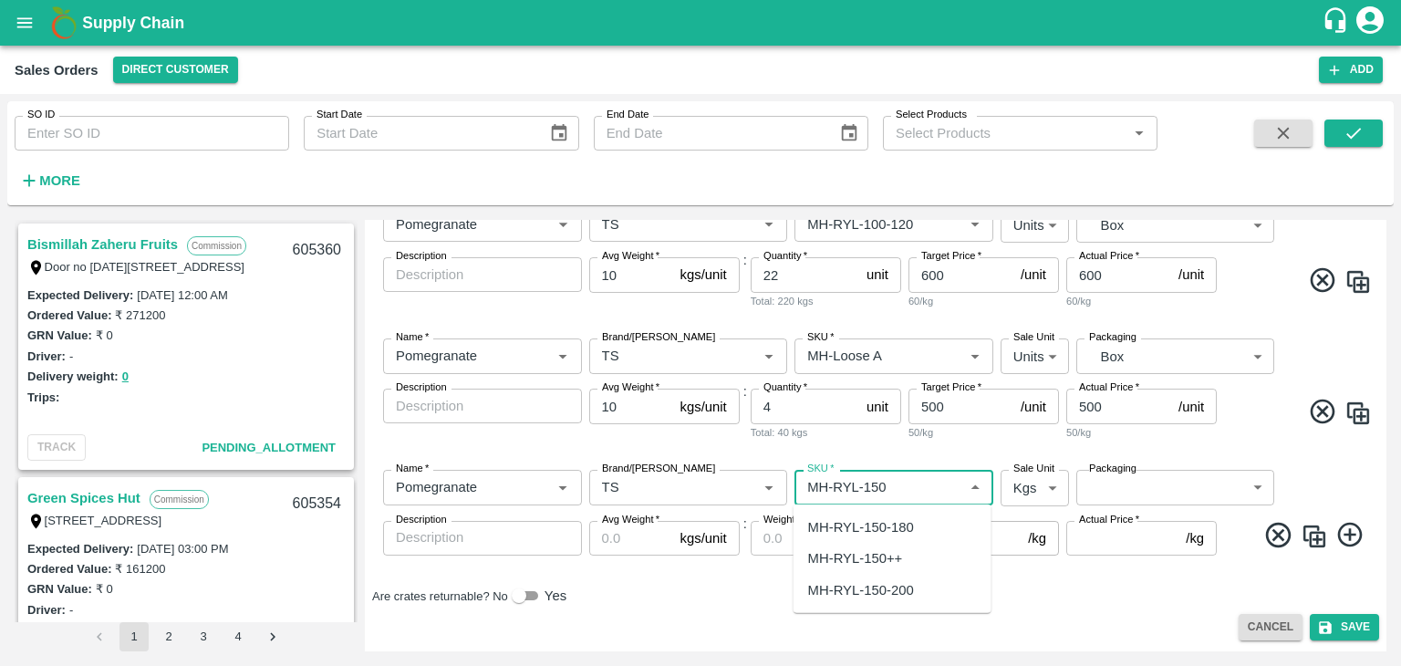
click at [895, 528] on div "MH-RYL-150-180" at bounding box center [861, 527] width 106 height 20
type input "MH-RYL-150-180"
click at [1005, 490] on body "Supply Chain Sales Orders Direct Customer Add SO ID SO ID Start Date Start Date…" at bounding box center [700, 333] width 1401 height 666
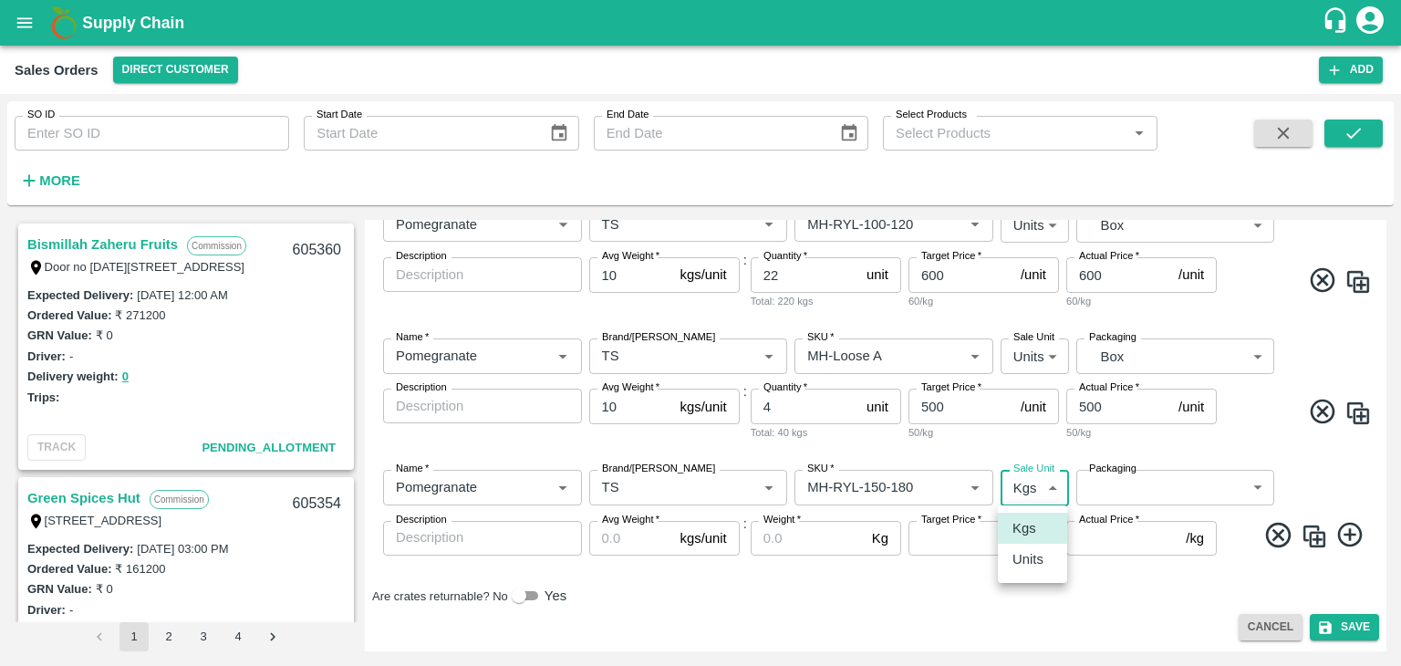
click at [1022, 565] on p "Units" at bounding box center [1028, 559] width 31 height 20
type input "2"
click at [1124, 479] on body "Supply Chain Sales Orders Direct Customer Add SO ID SO ID Start Date Start Date…" at bounding box center [700, 333] width 1401 height 666
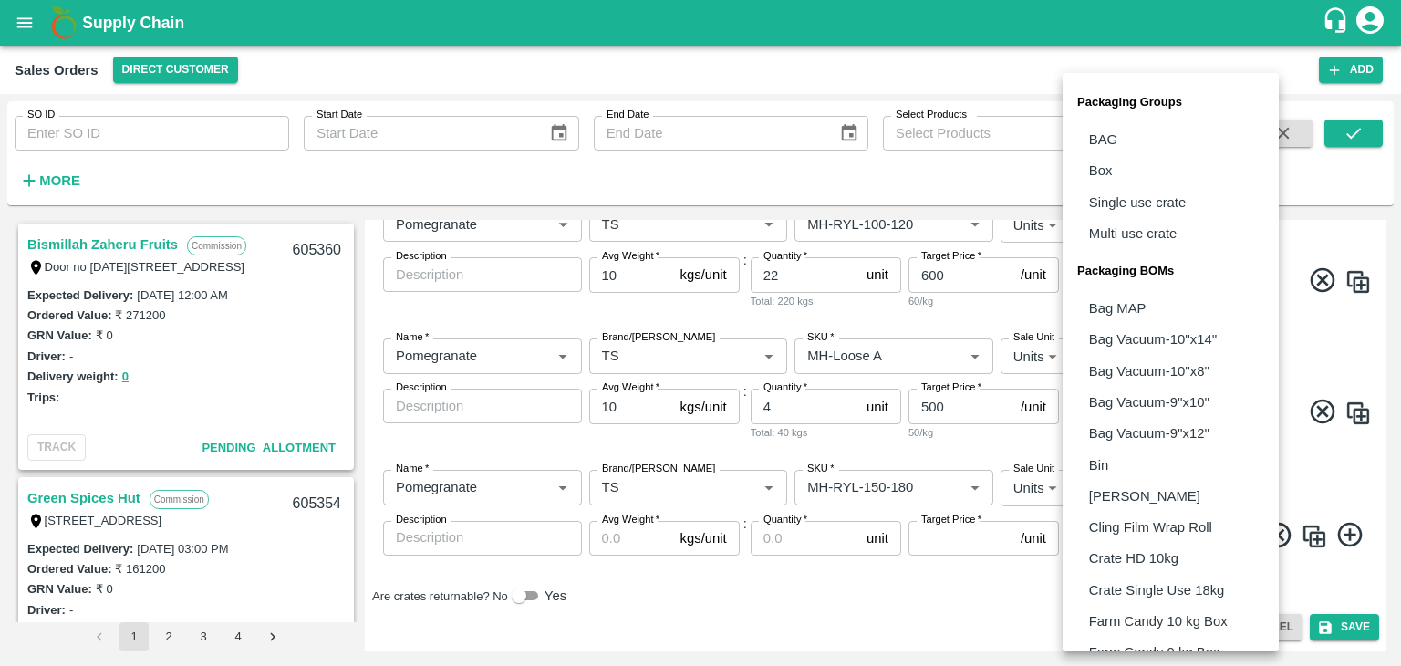
click at [1120, 163] on li "Box" at bounding box center [1171, 170] width 216 height 31
type input "GRP/1"
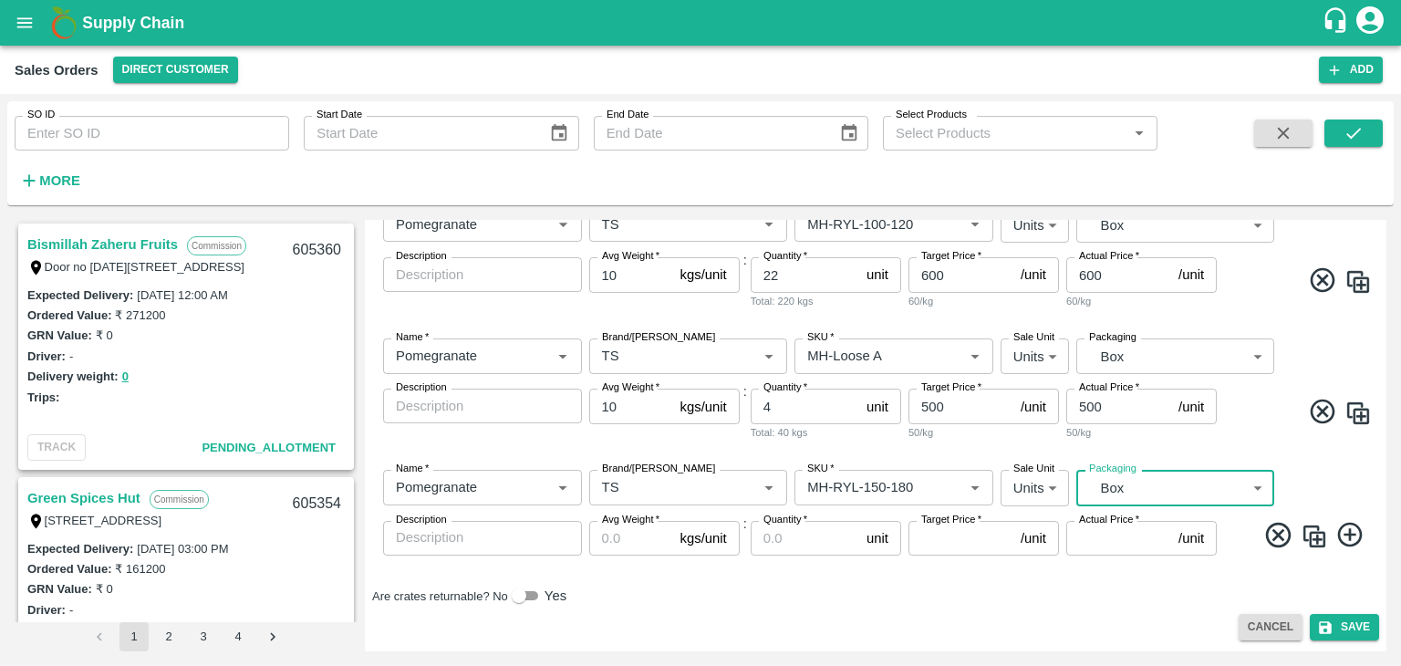
click at [638, 536] on input "Avg Weight   *" at bounding box center [631, 538] width 84 height 35
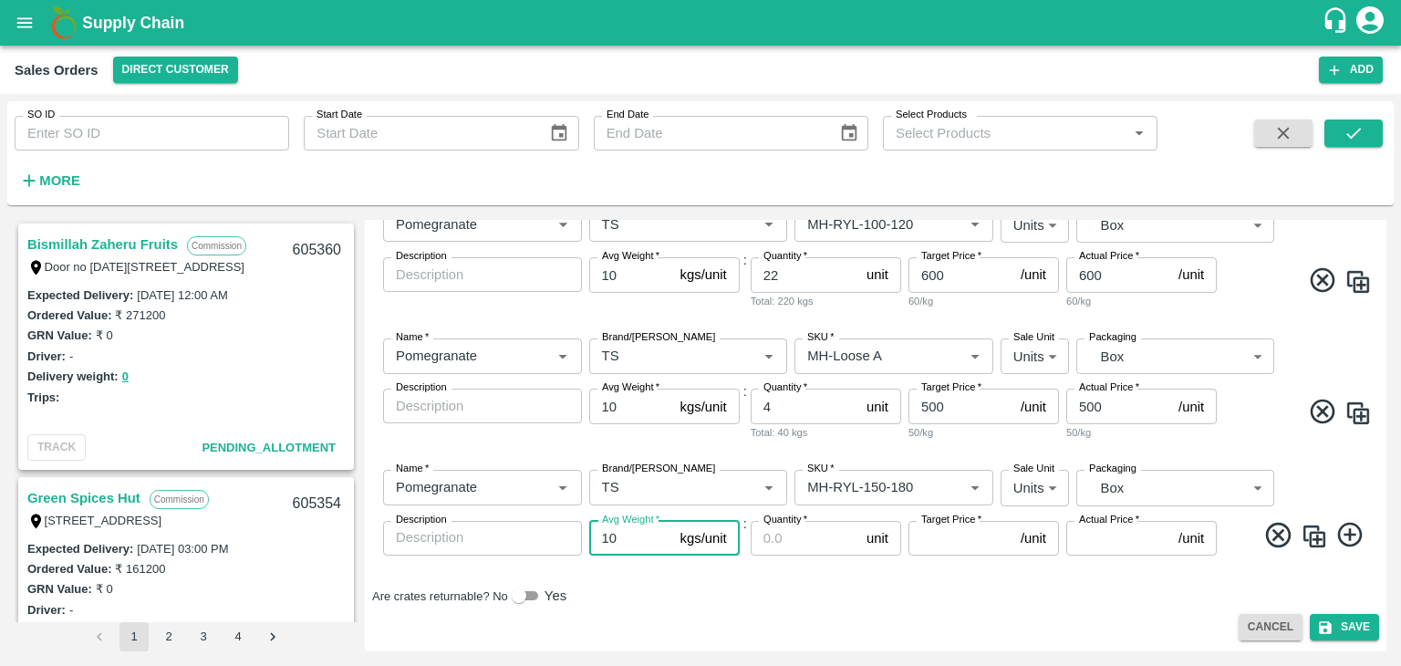
type input "10"
click at [783, 537] on input "Quantity   *" at bounding box center [805, 538] width 109 height 35
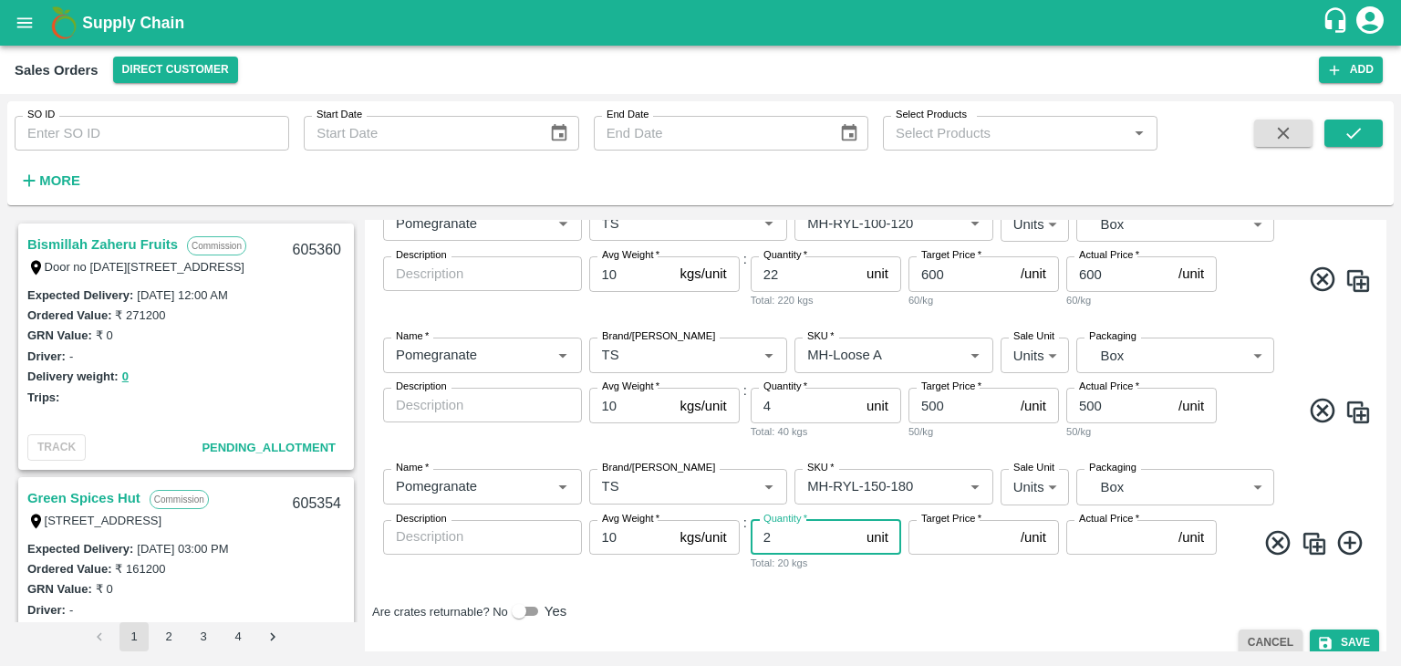
type input "2"
click at [944, 539] on input "Target Price   *" at bounding box center [961, 537] width 105 height 35
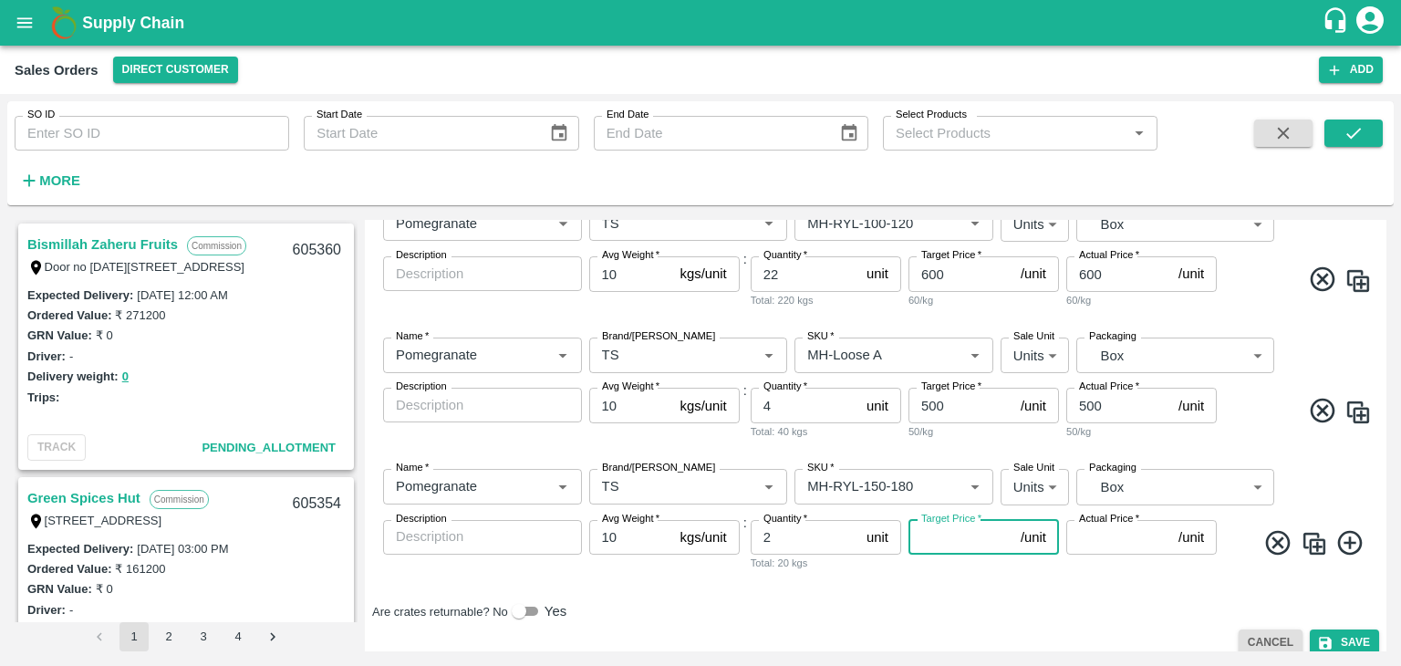
click at [944, 539] on input "Target Price   *" at bounding box center [961, 537] width 105 height 35
type input "800"
click at [1101, 540] on input "Actual Price   *" at bounding box center [1119, 537] width 105 height 35
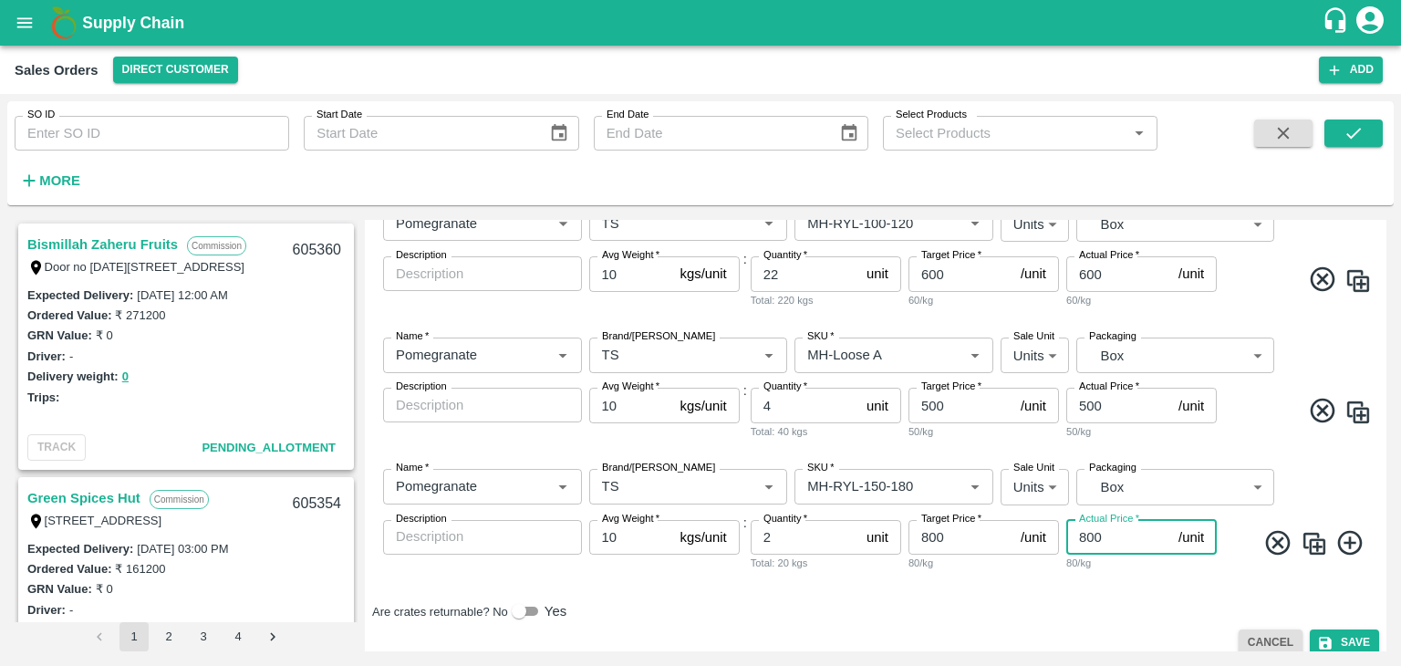
scroll to position [969, 0]
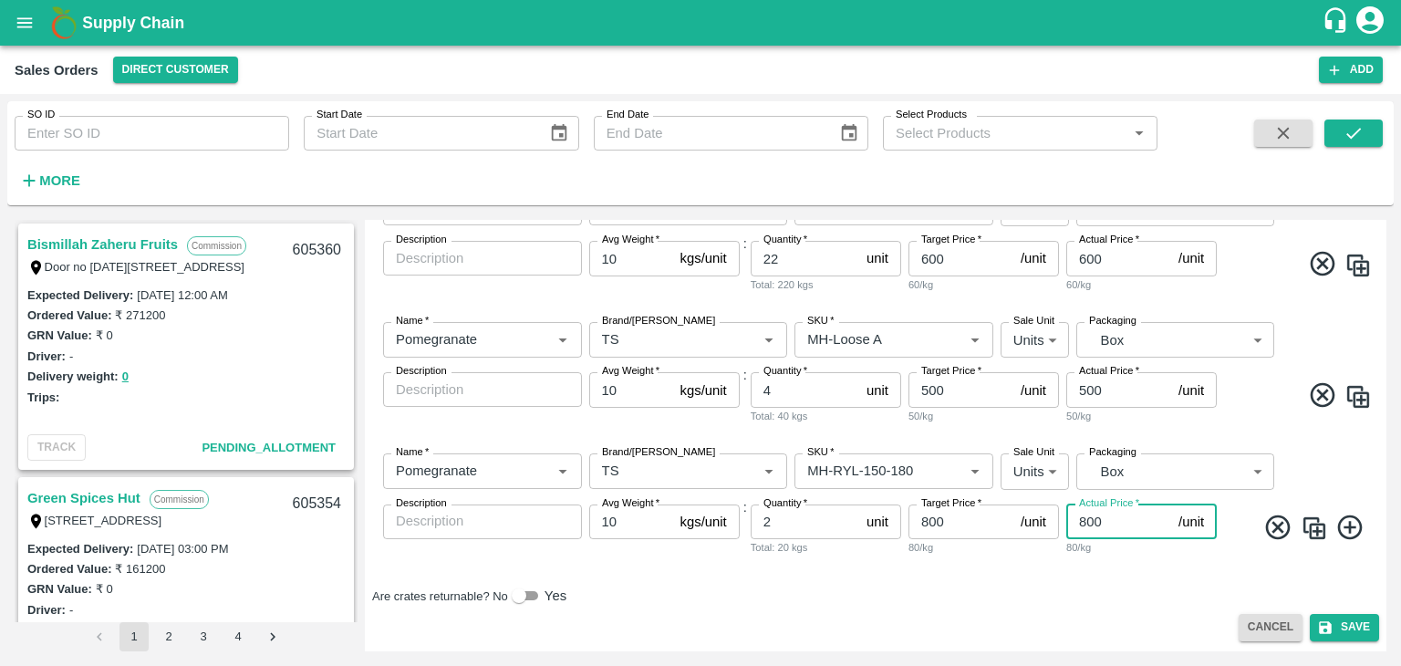
type input "800"
click at [1345, 520] on icon at bounding box center [1350, 527] width 25 height 25
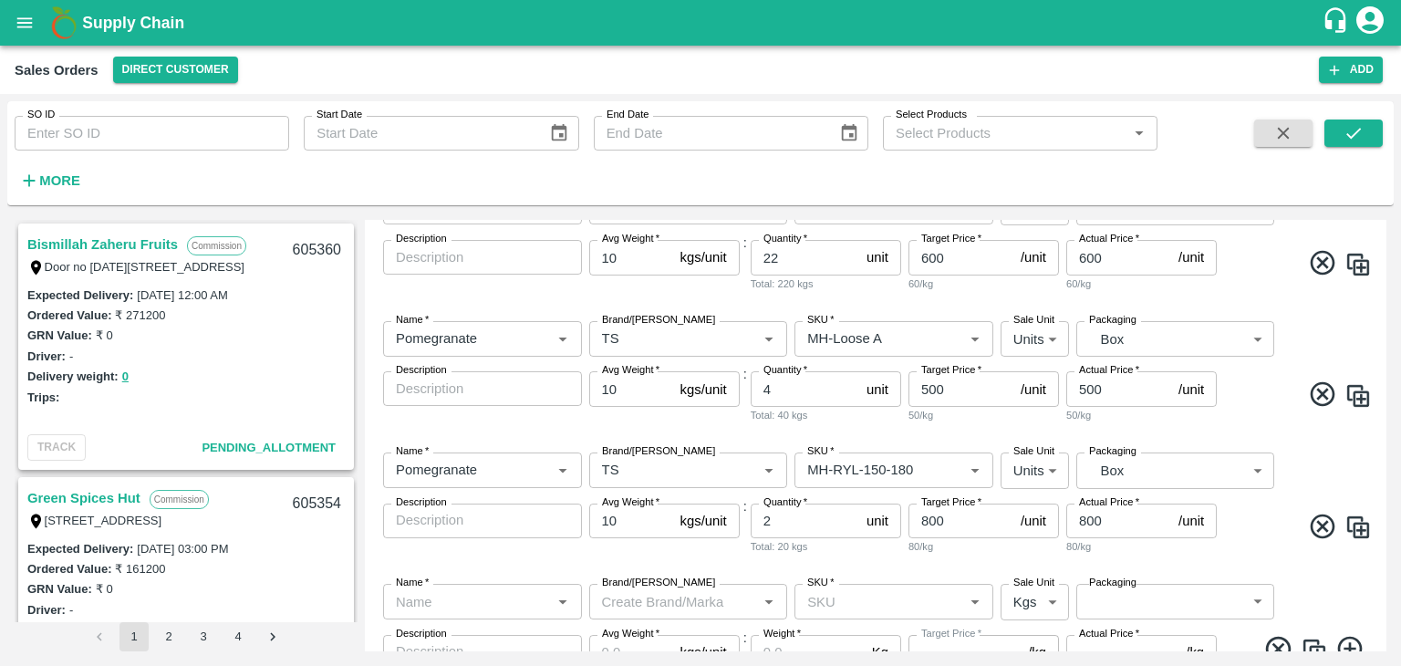
scroll to position [1084, 0]
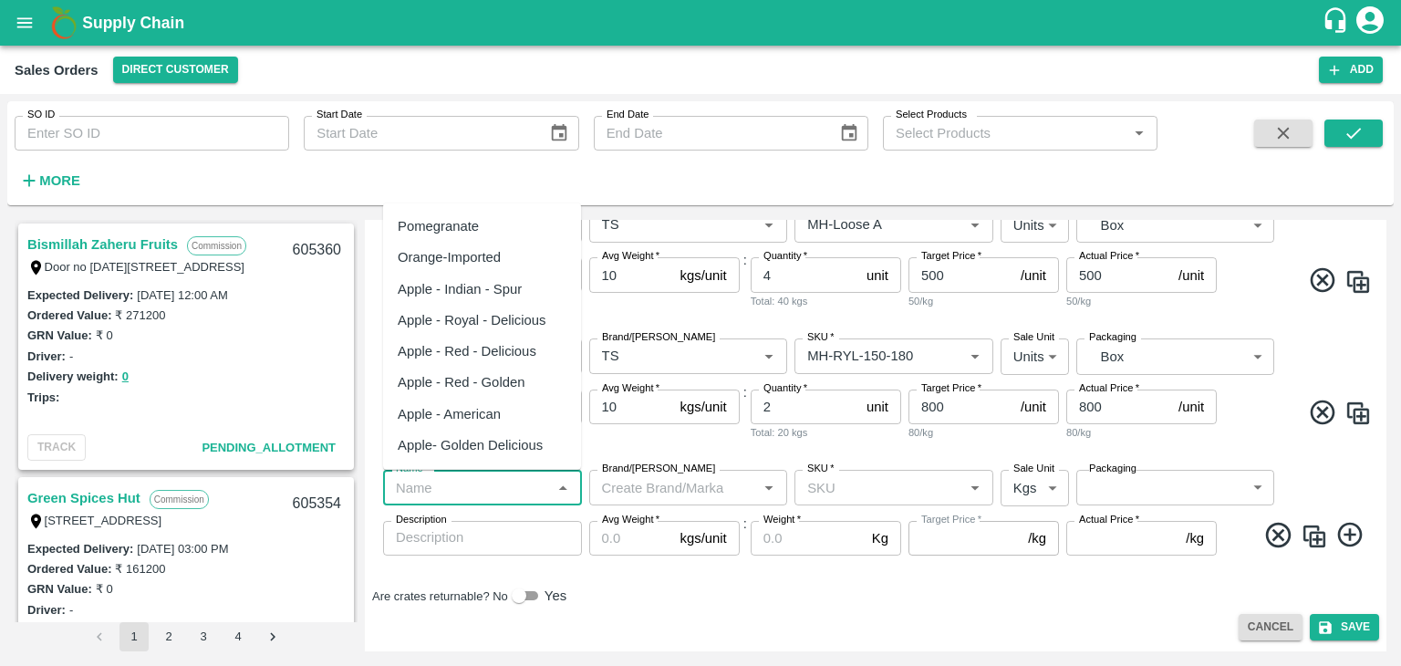
click at [505, 485] on input "Name   *" at bounding box center [468, 487] width 158 height 24
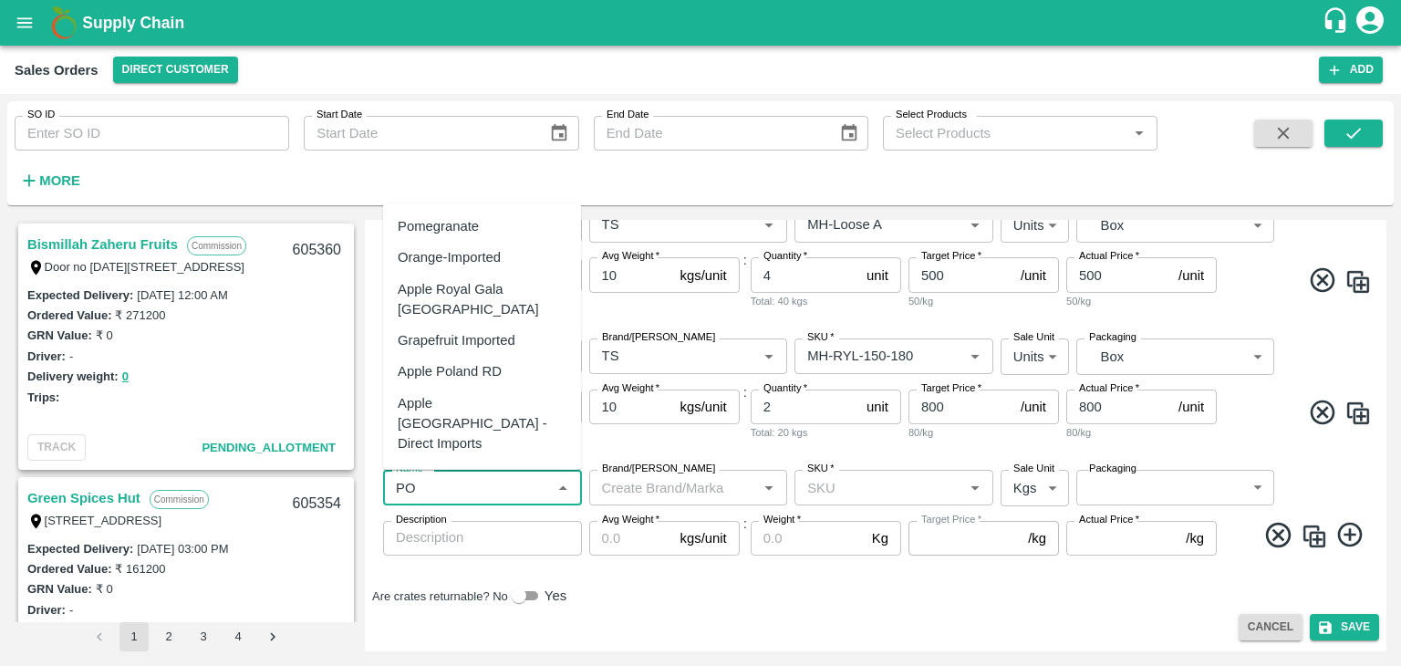
click at [478, 220] on div "Pomegranate" at bounding box center [438, 226] width 81 height 20
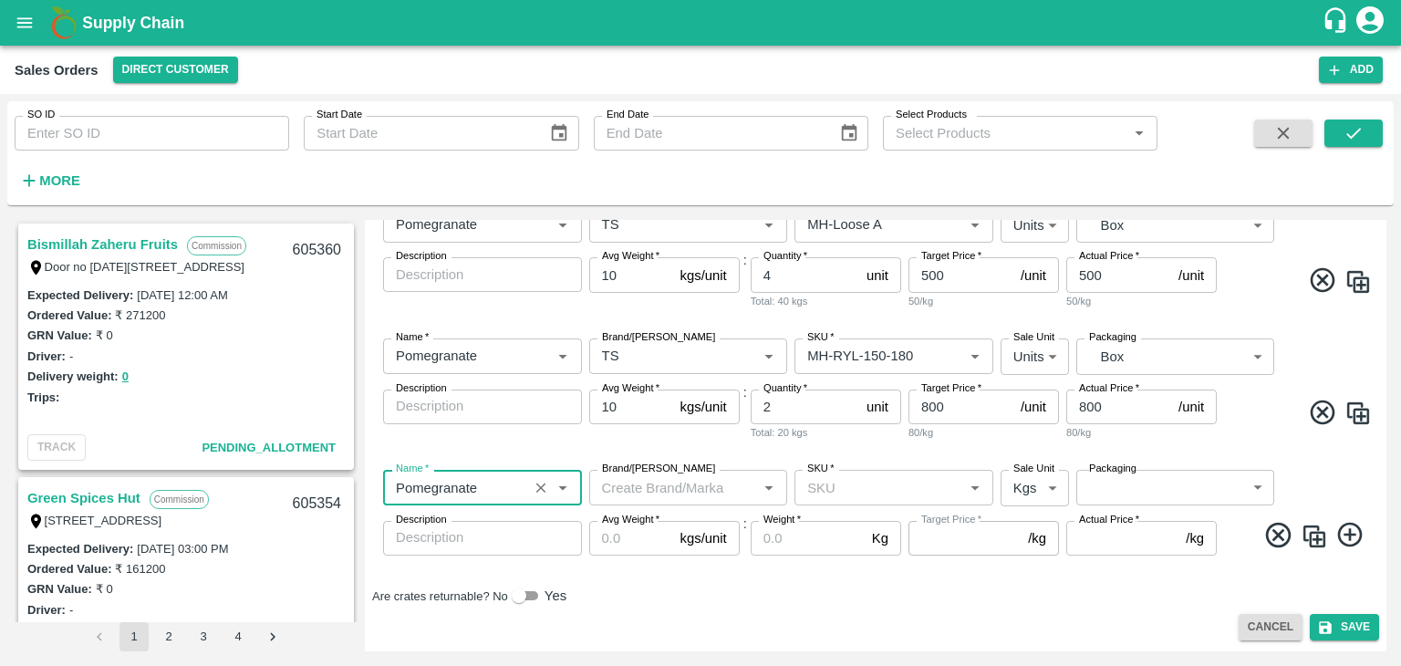
type input "Pomegranate"
click at [663, 485] on input "Brand/[PERSON_NAME]" at bounding box center [674, 487] width 158 height 24
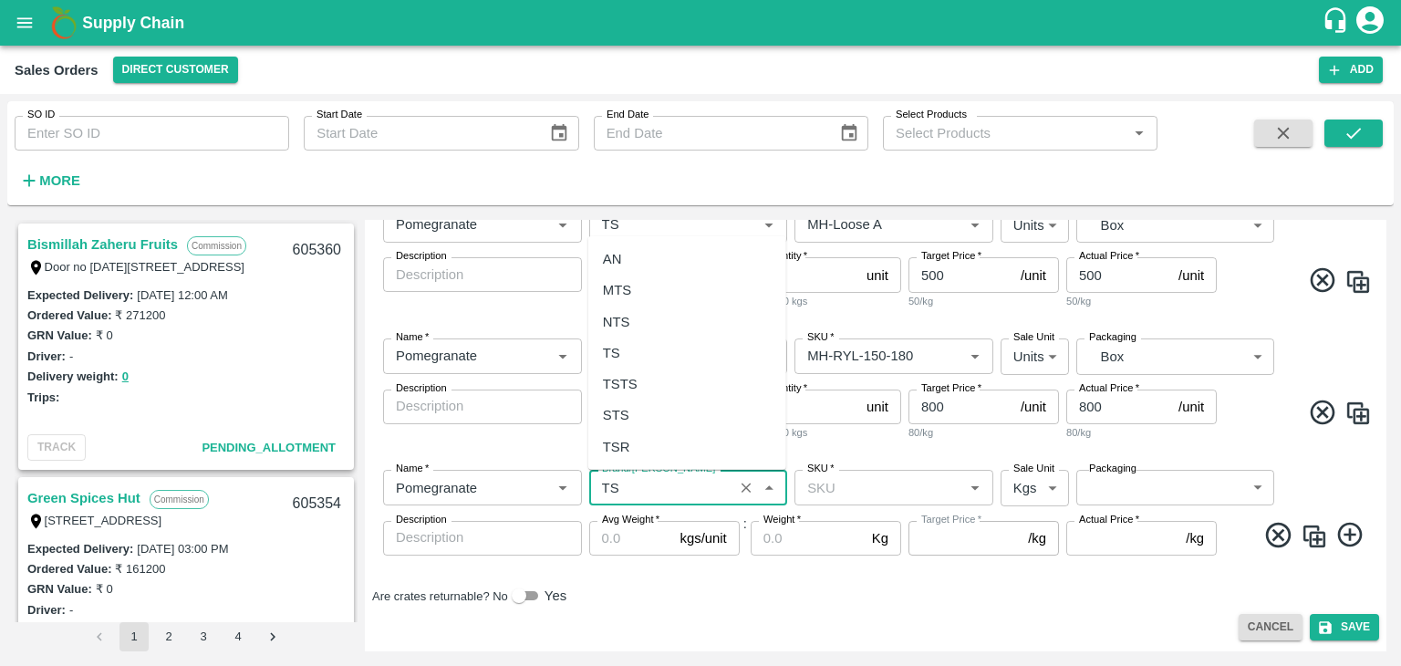
click at [649, 347] on div "TS" at bounding box center [687, 353] width 198 height 31
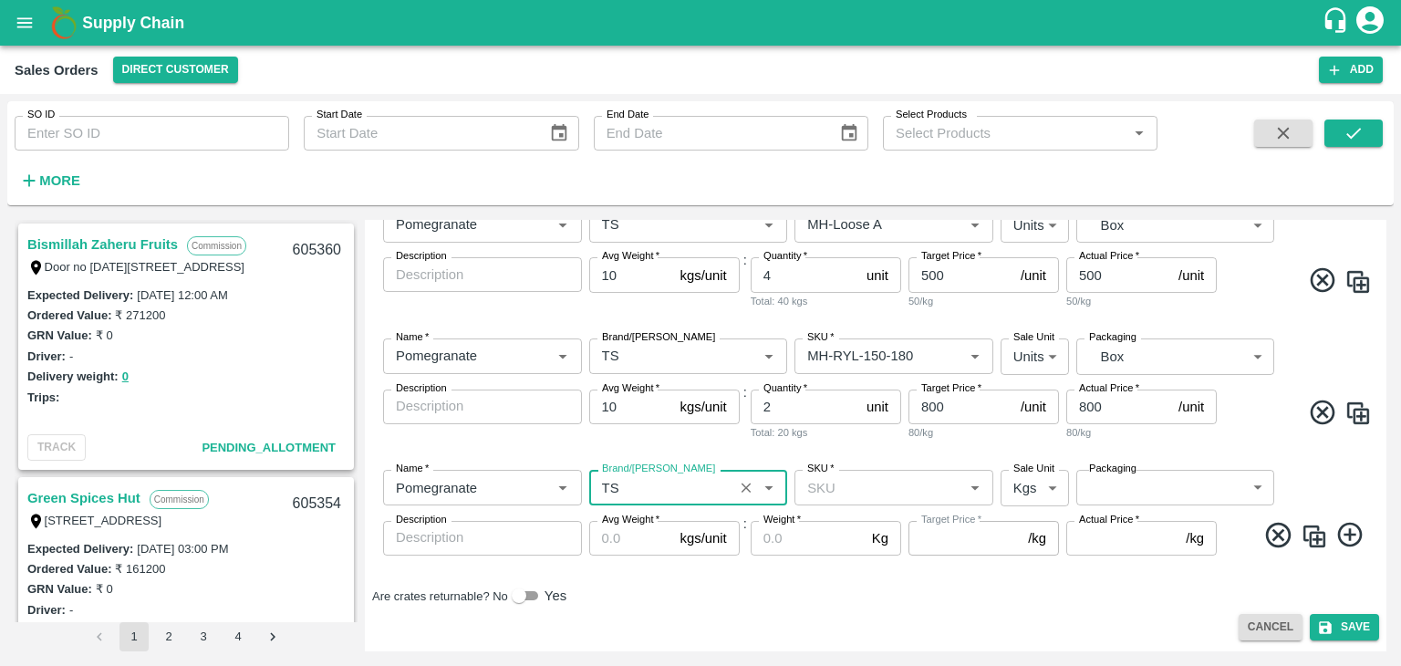
type input "TS"
click at [838, 495] on input "SKU   *" at bounding box center [879, 487] width 158 height 24
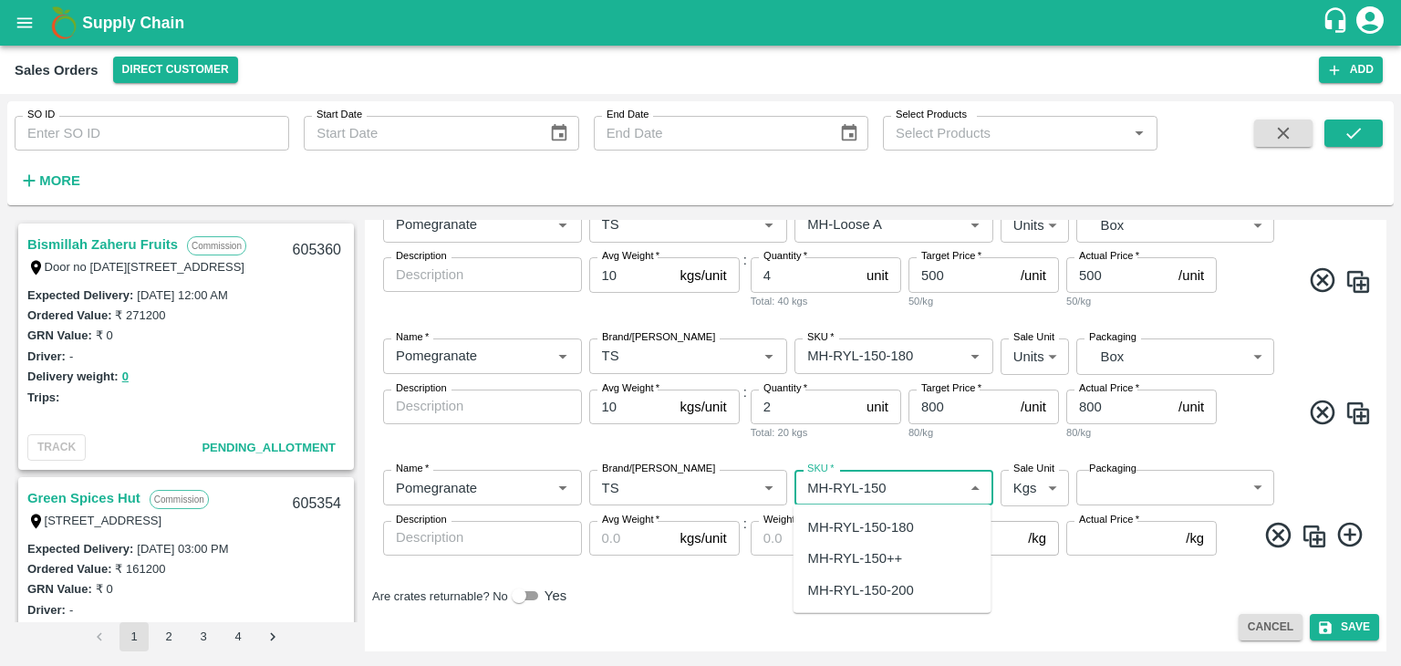
click at [918, 523] on div "MH-RYL-150-180" at bounding box center [893, 527] width 198 height 31
type input "MH-RYL-150-180"
click at [1047, 490] on body "Supply Chain Sales Orders Direct Customer Add SO ID SO ID Start Date Start Date…" at bounding box center [700, 333] width 1401 height 666
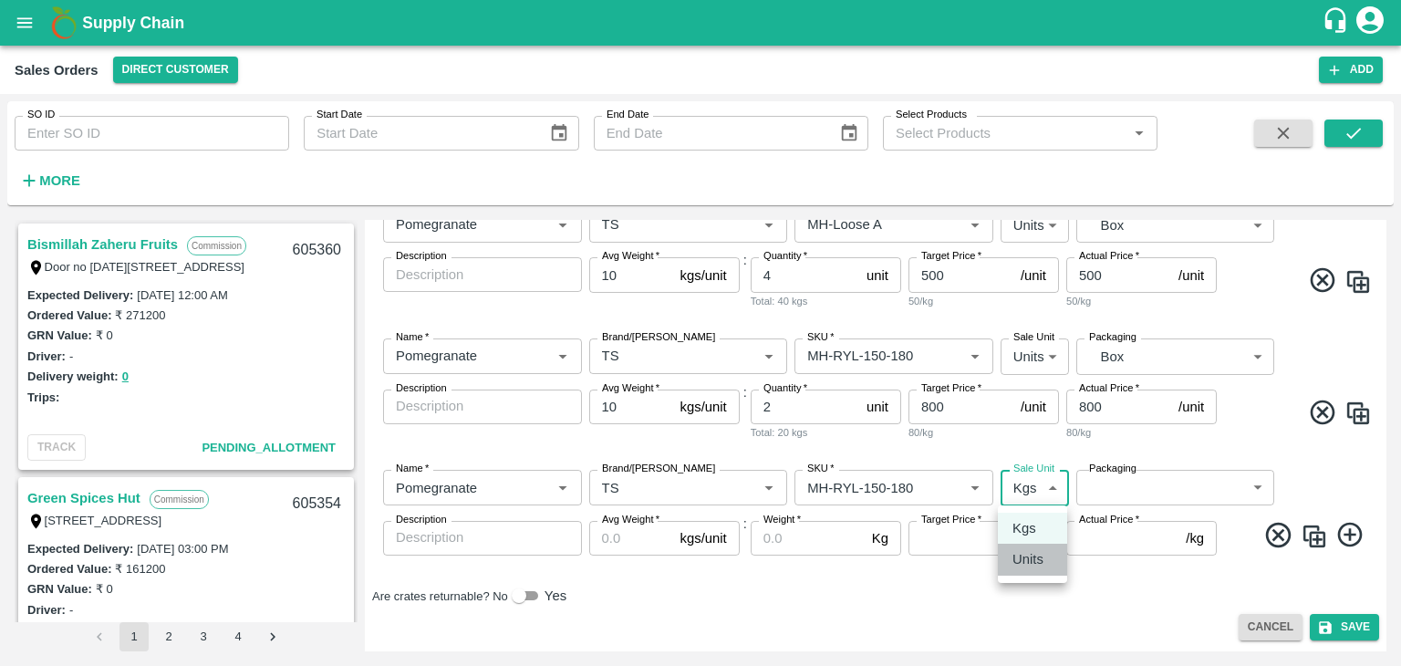
click at [1029, 560] on p "Units" at bounding box center [1028, 559] width 31 height 20
type input "2"
click at [1101, 481] on body "Supply Chain Sales Orders Direct Customer Add SO ID SO ID Start Date Start Date…" at bounding box center [700, 333] width 1401 height 666
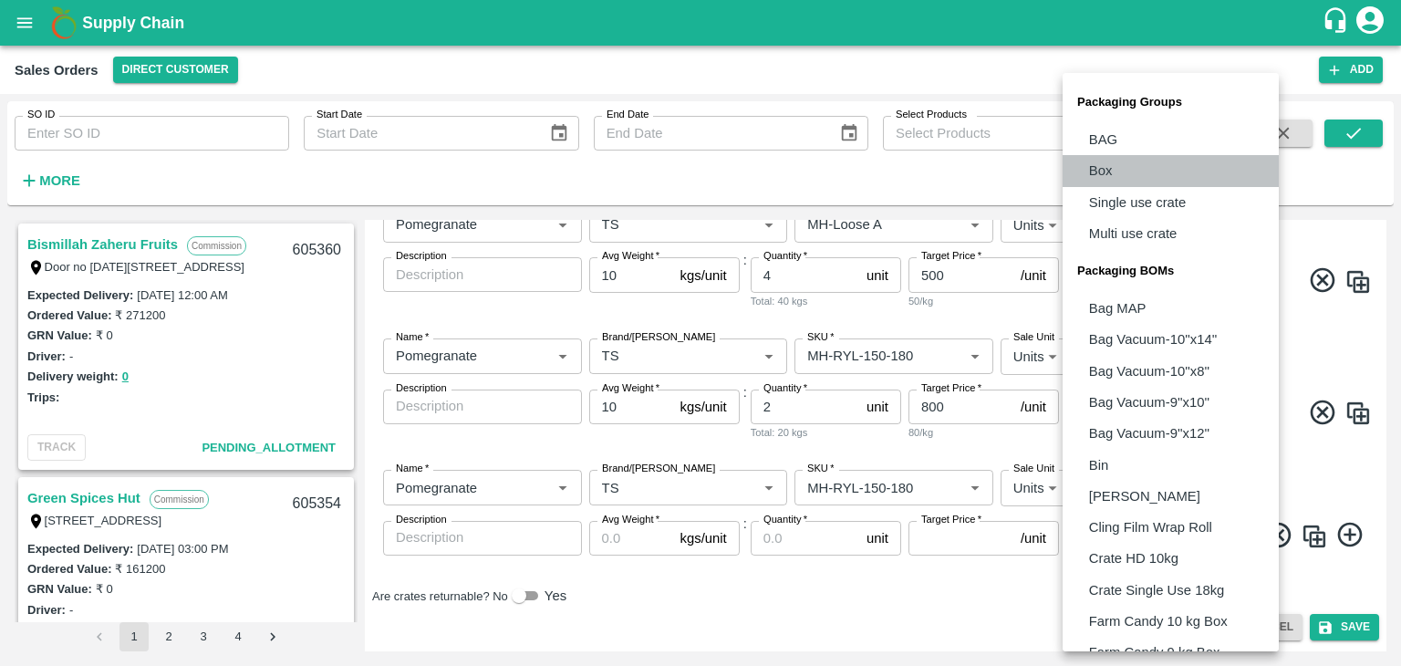
click at [1115, 170] on li "Box" at bounding box center [1171, 170] width 216 height 31
type input "GRP/1"
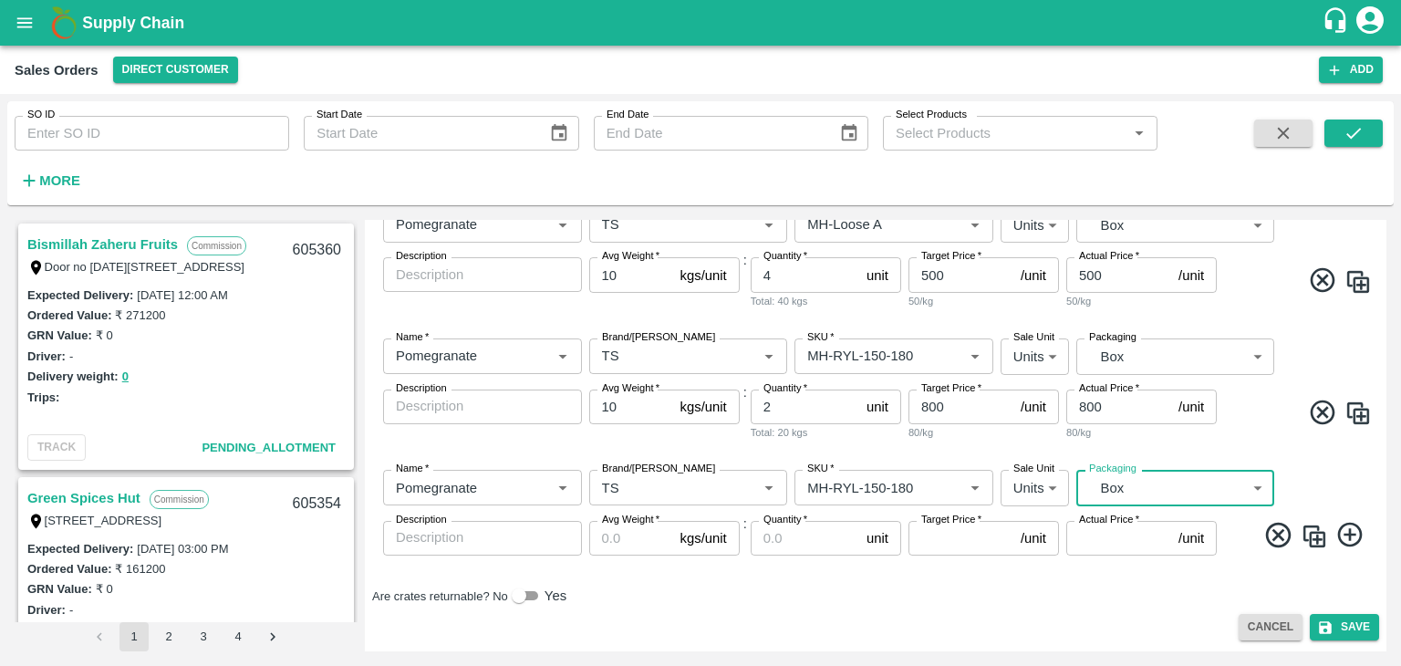
click at [628, 547] on input "Avg Weight   *" at bounding box center [631, 538] width 84 height 35
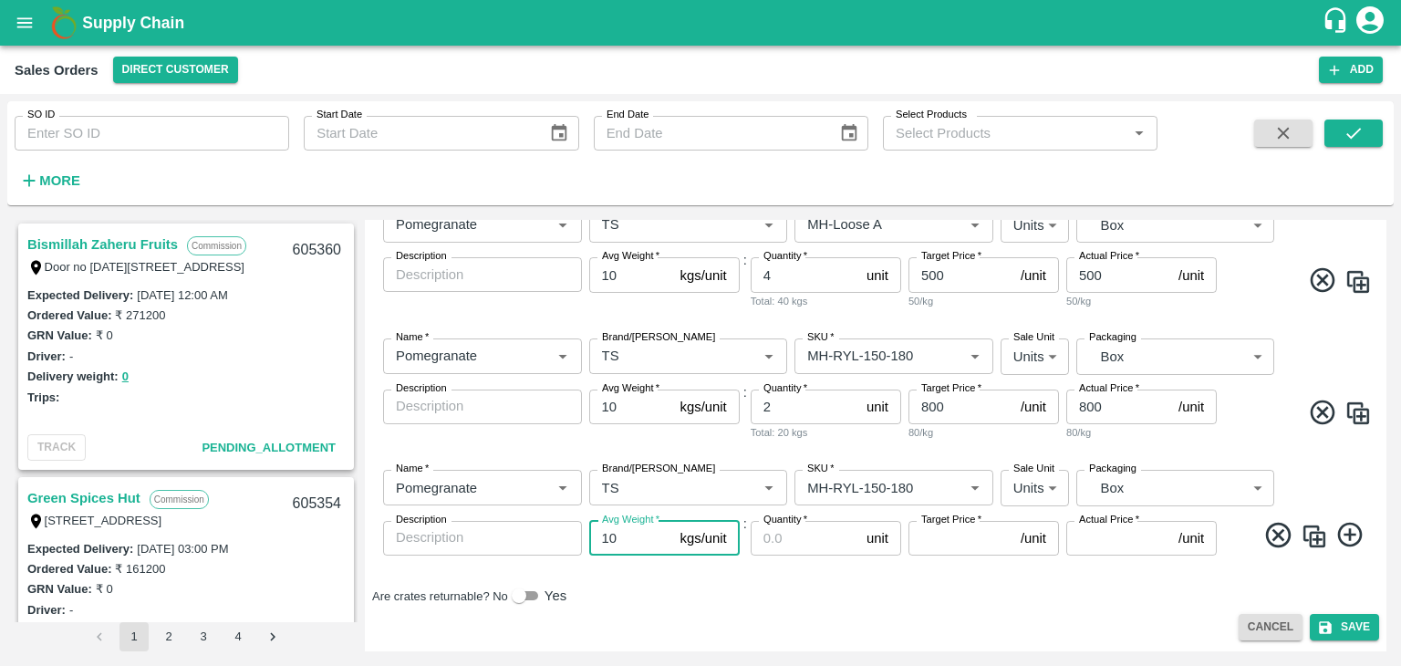
type input "10"
click at [802, 537] on input "Quantity   *" at bounding box center [805, 538] width 109 height 35
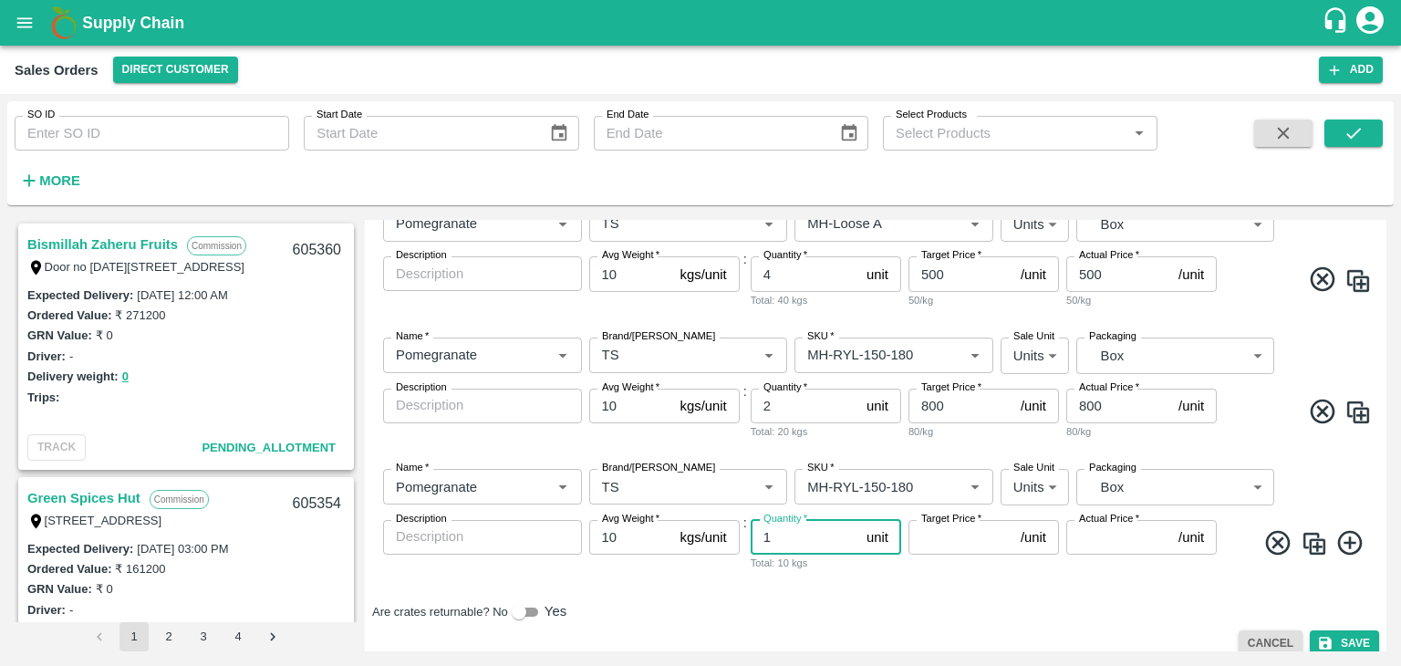
type input "1"
click at [956, 547] on input "Target Price   *" at bounding box center [961, 537] width 105 height 35
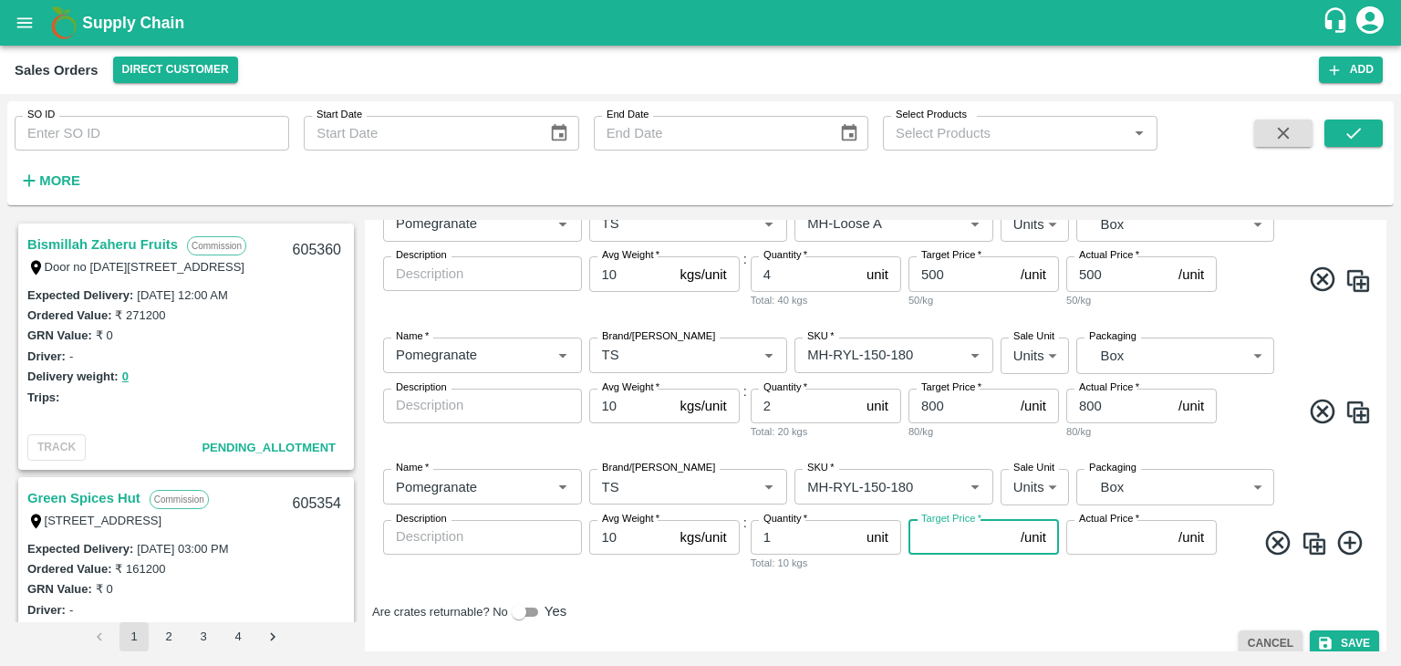
click at [956, 547] on input "Target Price   *" at bounding box center [961, 537] width 105 height 35
type input "800"
click at [1091, 537] on input "Actual Price   *" at bounding box center [1119, 537] width 105 height 35
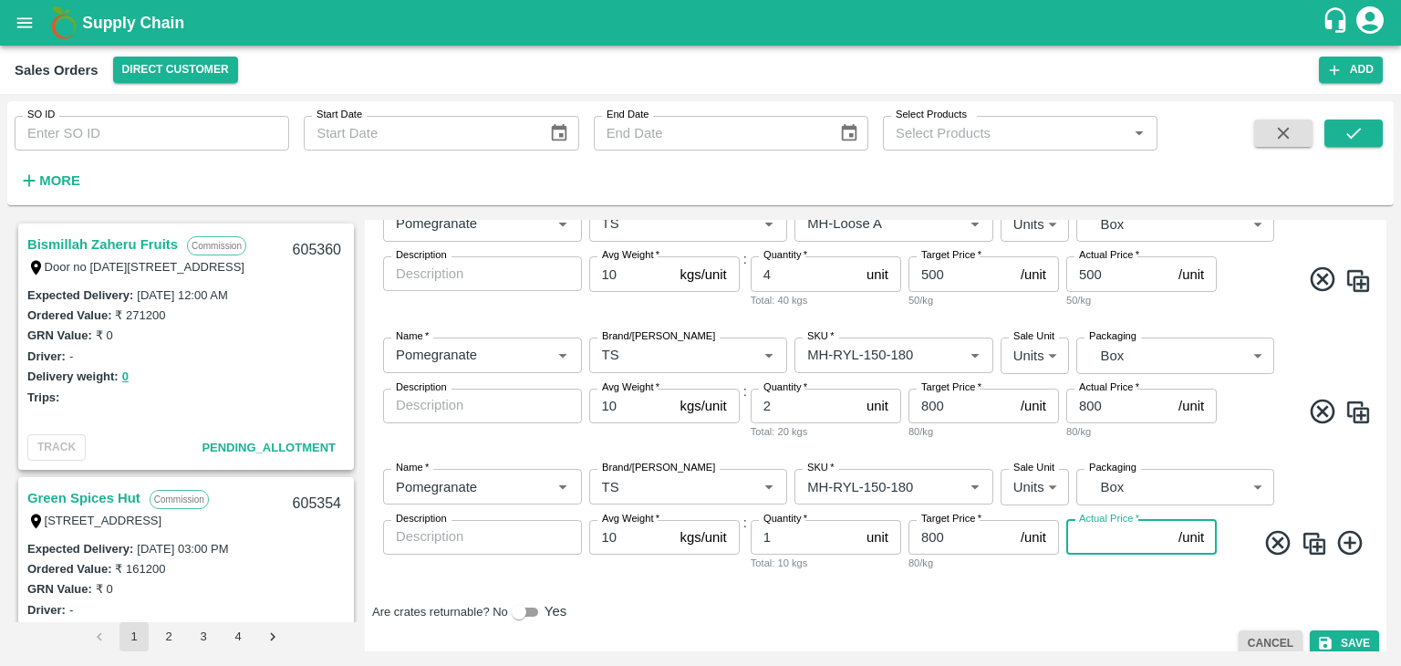
click at [1091, 537] on input "Actual Price   *" at bounding box center [1119, 537] width 105 height 35
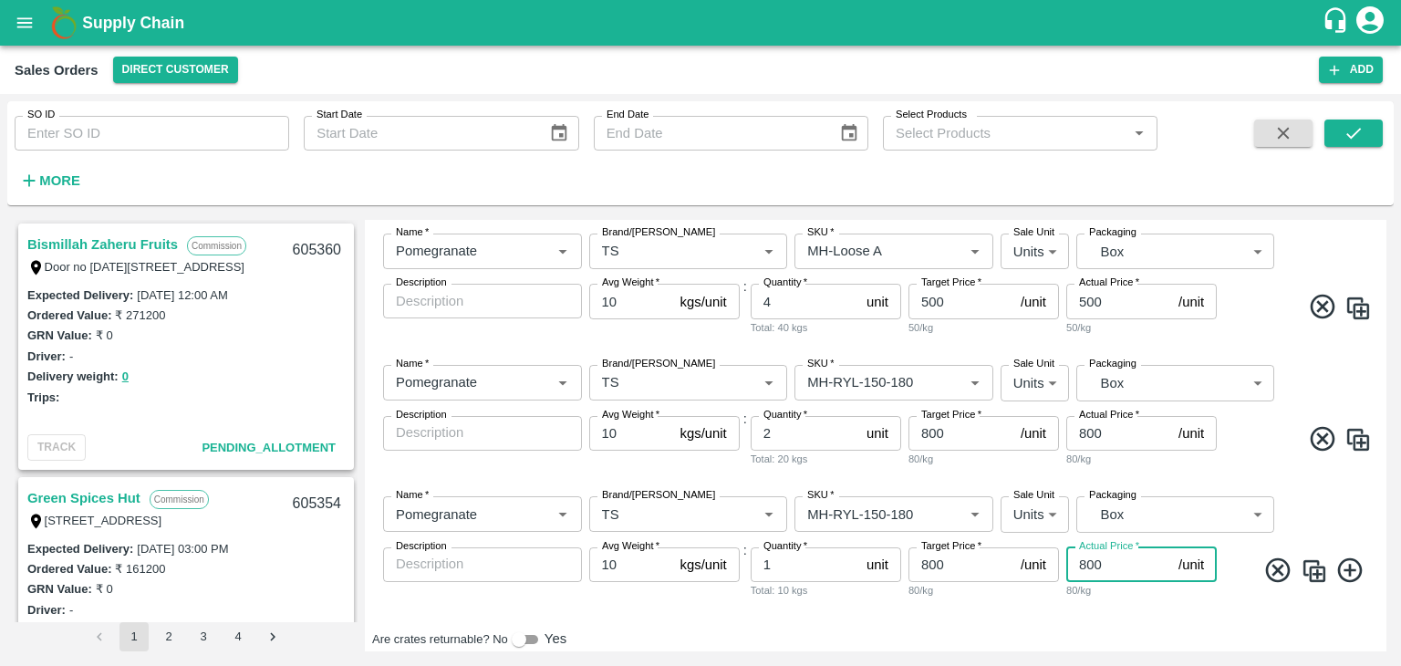
scroll to position [1055, 0]
type input "800"
click at [1015, 630] on div "Are crates returnable? No Yes" at bounding box center [875, 641] width 1007 height 22
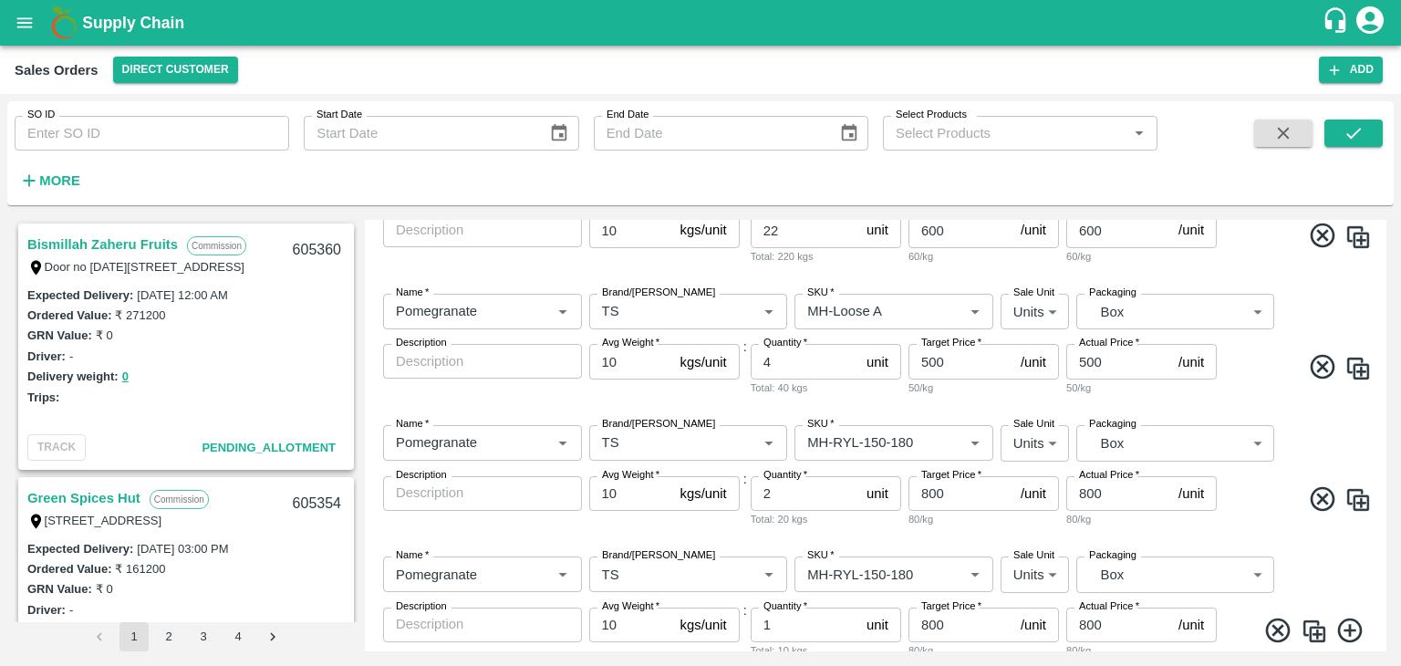
scroll to position [1100, 0]
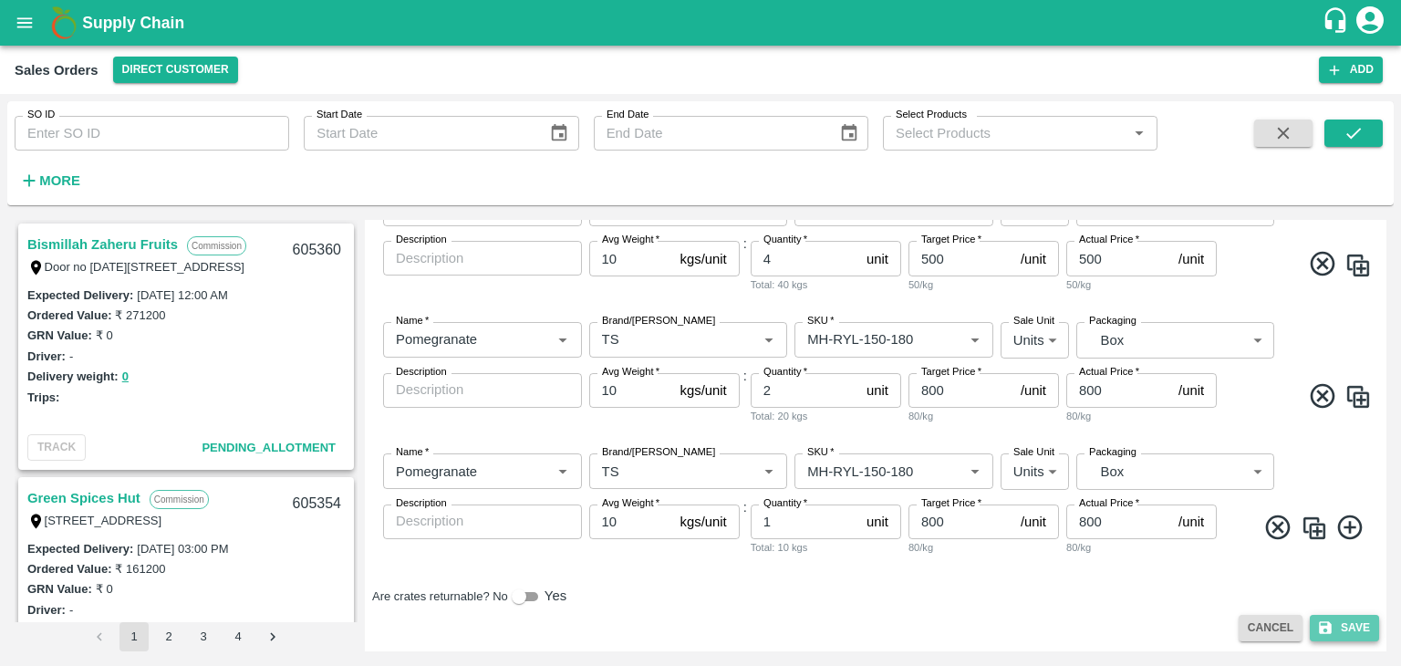
click at [1356, 626] on button "Save" at bounding box center [1344, 628] width 69 height 26
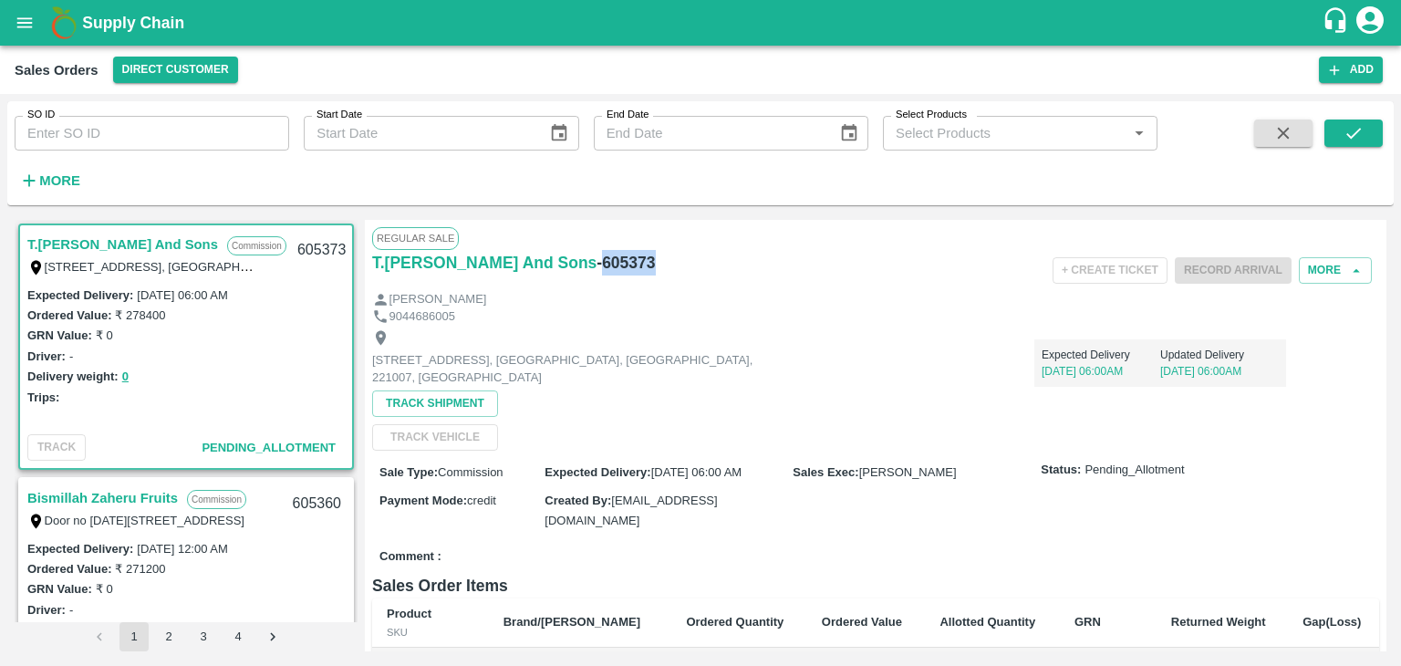
drag, startPoint x: 642, startPoint y: 264, endPoint x: 588, endPoint y: 251, distance: 56.2
click at [588, 251] on div "T.Kishore Kapoor And Sons - 605373" at bounding box center [540, 263] width 336 height 26
copy h6 "605373"
